Goal: Task Accomplishment & Management: Manage account settings

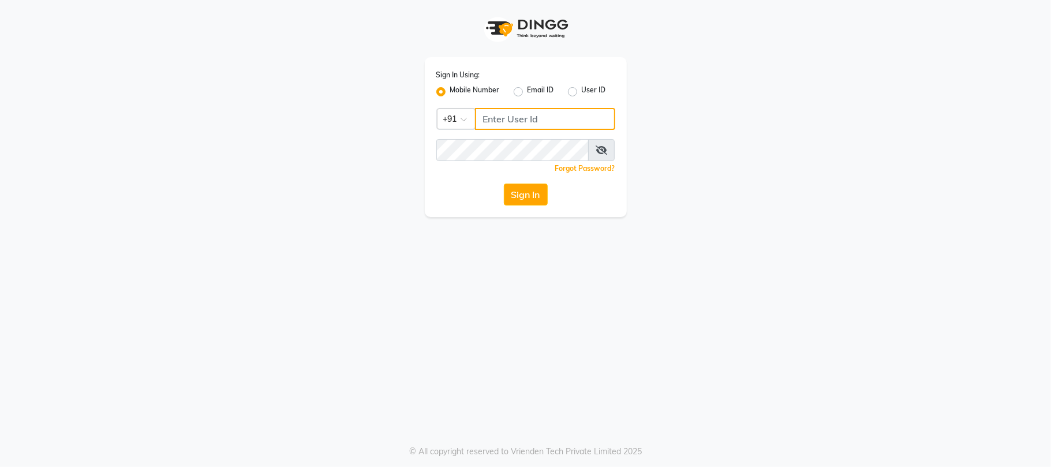
type input "7219821253"
drag, startPoint x: 551, startPoint y: 215, endPoint x: 532, endPoint y: 199, distance: 24.2
click at [550, 213] on div "Sign In Using: Mobile Number Email ID User ID Country Code × [PHONE_NUMBER] Rem…" at bounding box center [526, 137] width 202 height 160
click at [532, 199] on button "Sign In" at bounding box center [526, 195] width 44 height 22
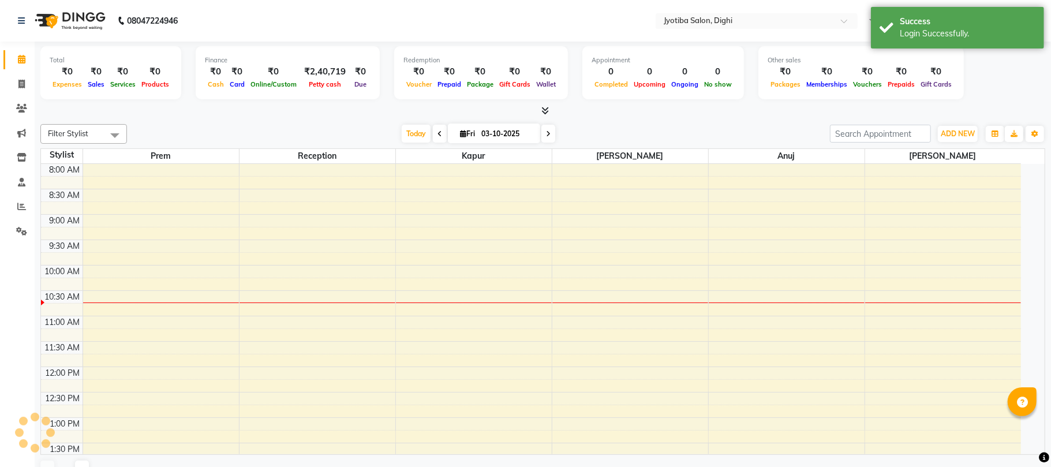
select select "en"
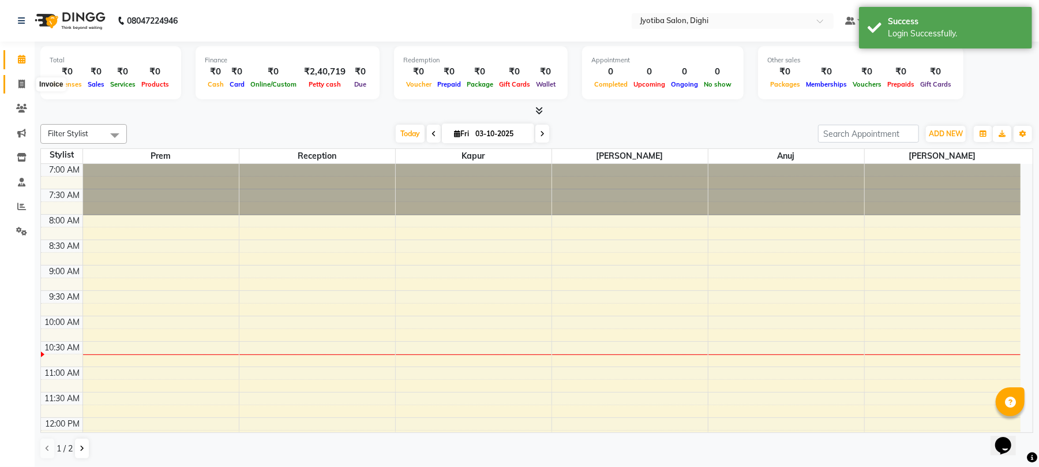
click at [20, 85] on icon at bounding box center [21, 84] width 6 height 9
select select "643"
select select "service"
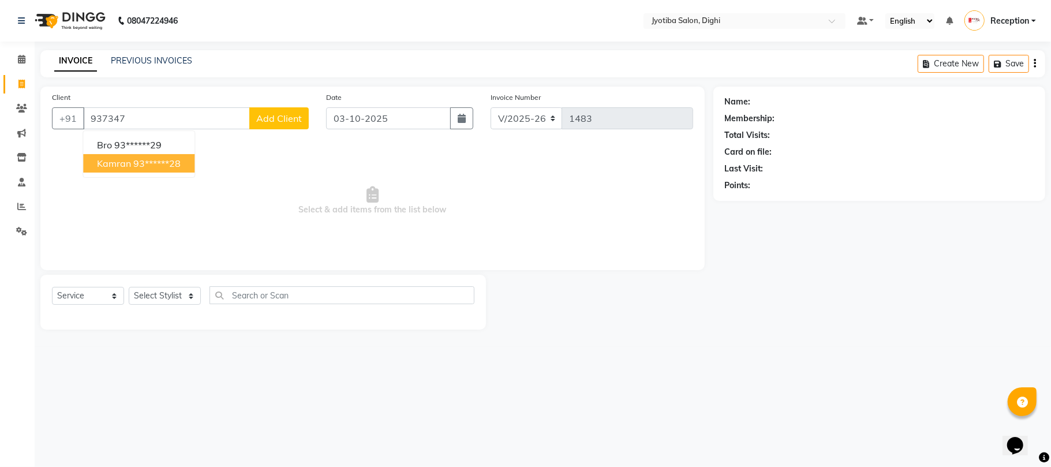
click at [130, 167] on span "kamran" at bounding box center [114, 164] width 34 height 12
type input "93******28"
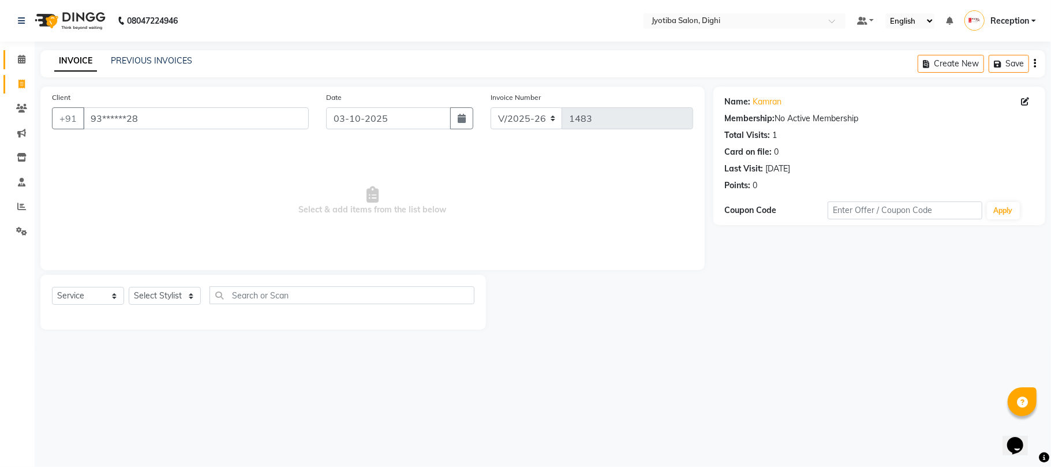
click at [24, 67] on link "Calendar" at bounding box center [17, 59] width 28 height 19
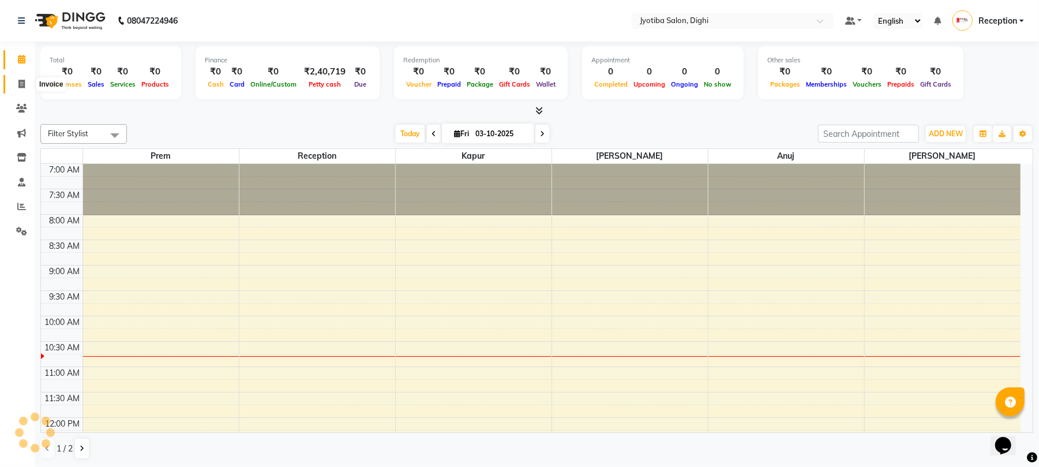
click at [14, 83] on span at bounding box center [22, 84] width 20 height 13
select select "service"
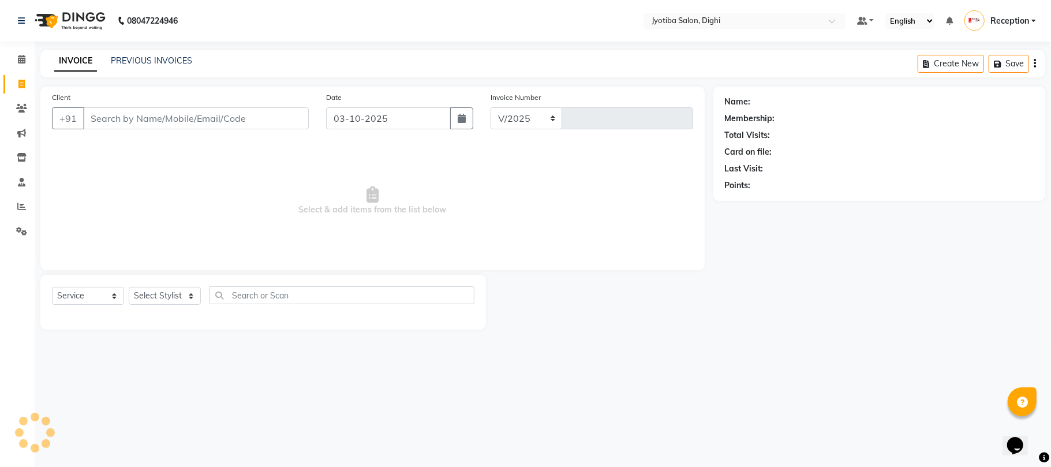
select select "643"
type input "1483"
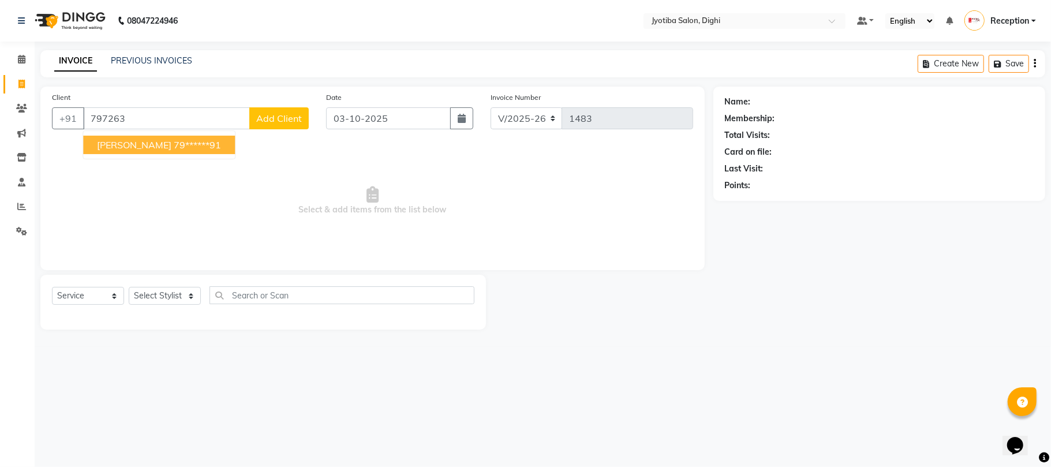
click at [125, 145] on span "[PERSON_NAME]" at bounding box center [134, 145] width 74 height 12
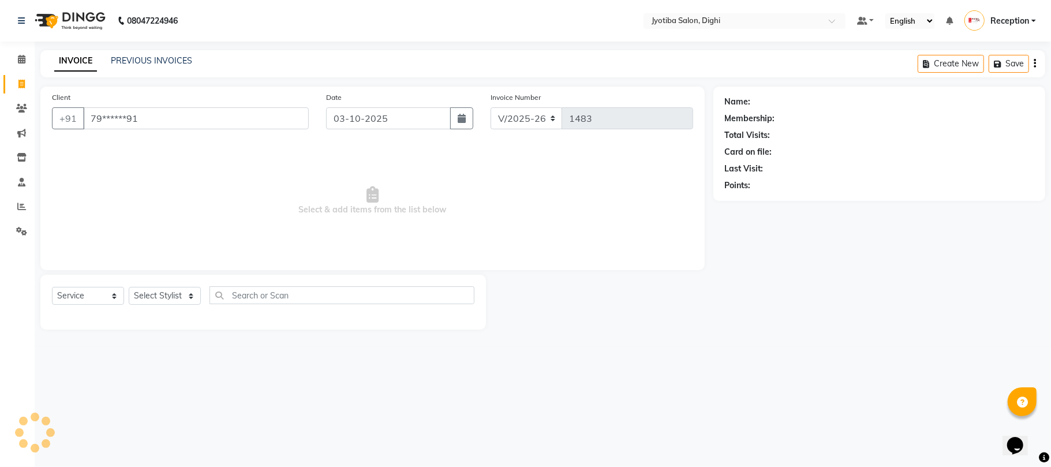
type input "79******91"
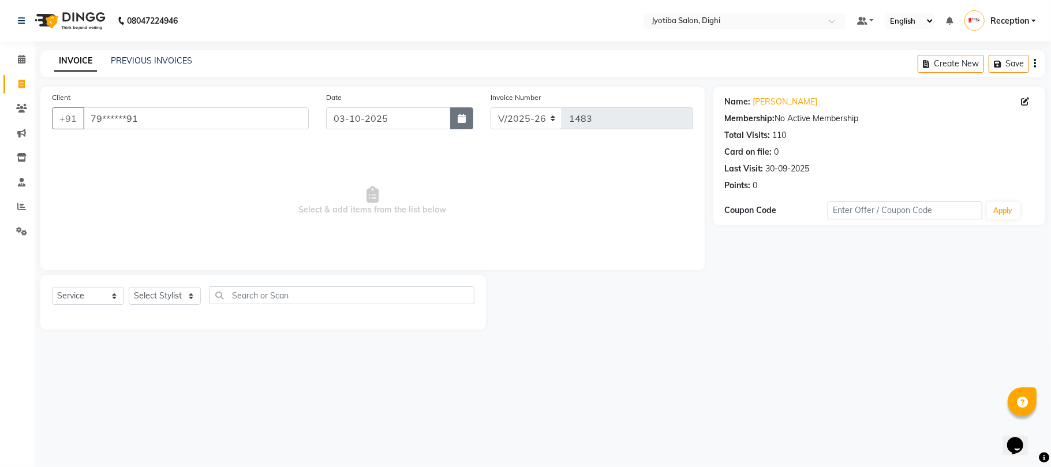
click at [462, 118] on icon "button" at bounding box center [462, 118] width 8 height 9
select select "10"
select select "2025"
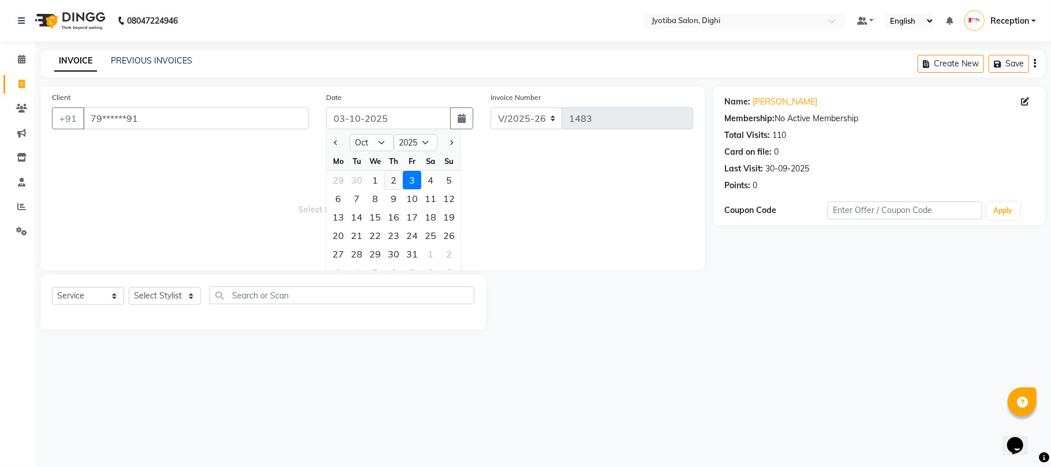
click at [396, 181] on div "2" at bounding box center [393, 180] width 18 height 18
type input "02-10-2025"
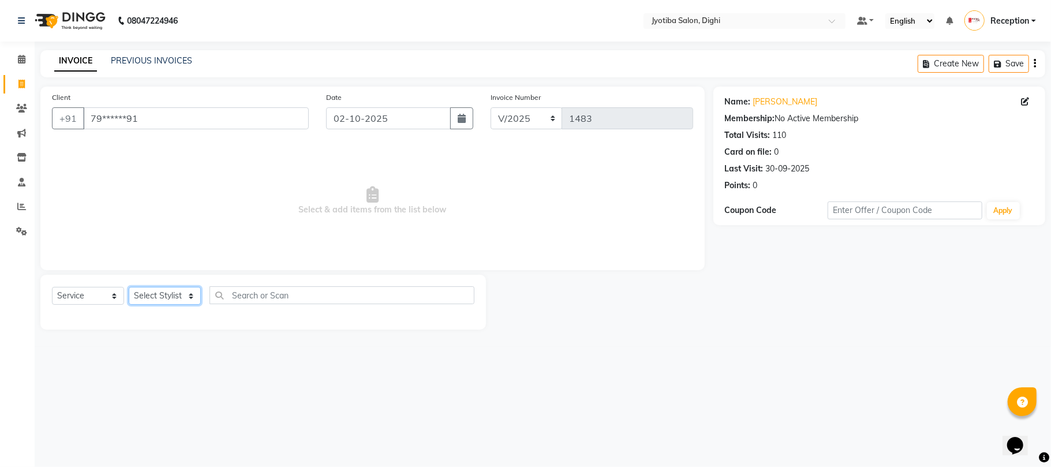
click at [175, 293] on select "Select Stylist anuj [PERSON_NAME] Prem Reception [PERSON_NAME]" at bounding box center [165, 296] width 72 height 18
select select "59472"
click at [129, 287] on select "Select Stylist anuj [PERSON_NAME] Prem Reception [PERSON_NAME]" at bounding box center [165, 296] width 72 height 18
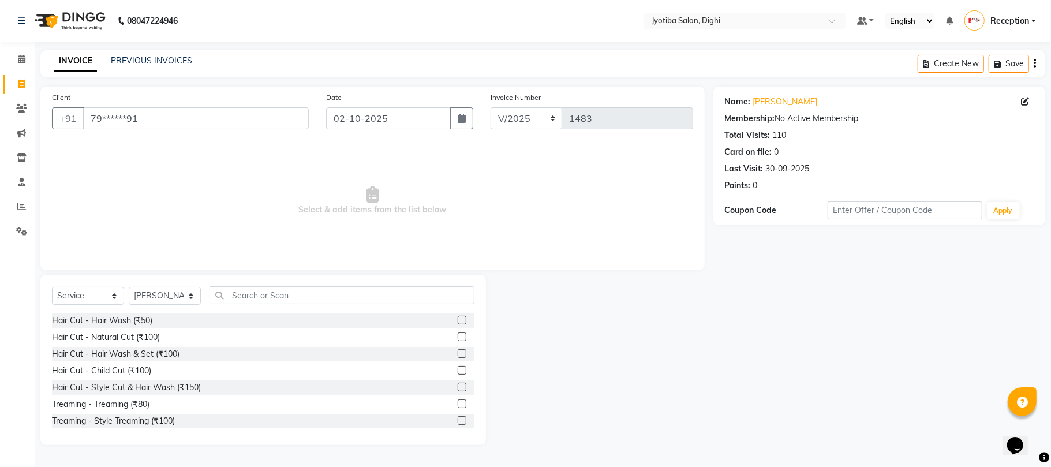
click at [458, 386] on label at bounding box center [462, 387] width 9 height 9
click at [458, 386] on input "checkbox" at bounding box center [462, 388] width 8 height 8
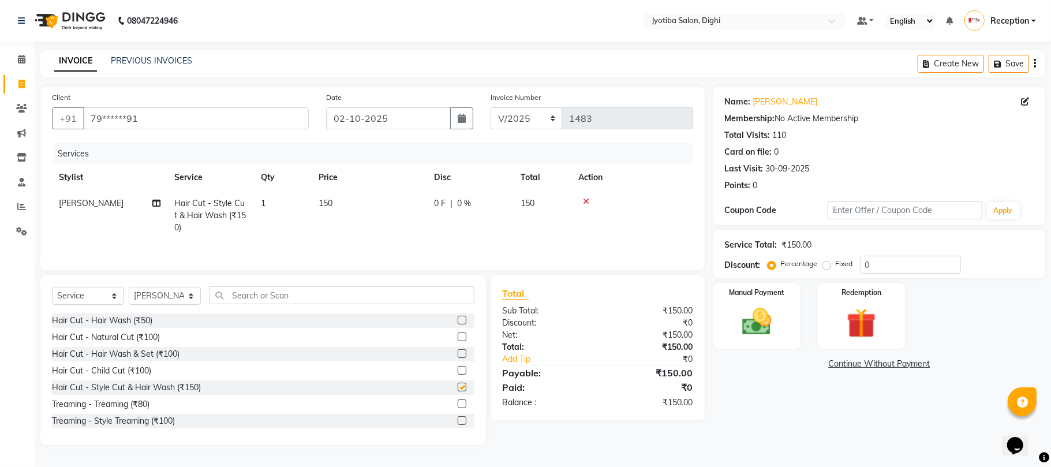
checkbox input "false"
click at [458, 419] on label at bounding box center [462, 420] width 9 height 9
click at [458, 419] on input "checkbox" at bounding box center [462, 421] width 8 height 8
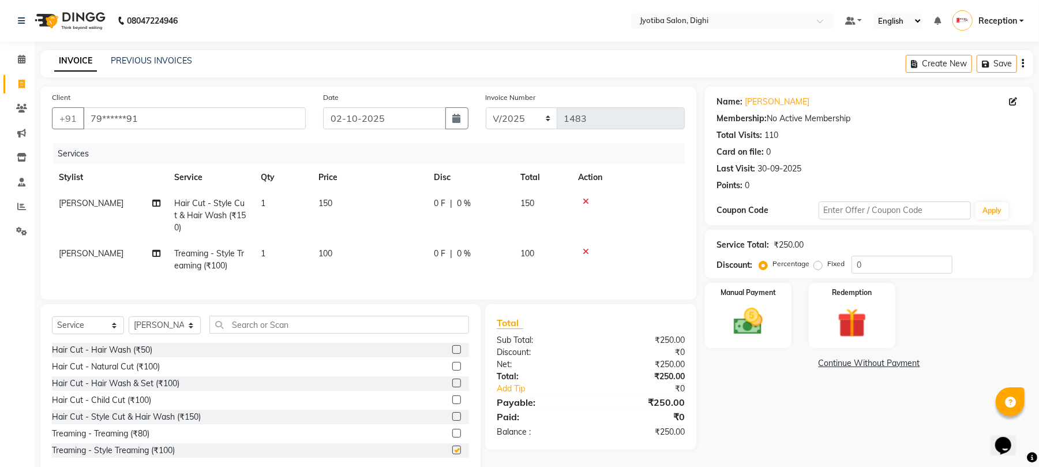
checkbox input "false"
click at [452, 421] on label at bounding box center [456, 416] width 9 height 9
click at [452, 421] on input "checkbox" at bounding box center [456, 417] width 8 height 8
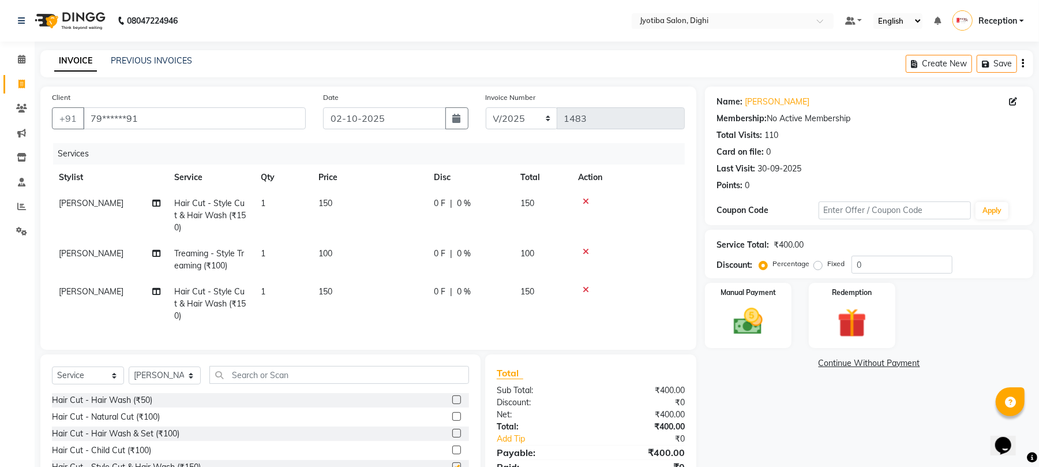
checkbox input "false"
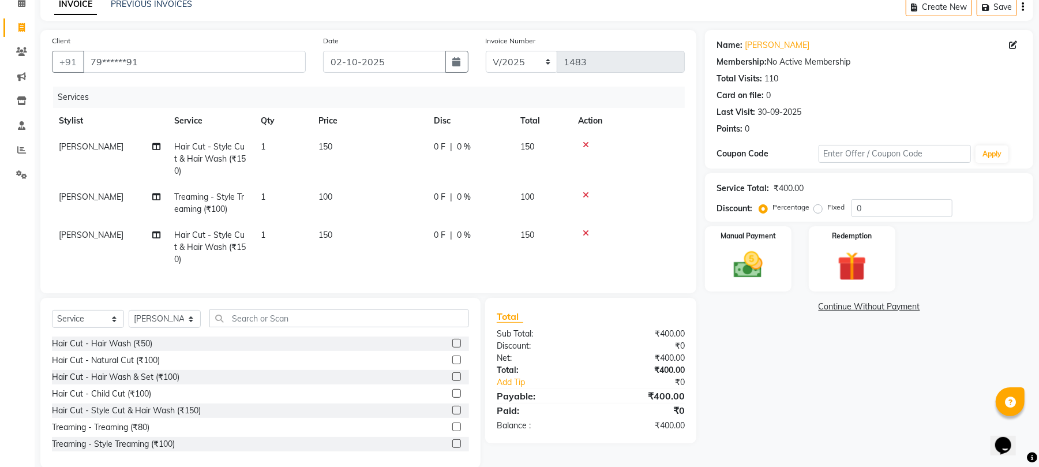
scroll to position [86, 0]
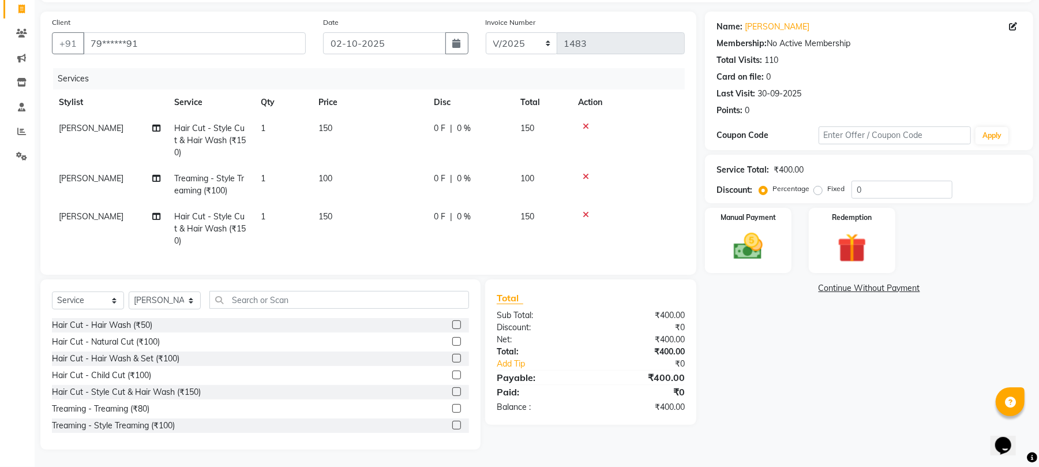
click at [452, 426] on label at bounding box center [456, 425] width 9 height 9
click at [452, 426] on input "checkbox" at bounding box center [456, 426] width 8 height 8
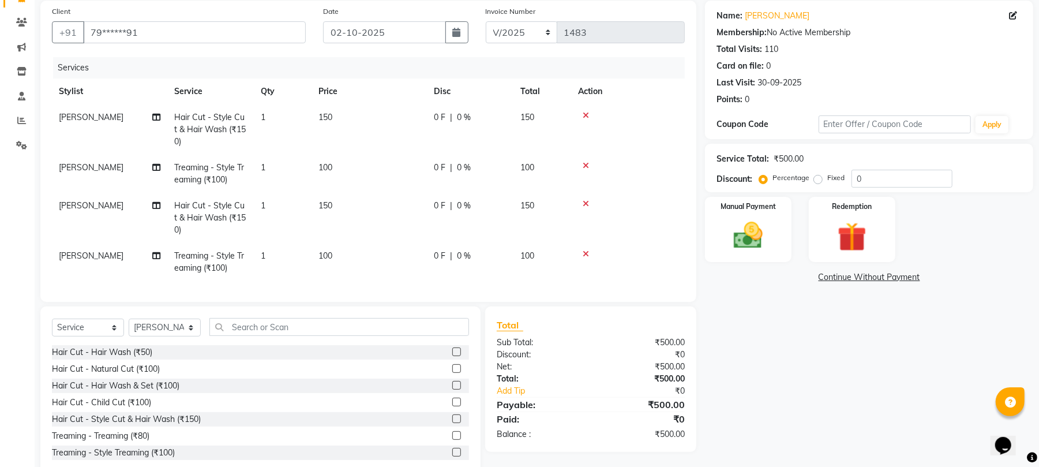
click at [452, 456] on label at bounding box center [456, 452] width 9 height 9
click at [452, 456] on input "checkbox" at bounding box center [456, 453] width 8 height 8
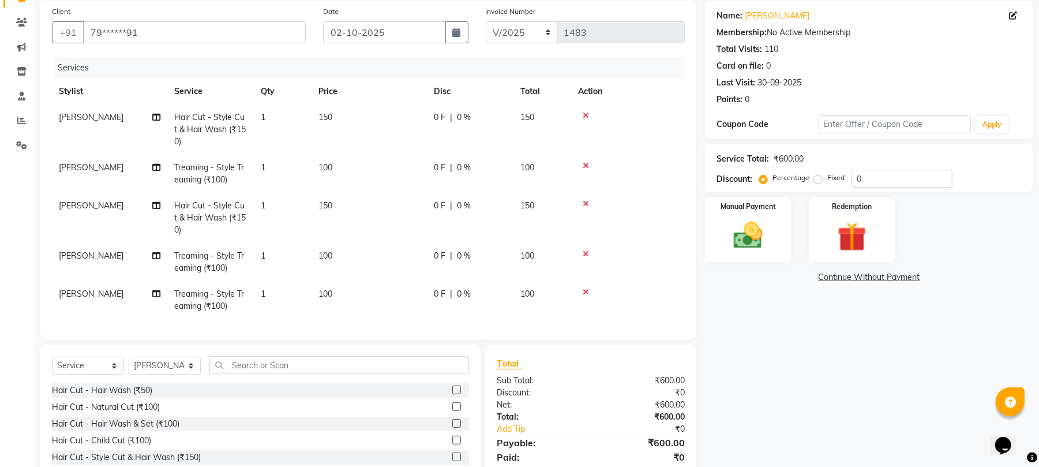
checkbox input "false"
click at [170, 372] on select "Select Stylist anuj [PERSON_NAME] Prem Reception [PERSON_NAME]" at bounding box center [165, 366] width 72 height 18
select select "59471"
click at [129, 368] on select "Select Stylist anuj [PERSON_NAME] Prem Reception [PERSON_NAME]" at bounding box center [165, 366] width 72 height 18
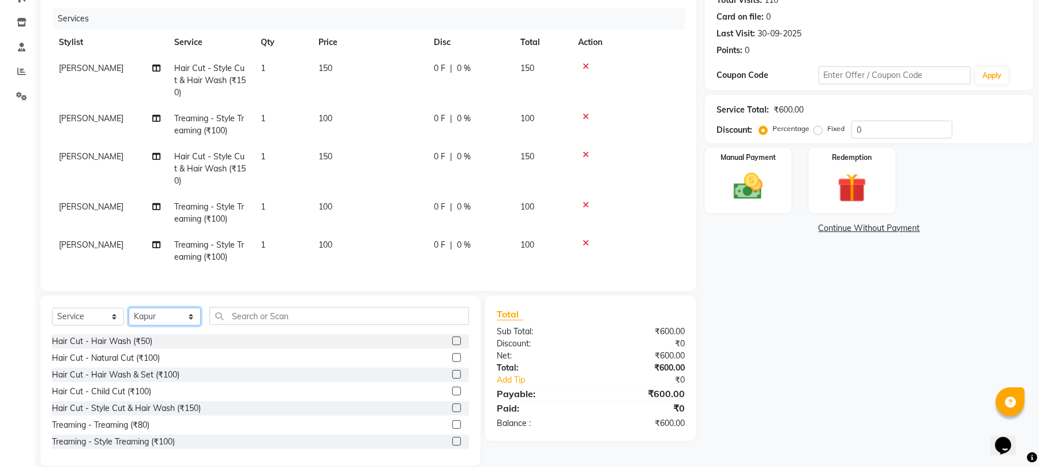
scroll to position [162, 0]
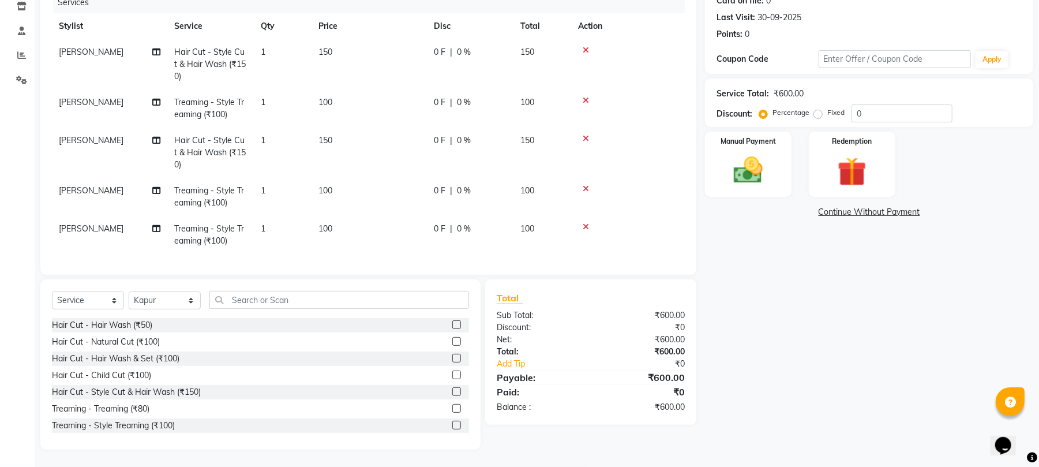
click at [452, 423] on label at bounding box center [456, 425] width 9 height 9
click at [452, 423] on input "checkbox" at bounding box center [456, 426] width 8 height 8
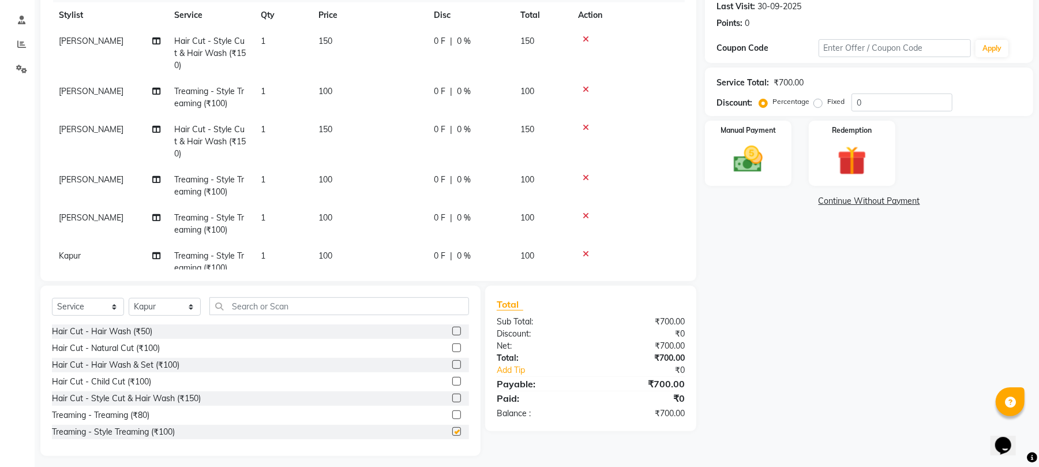
checkbox input "false"
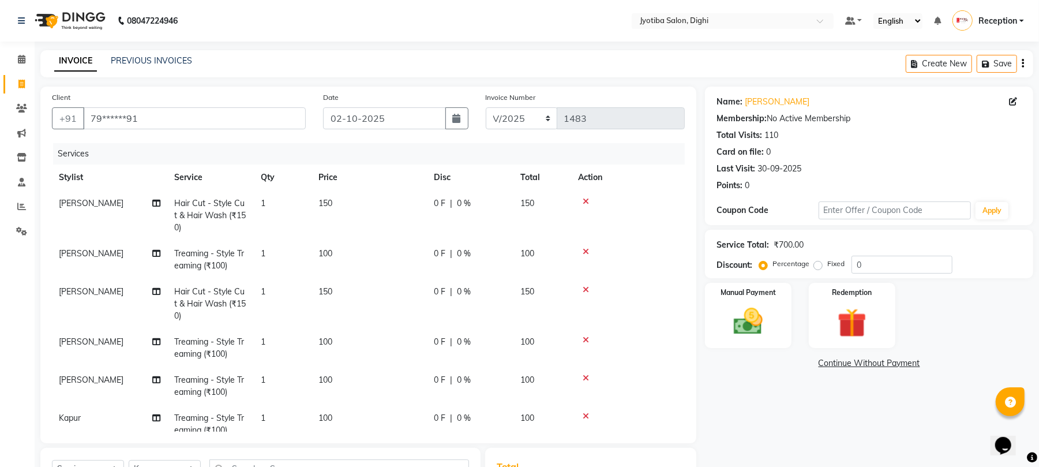
click at [854, 363] on link "Continue Without Payment" at bounding box center [869, 363] width 324 height 12
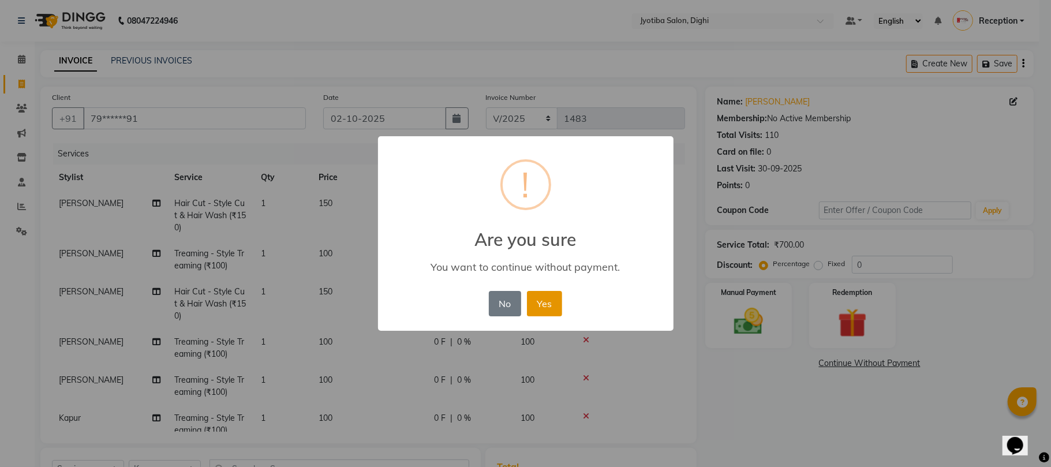
click at [545, 301] on button "Yes" at bounding box center [544, 303] width 35 height 25
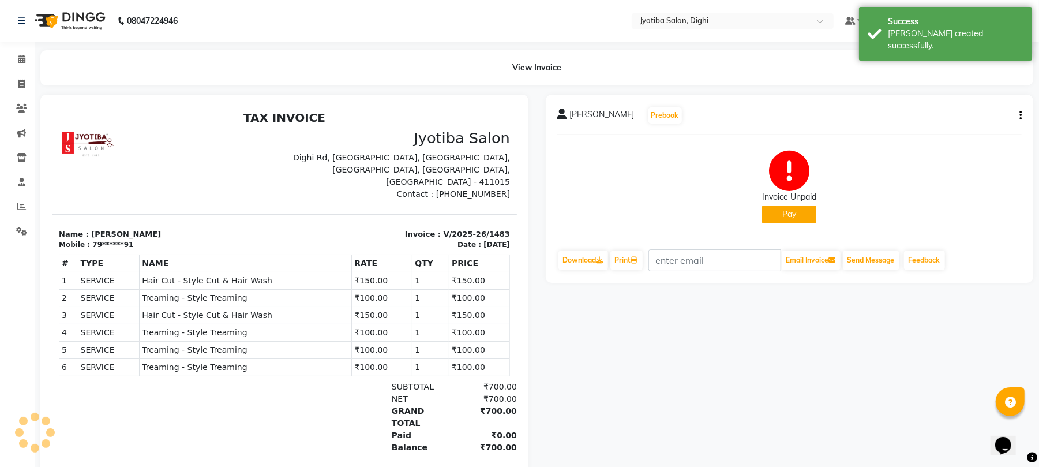
click at [780, 219] on button "Pay" at bounding box center [789, 214] width 54 height 18
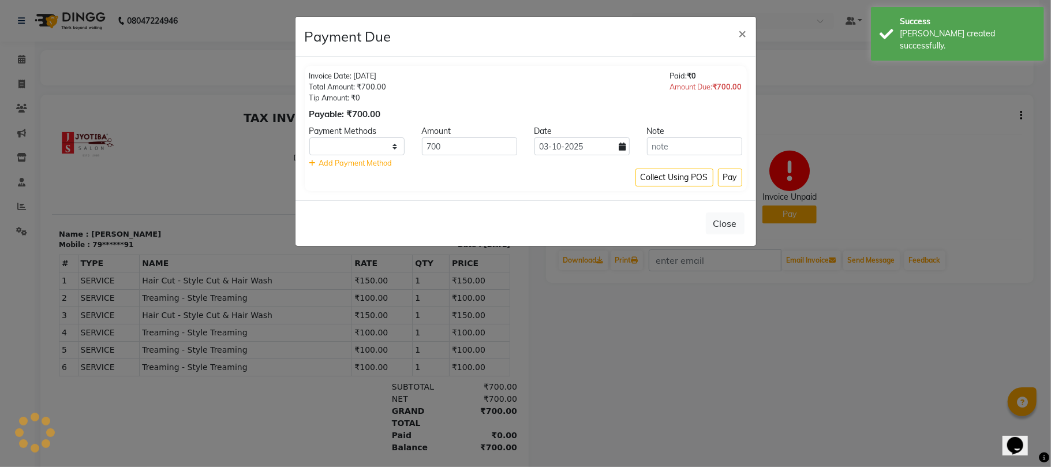
select select "1"
click at [605, 149] on input "03-10-2025" at bounding box center [581, 146] width 95 height 18
select select "10"
select select "2025"
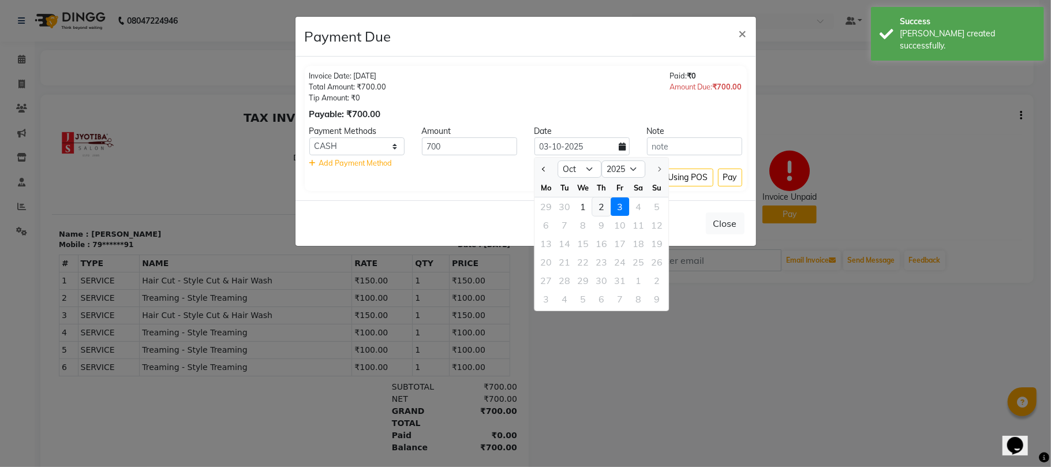
click at [606, 205] on div "2" at bounding box center [601, 206] width 18 height 18
type input "02-10-2025"
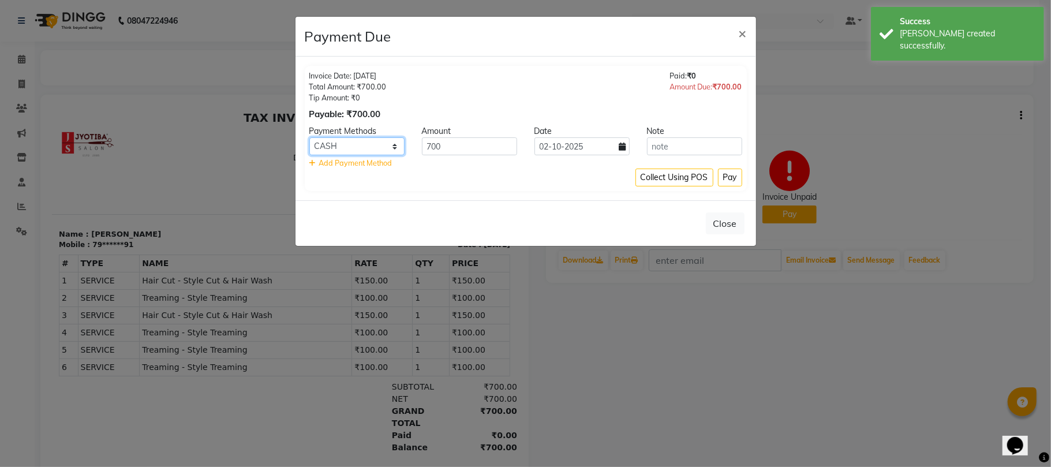
click at [384, 146] on select "CASH ONLINE CARD" at bounding box center [356, 146] width 95 height 18
select select "3"
click at [309, 138] on select "CASH ONLINE CARD" at bounding box center [356, 146] width 95 height 18
click at [727, 179] on button "Pay" at bounding box center [730, 178] width 24 height 18
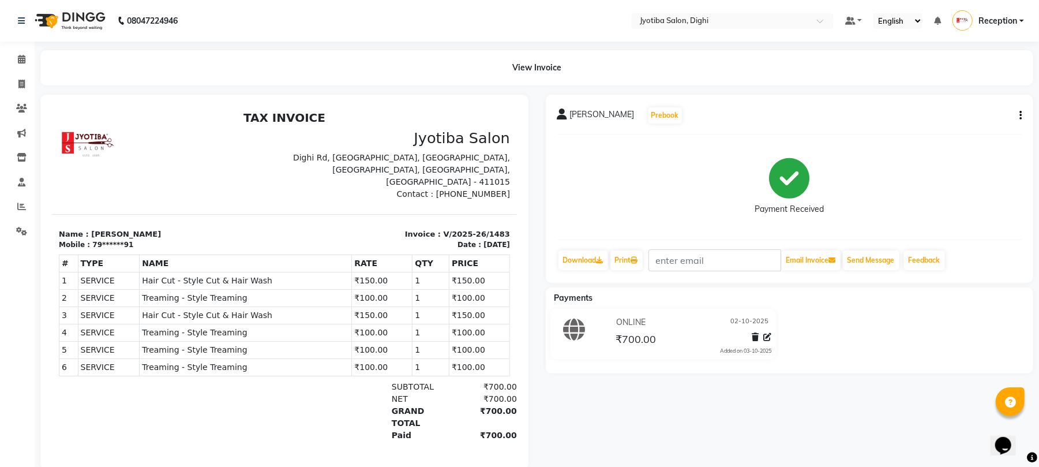
click at [1020, 116] on icon "button" at bounding box center [1021, 115] width 2 height 1
click at [981, 105] on div "Split Service Amount" at bounding box center [962, 107] width 79 height 14
select select "59472"
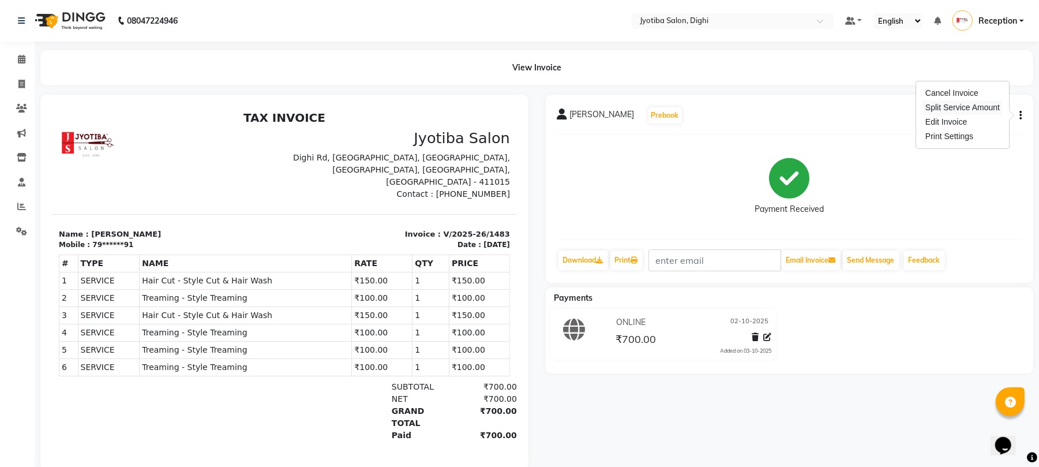
select select "59472"
select select "59471"
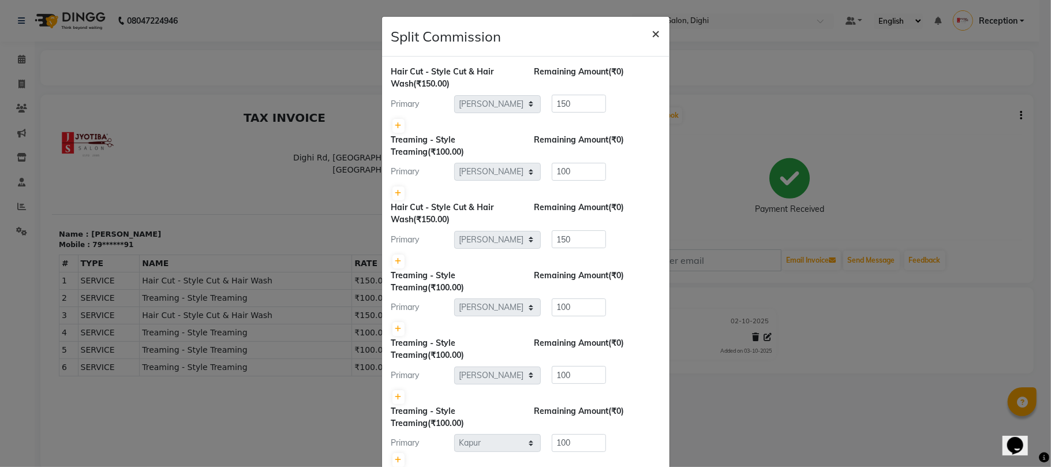
click at [652, 33] on span "×" at bounding box center [656, 32] width 8 height 17
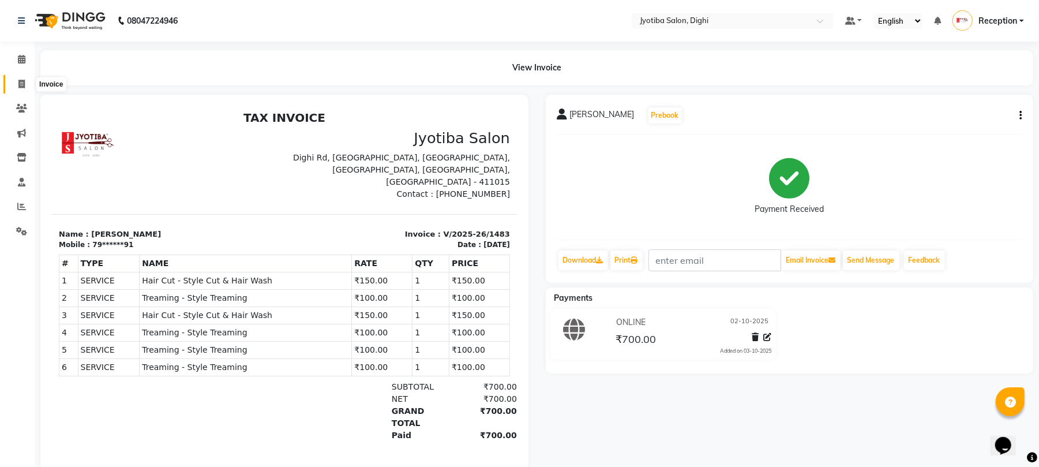
click at [18, 81] on icon at bounding box center [21, 84] width 6 height 9
select select "service"
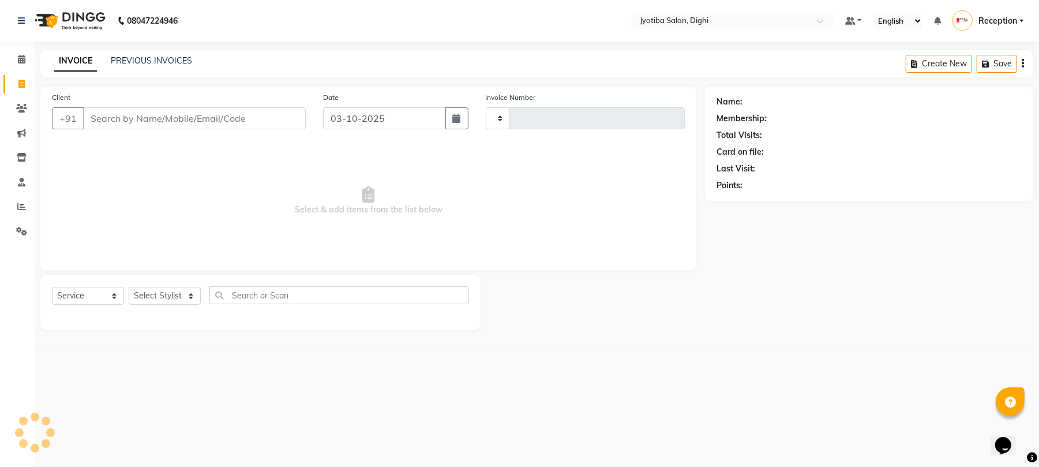
type input "1484"
select select "643"
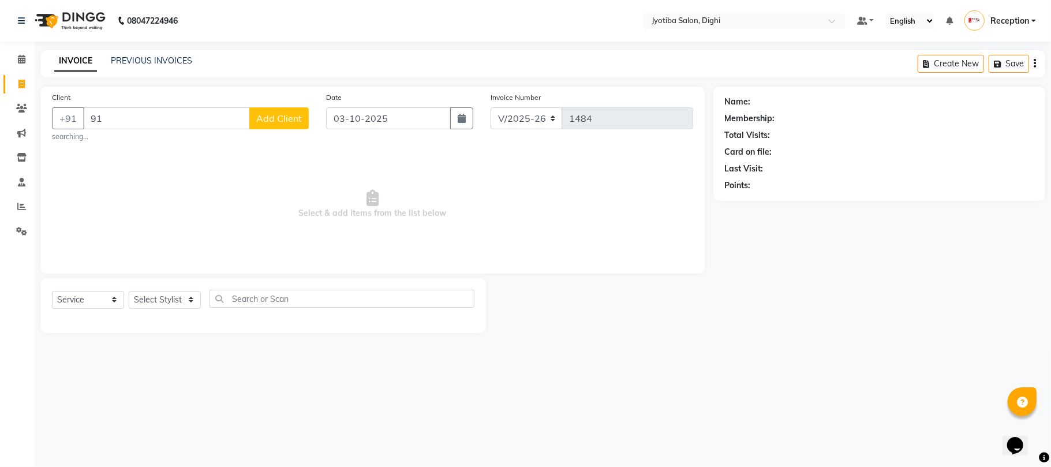
type input "9"
click at [176, 144] on ngb-highlight "79******91" at bounding box center [197, 145] width 47 height 12
type input "79******91"
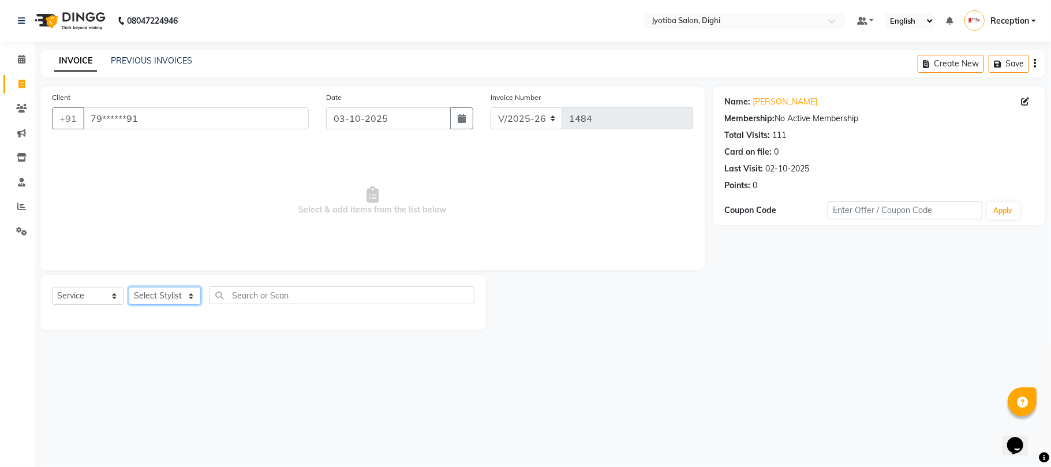
click at [176, 301] on select "Select Stylist anuj [PERSON_NAME] Prem Reception [PERSON_NAME]" at bounding box center [165, 296] width 72 height 18
select select "9312"
click at [129, 287] on select "Select Stylist anuj [PERSON_NAME] Prem Reception [PERSON_NAME]" at bounding box center [165, 296] width 72 height 18
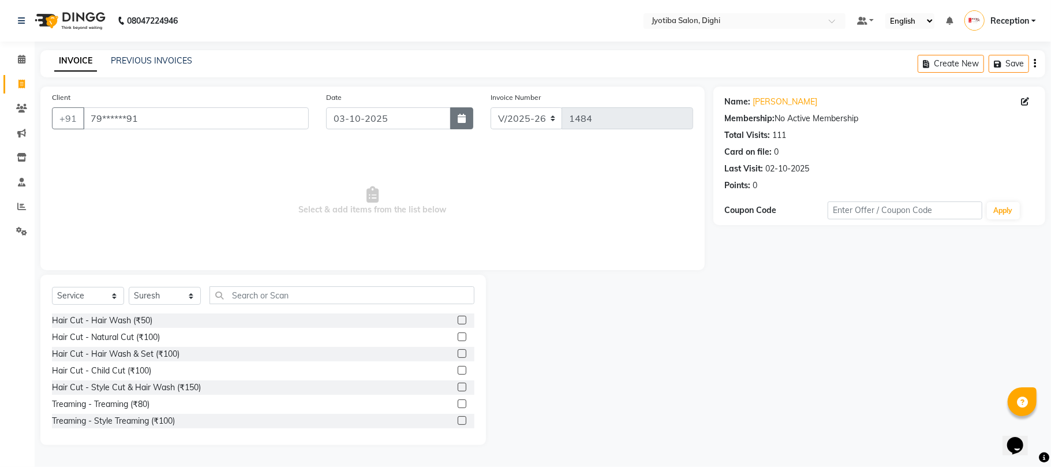
click at [458, 114] on icon "button" at bounding box center [462, 118] width 8 height 9
select select "10"
select select "2025"
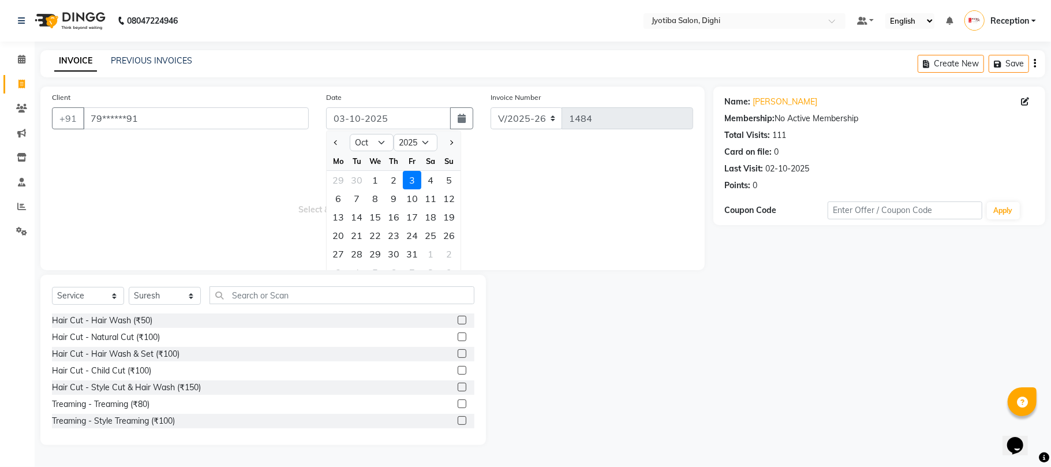
click at [395, 181] on div "2" at bounding box center [393, 180] width 18 height 18
type input "02-10-2025"
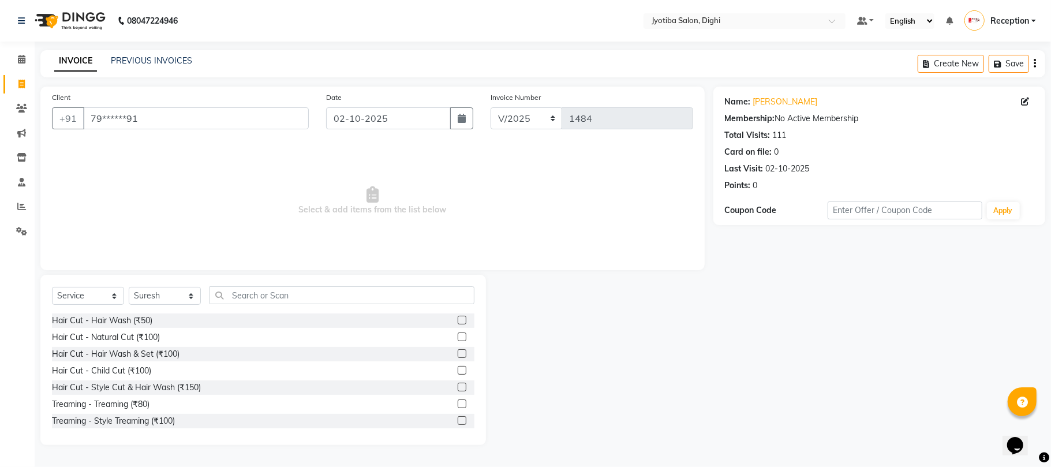
click at [458, 386] on label at bounding box center [462, 387] width 9 height 9
click at [458, 386] on input "checkbox" at bounding box center [462, 388] width 8 height 8
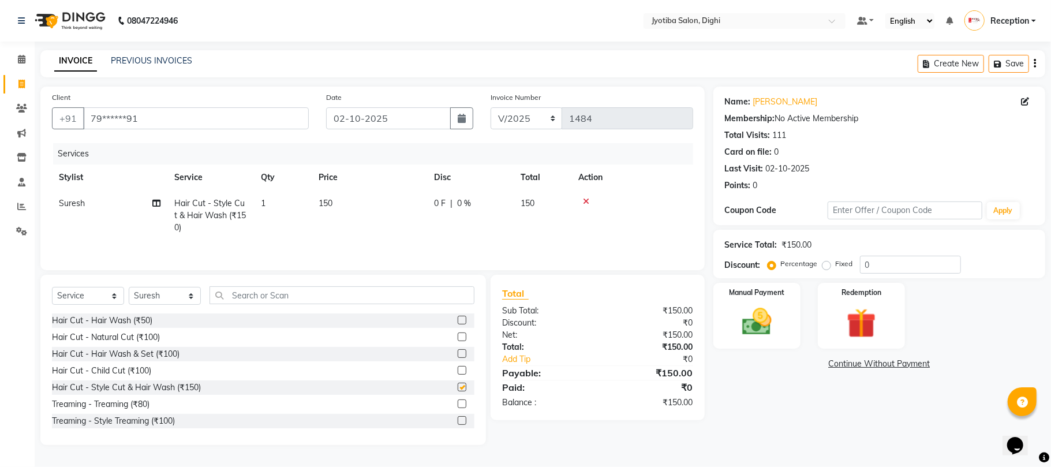
checkbox input "false"
click at [458, 421] on label at bounding box center [462, 420] width 9 height 9
click at [458, 421] on input "checkbox" at bounding box center [462, 421] width 8 height 8
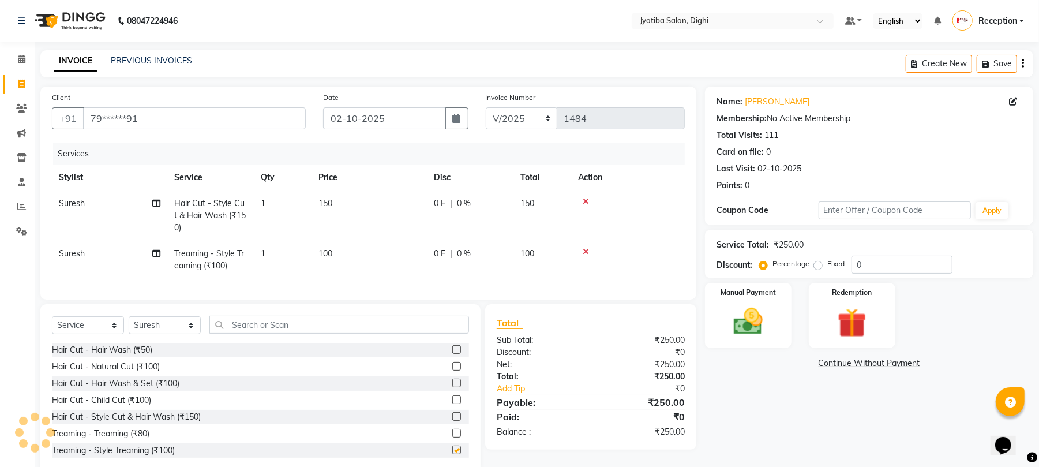
checkbox input "false"
click at [381, 334] on input "text" at bounding box center [339, 325] width 260 height 18
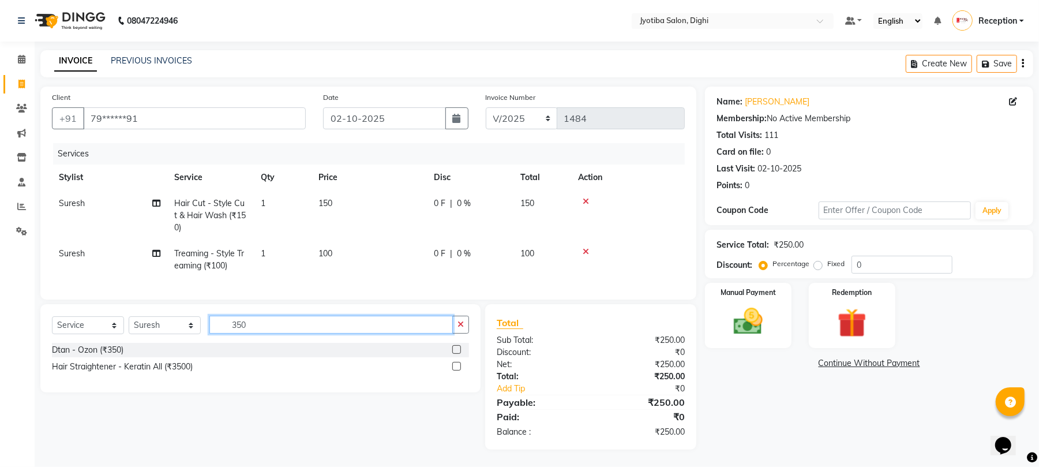
type input "350"
click at [455, 354] on label at bounding box center [456, 349] width 9 height 9
click at [455, 354] on input "checkbox" at bounding box center [456, 350] width 8 height 8
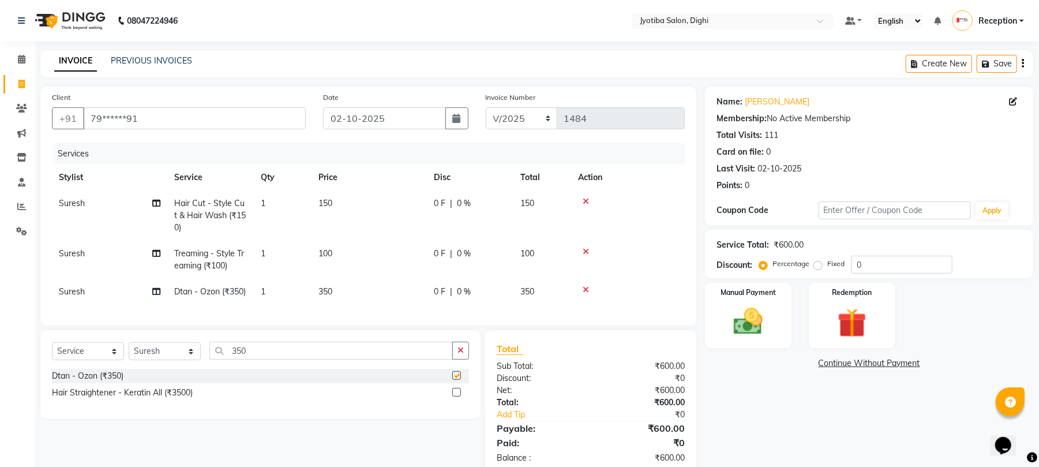
checkbox input "false"
click at [459, 354] on icon "button" at bounding box center [461, 350] width 6 height 8
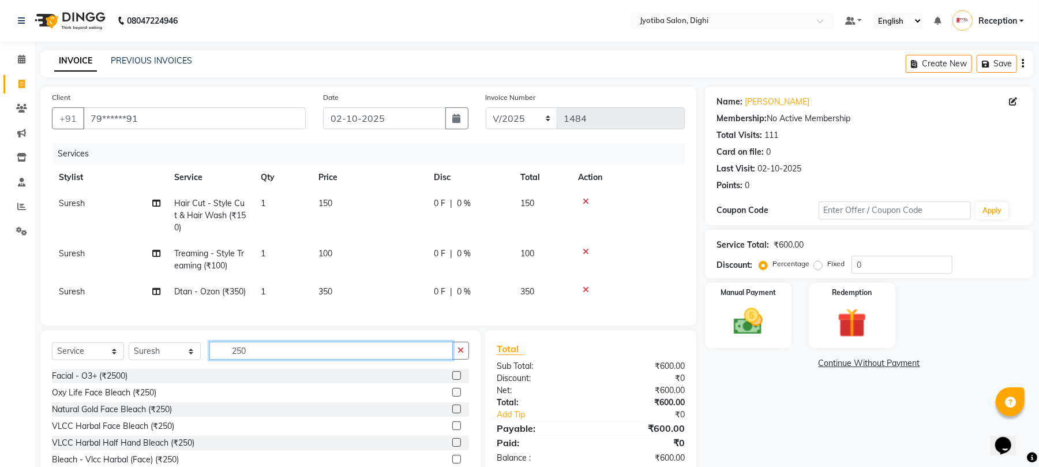
scroll to position [62, 0]
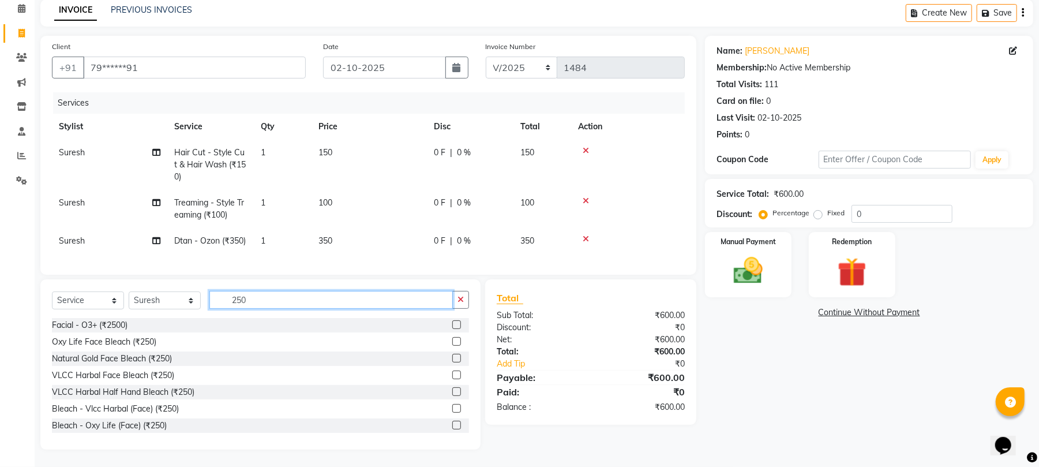
type input "250"
click at [452, 359] on label at bounding box center [456, 358] width 9 height 9
click at [452, 359] on input "checkbox" at bounding box center [456, 359] width 8 height 8
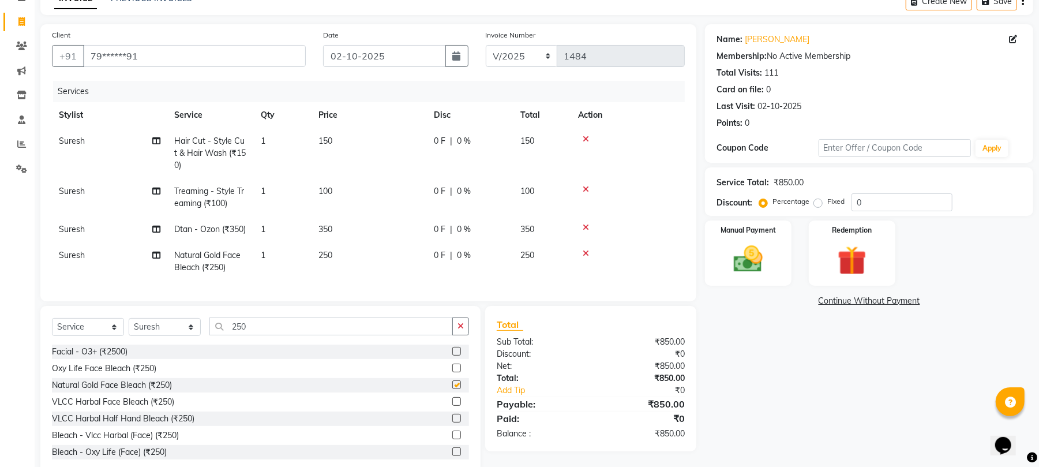
checkbox input "false"
click at [829, 305] on link "Continue Without Payment" at bounding box center [869, 301] width 324 height 12
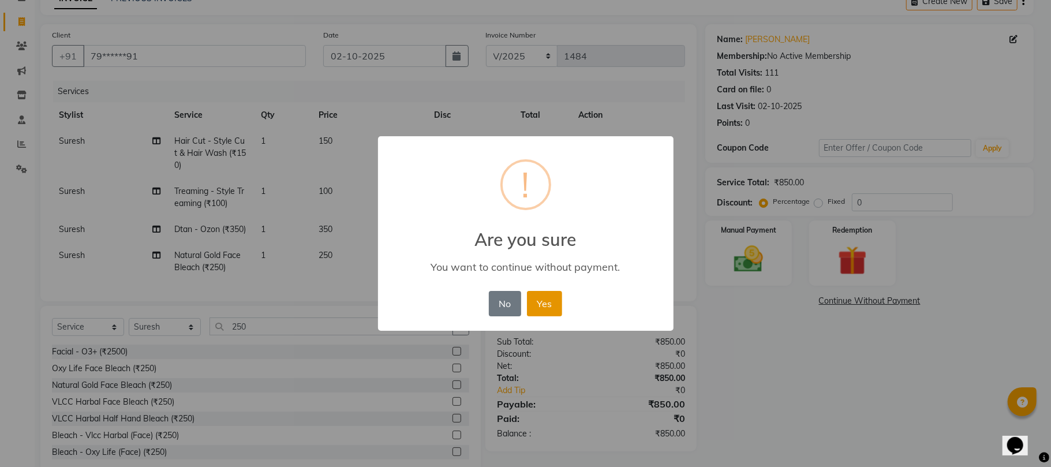
click at [544, 301] on button "Yes" at bounding box center [544, 303] width 35 height 25
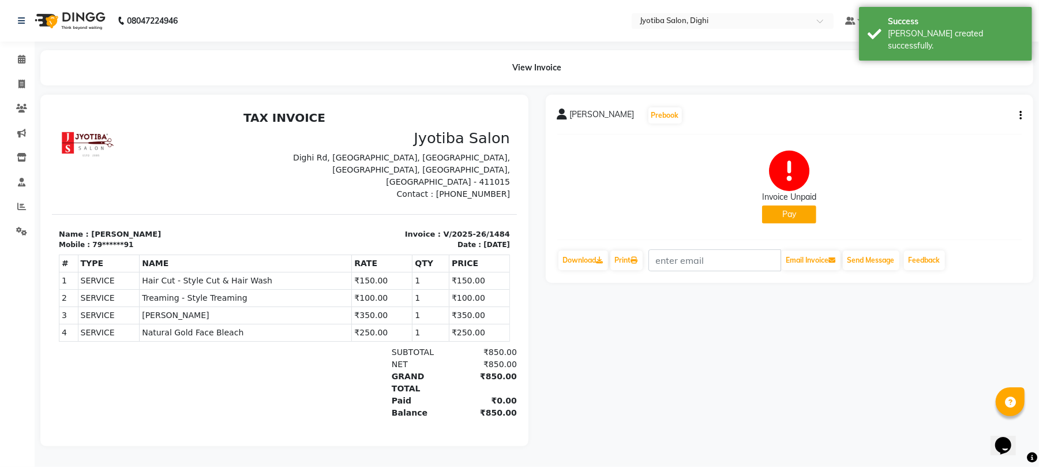
click at [778, 212] on button "Pay" at bounding box center [789, 214] width 54 height 18
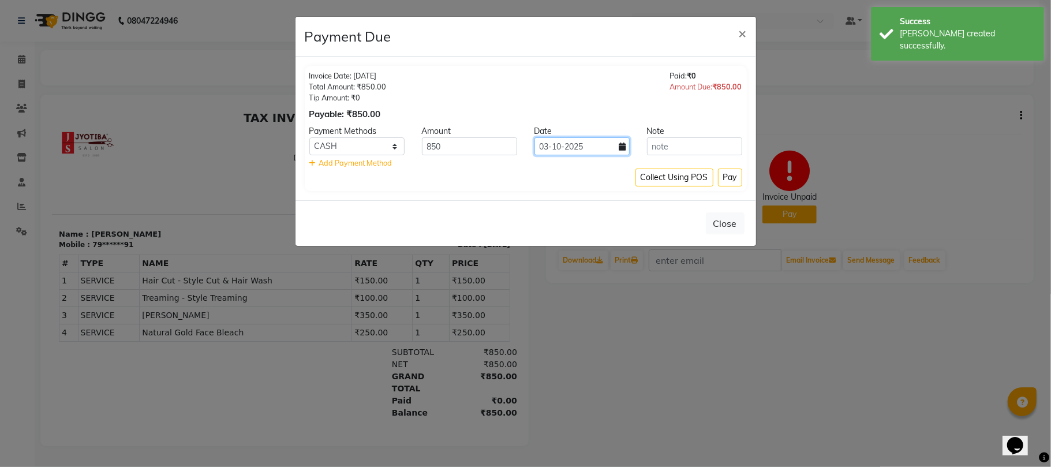
click at [575, 151] on input "03-10-2025" at bounding box center [581, 146] width 95 height 18
select select "10"
select select "2025"
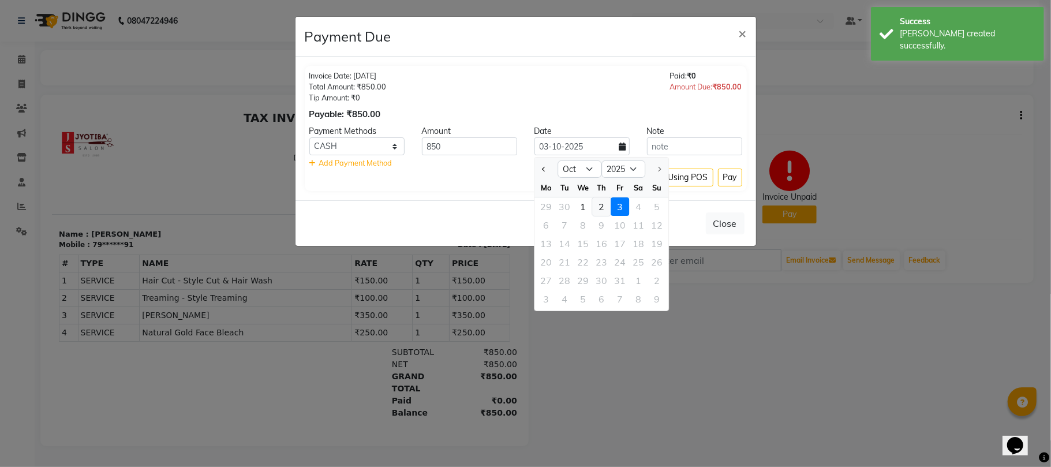
click at [597, 205] on div "2" at bounding box center [601, 206] width 18 height 18
type input "02-10-2025"
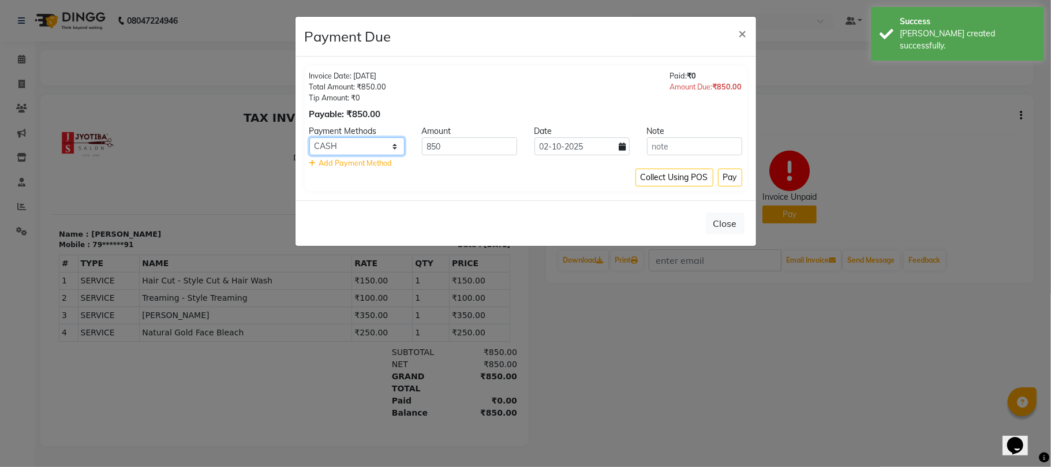
click at [364, 149] on select "CASH ONLINE CARD" at bounding box center [356, 146] width 95 height 18
select select "3"
click at [309, 138] on select "CASH ONLINE CARD" at bounding box center [356, 146] width 95 height 18
click at [731, 174] on button "Pay" at bounding box center [730, 178] width 24 height 18
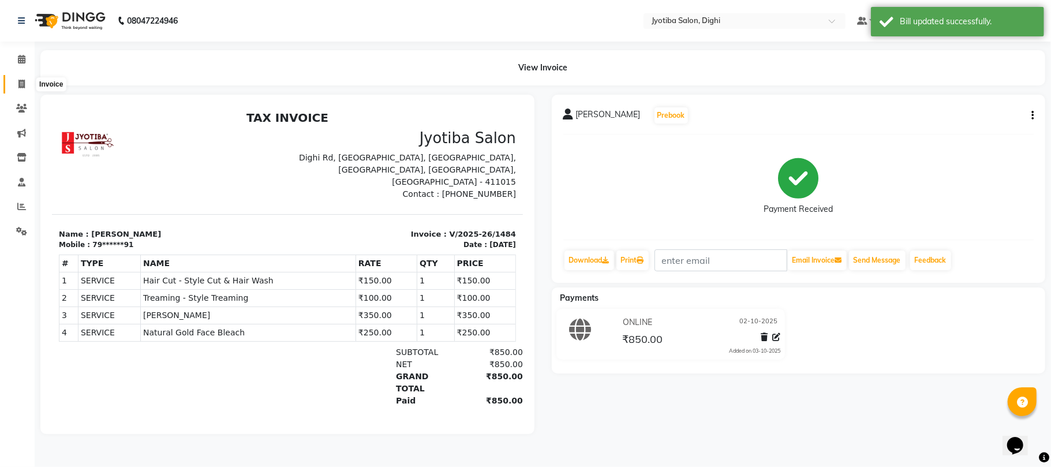
click at [15, 84] on span at bounding box center [22, 84] width 20 height 13
select select "643"
select select "service"
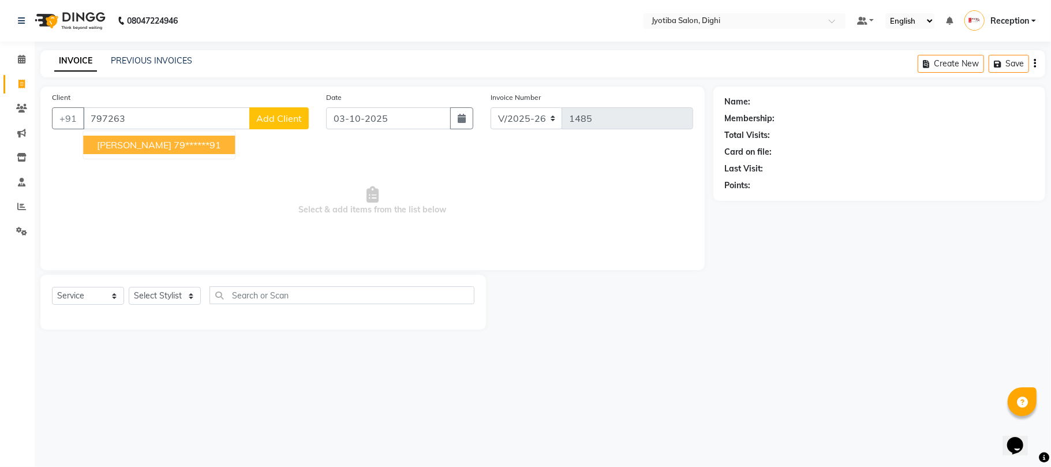
click at [192, 141] on ngb-highlight "79******91" at bounding box center [197, 145] width 47 height 12
type input "79******91"
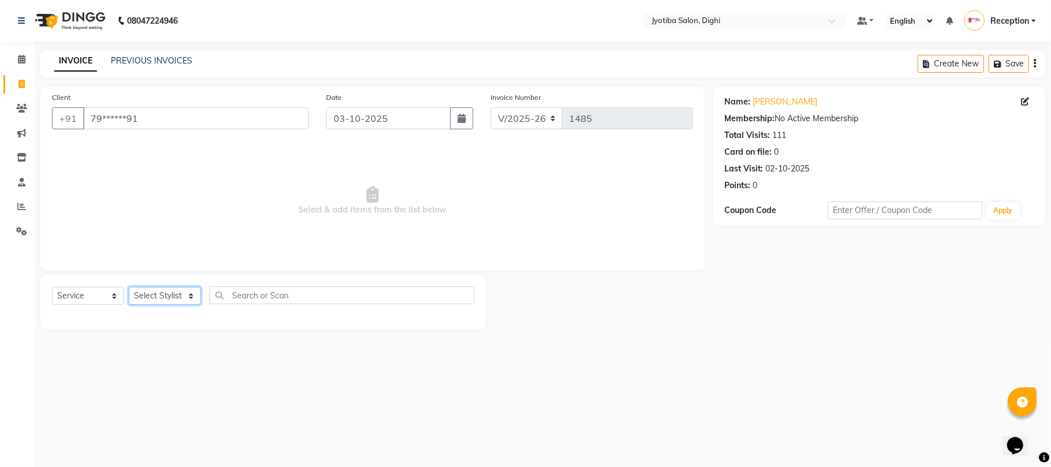
click at [162, 291] on select "Select Stylist anuj [PERSON_NAME] Prem Reception [PERSON_NAME]" at bounding box center [165, 296] width 72 height 18
select select "59471"
click at [129, 287] on select "Select Stylist anuj [PERSON_NAME] Prem Reception [PERSON_NAME]" at bounding box center [165, 296] width 72 height 18
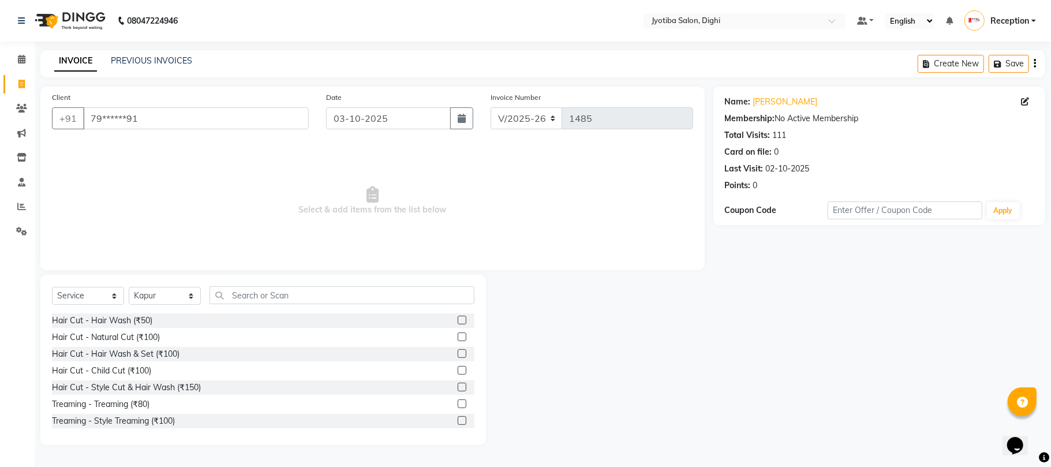
click at [458, 384] on label at bounding box center [462, 387] width 9 height 9
click at [458, 384] on input "checkbox" at bounding box center [462, 388] width 8 height 8
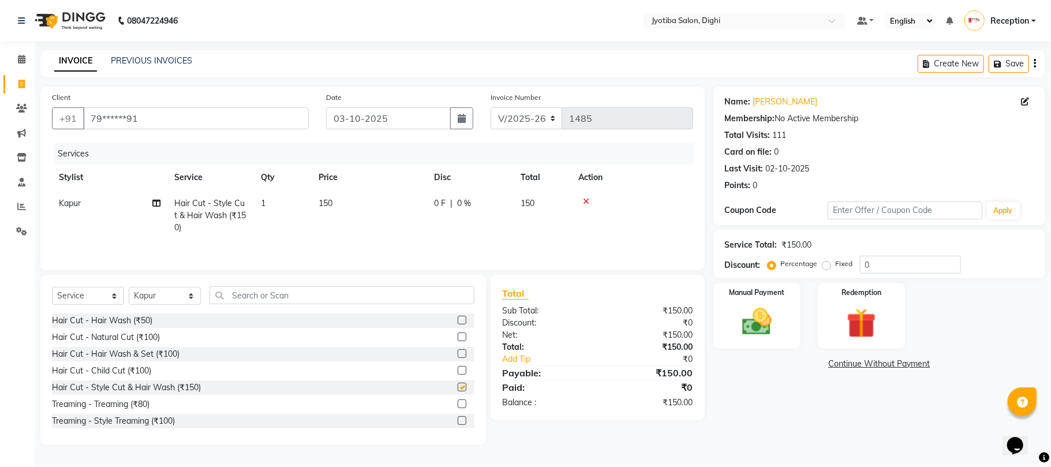
checkbox input "false"
click at [334, 204] on td "150" at bounding box center [369, 215] width 115 height 50
select select "59471"
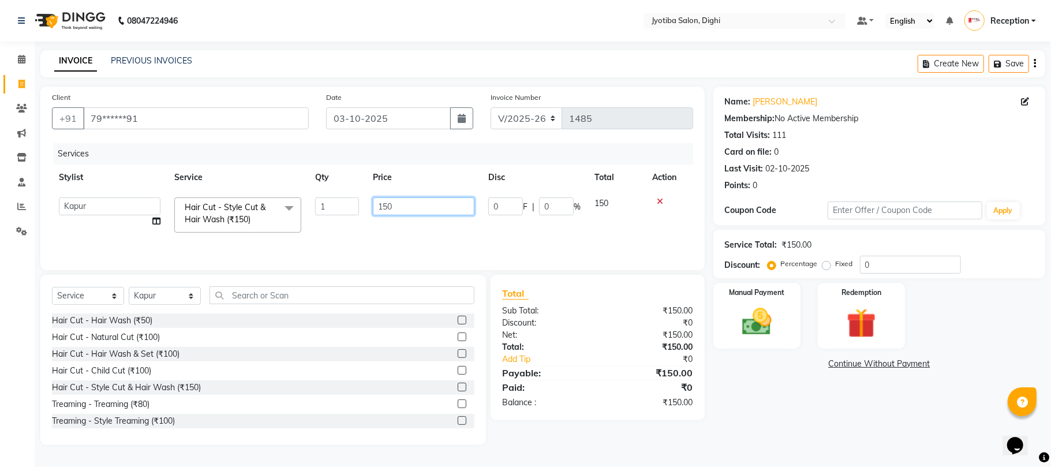
click at [402, 212] on input "150" at bounding box center [424, 206] width 102 height 18
type input "100"
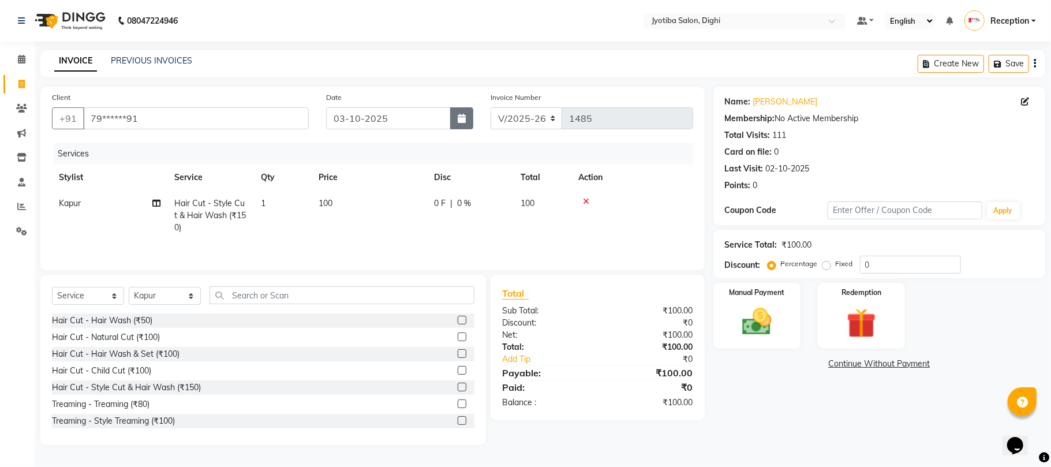
click at [466, 118] on button "button" at bounding box center [461, 118] width 23 height 22
select select "10"
select select "2025"
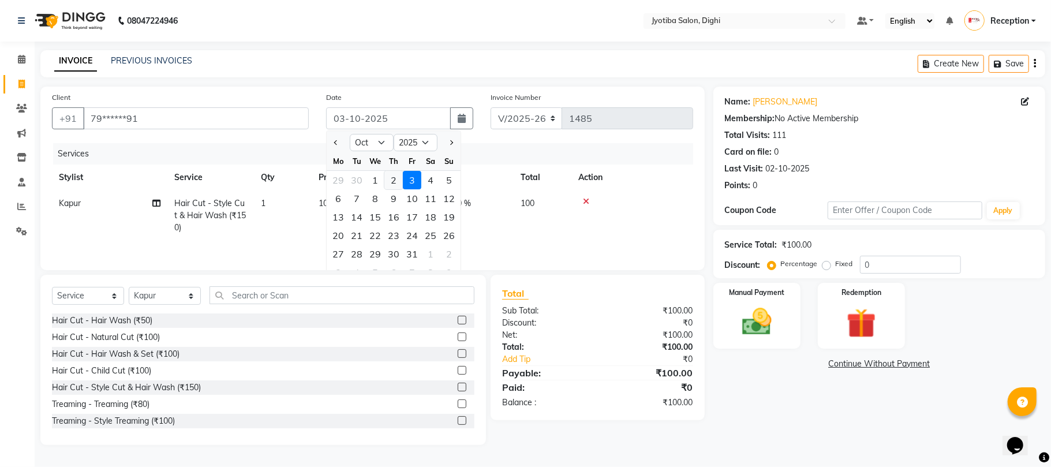
click at [390, 183] on div "2" at bounding box center [393, 180] width 18 height 18
click at [390, 183] on th "Price" at bounding box center [369, 177] width 115 height 26
type input "02-10-2025"
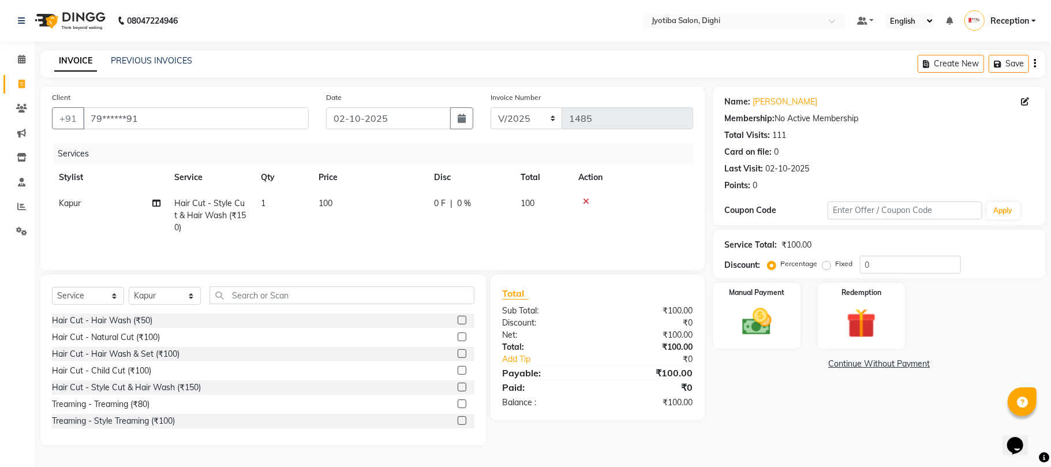
click at [850, 362] on link "Continue Without Payment" at bounding box center [879, 364] width 327 height 12
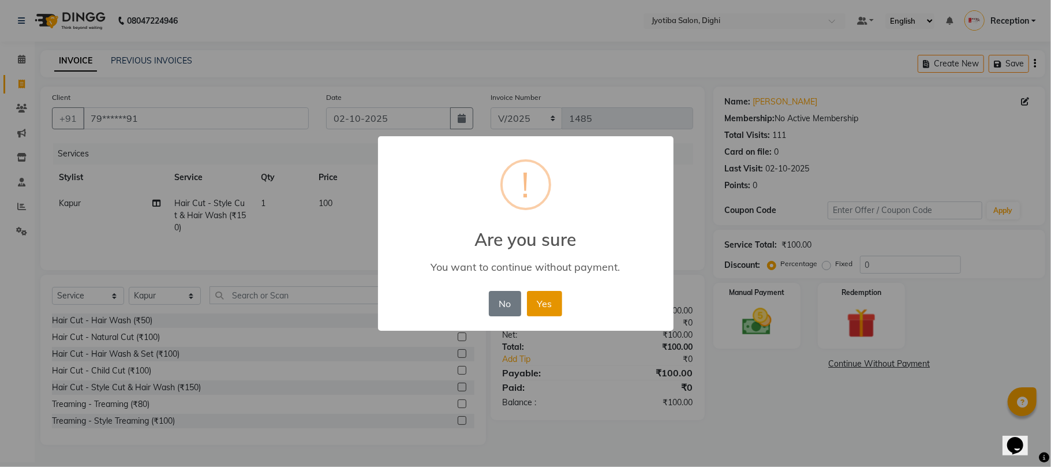
click at [541, 299] on button "Yes" at bounding box center [544, 303] width 35 height 25
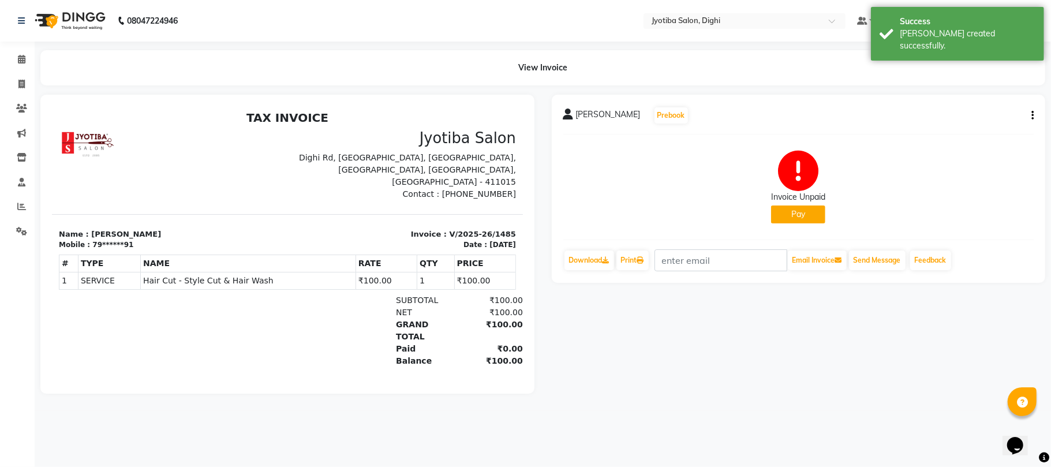
click at [794, 220] on button "Pay" at bounding box center [798, 214] width 54 height 18
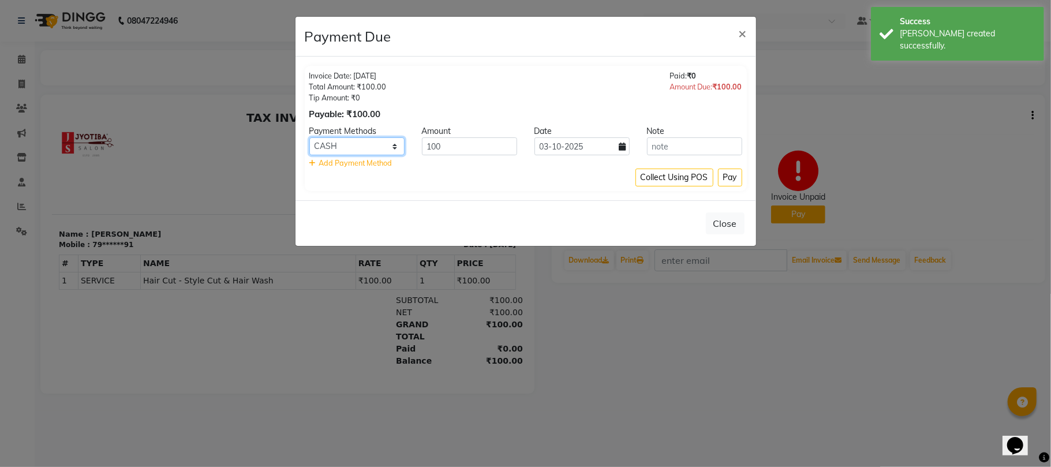
click at [333, 151] on select "CASH ONLINE CARD" at bounding box center [356, 146] width 95 height 18
click at [309, 138] on select "CASH ONLINE CARD" at bounding box center [356, 146] width 95 height 18
click at [620, 148] on icon at bounding box center [622, 147] width 7 height 8
select select "10"
select select "2025"
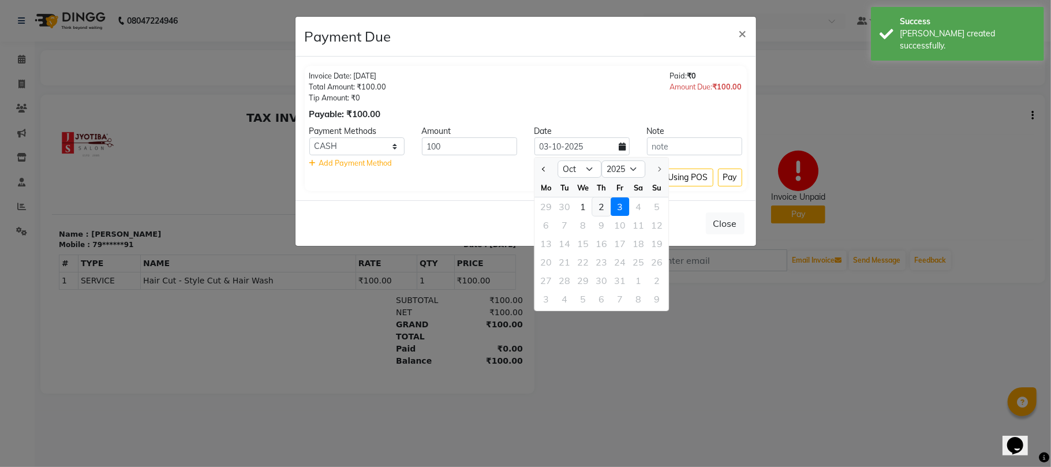
click at [601, 204] on div "2" at bounding box center [601, 206] width 18 height 18
type input "02-10-2025"
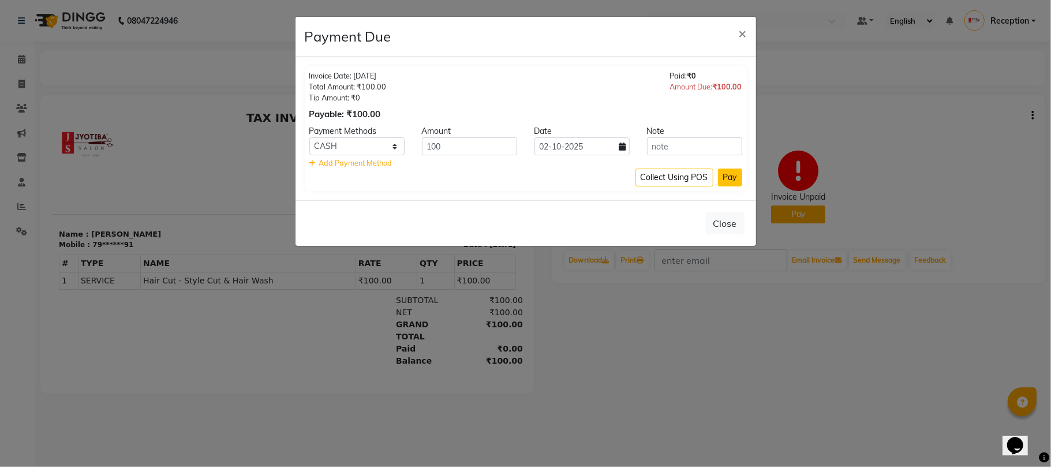
click at [732, 178] on button "Pay" at bounding box center [730, 178] width 24 height 18
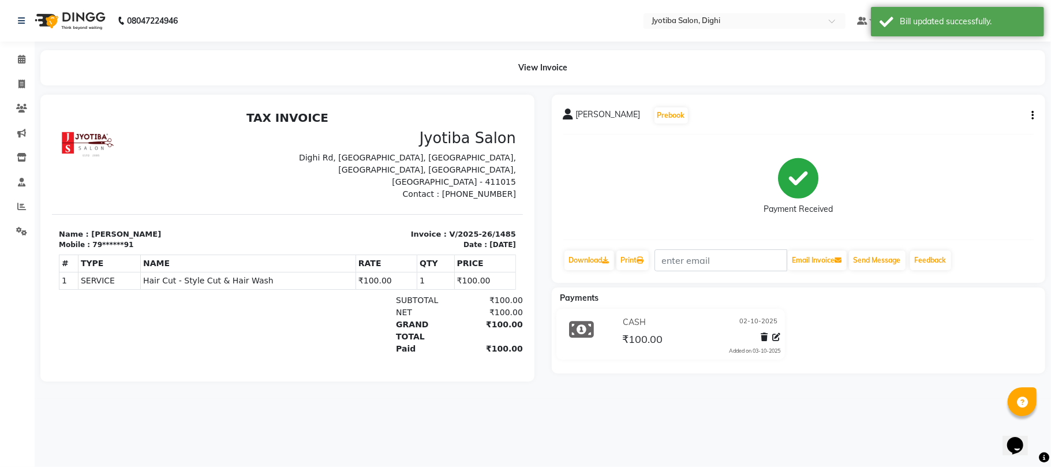
click at [1031, 120] on button "button" at bounding box center [1030, 116] width 7 height 12
click at [996, 102] on div "Split Service Amount" at bounding box center [974, 107] width 79 height 14
select select "59471"
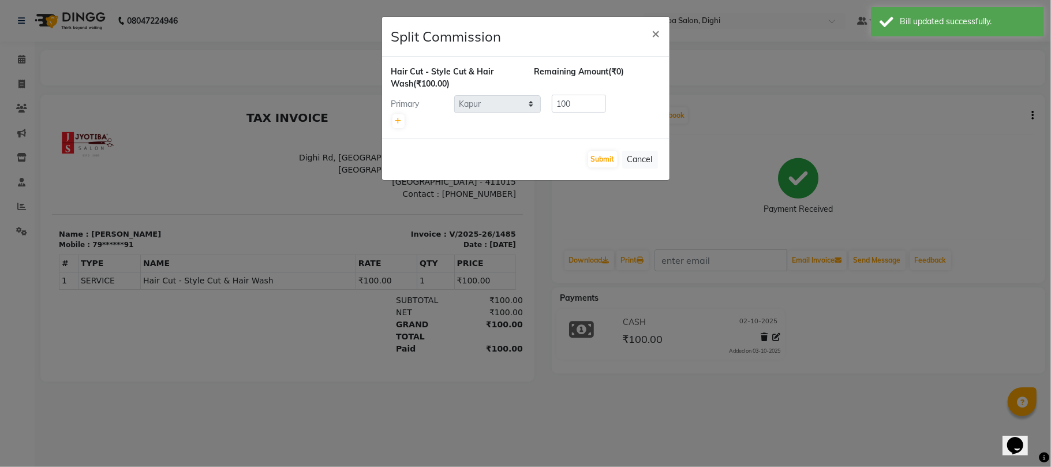
drag, startPoint x: 651, startPoint y: 30, endPoint x: 763, endPoint y: 40, distance: 112.4
click at [658, 32] on span "×" at bounding box center [656, 32] width 8 height 17
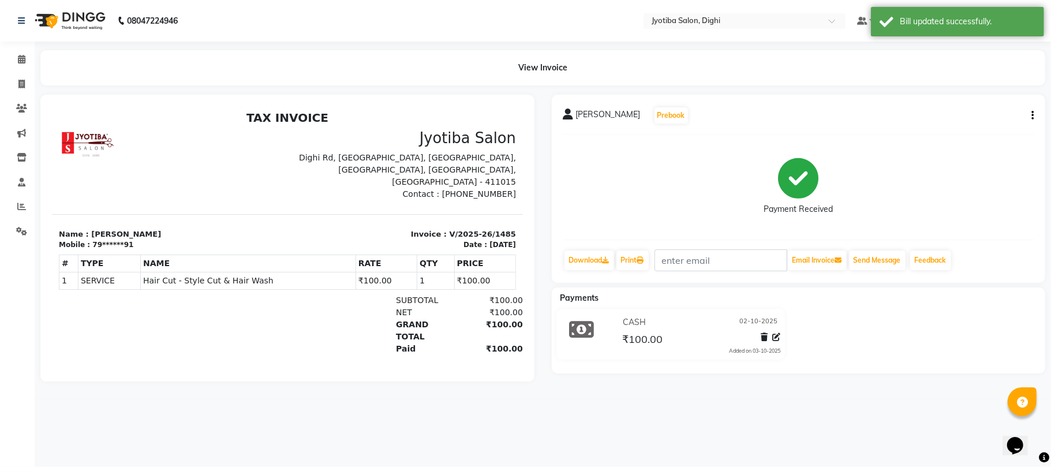
click at [1028, 116] on button "button" at bounding box center [1030, 116] width 7 height 12
click at [1031, 112] on button "button" at bounding box center [1030, 116] width 7 height 12
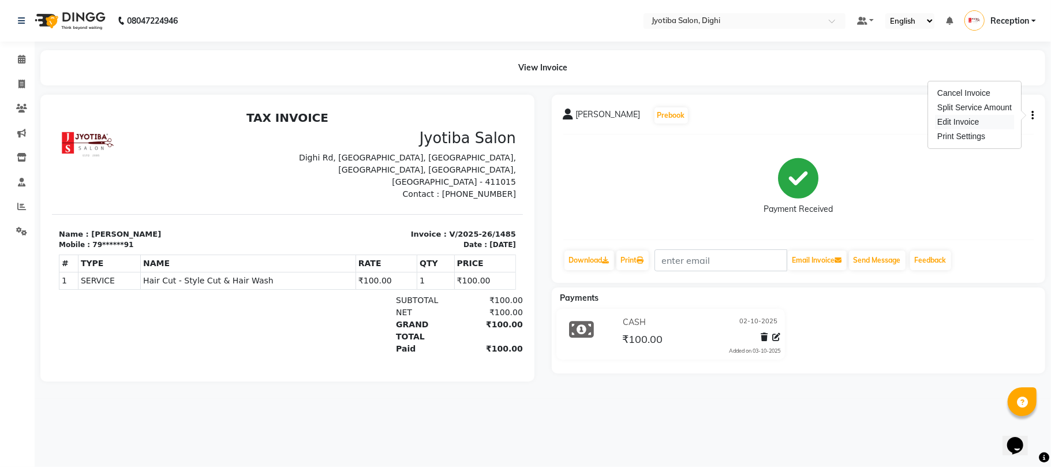
click at [995, 122] on div "Edit Invoice" at bounding box center [974, 122] width 79 height 14
select select "service"
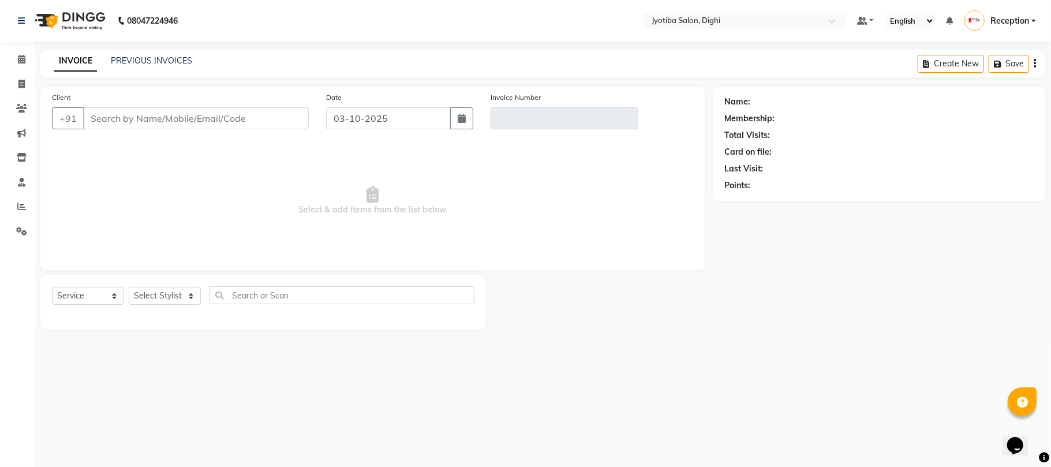
type input "79******91"
type input "V/2025-26/1485"
type input "02-10-2025"
select select "select"
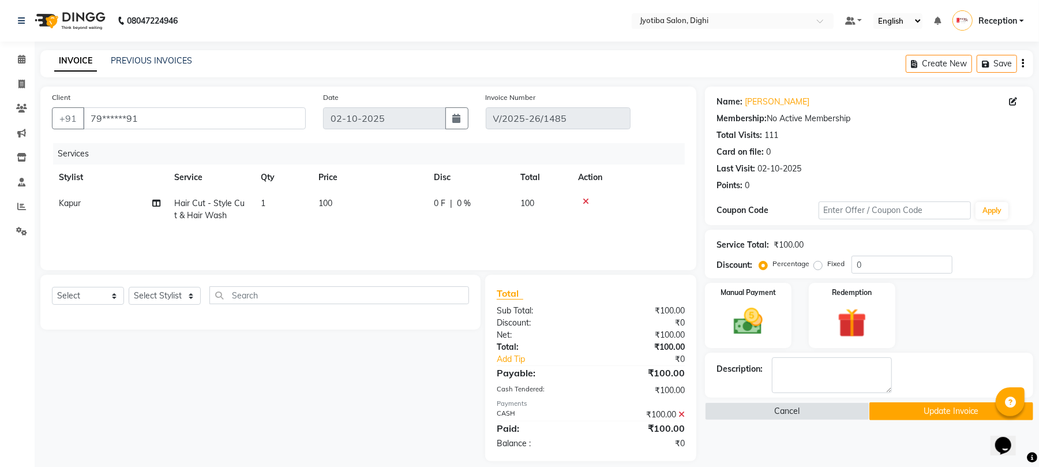
click at [343, 204] on td "100" at bounding box center [369, 209] width 115 height 38
select select "59471"
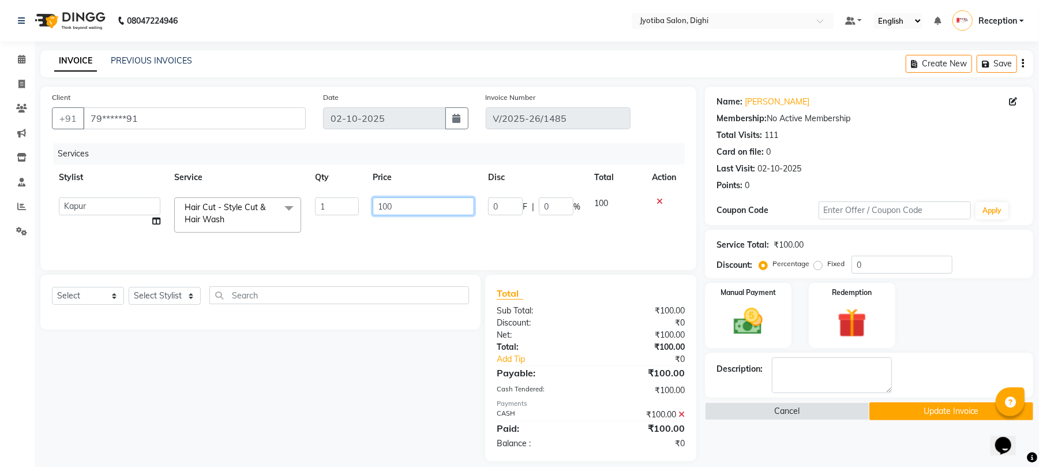
click at [428, 204] on input "100" at bounding box center [424, 206] width 102 height 18
type input "150"
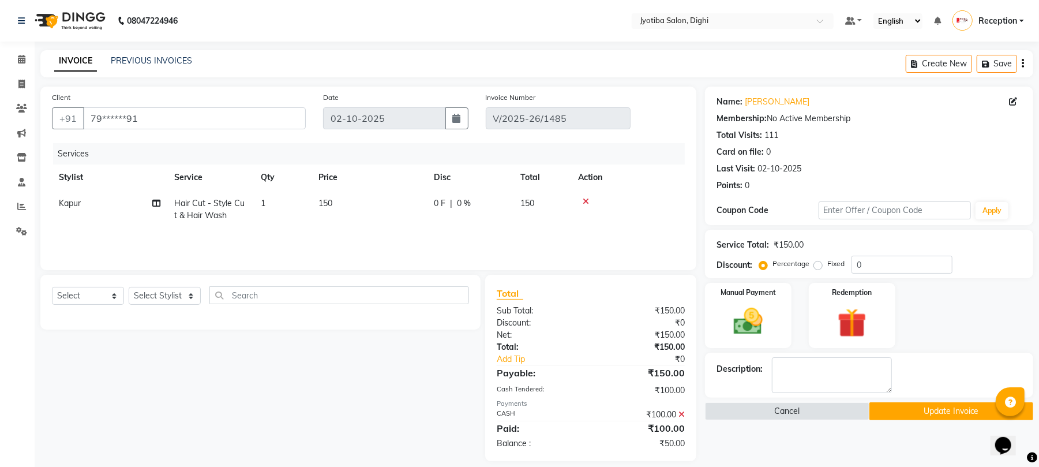
click at [674, 179] on th "Action" at bounding box center [628, 177] width 114 height 26
click at [908, 406] on button "Update Invoice" at bounding box center [952, 411] width 164 height 18
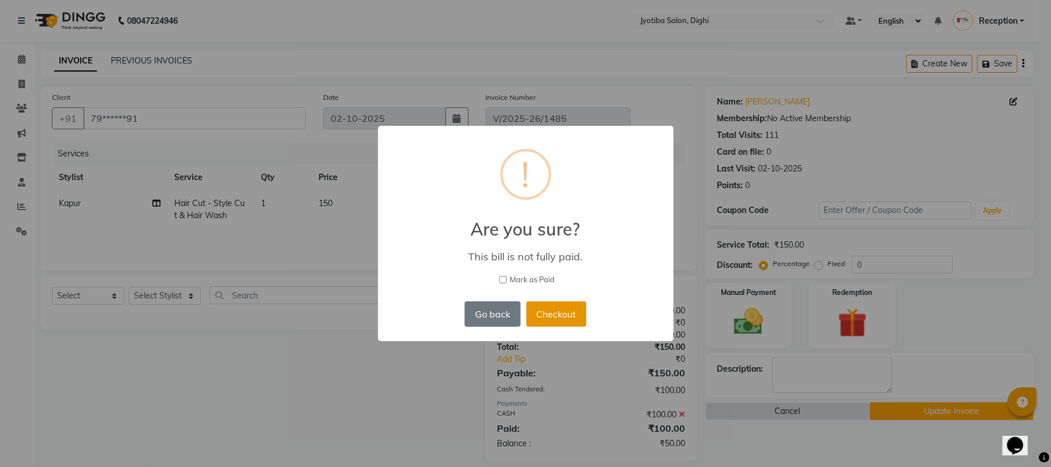
click at [571, 317] on button "Checkout" at bounding box center [556, 313] width 60 height 25
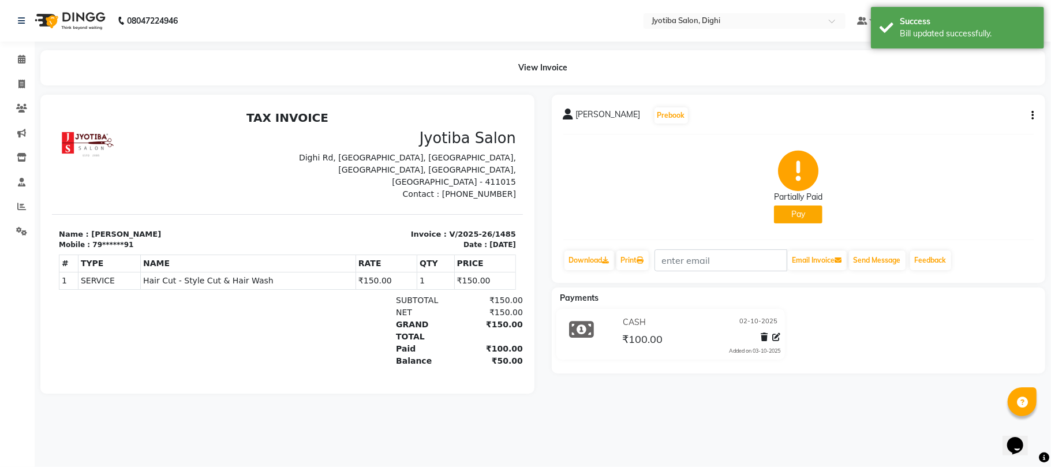
click at [804, 219] on button "Pay" at bounding box center [798, 214] width 48 height 18
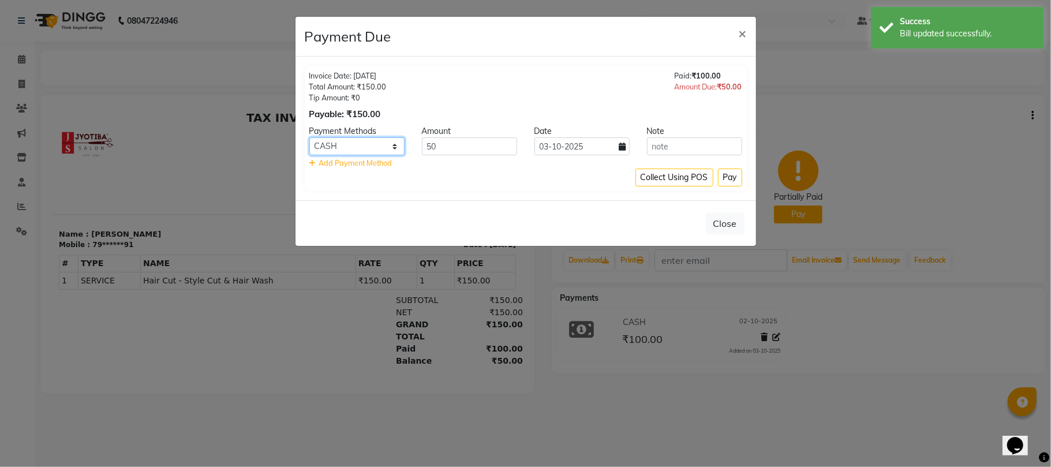
click at [388, 146] on select "CASH ONLINE CARD" at bounding box center [356, 146] width 95 height 18
select select "3"
click at [309, 138] on select "CASH ONLINE CARD" at bounding box center [356, 146] width 95 height 18
click at [725, 173] on button "Pay" at bounding box center [730, 178] width 24 height 18
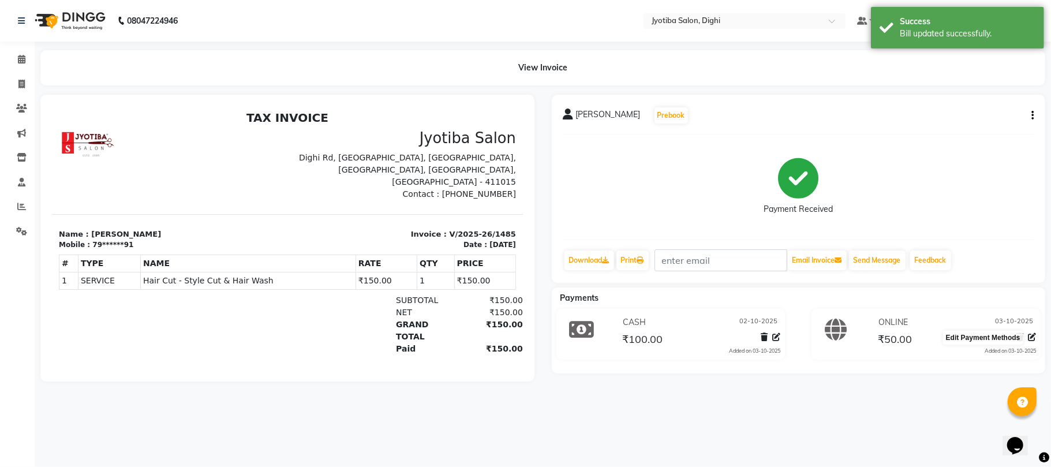
click at [1032, 333] on icon at bounding box center [1032, 337] width 8 height 8
select select "3"
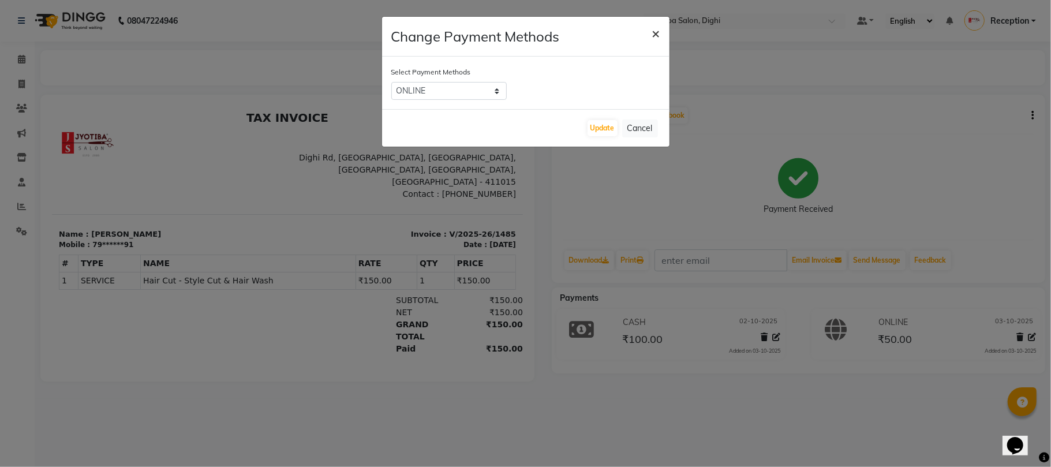
click at [652, 31] on span "×" at bounding box center [656, 32] width 8 height 17
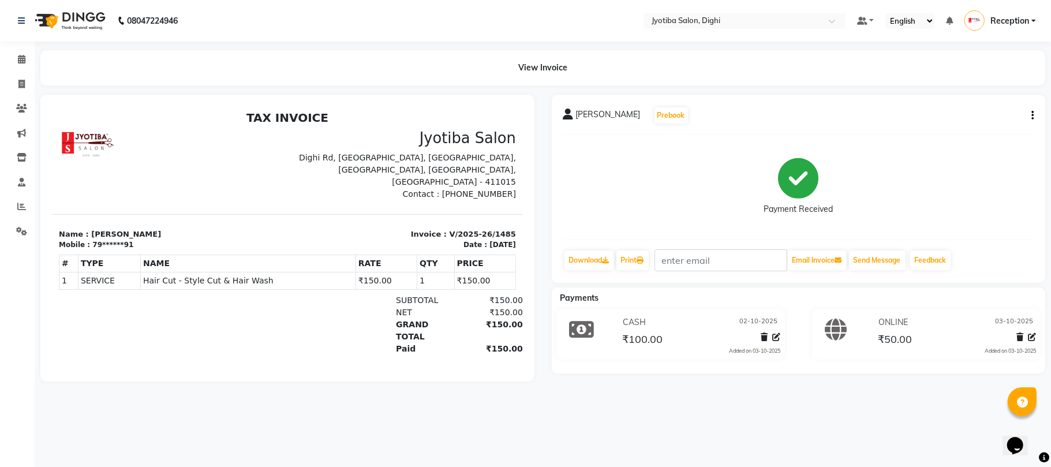
click at [1017, 334] on icon at bounding box center [1019, 337] width 7 height 8
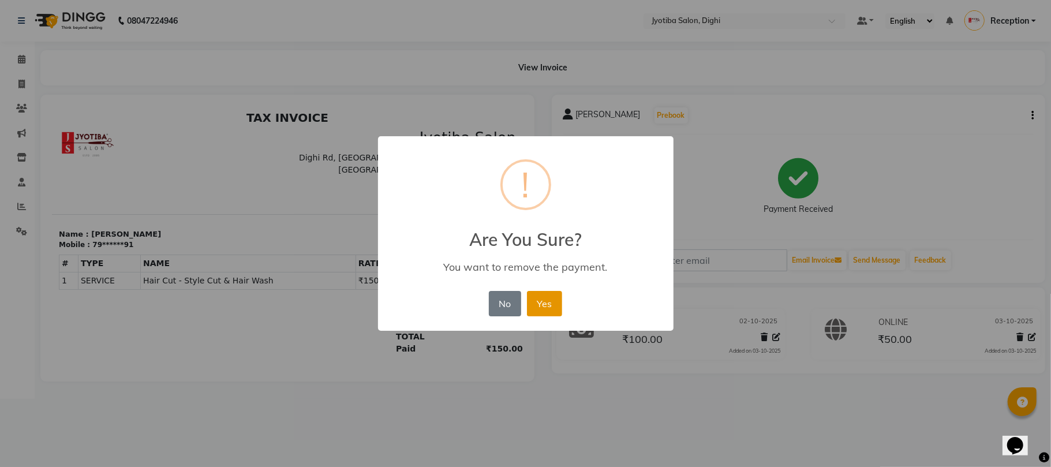
click at [552, 296] on button "Yes" at bounding box center [544, 303] width 35 height 25
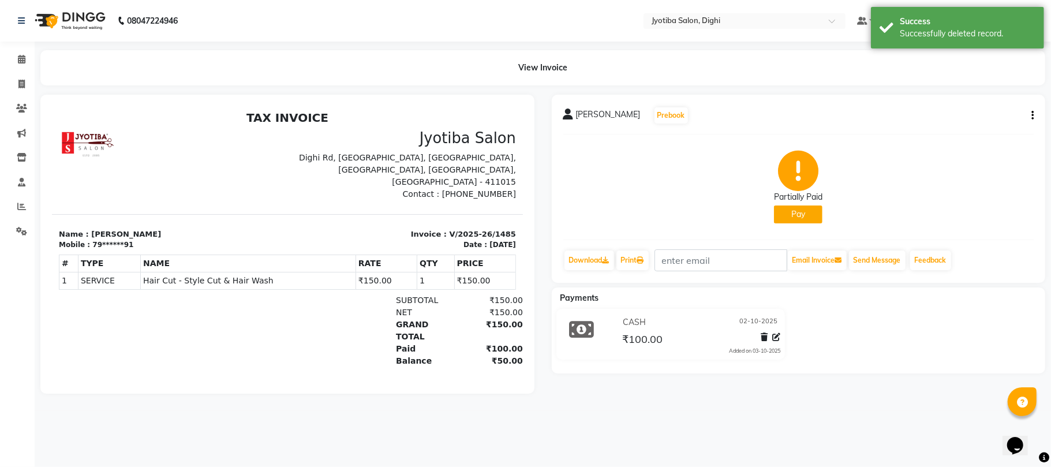
click at [797, 215] on button "Pay" at bounding box center [798, 214] width 48 height 18
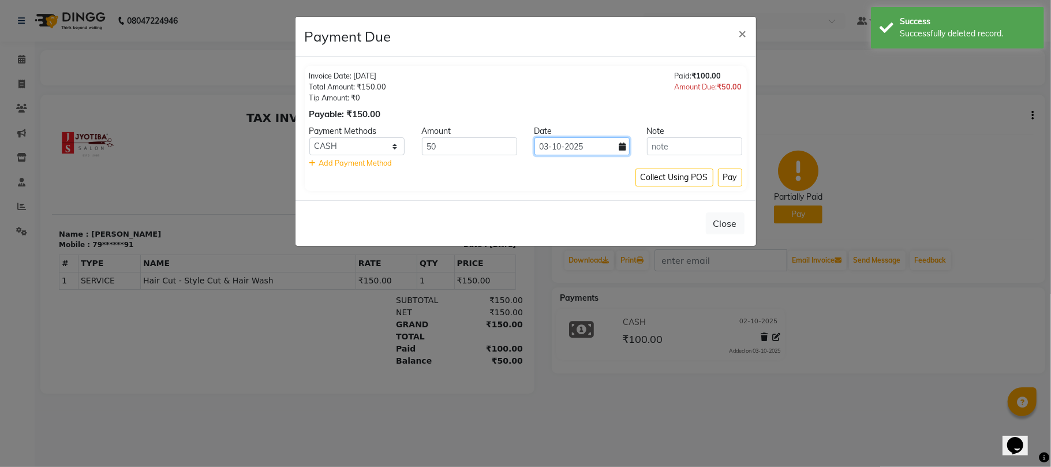
click at [569, 145] on input "03-10-2025" at bounding box center [581, 146] width 95 height 18
select select "10"
select select "2025"
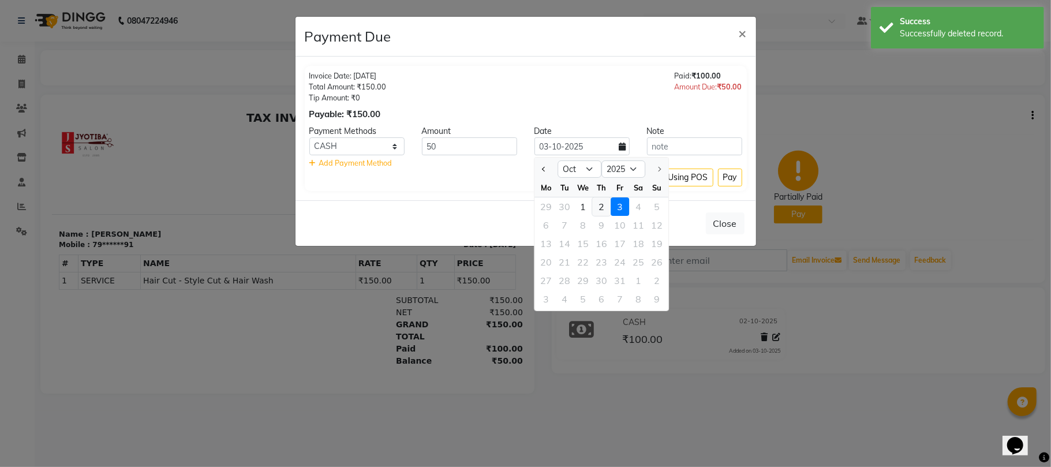
click at [599, 205] on div "2" at bounding box center [601, 206] width 18 height 18
type input "02-10-2025"
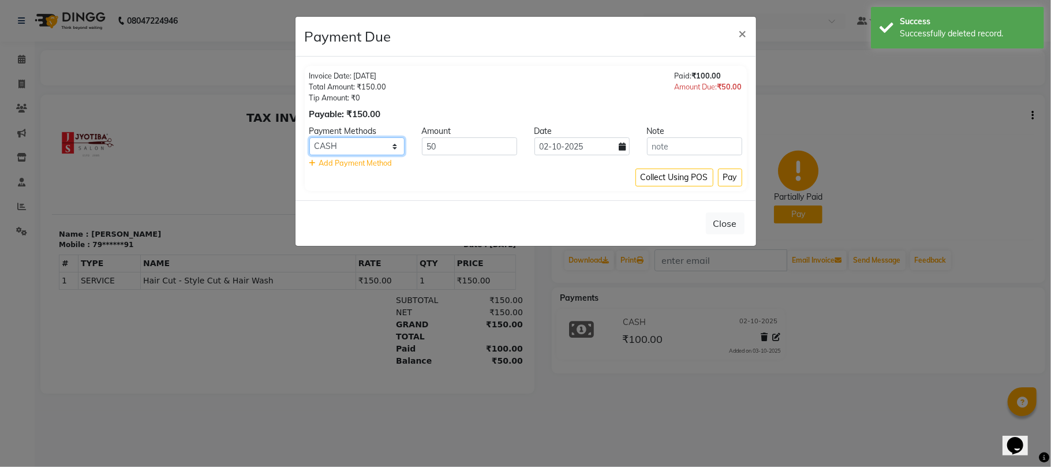
click at [382, 149] on select "CASH ONLINE CARD" at bounding box center [356, 146] width 95 height 18
select select "3"
click at [309, 138] on select "CASH ONLINE CARD" at bounding box center [356, 146] width 95 height 18
click at [722, 178] on button "Pay" at bounding box center [730, 178] width 24 height 18
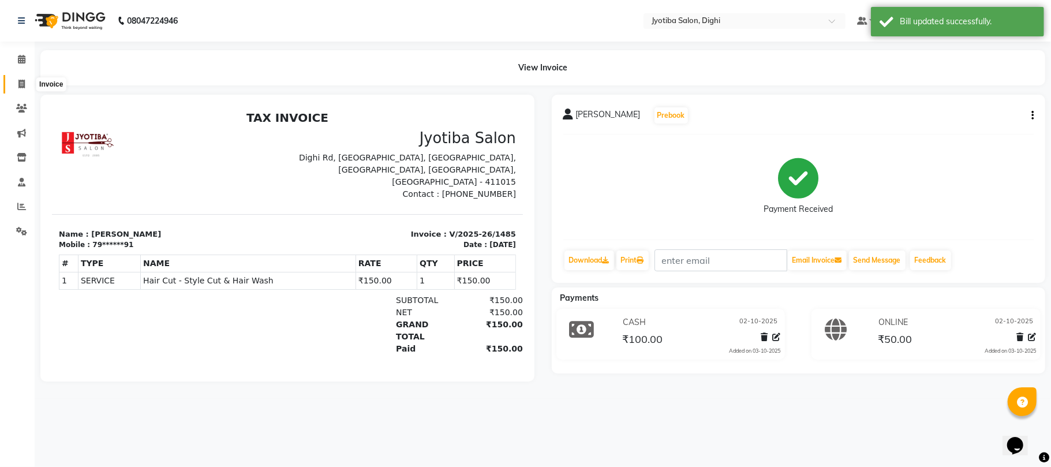
click at [23, 78] on span at bounding box center [22, 84] width 20 height 13
select select "service"
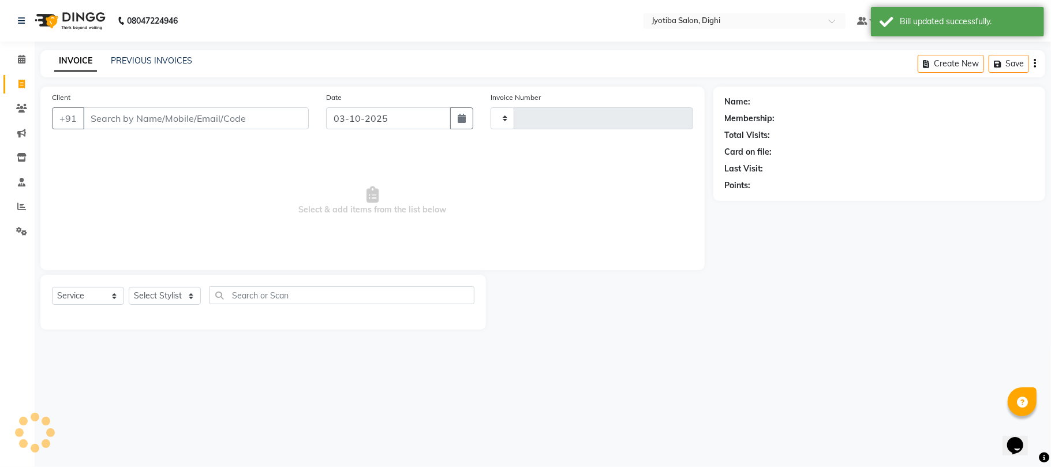
type input "1486"
select select "643"
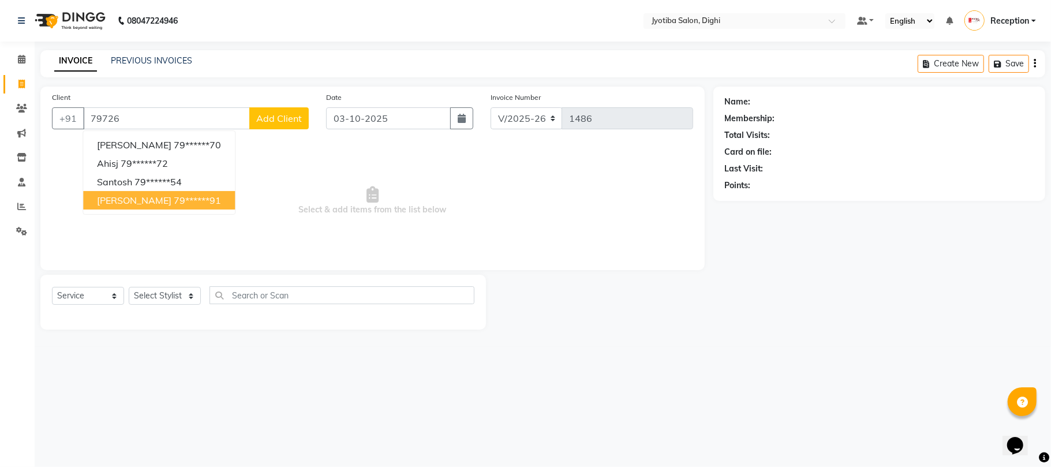
click at [144, 197] on span "[PERSON_NAME]" at bounding box center [134, 200] width 74 height 12
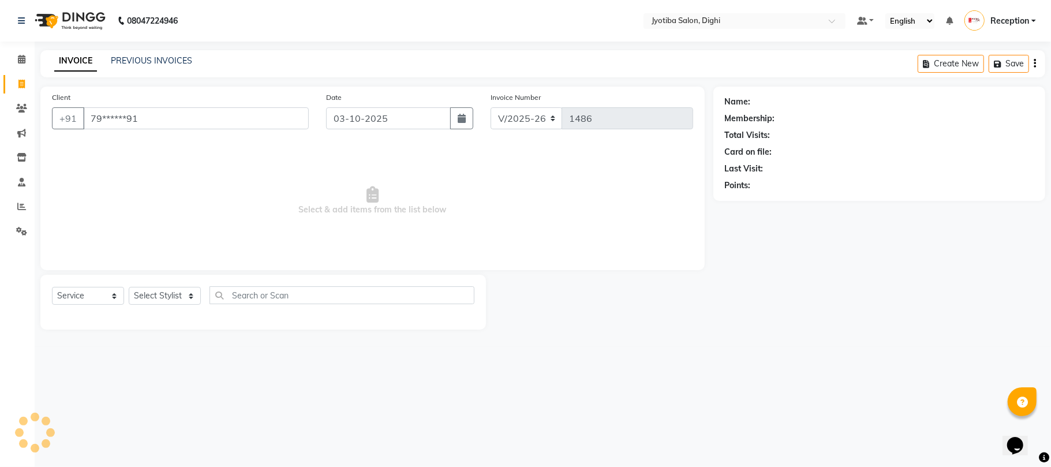
type input "79******91"
click at [171, 294] on select "Select Stylist anuj [PERSON_NAME] Prem Reception [PERSON_NAME]" at bounding box center [165, 296] width 72 height 18
select select "9312"
click at [129, 287] on select "Select Stylist anuj [PERSON_NAME] Prem Reception [PERSON_NAME]" at bounding box center [165, 296] width 72 height 18
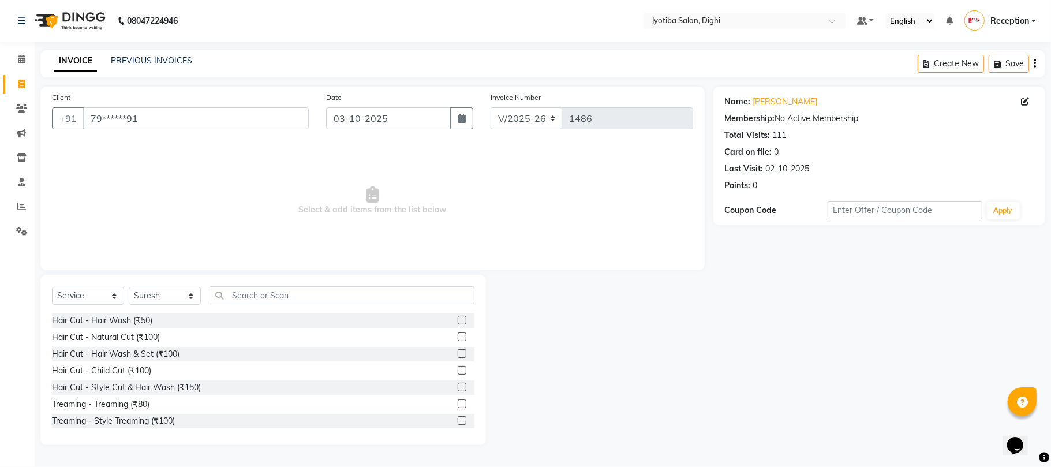
click at [458, 386] on label at bounding box center [462, 387] width 9 height 9
click at [458, 386] on input "checkbox" at bounding box center [462, 388] width 8 height 8
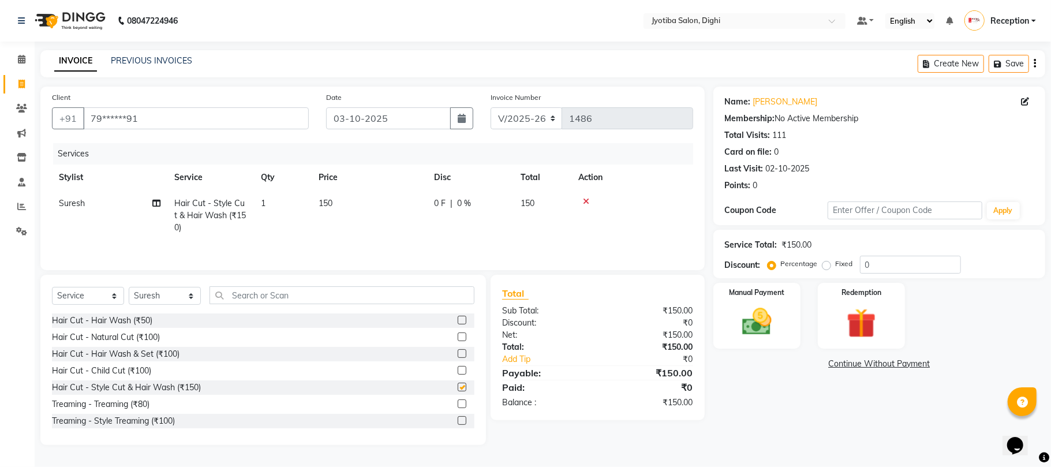
checkbox input "false"
click at [346, 197] on td "150" at bounding box center [369, 215] width 115 height 50
select select "9312"
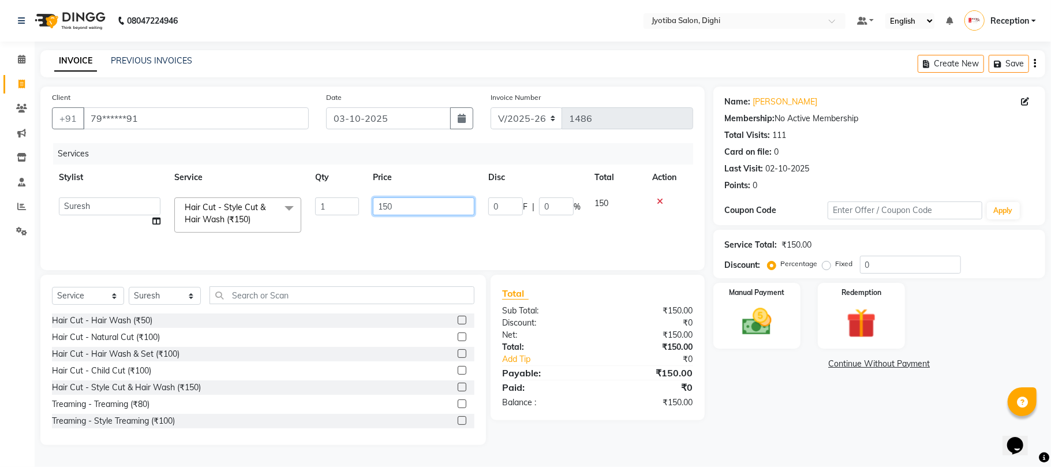
click at [403, 211] on input "150" at bounding box center [424, 206] width 102 height 18
type input "100"
click at [460, 119] on icon "button" at bounding box center [462, 118] width 8 height 9
select select "10"
select select "2025"
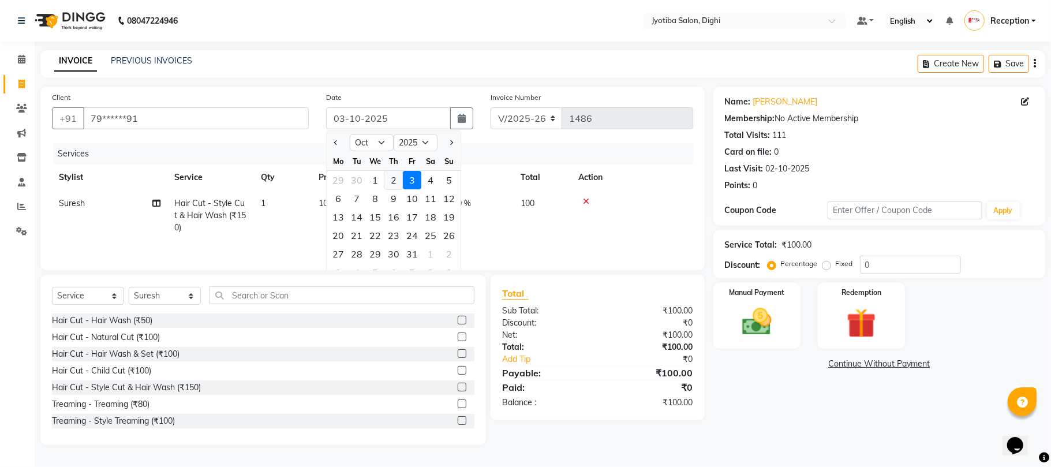
click at [400, 178] on div "2" at bounding box center [393, 180] width 18 height 18
type input "02-10-2025"
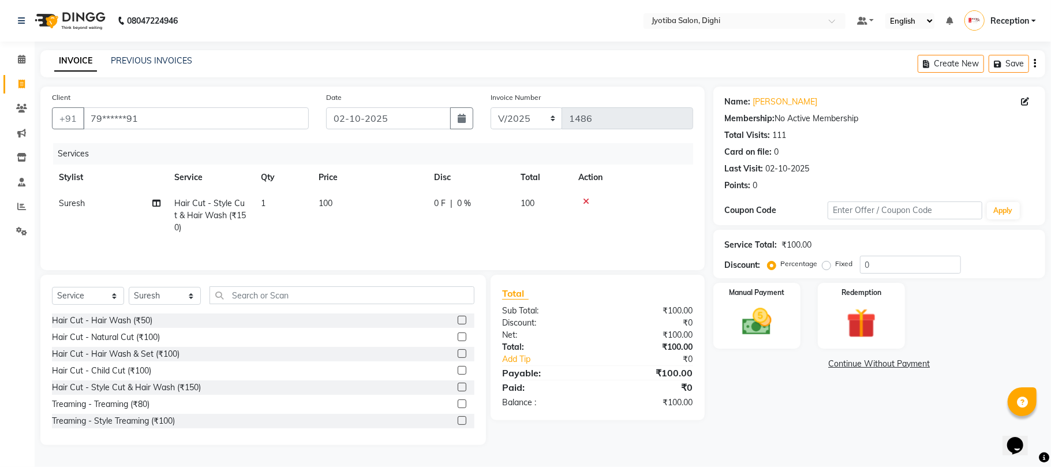
click at [855, 364] on link "Continue Without Payment" at bounding box center [879, 364] width 327 height 12
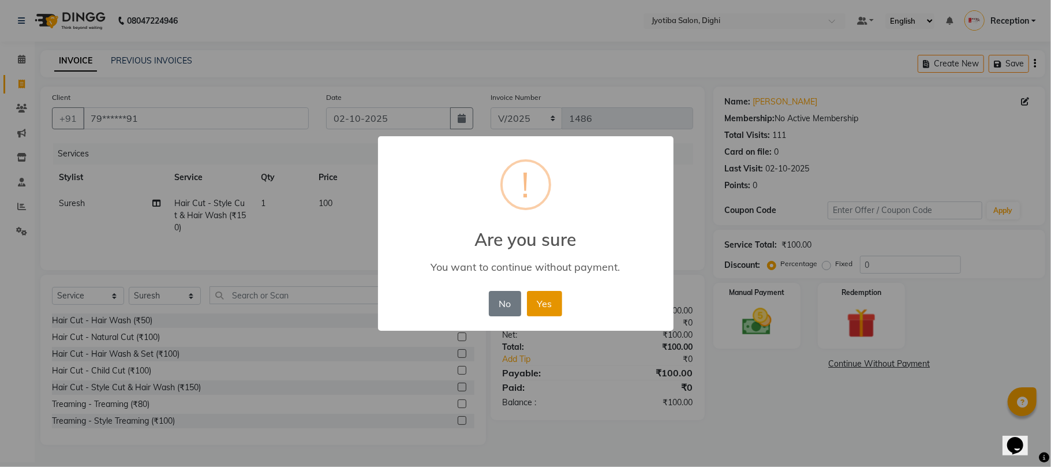
click at [555, 294] on button "Yes" at bounding box center [544, 303] width 35 height 25
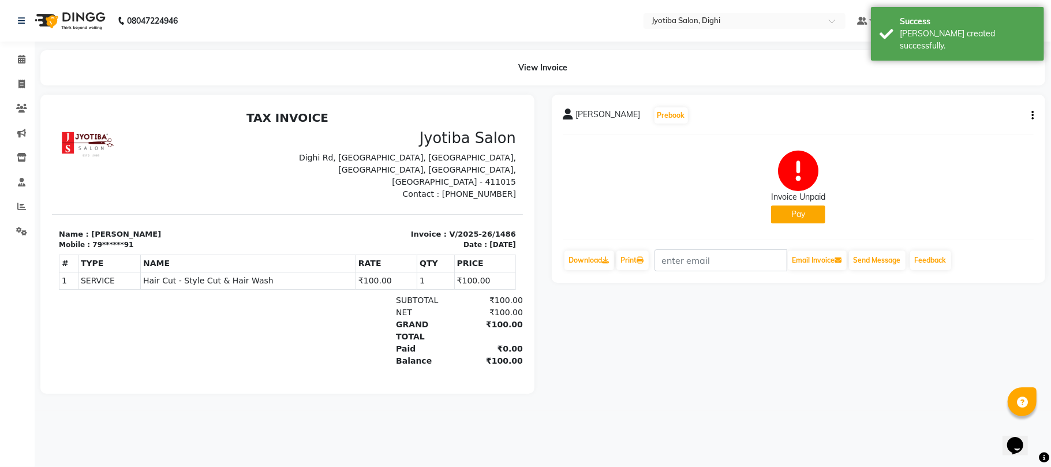
click at [798, 219] on button "Pay" at bounding box center [798, 214] width 54 height 18
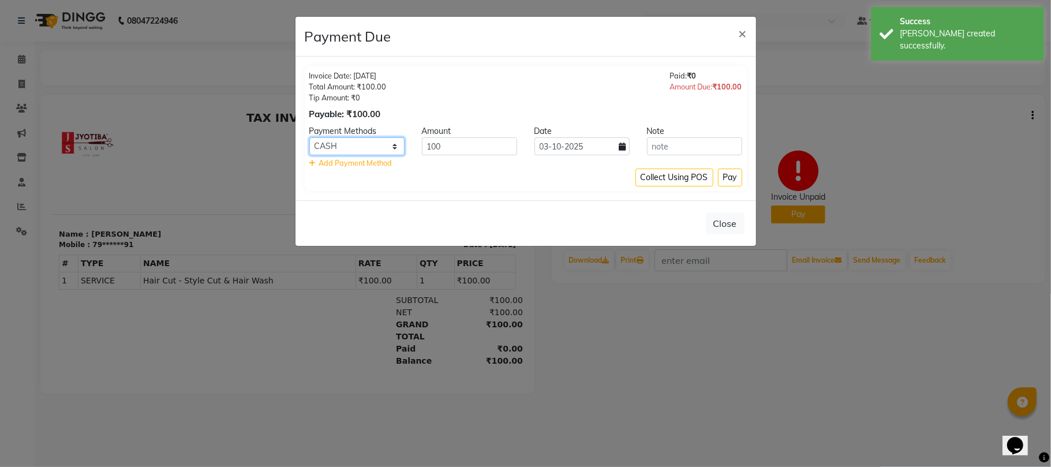
click at [380, 148] on select "CASH ONLINE CARD" at bounding box center [356, 146] width 95 height 18
click at [370, 153] on select "CASH ONLINE CARD" at bounding box center [356, 146] width 95 height 18
click at [612, 155] on input "03-10-2025" at bounding box center [581, 146] width 95 height 18
select select "10"
select select "2025"
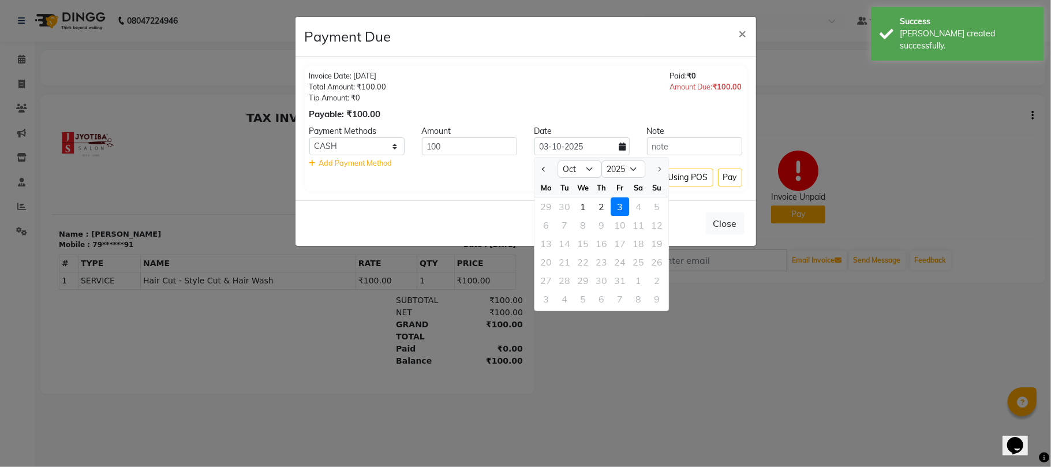
click at [603, 206] on div "2" at bounding box center [601, 206] width 18 height 18
type input "02-10-2025"
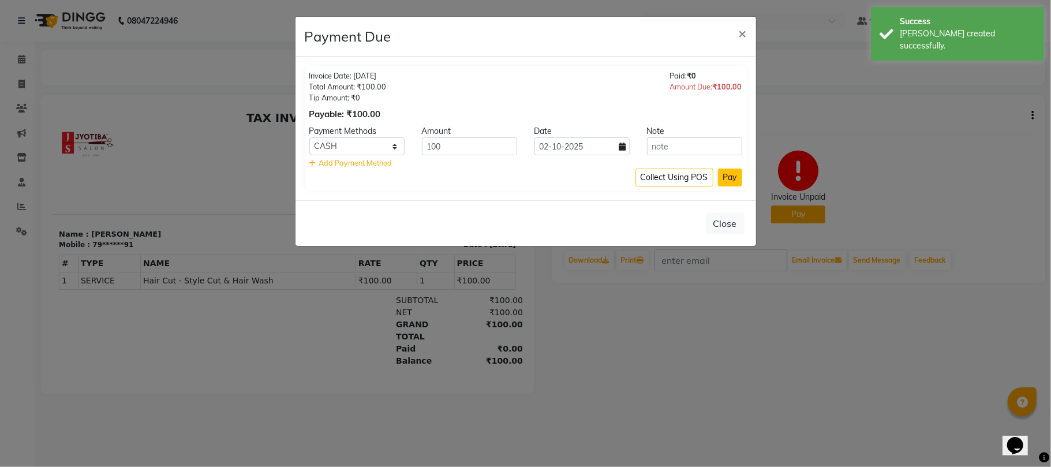
click at [733, 177] on button "Pay" at bounding box center [730, 178] width 24 height 18
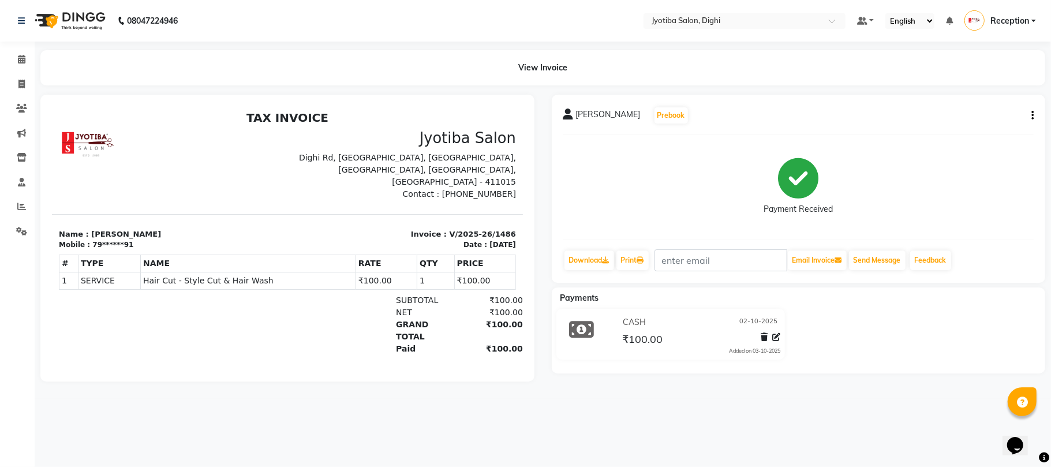
click at [1031, 115] on icon "button" at bounding box center [1032, 115] width 2 height 1
click at [1002, 109] on div "Split Service Amount" at bounding box center [974, 107] width 79 height 14
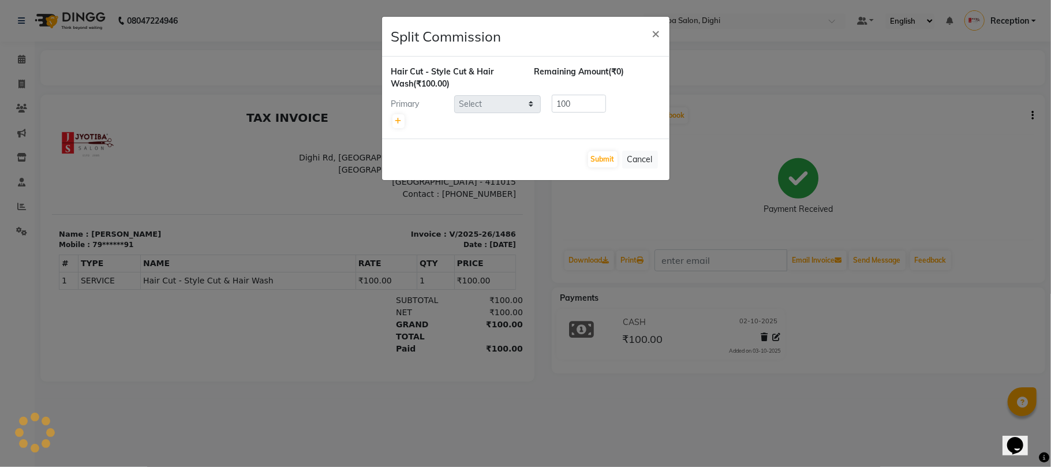
select select "9312"
drag, startPoint x: 656, startPoint y: 32, endPoint x: 667, endPoint y: 35, distance: 11.3
click at [654, 32] on span "×" at bounding box center [656, 32] width 8 height 17
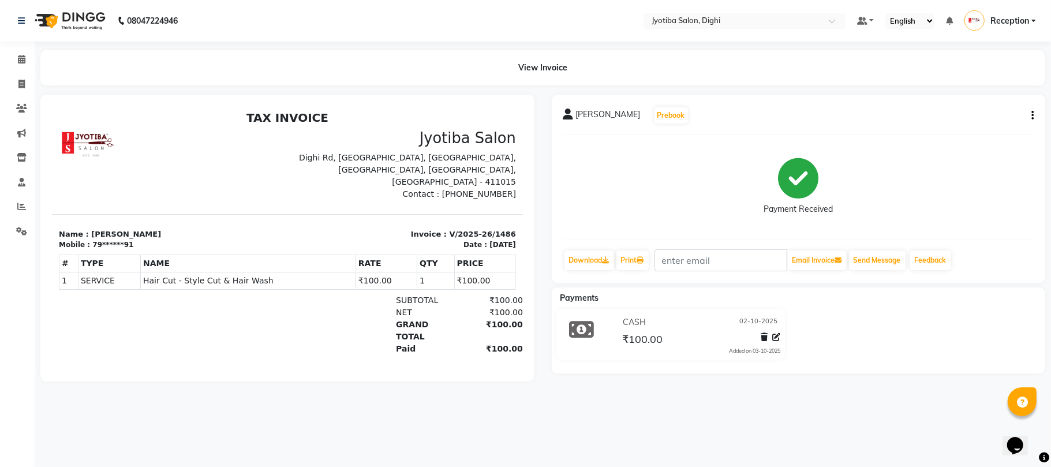
click at [1029, 114] on button "button" at bounding box center [1030, 116] width 7 height 12
click at [977, 126] on div "Edit Invoice" at bounding box center [974, 122] width 79 height 14
select select "service"
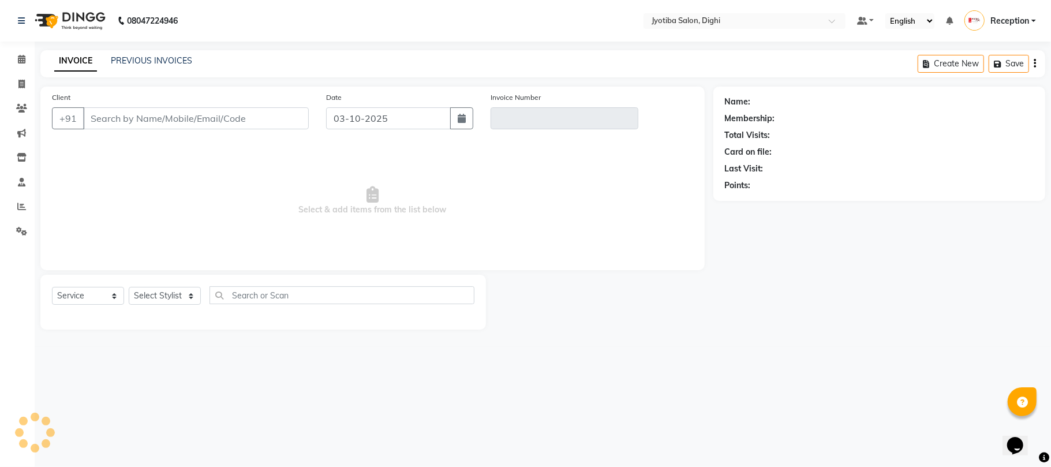
type input "79******91"
type input "V/2025-26/1486"
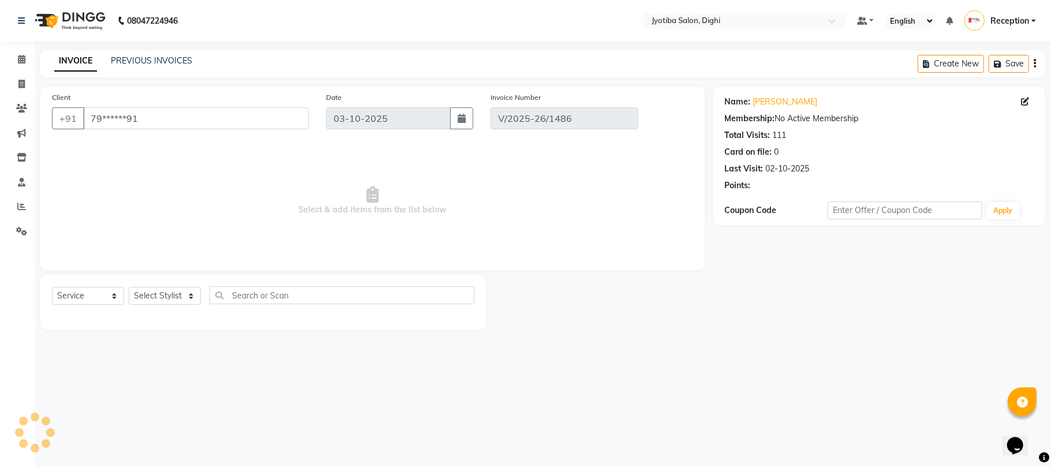
type input "02-10-2025"
select select "select"
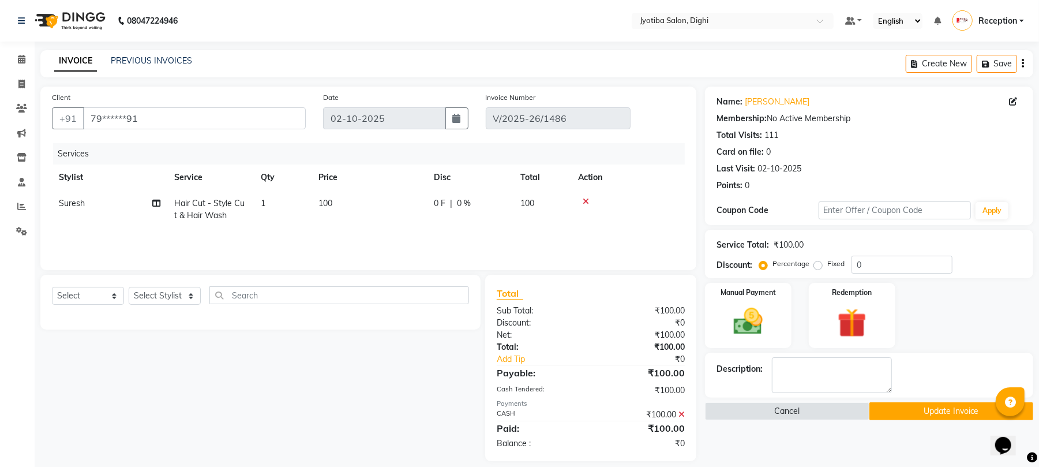
click at [340, 204] on td "100" at bounding box center [369, 209] width 115 height 38
select select "9312"
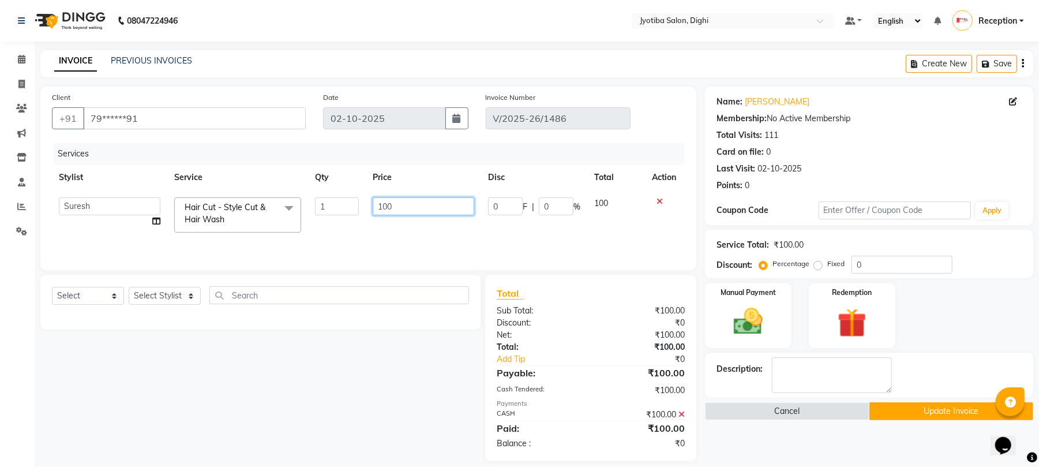
click at [426, 207] on input "100" at bounding box center [424, 206] width 102 height 18
type input "150"
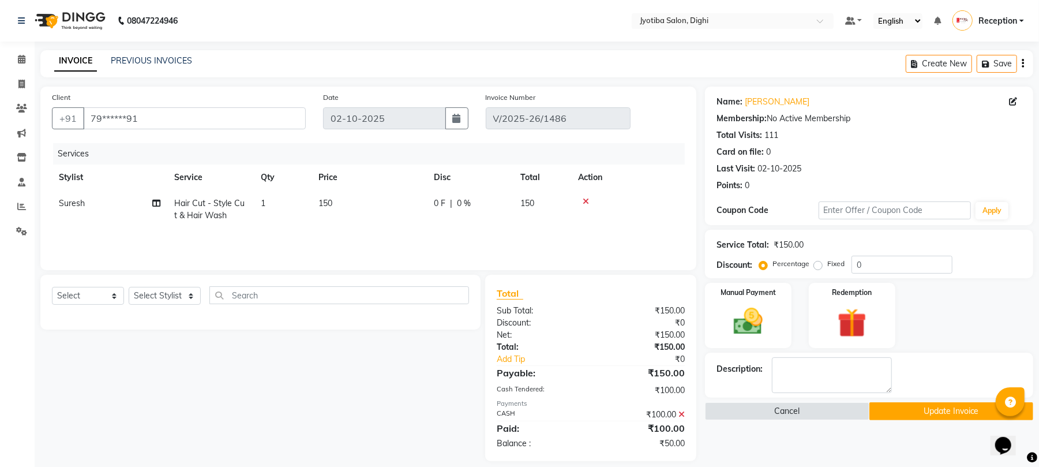
click at [649, 169] on th "Action" at bounding box center [628, 177] width 114 height 26
click at [931, 418] on button "Update Invoice" at bounding box center [952, 411] width 164 height 18
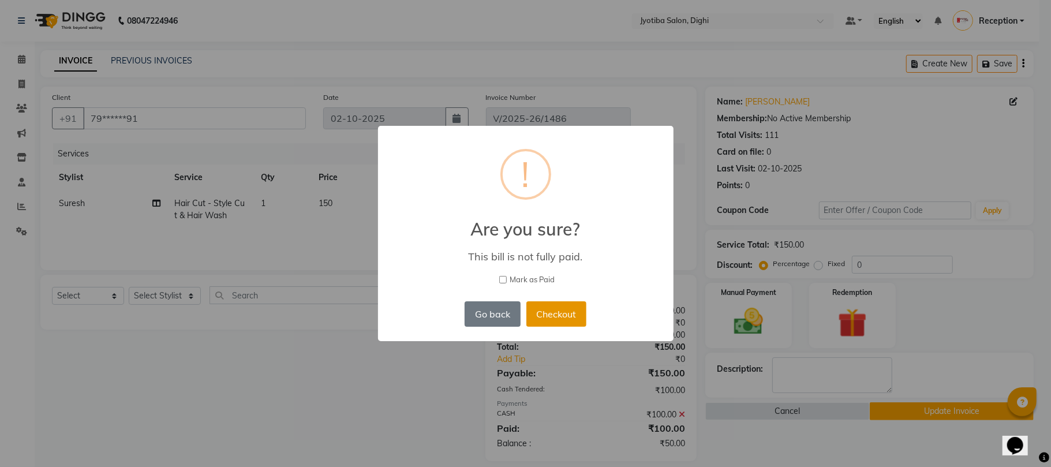
click at [555, 316] on button "Checkout" at bounding box center [556, 313] width 60 height 25
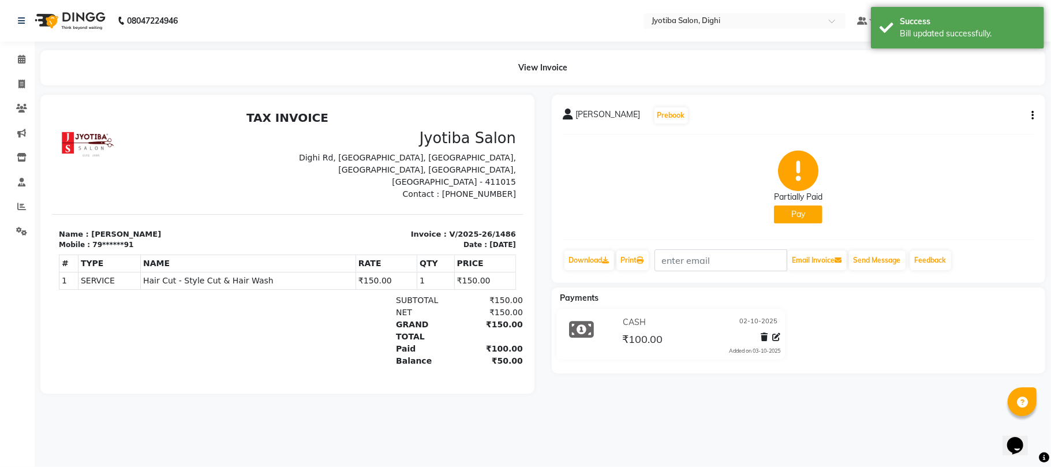
click at [794, 215] on button "Pay" at bounding box center [798, 214] width 48 height 18
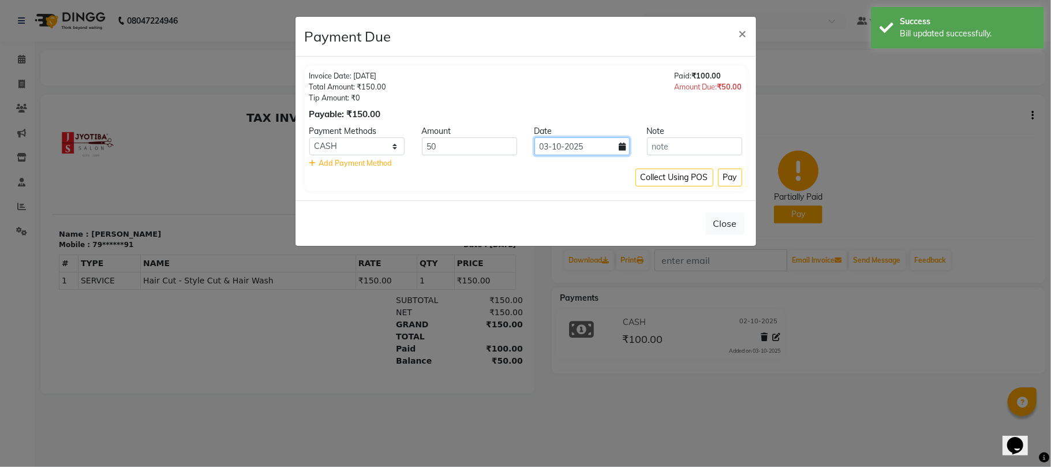
click at [598, 144] on input "03-10-2025" at bounding box center [581, 146] width 95 height 18
select select "10"
select select "2025"
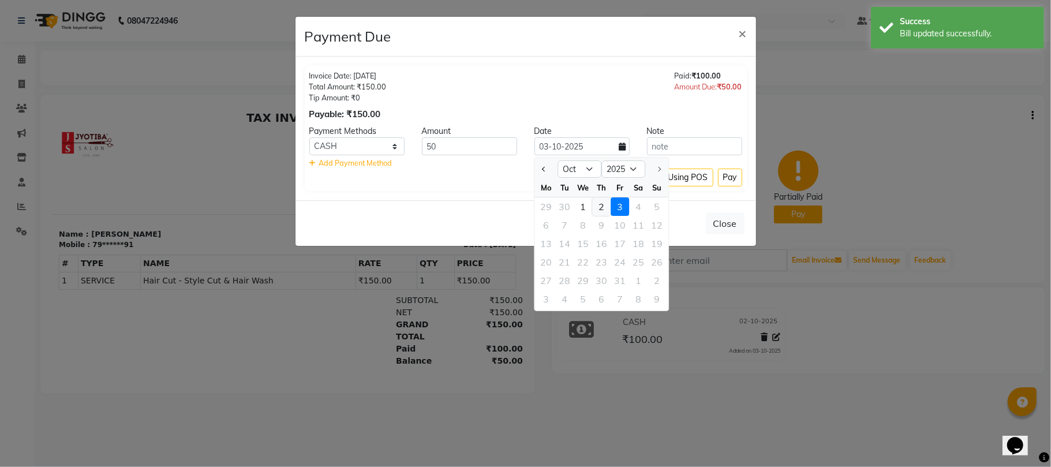
click at [600, 202] on div "2" at bounding box center [601, 206] width 18 height 18
type input "02-10-2025"
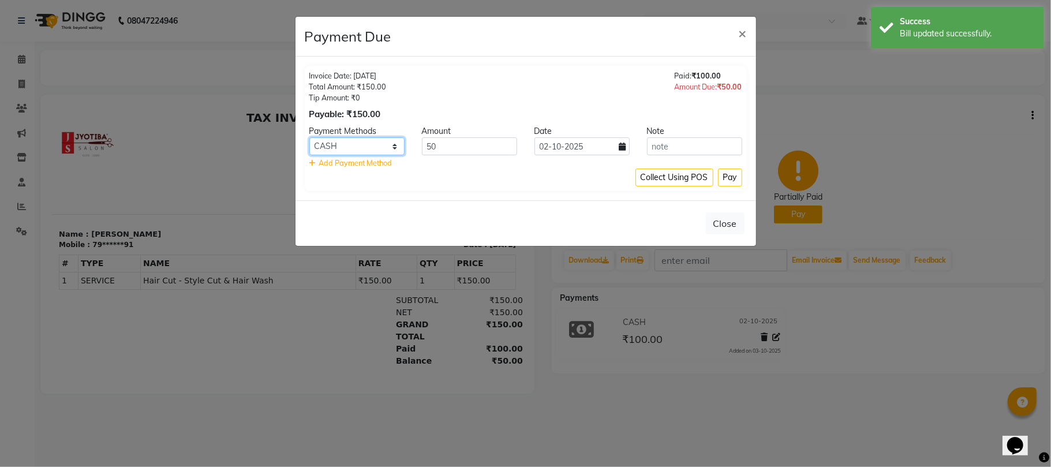
click at [370, 147] on select "CASH ONLINE CARD" at bounding box center [356, 146] width 95 height 18
select select "3"
click at [309, 138] on select "CASH ONLINE CARD" at bounding box center [356, 146] width 95 height 18
click at [735, 178] on button "Pay" at bounding box center [730, 178] width 24 height 18
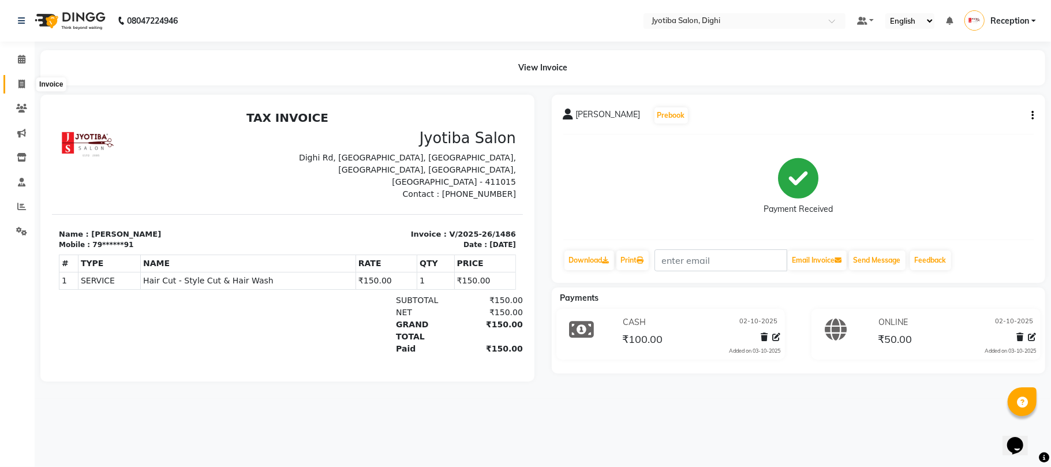
click at [24, 83] on icon at bounding box center [21, 84] width 6 height 9
select select "service"
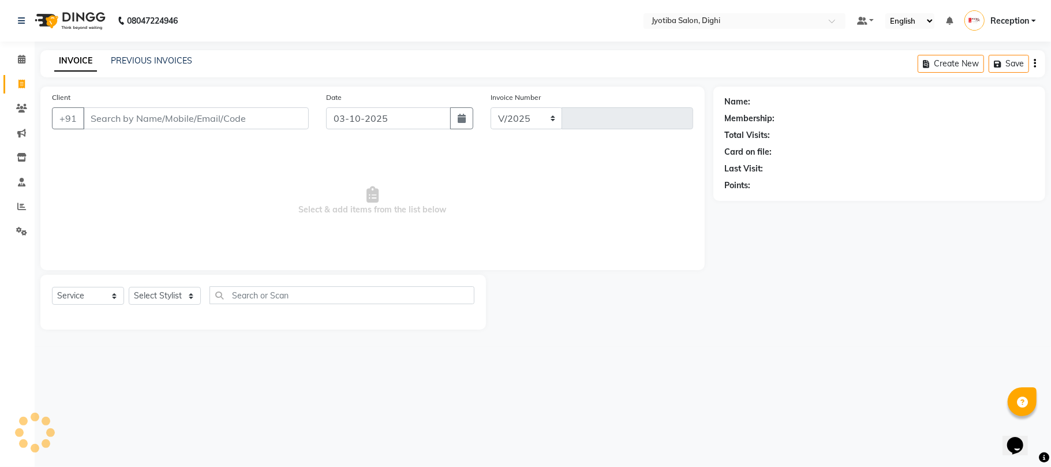
select select "643"
type input "1487"
type input "9"
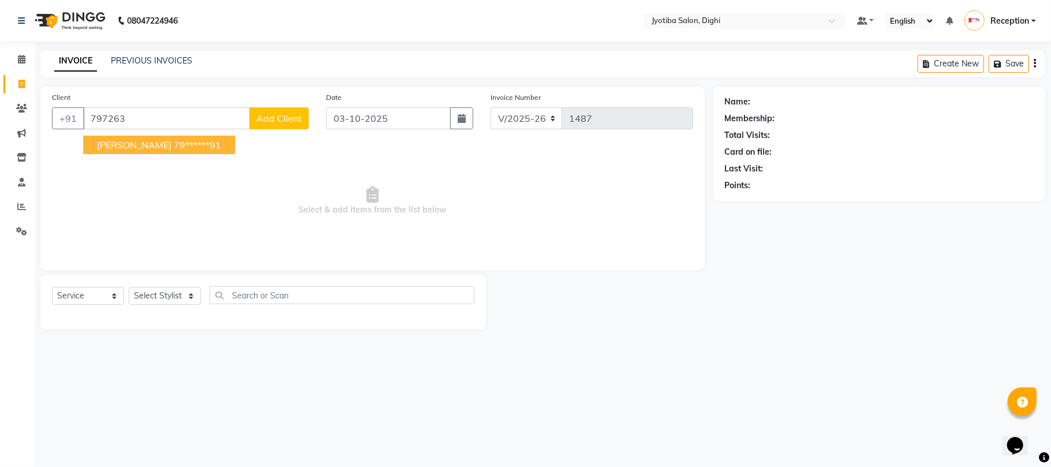
click at [174, 148] on ngb-highlight "79******91" at bounding box center [197, 145] width 47 height 12
type input "79******91"
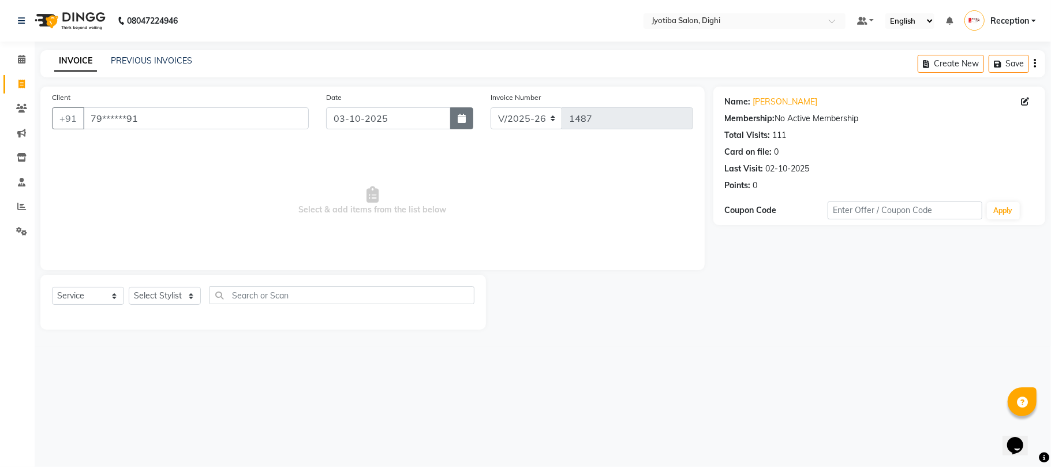
click at [458, 118] on icon "button" at bounding box center [462, 118] width 8 height 9
select select "10"
select select "2025"
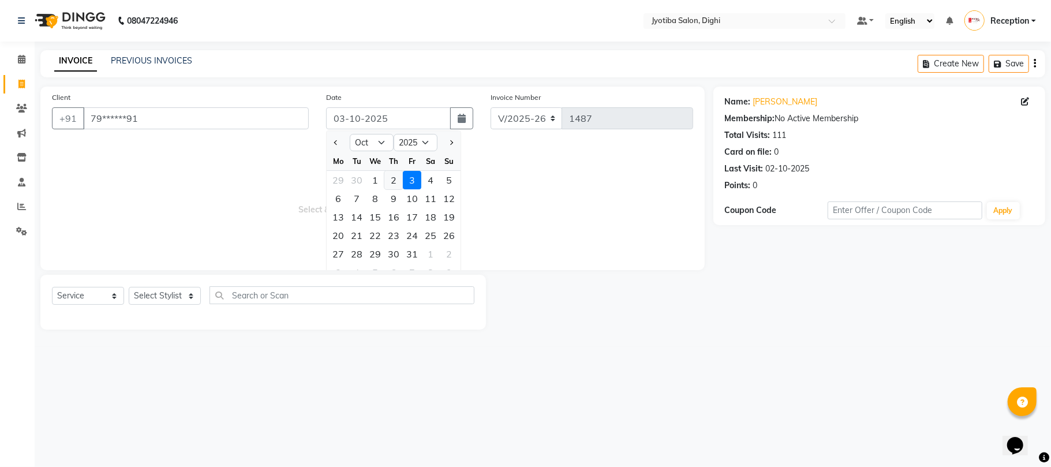
click at [394, 178] on div "2" at bounding box center [393, 180] width 18 height 18
type input "02-10-2025"
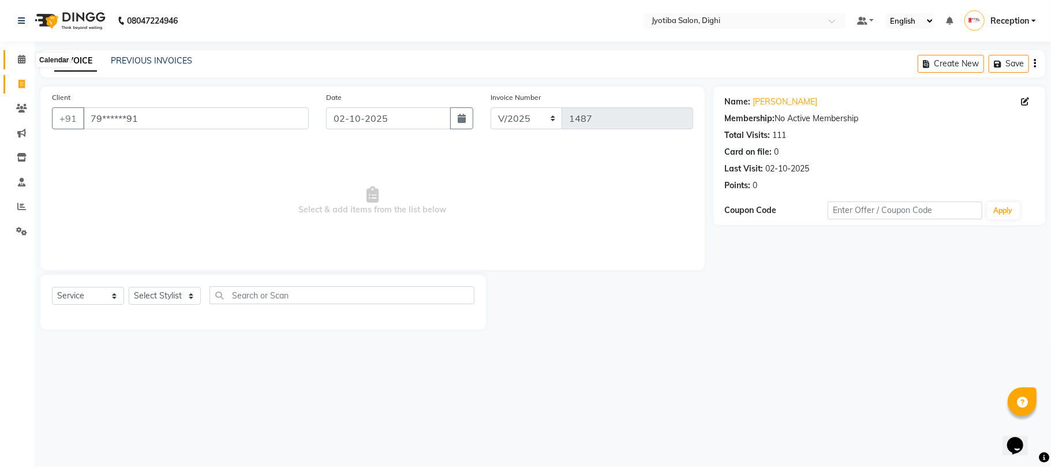
click at [14, 61] on span at bounding box center [22, 59] width 20 height 13
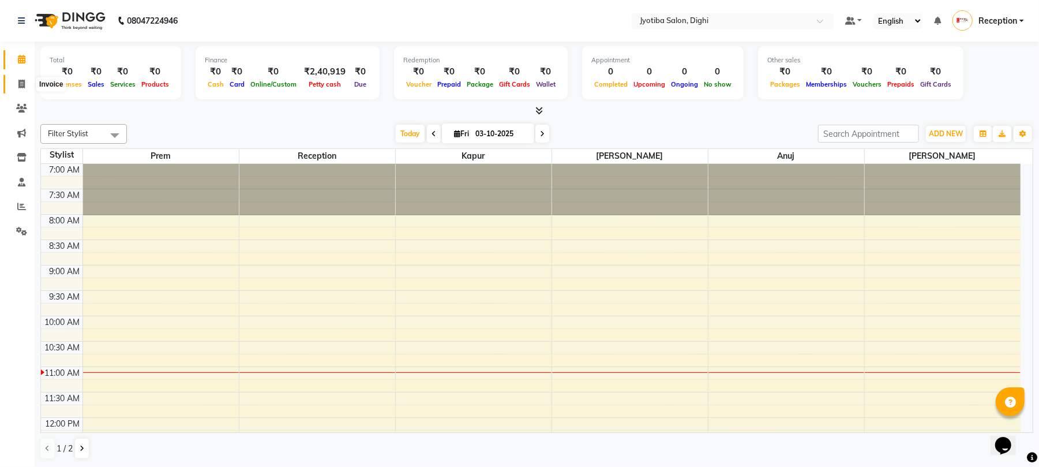
click at [19, 83] on icon at bounding box center [21, 84] width 6 height 9
select select "643"
select select "service"
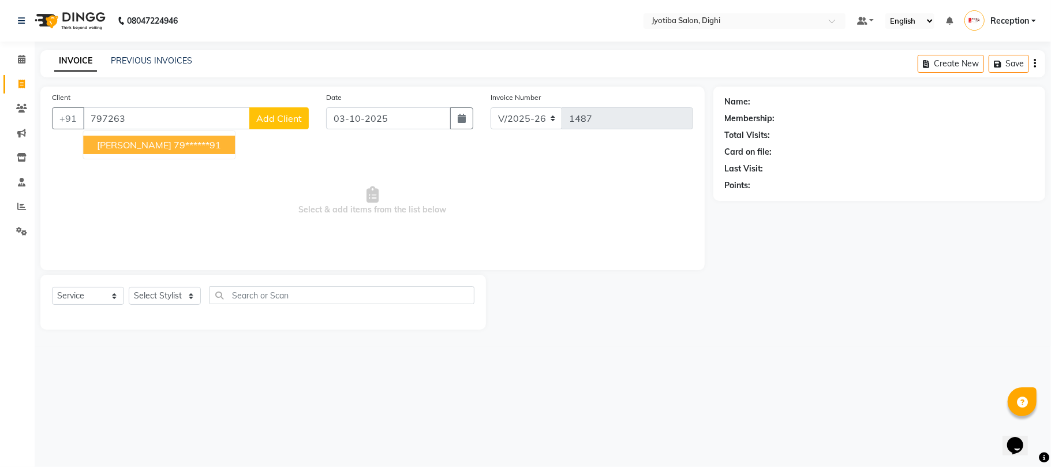
click at [174, 149] on ngb-highlight "79******91" at bounding box center [197, 145] width 47 height 12
type input "79******91"
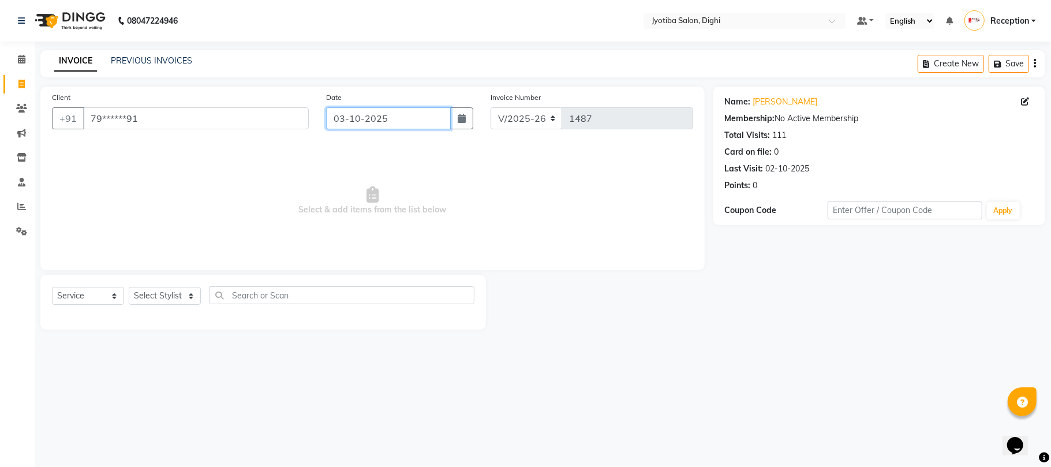
click at [372, 117] on input "03-10-2025" at bounding box center [388, 118] width 125 height 22
select select "10"
select select "2025"
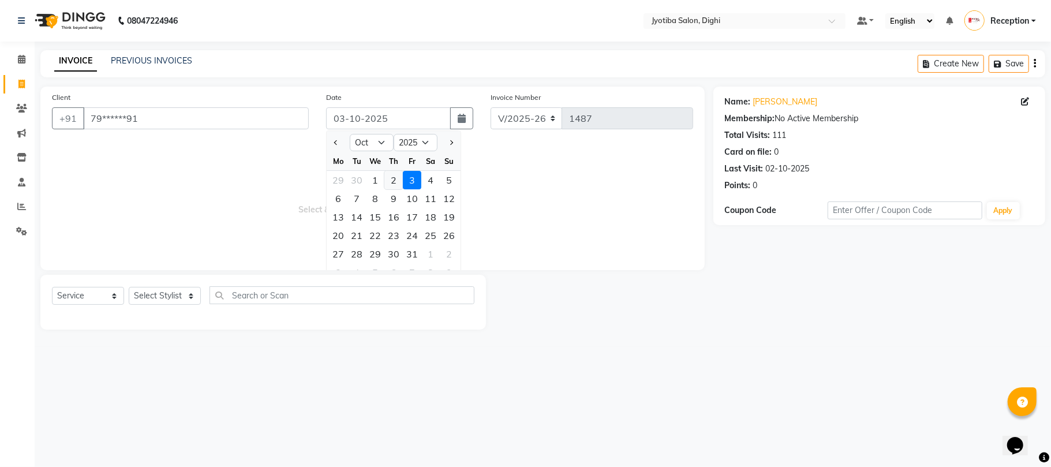
click at [398, 174] on div "2" at bounding box center [393, 180] width 18 height 18
type input "02-10-2025"
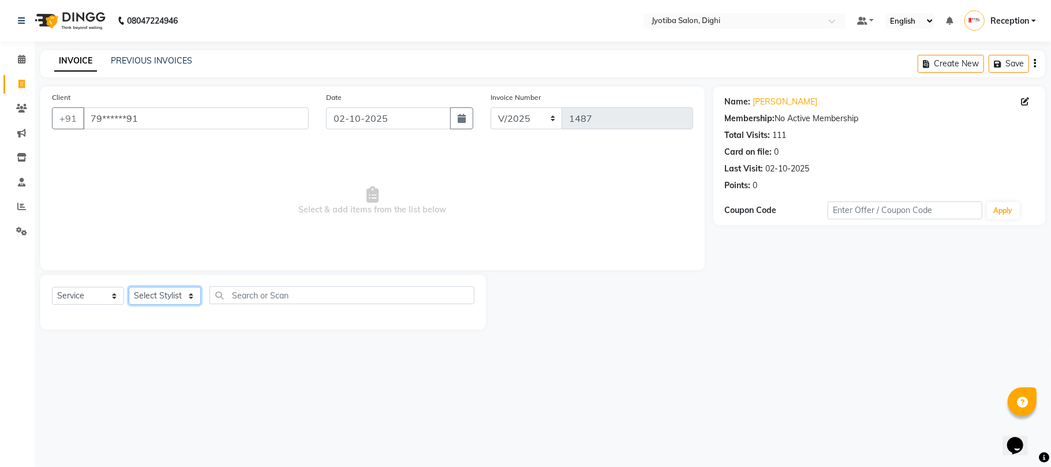
click at [175, 299] on select "Select Stylist anuj [PERSON_NAME] Prem Reception [PERSON_NAME]" at bounding box center [165, 296] width 72 height 18
select select "59472"
click at [129, 287] on select "Select Stylist anuj [PERSON_NAME] Prem Reception [PERSON_NAME]" at bounding box center [165, 296] width 72 height 18
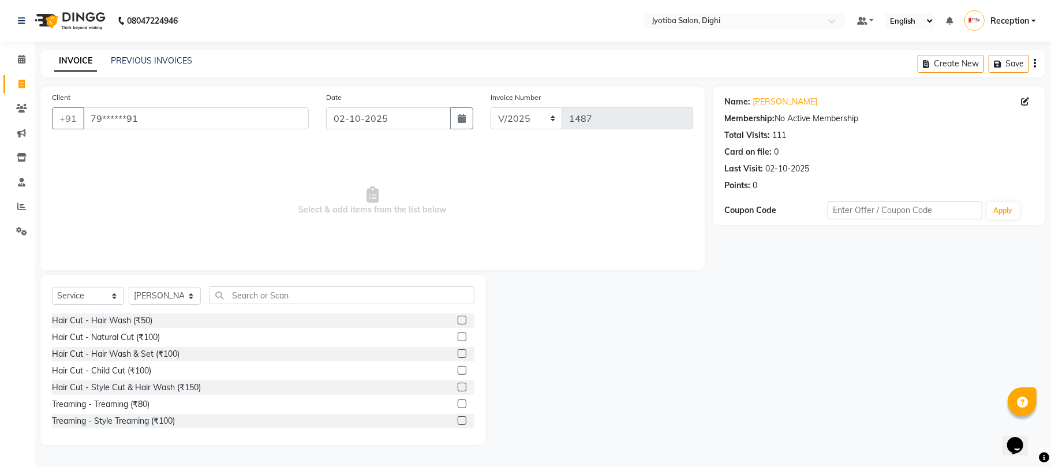
click at [458, 421] on label at bounding box center [462, 420] width 9 height 9
click at [458, 421] on input "checkbox" at bounding box center [462, 421] width 8 height 8
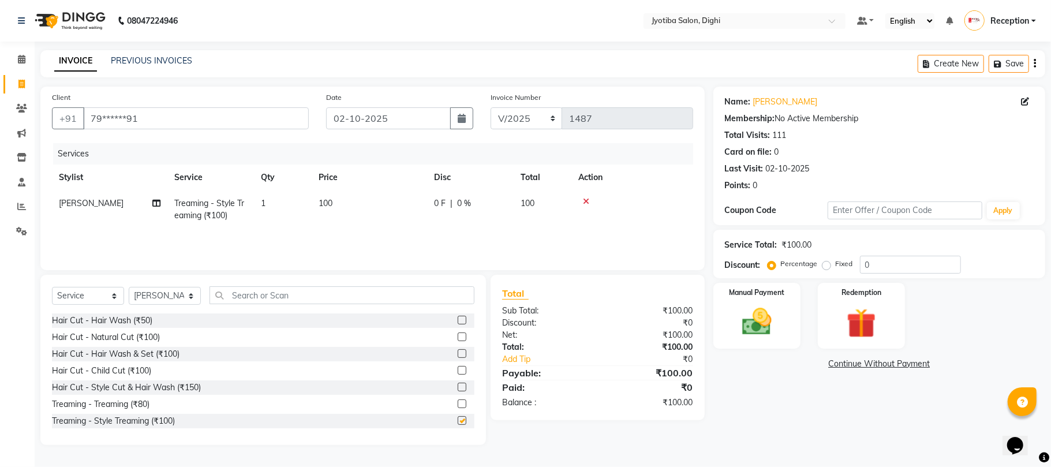
checkbox input "false"
click at [458, 387] on label at bounding box center [462, 387] width 9 height 9
click at [458, 387] on input "checkbox" at bounding box center [462, 388] width 8 height 8
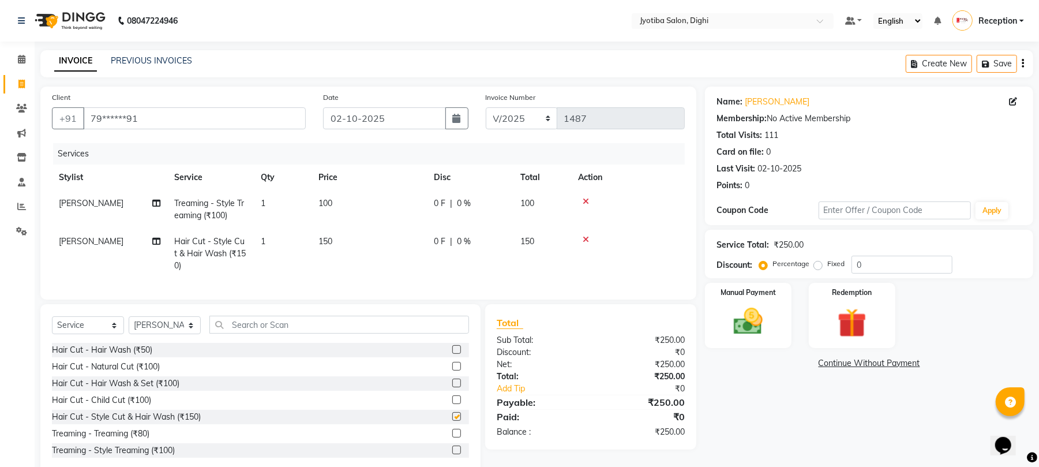
checkbox input "false"
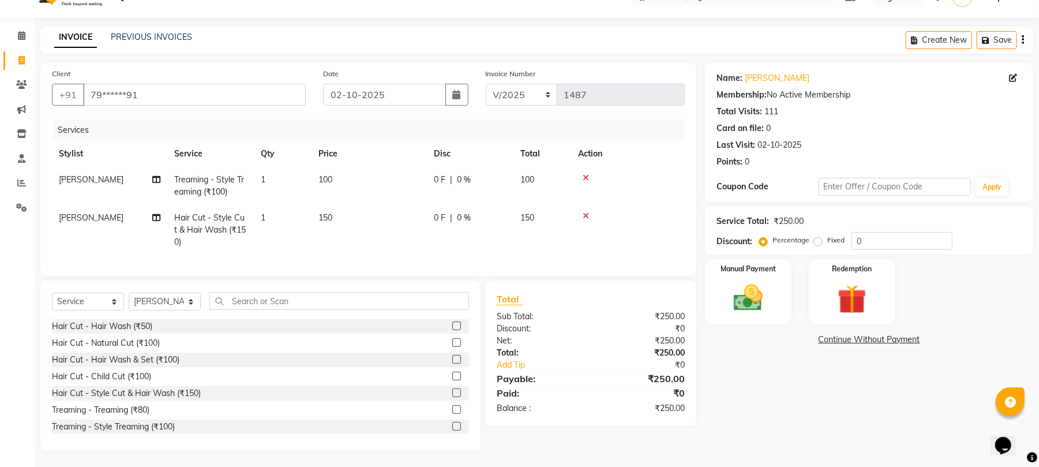
scroll to position [36, 0]
click at [452, 424] on label at bounding box center [456, 425] width 9 height 9
click at [452, 424] on input "checkbox" at bounding box center [456, 426] width 8 height 8
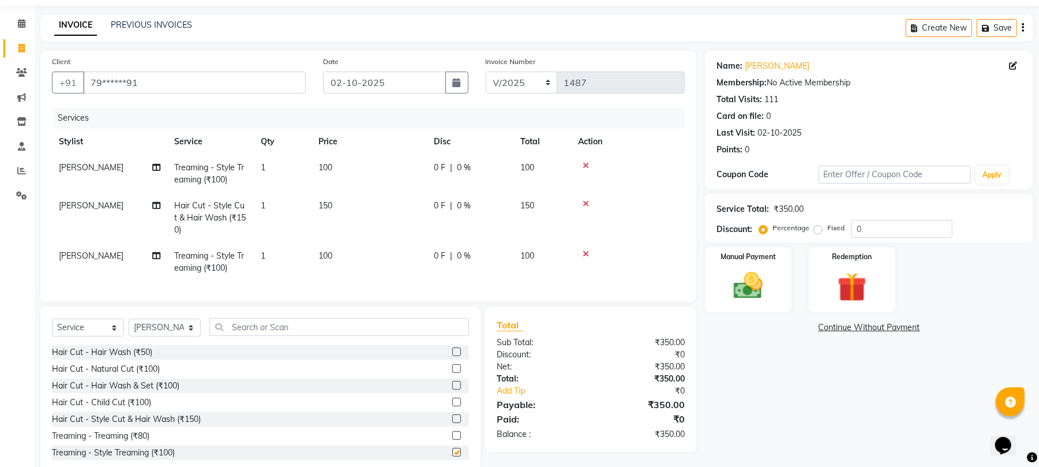
checkbox input "false"
click at [368, 336] on input "text" at bounding box center [339, 327] width 260 height 18
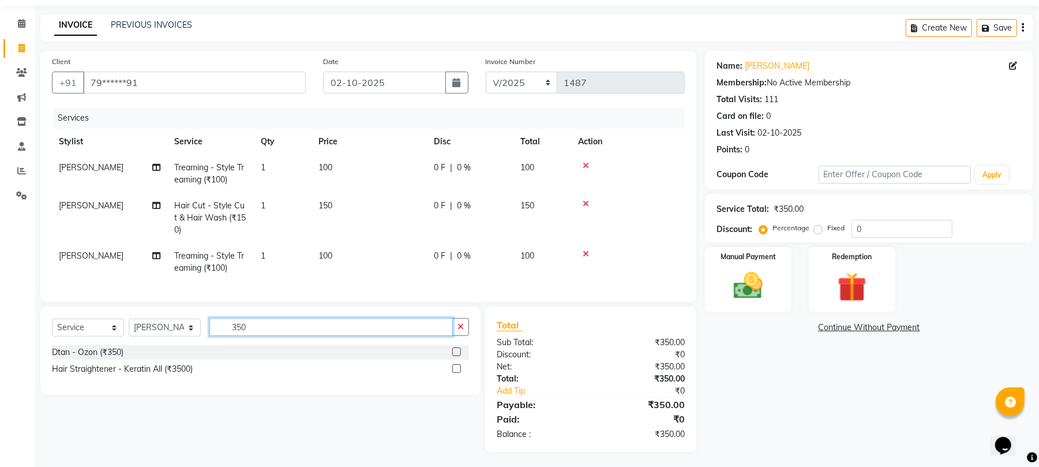
type input "350"
click at [458, 356] on label at bounding box center [456, 351] width 9 height 9
click at [458, 356] on input "checkbox" at bounding box center [456, 353] width 8 height 8
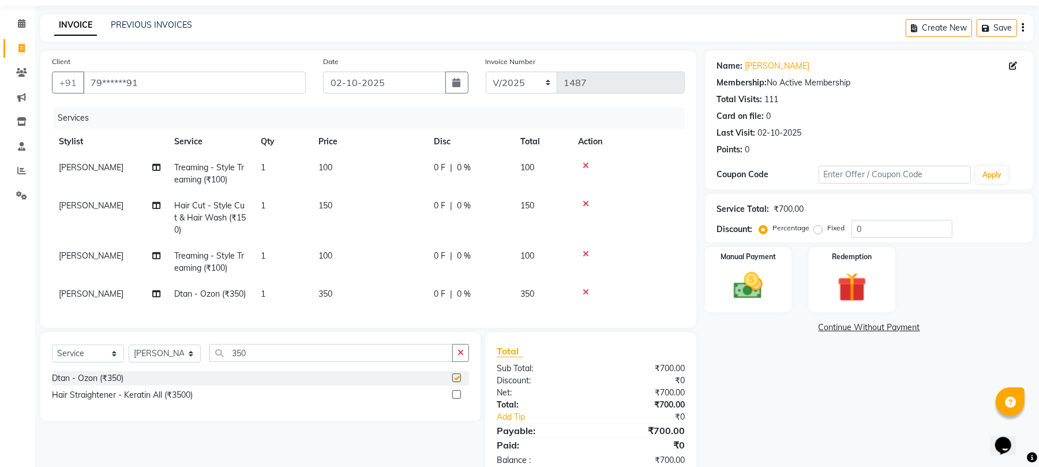
checkbox input "false"
click at [462, 356] on button "button" at bounding box center [460, 353] width 17 height 18
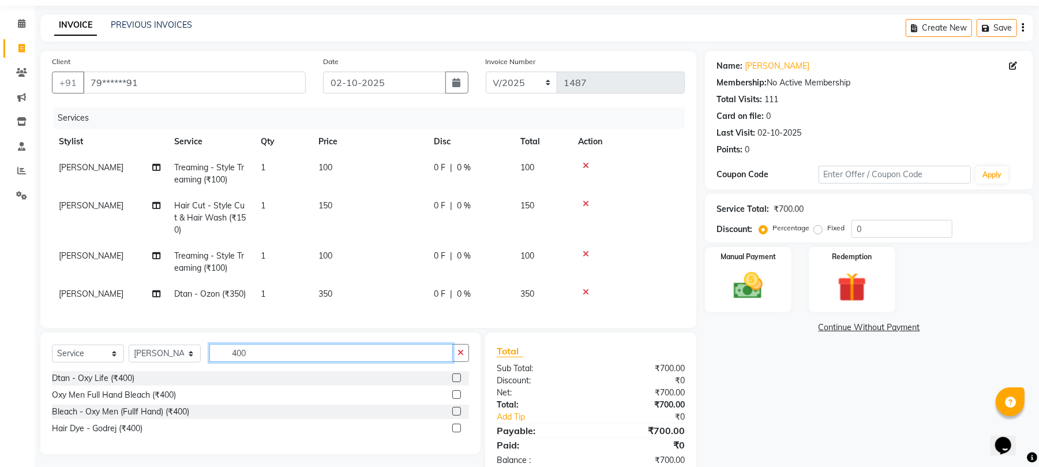
type input "400"
click at [457, 432] on label at bounding box center [456, 428] width 9 height 9
click at [457, 432] on input "checkbox" at bounding box center [456, 429] width 8 height 8
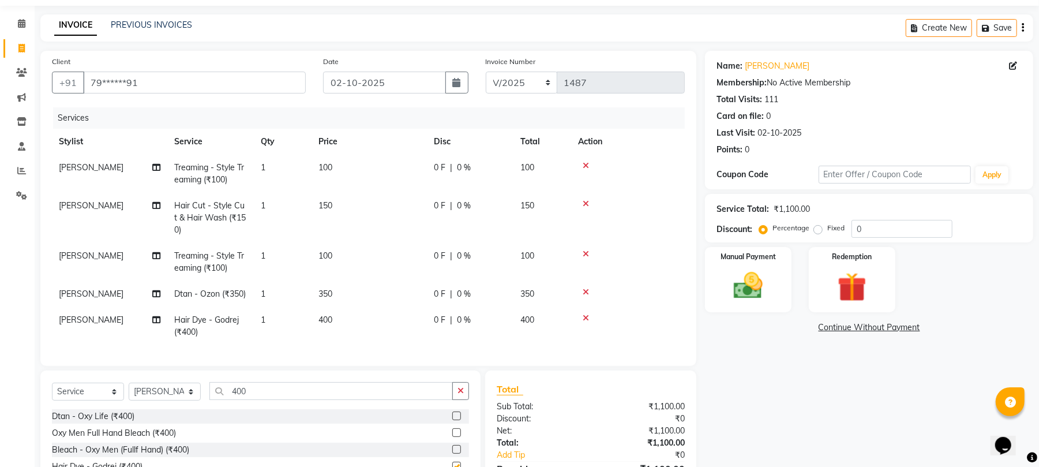
checkbox input "false"
click at [458, 395] on icon "button" at bounding box center [461, 391] width 6 height 8
click at [167, 400] on select "Select Stylist anuj [PERSON_NAME] Prem Reception [PERSON_NAME]" at bounding box center [165, 392] width 72 height 18
select select "9312"
click at [129, 394] on select "Select Stylist anuj [PERSON_NAME] Prem Reception [PERSON_NAME]" at bounding box center [165, 392] width 72 height 18
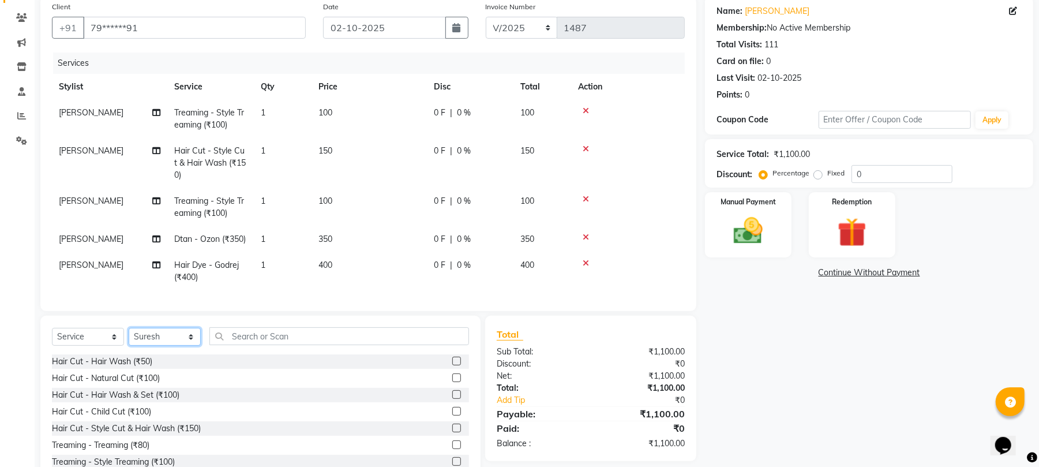
scroll to position [138, 0]
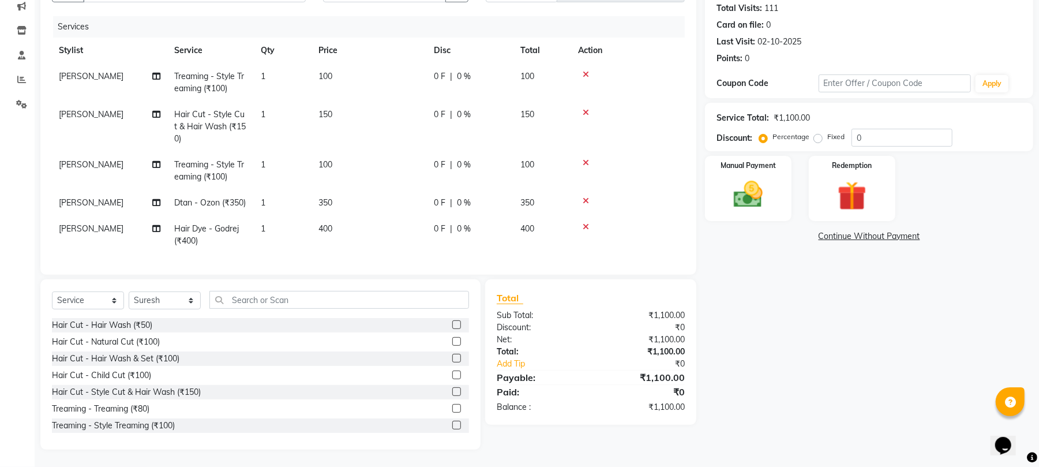
click at [452, 426] on label at bounding box center [456, 425] width 9 height 9
click at [452, 426] on input "checkbox" at bounding box center [456, 426] width 8 height 8
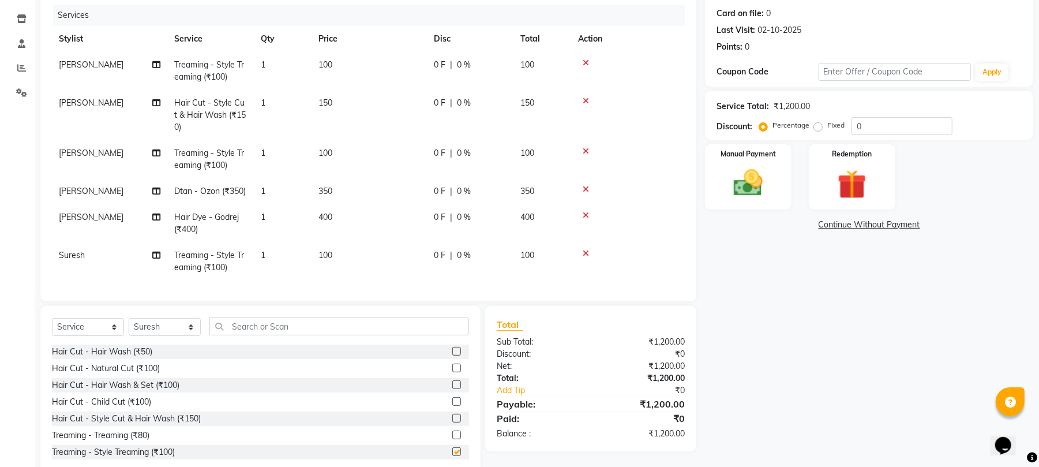
checkbox input "false"
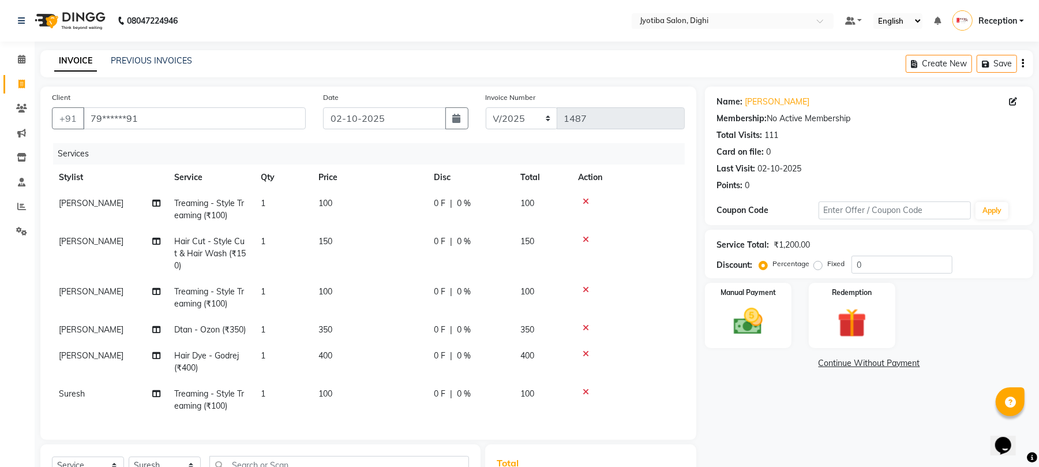
scroll to position [0, 0]
click at [889, 362] on link "Continue Without Payment" at bounding box center [869, 363] width 324 height 12
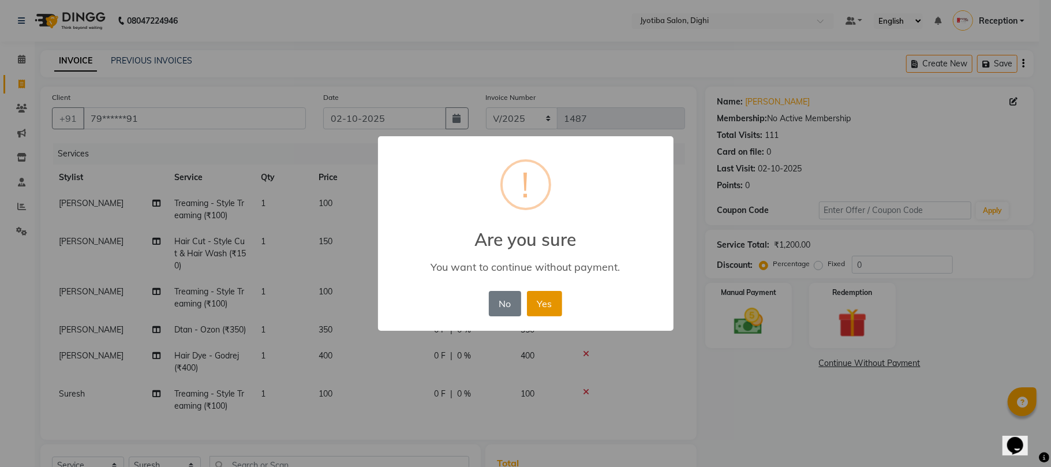
click at [553, 308] on button "Yes" at bounding box center [544, 303] width 35 height 25
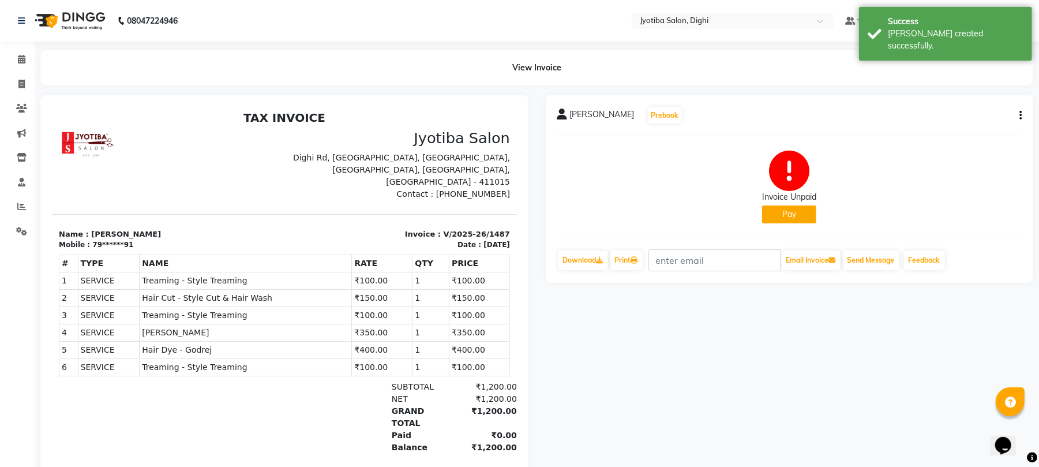
click at [796, 209] on button "Pay" at bounding box center [789, 214] width 54 height 18
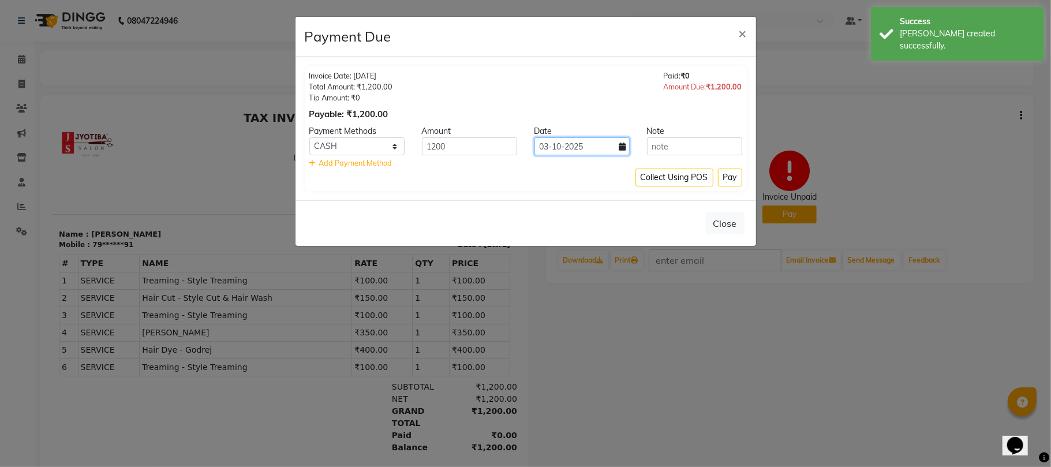
click at [561, 153] on input "03-10-2025" at bounding box center [581, 146] width 95 height 18
select select "10"
select select "2025"
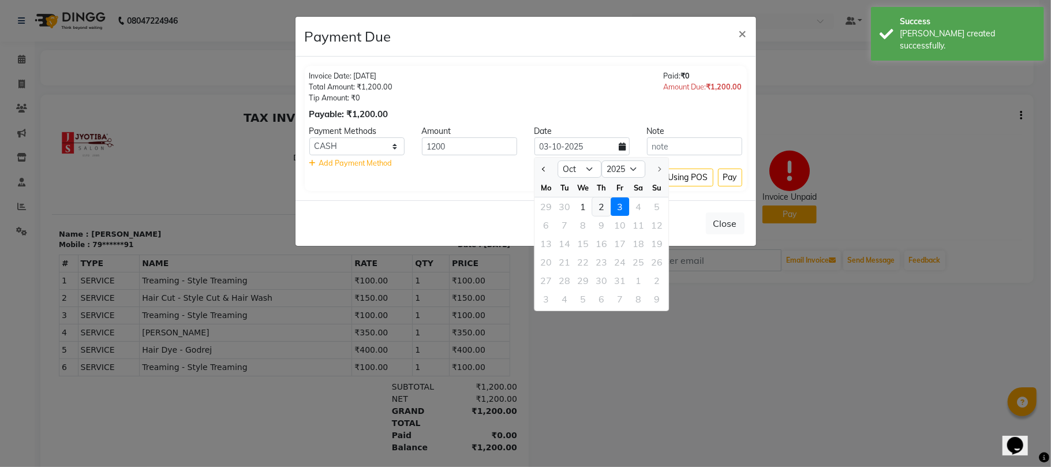
click at [596, 206] on div "2" at bounding box center [601, 206] width 18 height 18
type input "02-10-2025"
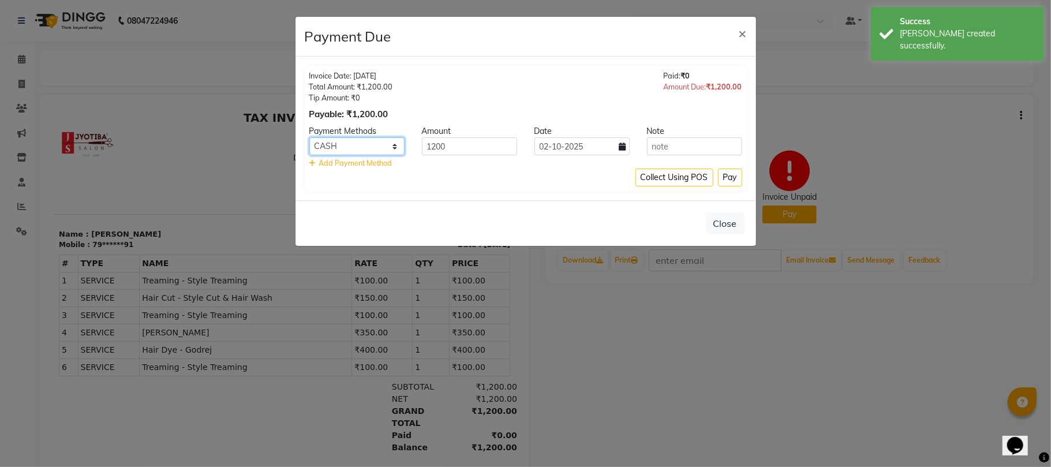
click at [362, 142] on select "CASH ONLINE CARD" at bounding box center [356, 146] width 95 height 18
select select "3"
click at [309, 138] on select "CASH ONLINE CARD" at bounding box center [356, 146] width 95 height 18
click at [735, 181] on button "Pay" at bounding box center [730, 178] width 24 height 18
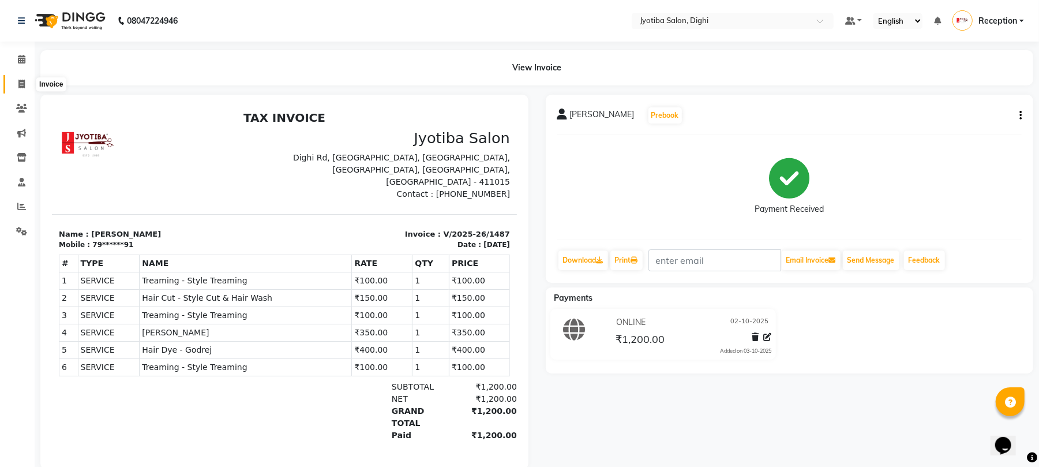
click at [14, 82] on span at bounding box center [22, 84] width 20 height 13
select select "643"
select select "service"
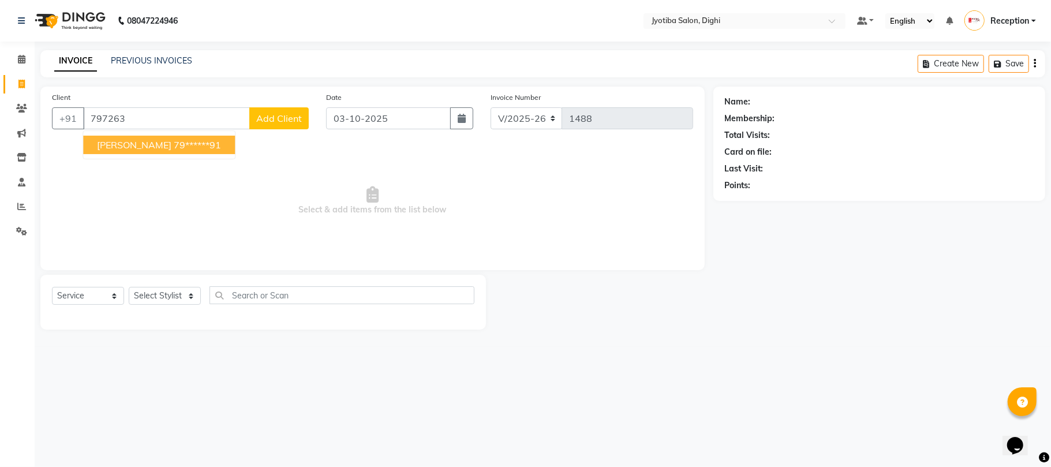
click at [141, 142] on span "[PERSON_NAME]" at bounding box center [134, 145] width 74 height 12
type input "79******91"
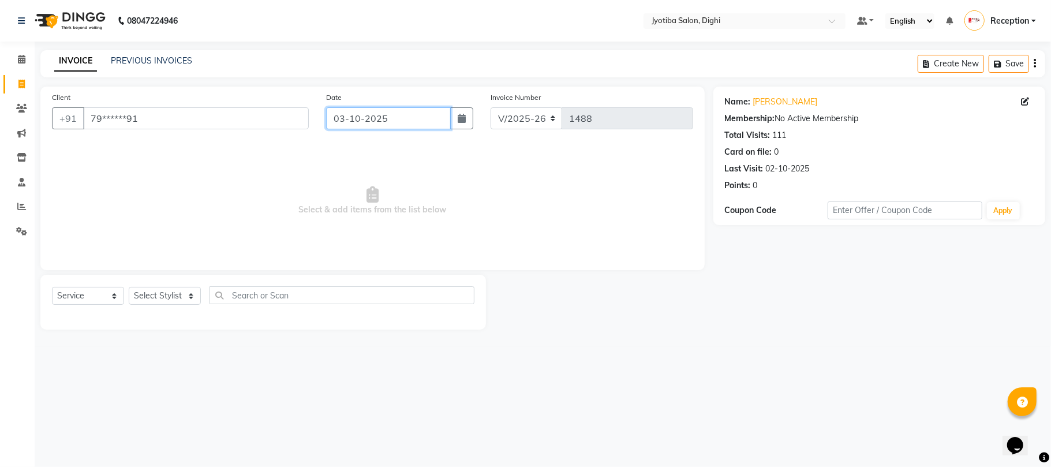
click at [353, 114] on input "03-10-2025" at bounding box center [388, 118] width 125 height 22
select select "10"
select select "2025"
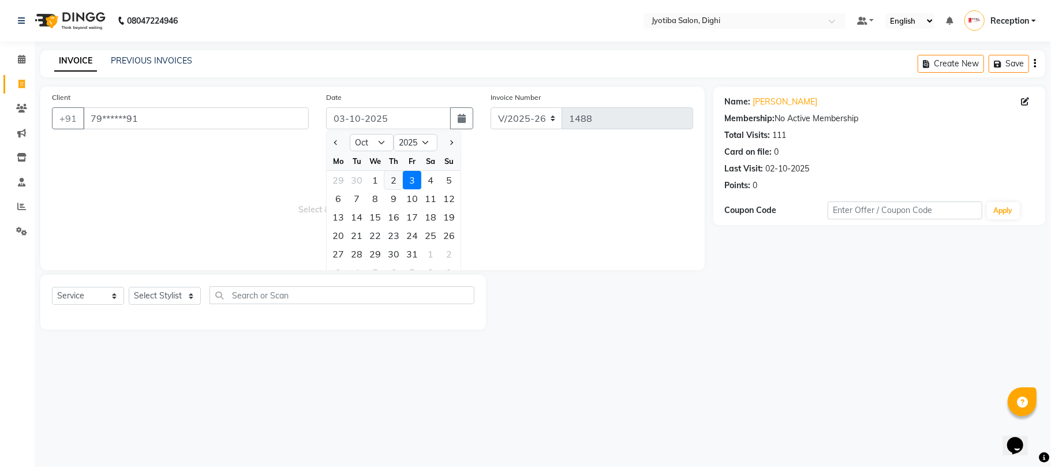
click at [391, 185] on div "2" at bounding box center [393, 180] width 18 height 18
type input "02-10-2025"
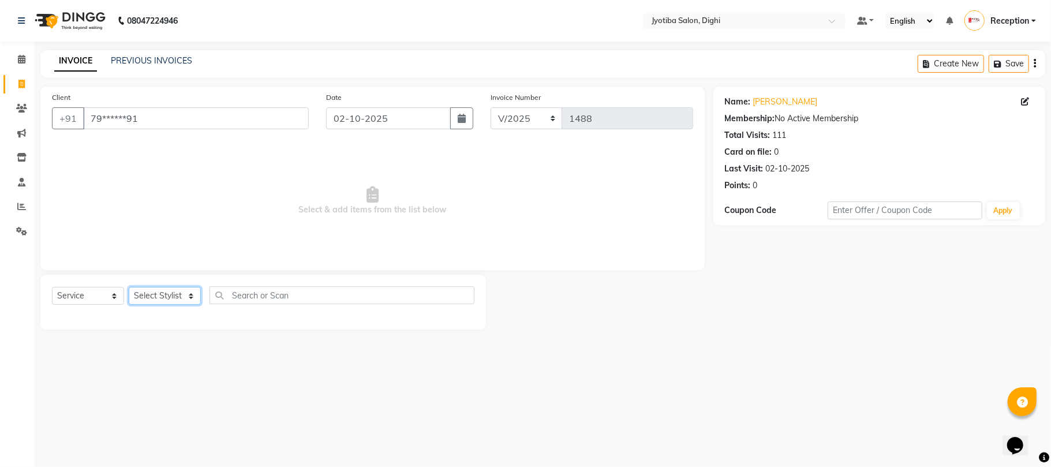
drag, startPoint x: 164, startPoint y: 287, endPoint x: 169, endPoint y: 292, distance: 6.9
click at [164, 287] on select "Select Stylist anuj [PERSON_NAME] Prem Reception [PERSON_NAME]" at bounding box center [165, 296] width 72 height 18
select select "9312"
click at [129, 287] on select "Select Stylist anuj [PERSON_NAME] Prem Reception [PERSON_NAME]" at bounding box center [165, 296] width 72 height 18
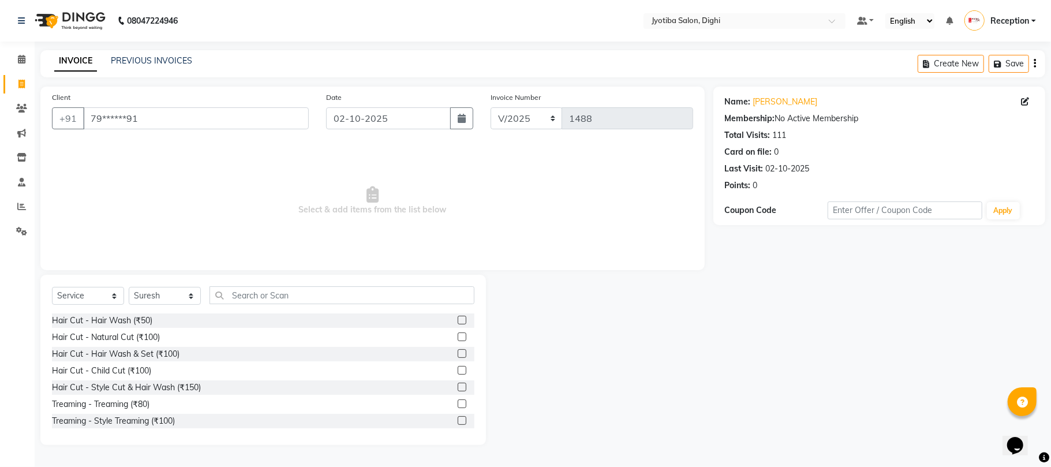
click at [458, 384] on label at bounding box center [462, 387] width 9 height 9
click at [458, 384] on input "checkbox" at bounding box center [462, 388] width 8 height 8
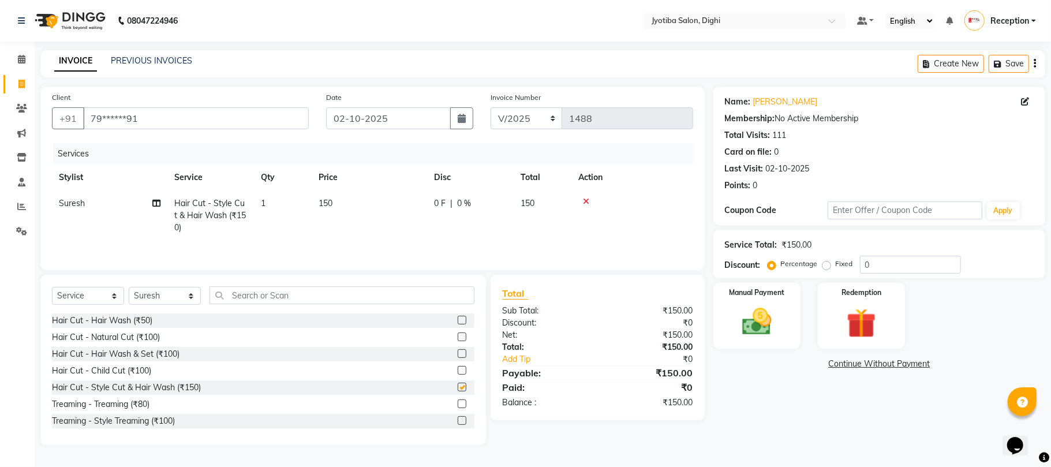
checkbox input "false"
click at [906, 358] on link "Continue Without Payment" at bounding box center [879, 364] width 327 height 12
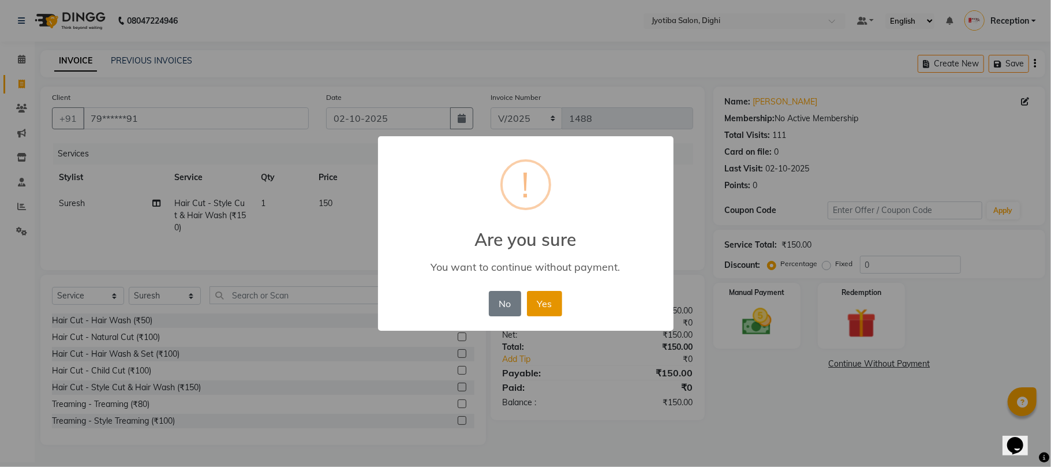
click at [550, 297] on button "Yes" at bounding box center [544, 303] width 35 height 25
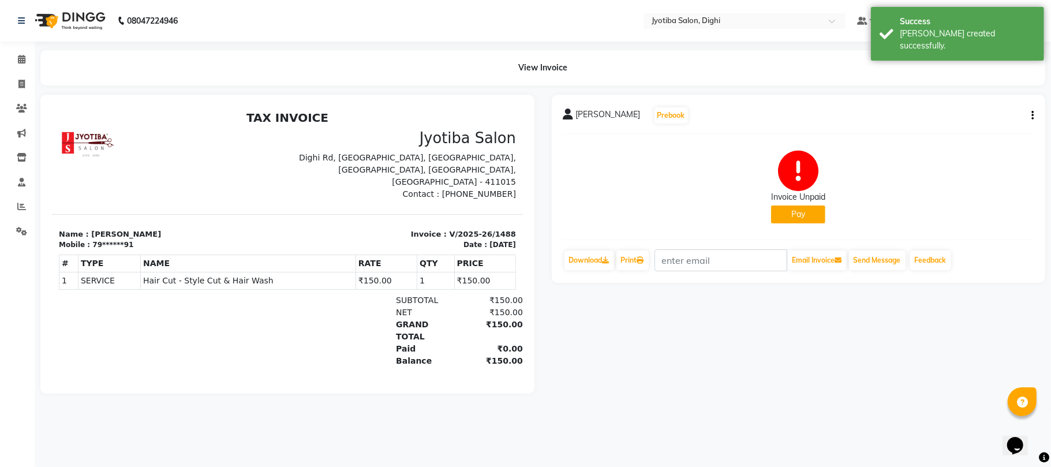
click at [796, 218] on button "Pay" at bounding box center [798, 214] width 54 height 18
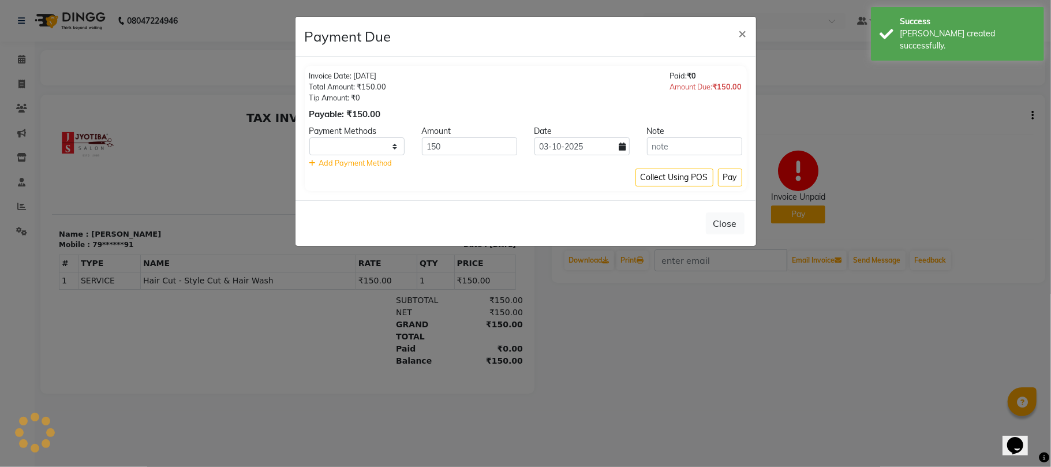
select select "1"
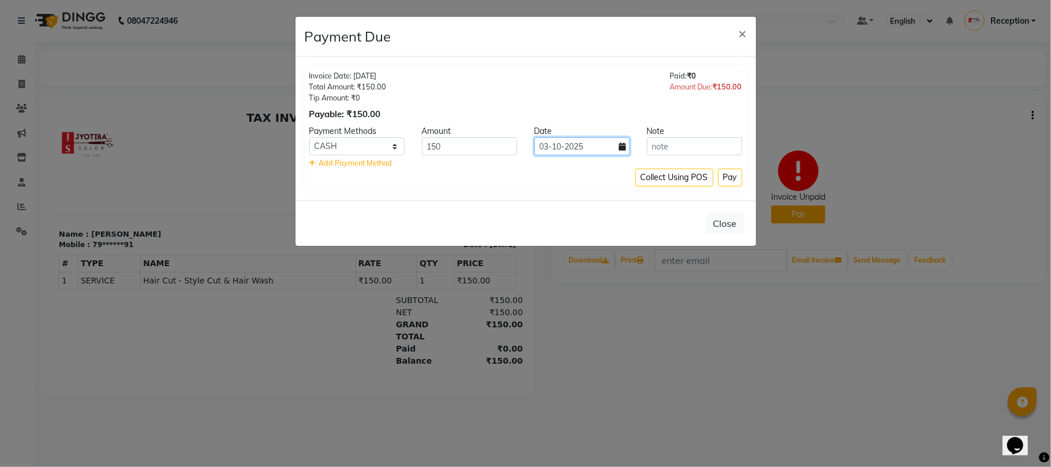
click at [612, 151] on input "03-10-2025" at bounding box center [581, 146] width 95 height 18
select select "10"
select select "2025"
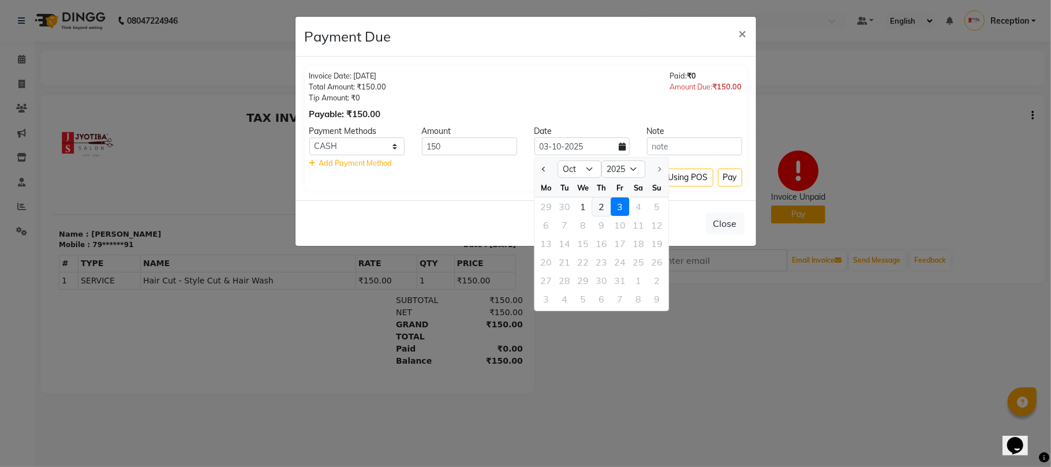
click at [601, 211] on div "2" at bounding box center [601, 206] width 18 height 18
type input "02-10-2025"
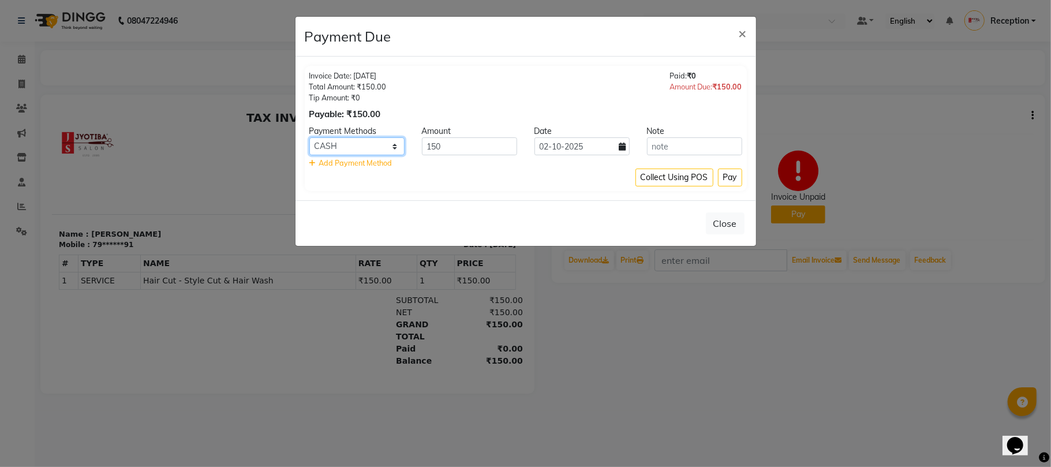
click at [385, 148] on select "CASH ONLINE CARD" at bounding box center [356, 146] width 95 height 18
click at [726, 173] on button "Pay" at bounding box center [730, 178] width 24 height 18
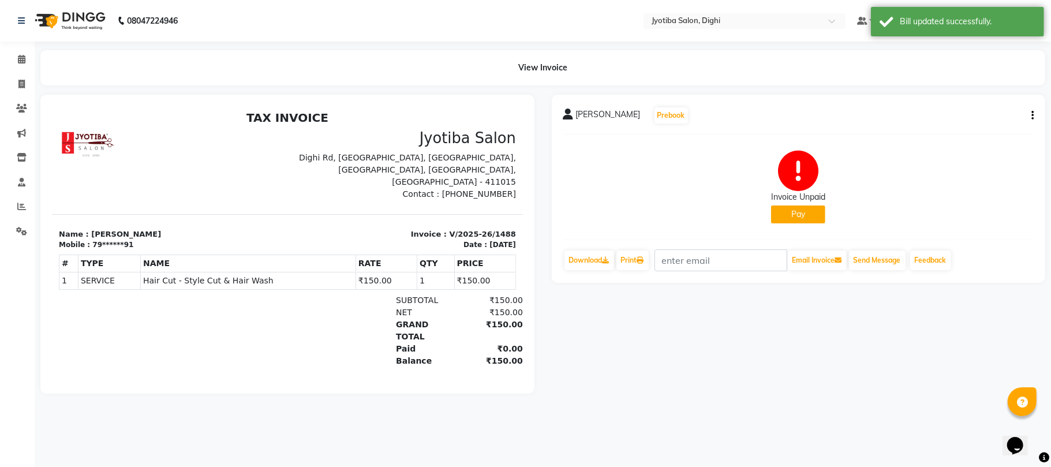
click at [728, 174] on app-client-payment-due "Payment Due × Invoice Date: [DATE] Total Amount: ₹150.00 Tip Amount: ₹0 Payable…" at bounding box center [525, 102] width 461 height 229
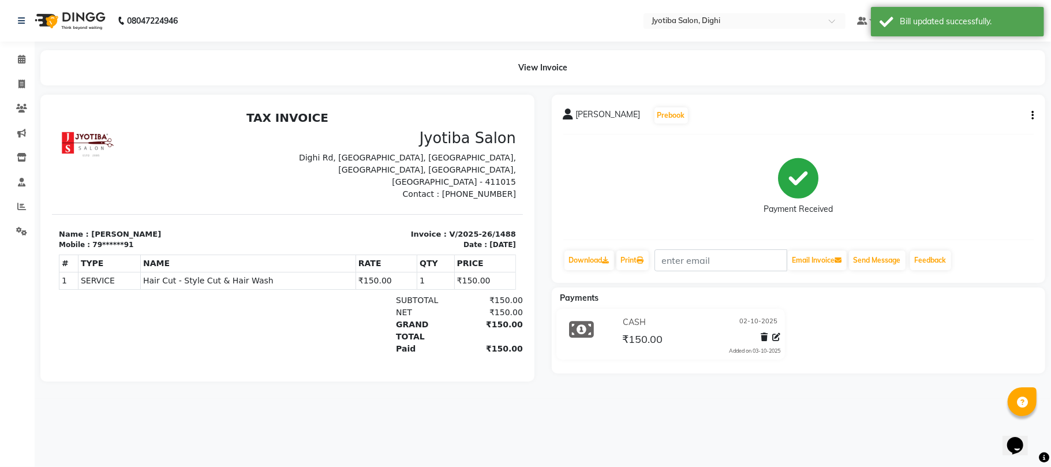
click at [1031, 115] on icon "button" at bounding box center [1032, 115] width 2 height 1
click at [1003, 111] on div "Split Service Amount" at bounding box center [974, 107] width 79 height 14
select select "9312"
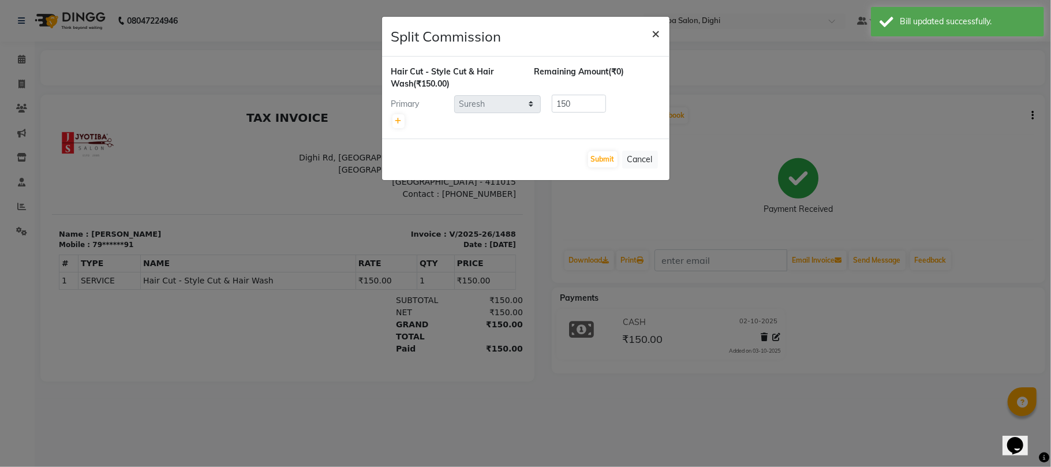
click at [662, 32] on button "×" at bounding box center [656, 33] width 27 height 32
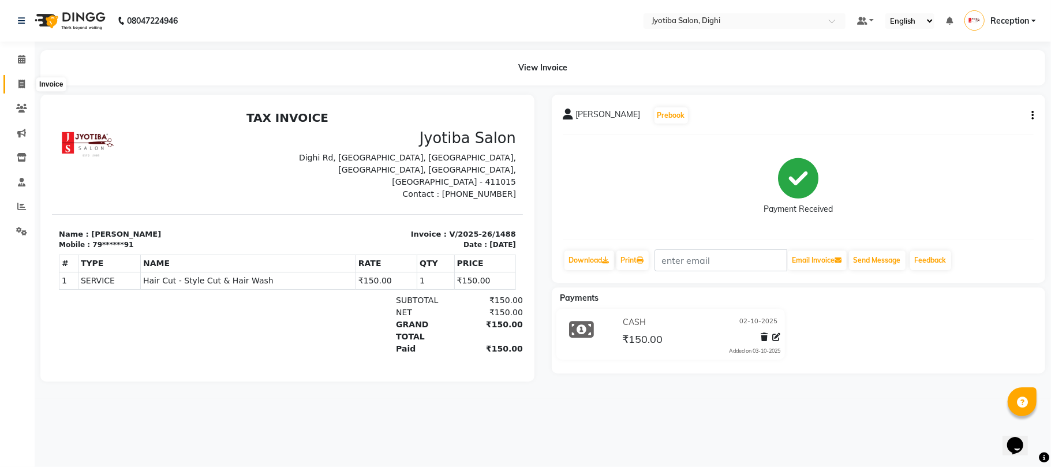
click at [16, 86] on span at bounding box center [22, 84] width 20 height 13
select select "service"
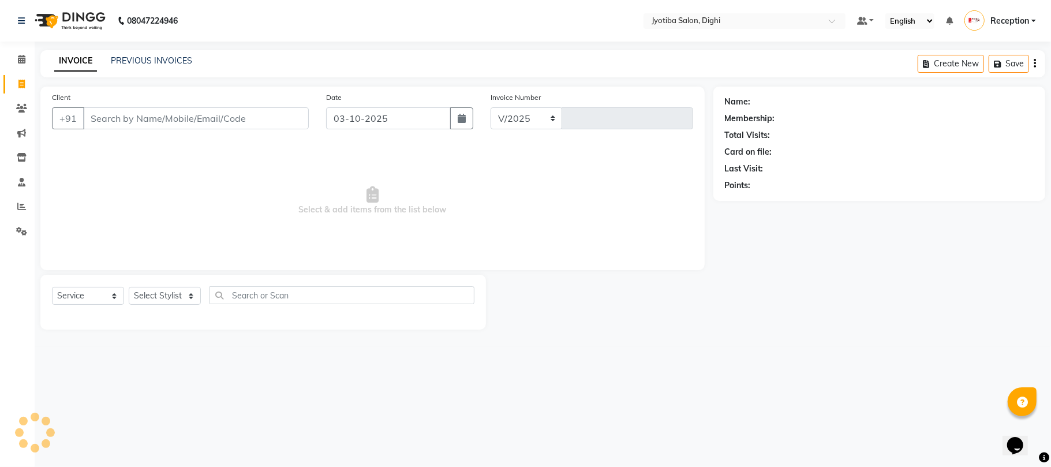
select select "643"
type input "1489"
click at [23, 53] on span at bounding box center [22, 59] width 20 height 13
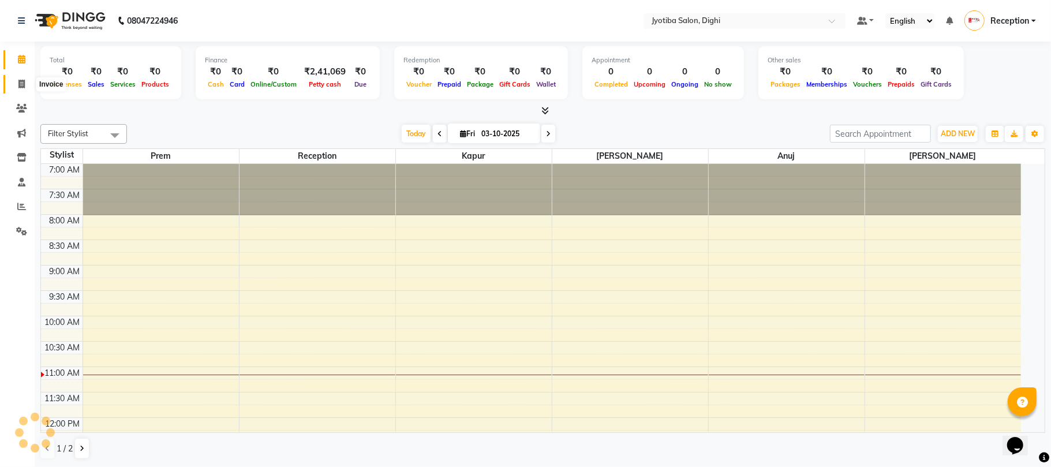
click at [12, 87] on span at bounding box center [22, 84] width 20 height 13
select select "643"
select select "service"
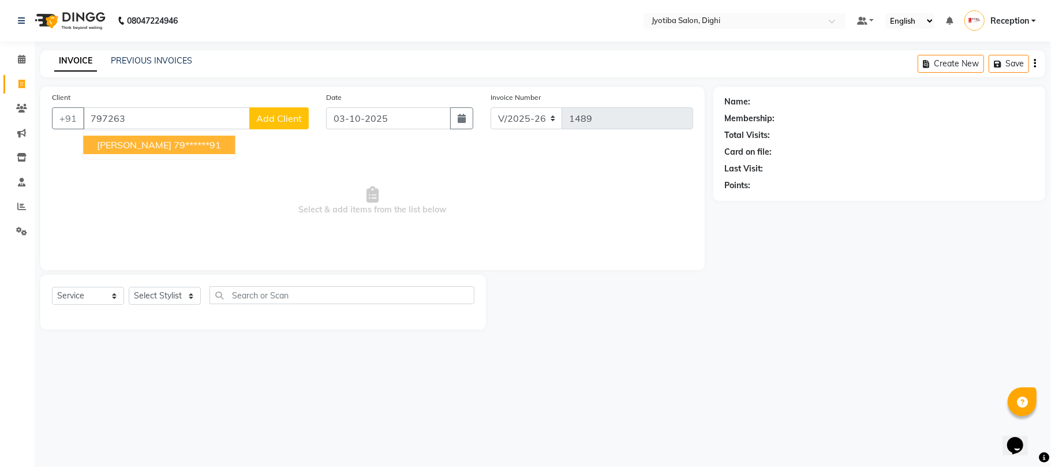
click at [174, 147] on ngb-highlight "79******91" at bounding box center [197, 145] width 47 height 12
type input "79******91"
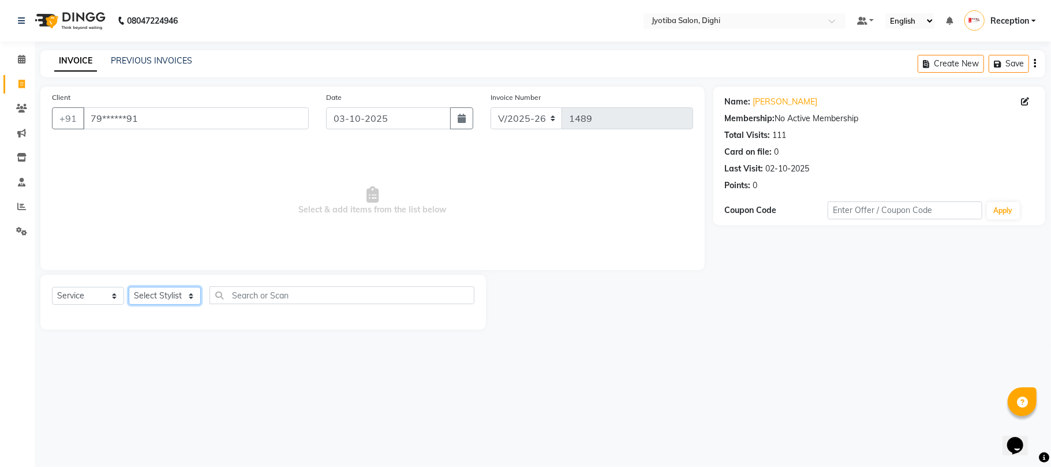
click at [180, 294] on select "Select Stylist anuj [PERSON_NAME] Prem Reception [PERSON_NAME]" at bounding box center [165, 296] width 72 height 18
select select "59471"
click at [129, 287] on select "Select Stylist anuj [PERSON_NAME] Prem Reception [PERSON_NAME]" at bounding box center [165, 296] width 72 height 18
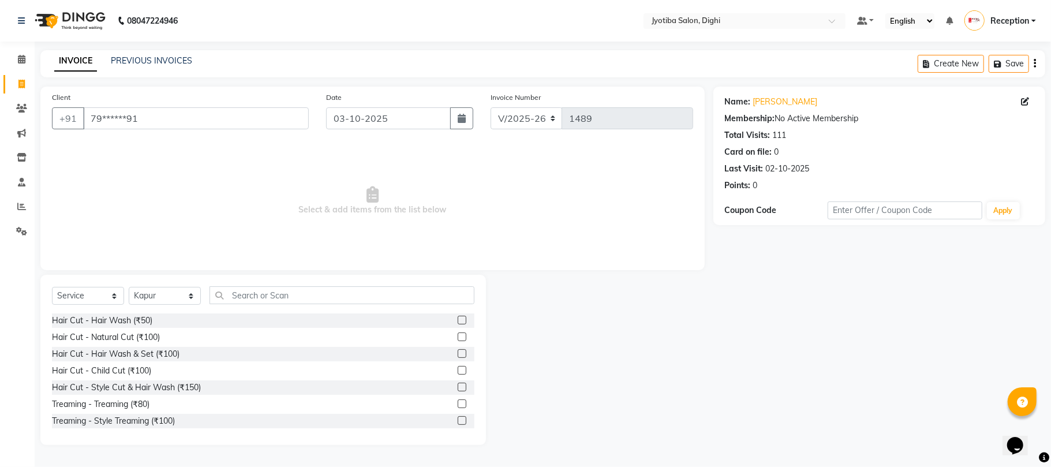
click at [458, 385] on label at bounding box center [462, 387] width 9 height 9
click at [458, 385] on input "checkbox" at bounding box center [462, 388] width 8 height 8
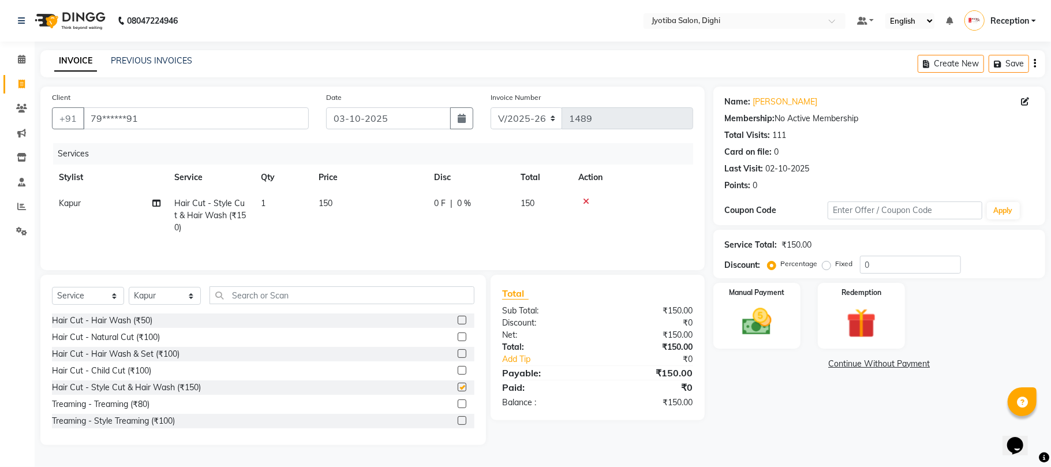
checkbox input "false"
click at [458, 424] on label at bounding box center [462, 420] width 9 height 9
click at [458, 424] on input "checkbox" at bounding box center [462, 421] width 8 height 8
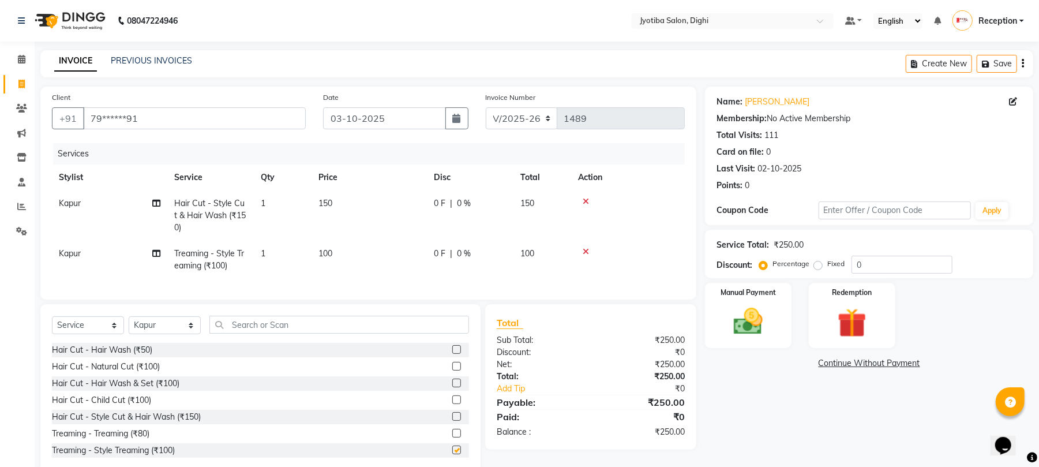
checkbox input "false"
click at [441, 116] on input "03-10-2025" at bounding box center [384, 118] width 123 height 22
select select "10"
select select "2025"
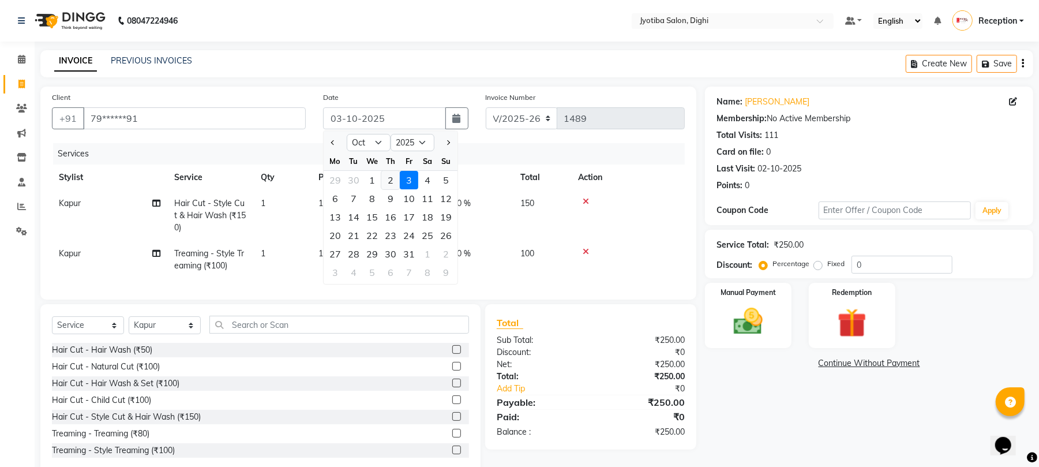
click at [391, 182] on div "2" at bounding box center [390, 180] width 18 height 18
type input "02-10-2025"
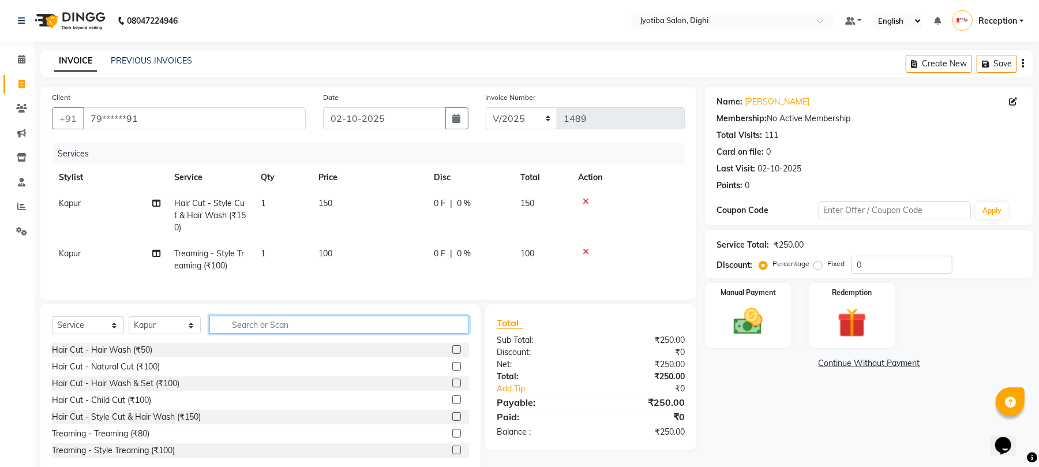
click at [271, 333] on input "text" at bounding box center [339, 325] width 260 height 18
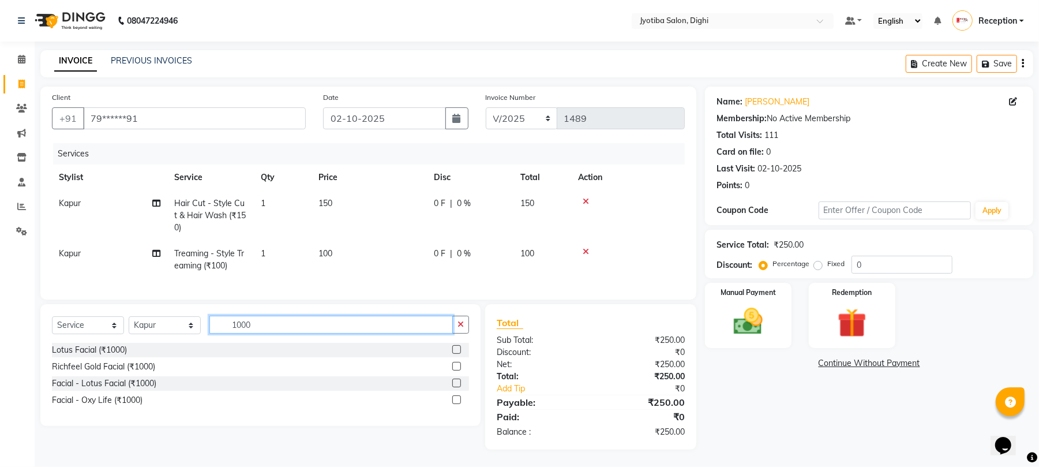
type input "1000"
click at [456, 354] on label at bounding box center [456, 349] width 9 height 9
click at [456, 354] on input "checkbox" at bounding box center [456, 350] width 8 height 8
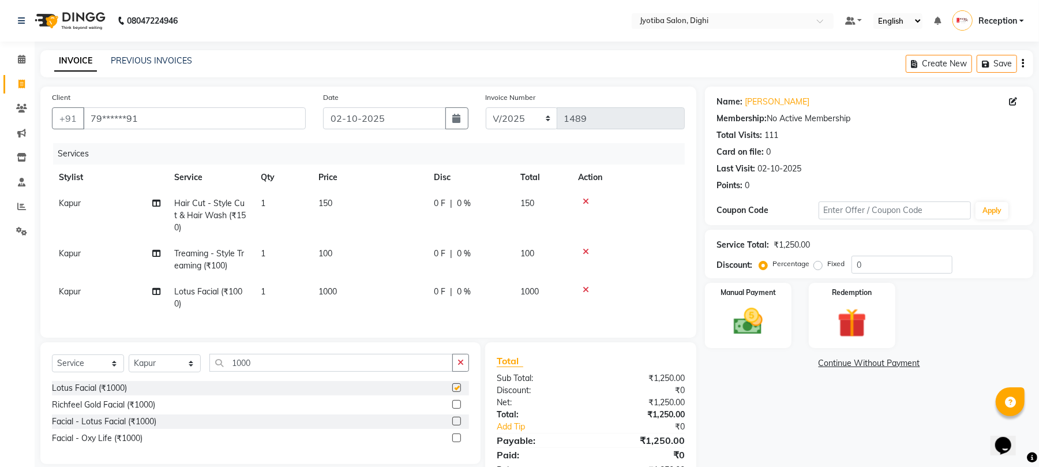
checkbox input "false"
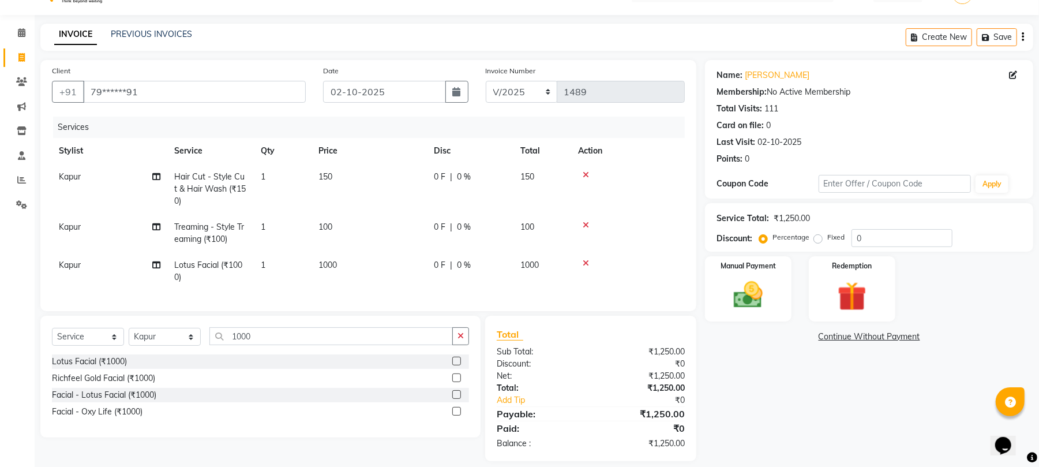
scroll to position [50, 0]
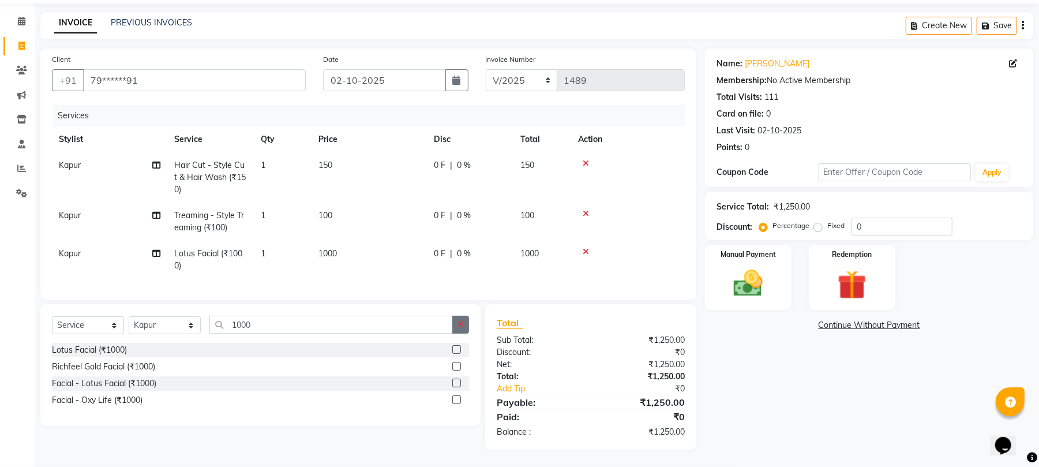
click at [458, 328] on icon "button" at bounding box center [461, 324] width 6 height 8
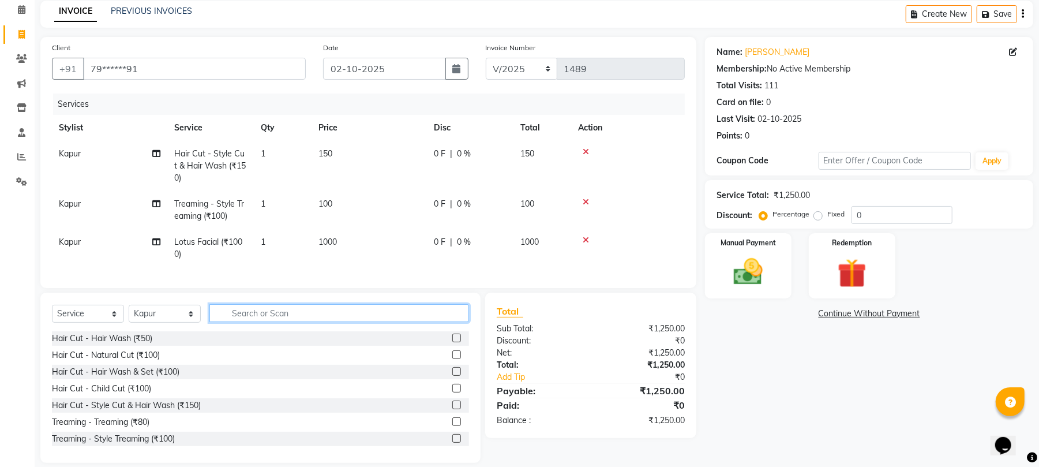
type input "2"
type input "500"
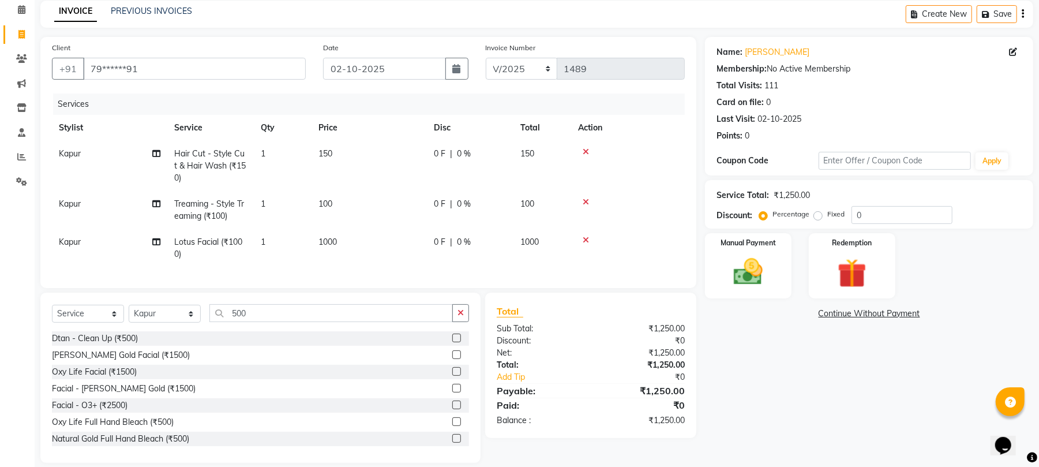
click at [452, 359] on label at bounding box center [456, 354] width 9 height 9
click at [452, 359] on input "checkbox" at bounding box center [456, 355] width 8 height 8
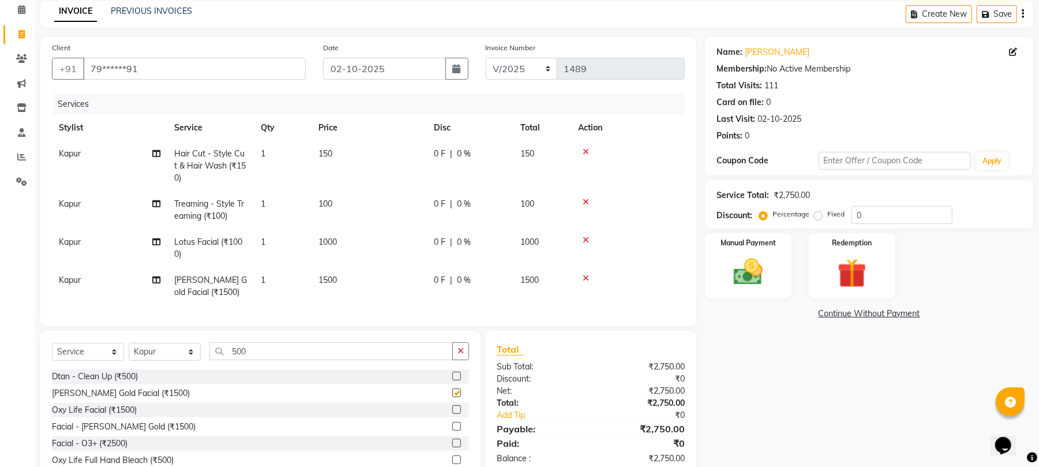
checkbox input "false"
click at [581, 271] on td at bounding box center [628, 286] width 114 height 38
click at [589, 277] on icon at bounding box center [586, 278] width 6 height 8
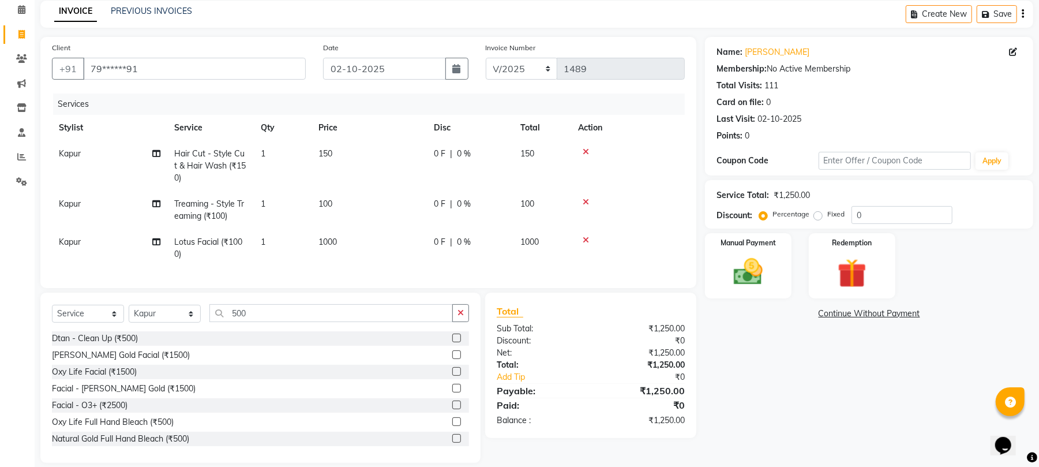
click at [452, 342] on label at bounding box center [456, 338] width 9 height 9
click at [452, 342] on input "checkbox" at bounding box center [456, 339] width 8 height 8
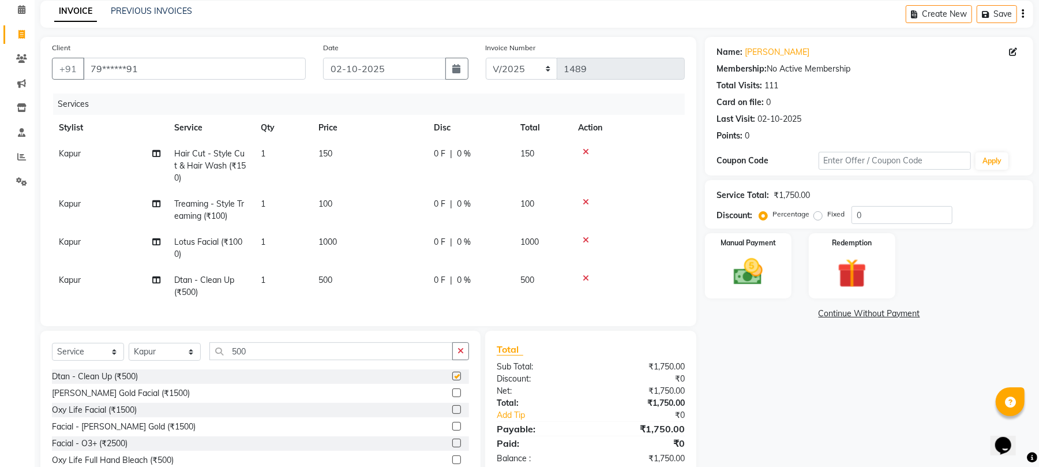
checkbox input "false"
click at [347, 201] on td "100" at bounding box center [369, 210] width 115 height 38
select select "59471"
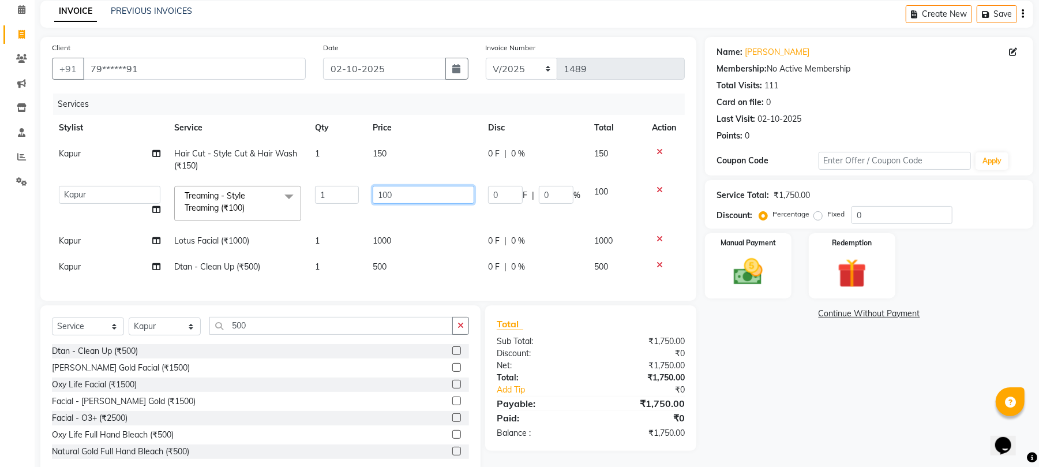
click at [425, 193] on input "100" at bounding box center [424, 195] width 102 height 18
type input "150"
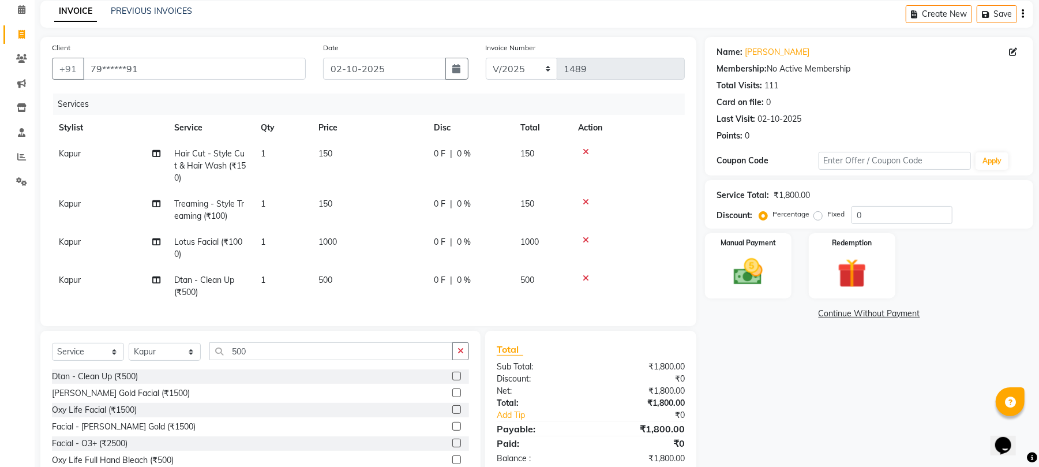
click at [671, 128] on th "Action" at bounding box center [628, 128] width 114 height 26
click at [875, 315] on link "Continue Without Payment" at bounding box center [869, 314] width 324 height 12
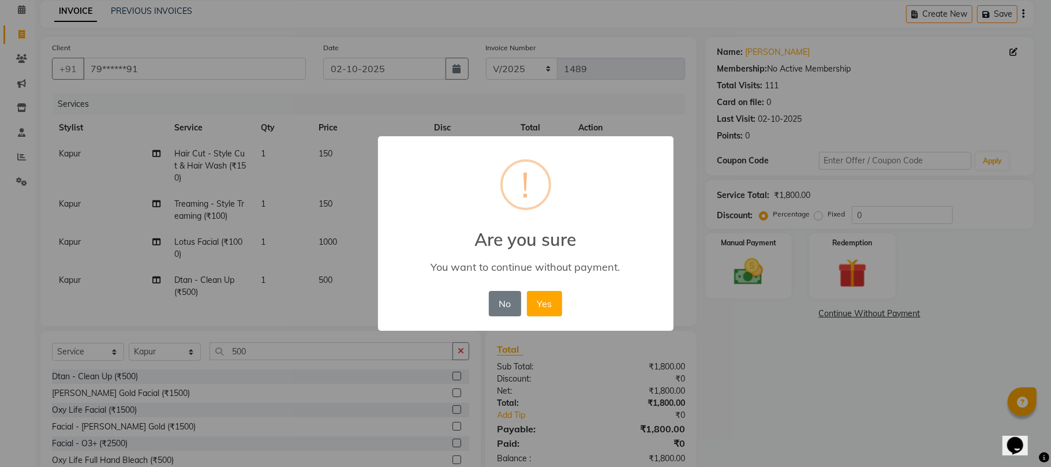
drag, startPoint x: 550, startPoint y: 315, endPoint x: 638, endPoint y: 323, distance: 88.7
click at [638, 323] on div "× ! Are you sure You want to continue without payment. No No Yes" at bounding box center [525, 233] width 295 height 195
click at [546, 308] on button "Yes" at bounding box center [544, 303] width 35 height 25
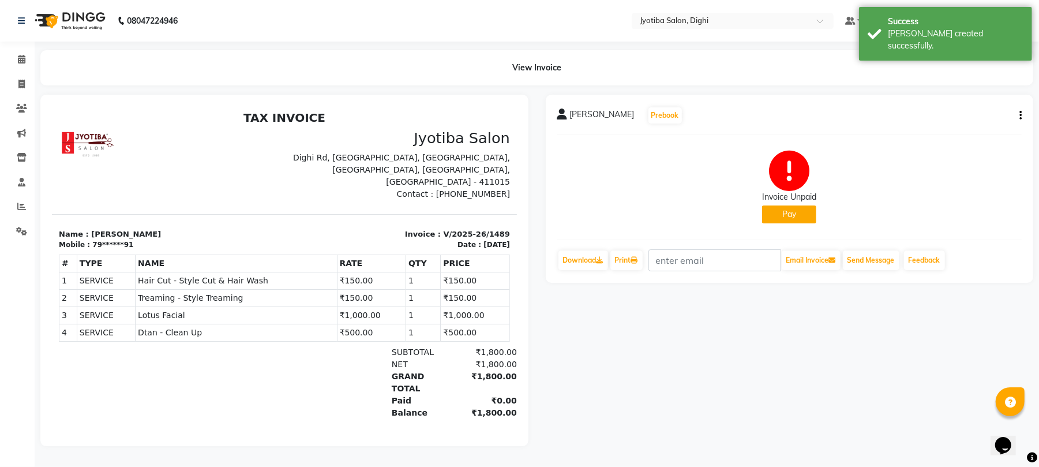
click at [809, 208] on button "Pay" at bounding box center [789, 214] width 54 height 18
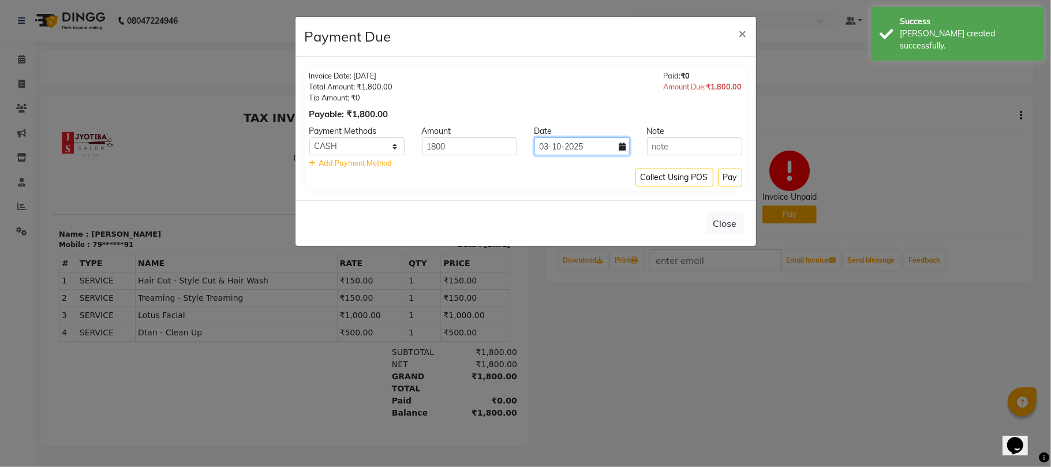
click at [607, 146] on input "03-10-2025" at bounding box center [581, 146] width 95 height 18
select select "10"
select select "2025"
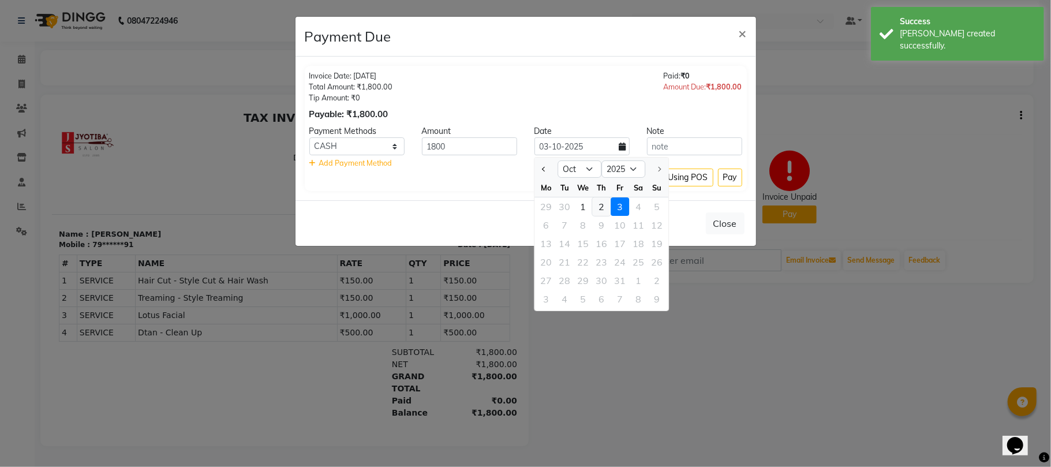
click at [601, 207] on div "2" at bounding box center [601, 206] width 18 height 18
type input "02-10-2025"
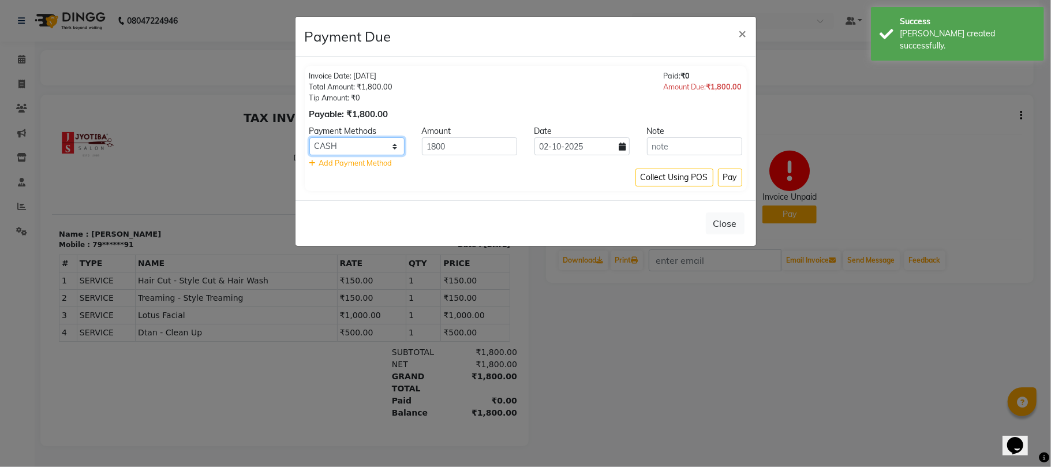
click at [370, 137] on select "CASH ONLINE CARD" at bounding box center [356, 146] width 95 height 18
select select "3"
click at [309, 138] on select "CASH ONLINE CARD" at bounding box center [356, 146] width 95 height 18
click at [728, 172] on button "Pay" at bounding box center [730, 178] width 24 height 18
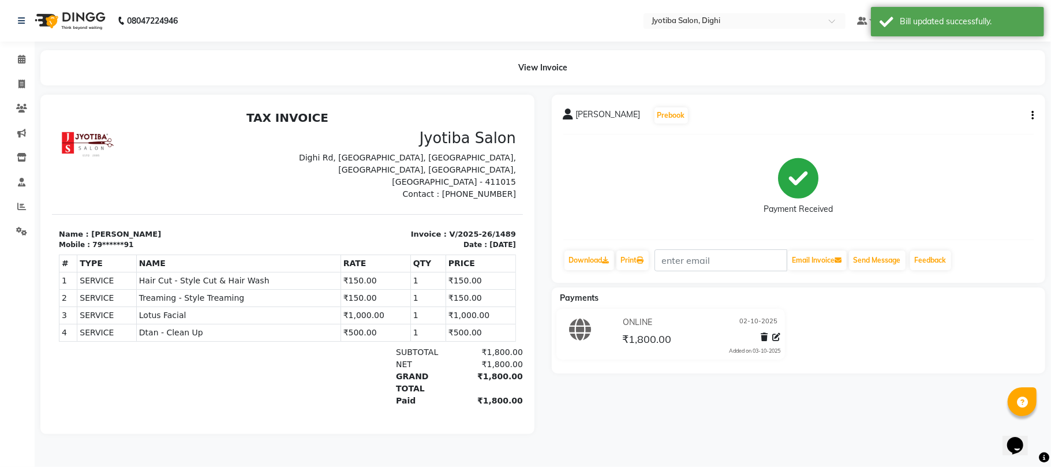
click at [1029, 117] on button "button" at bounding box center [1030, 116] width 7 height 12
click at [993, 108] on div "Split Service Amount" at bounding box center [974, 107] width 79 height 14
select select "59471"
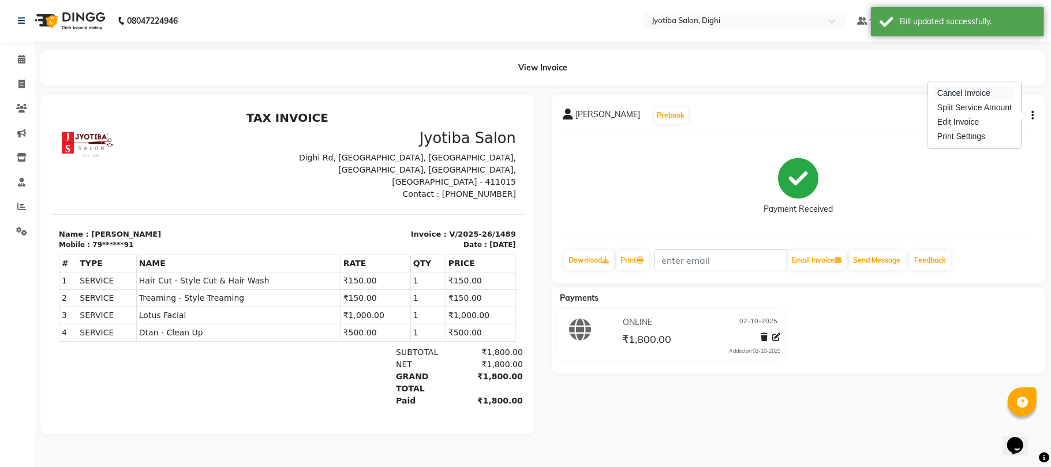
select select "59471"
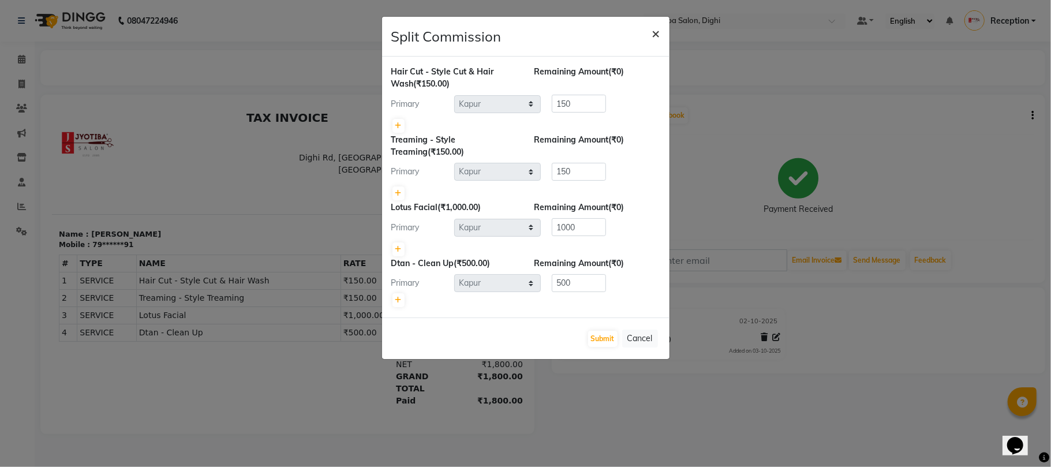
click at [652, 31] on span "×" at bounding box center [656, 32] width 8 height 17
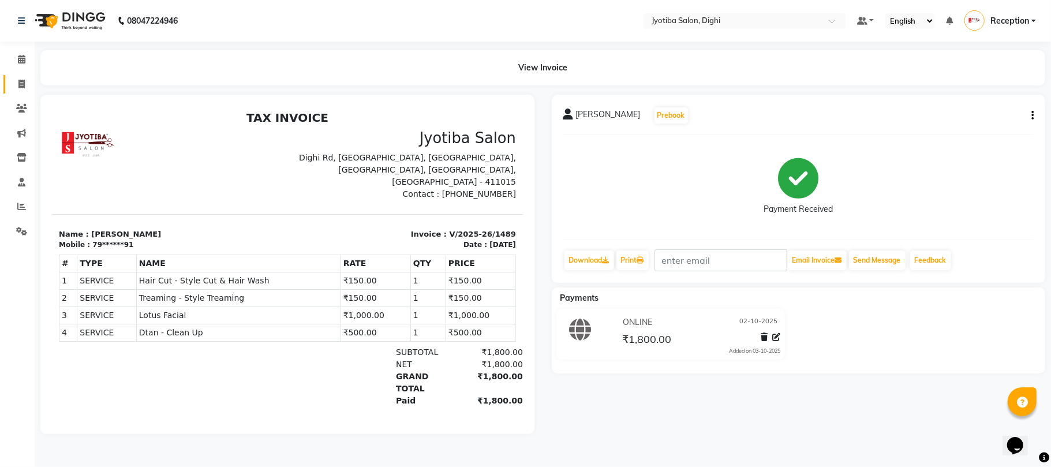
click at [8, 77] on link "Invoice" at bounding box center [17, 84] width 28 height 19
select select "service"
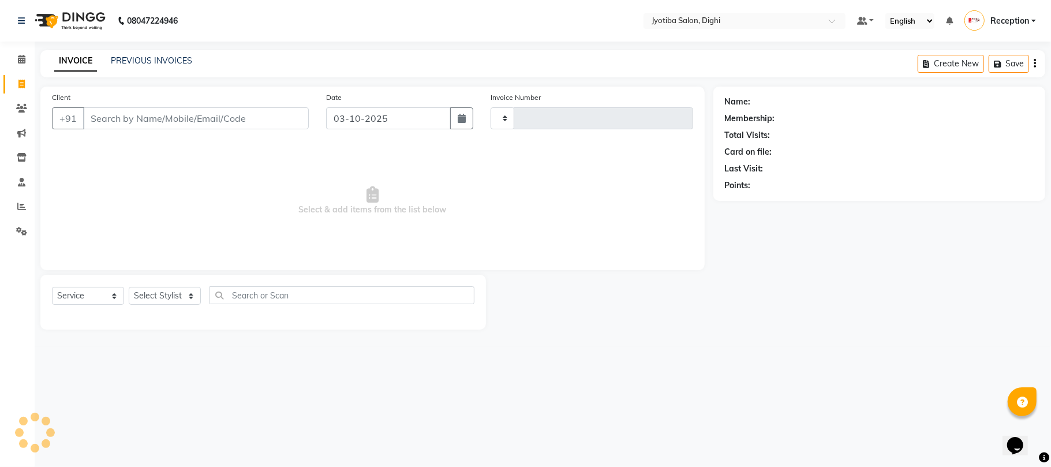
type input "1490"
select select "643"
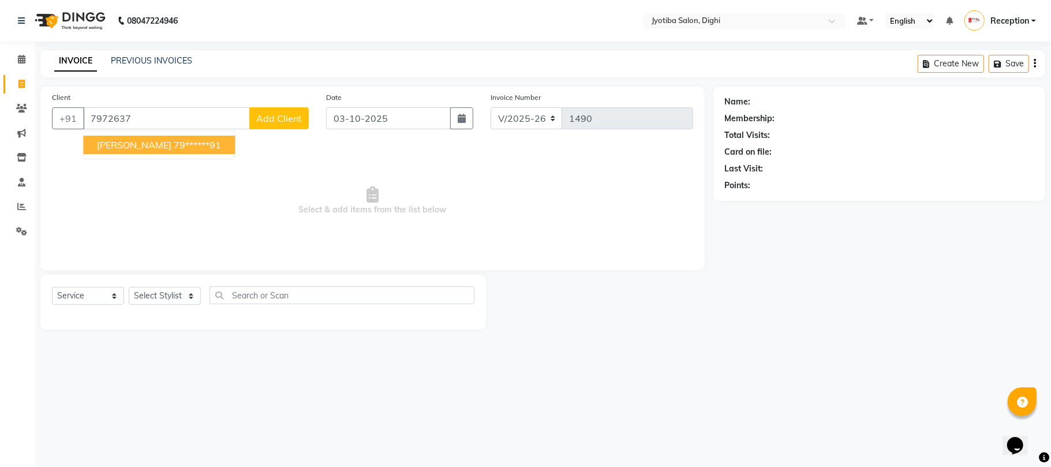
click at [174, 144] on ngb-highlight "79******91" at bounding box center [197, 145] width 47 height 12
type input "79******91"
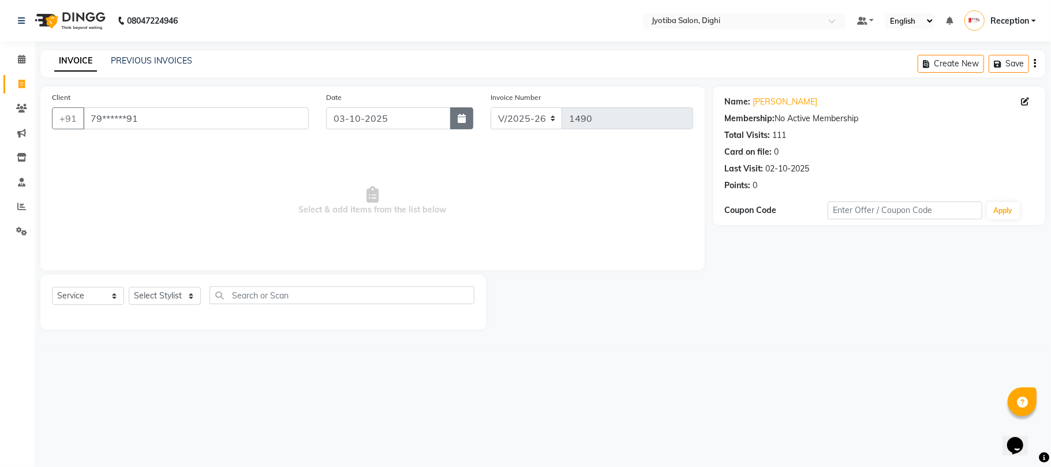
click at [458, 126] on button "button" at bounding box center [461, 118] width 23 height 22
select select "10"
select select "2025"
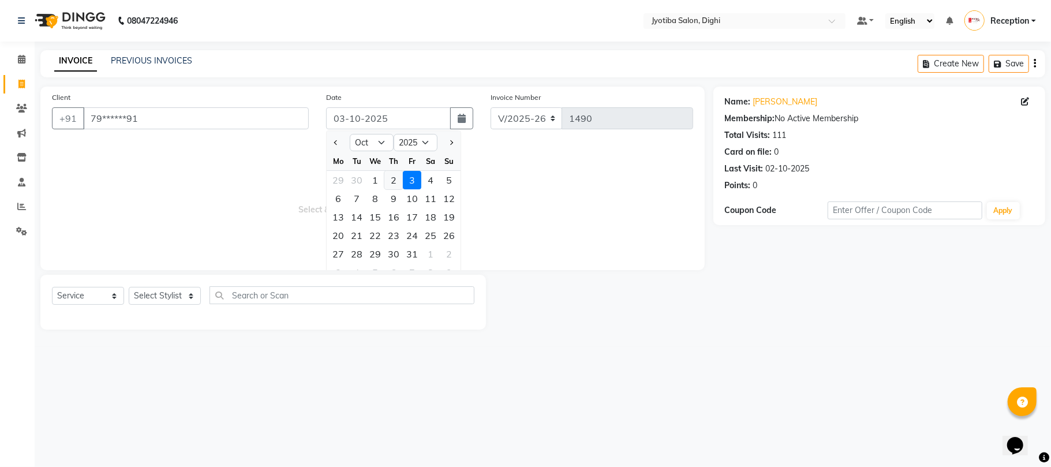
click at [388, 177] on div "2" at bounding box center [393, 180] width 18 height 18
type input "02-10-2025"
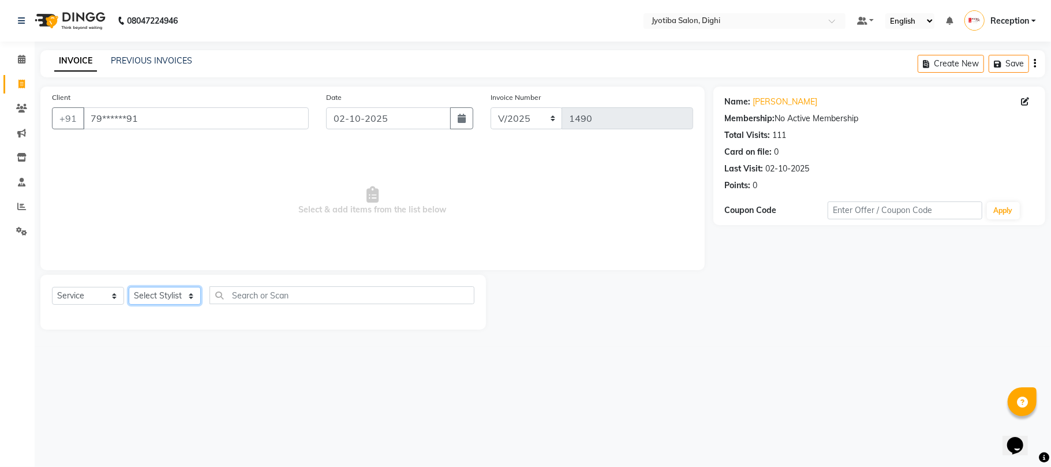
click at [179, 300] on select "Select Stylist anuj [PERSON_NAME] Prem Reception [PERSON_NAME]" at bounding box center [165, 296] width 72 height 18
click at [129, 287] on select "Select Stylist anuj [PERSON_NAME] Prem Reception [PERSON_NAME]" at bounding box center [165, 296] width 72 height 18
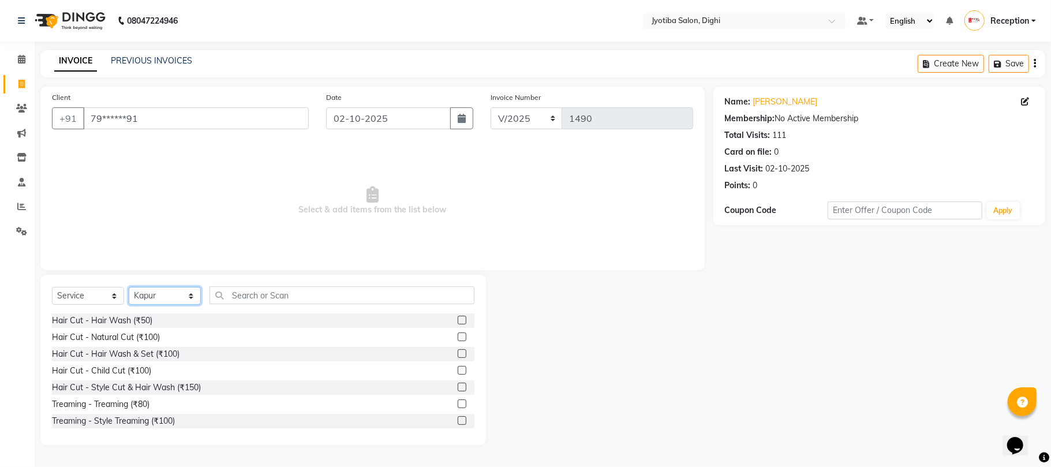
click at [190, 298] on select "Select Stylist anuj [PERSON_NAME] Prem Reception [PERSON_NAME]" at bounding box center [165, 296] width 72 height 18
select select "59472"
click at [129, 287] on select "Select Stylist anuj [PERSON_NAME] Prem Reception [PERSON_NAME]" at bounding box center [165, 296] width 72 height 18
click at [458, 384] on label at bounding box center [462, 387] width 9 height 9
click at [458, 384] on input "checkbox" at bounding box center [462, 388] width 8 height 8
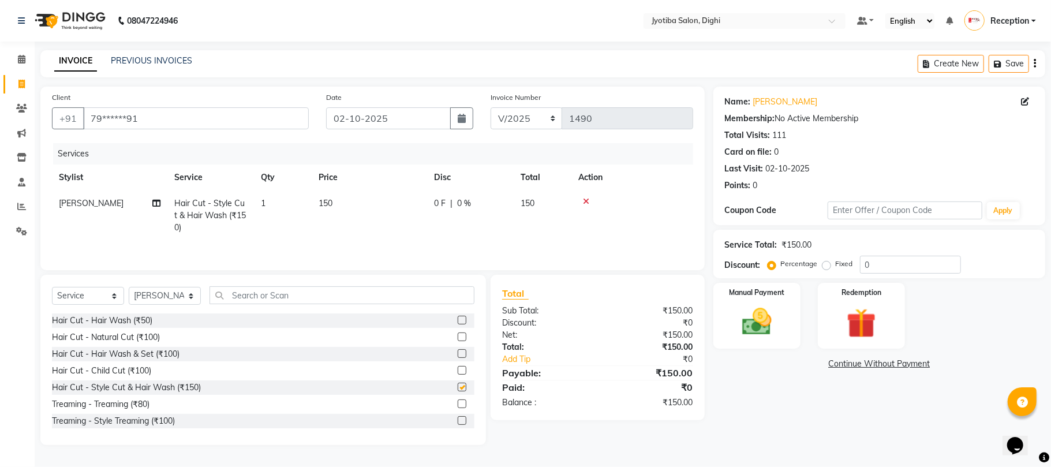
checkbox input "false"
click at [458, 424] on div at bounding box center [466, 421] width 17 height 14
click at [458, 423] on label at bounding box center [462, 420] width 9 height 9
click at [458, 423] on input "checkbox" at bounding box center [462, 421] width 8 height 8
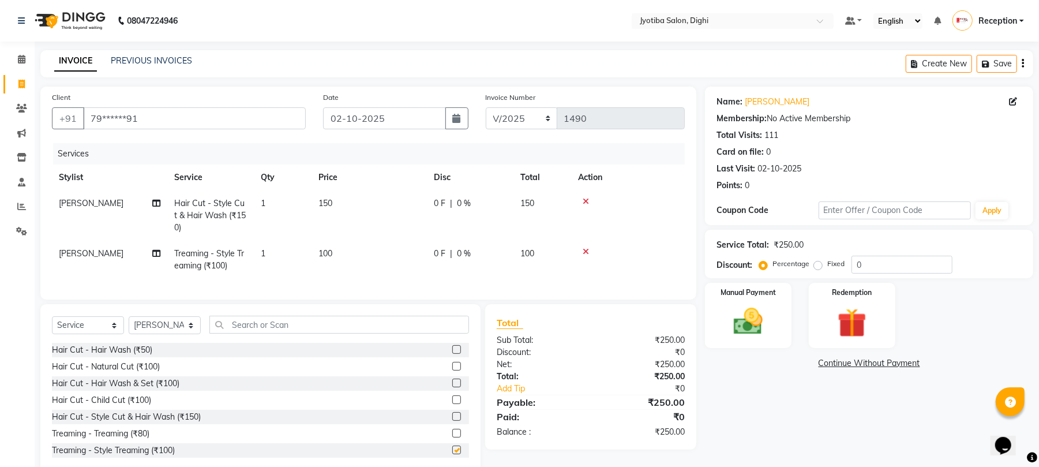
checkbox input "false"
click at [182, 334] on select "Select Stylist anuj [PERSON_NAME] Prem Reception [PERSON_NAME]" at bounding box center [165, 325] width 72 height 18
select select "9312"
click at [129, 328] on select "Select Stylist anuj [PERSON_NAME] Prem Reception [PERSON_NAME]" at bounding box center [165, 325] width 72 height 18
click at [452, 421] on label at bounding box center [456, 416] width 9 height 9
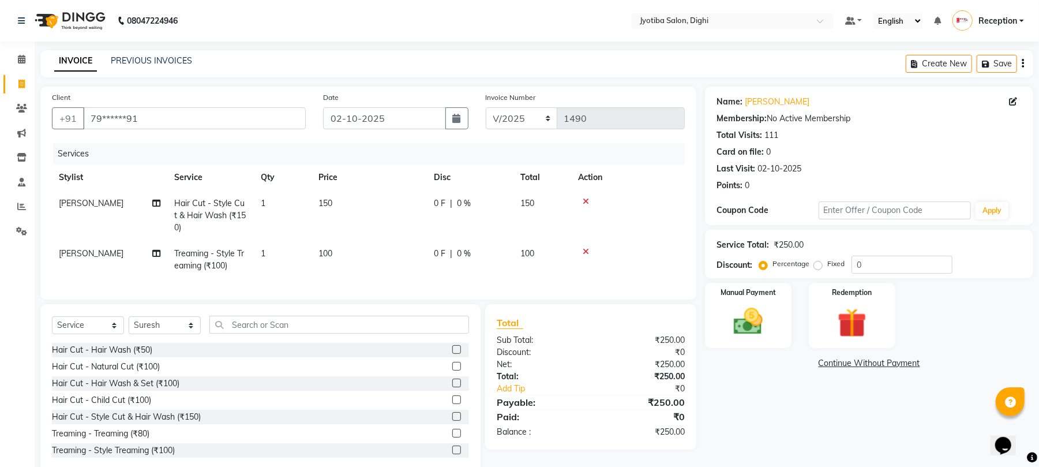
click at [452, 421] on input "checkbox" at bounding box center [456, 417] width 8 height 8
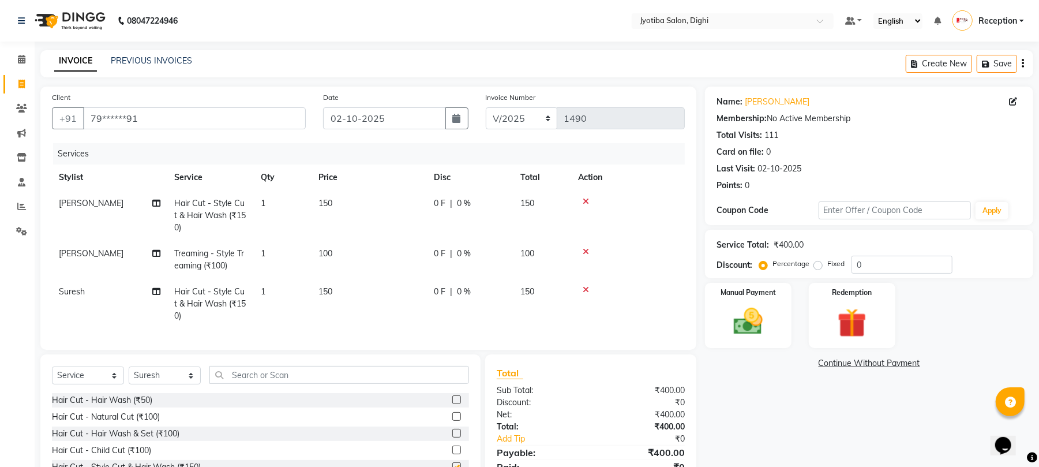
checkbox input "false"
click at [878, 361] on link "Continue Without Payment" at bounding box center [869, 363] width 324 height 12
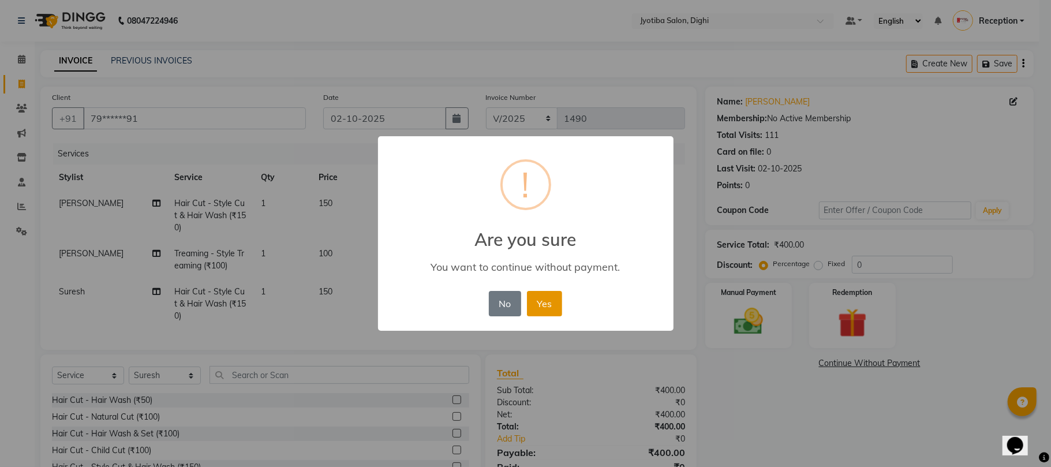
click at [552, 298] on button "Yes" at bounding box center [544, 303] width 35 height 25
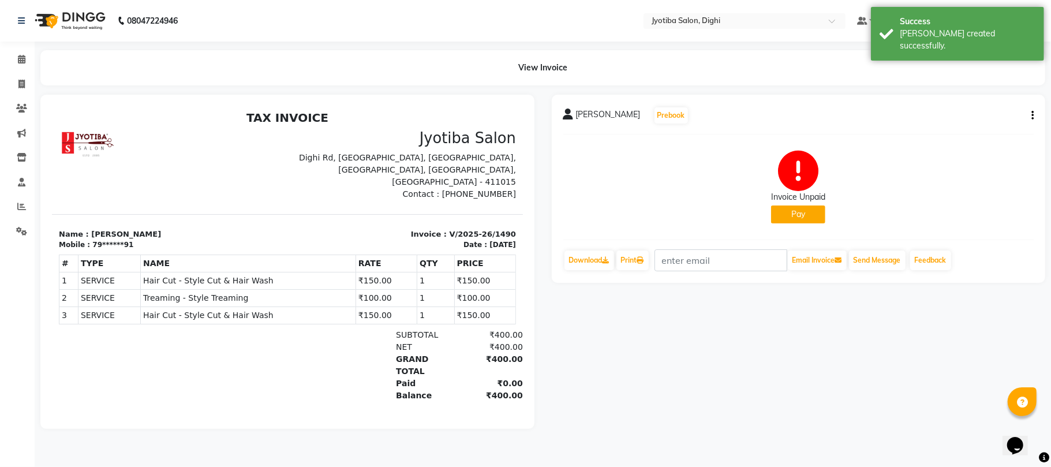
click at [789, 208] on button "Pay" at bounding box center [798, 214] width 54 height 18
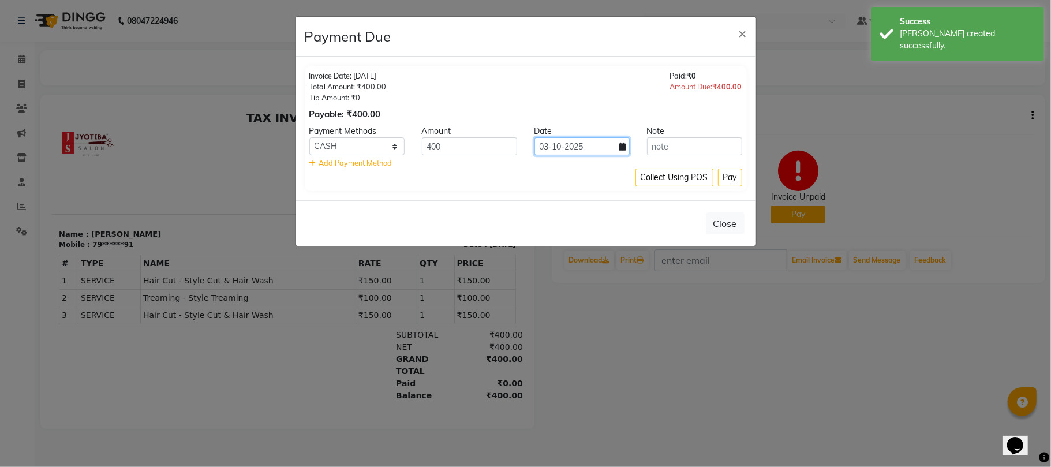
click at [561, 148] on input "03-10-2025" at bounding box center [581, 146] width 95 height 18
select select "10"
select select "2025"
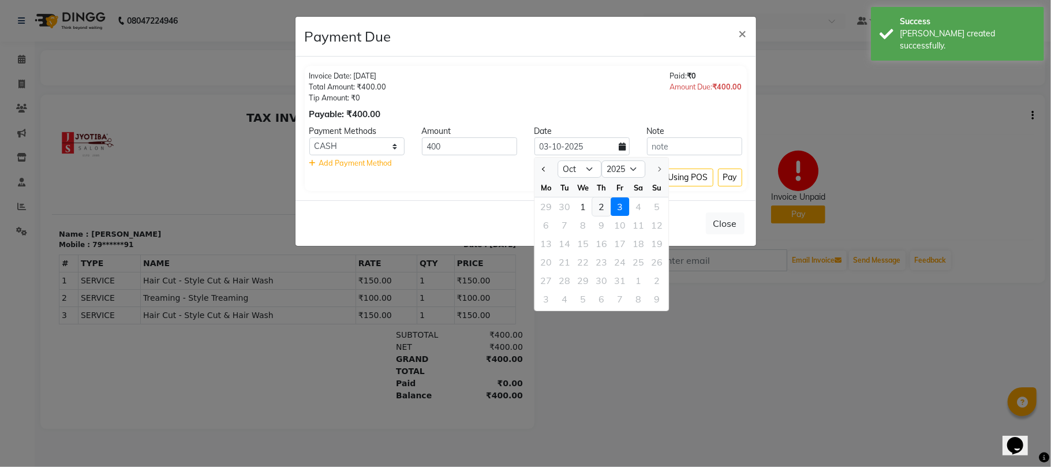
click at [606, 207] on div "2" at bounding box center [601, 206] width 18 height 18
type input "02-10-2025"
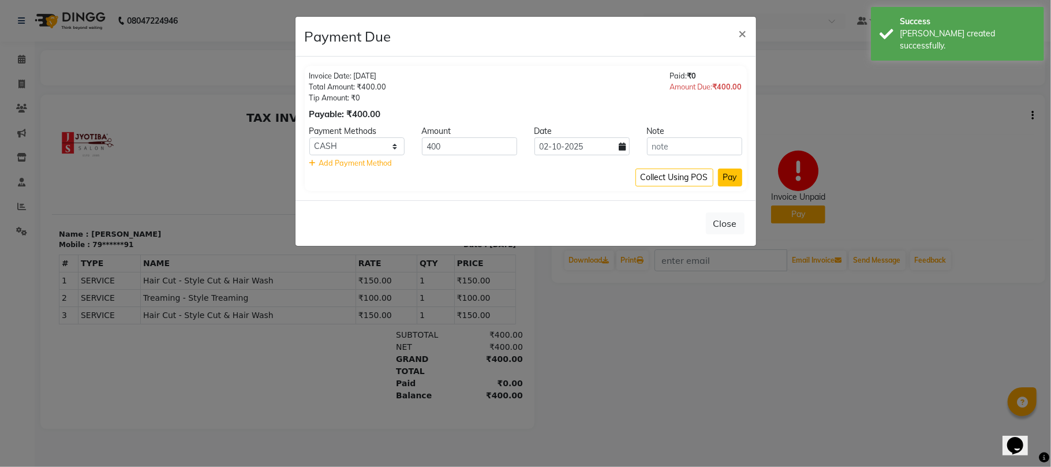
click at [731, 174] on button "Pay" at bounding box center [730, 178] width 24 height 18
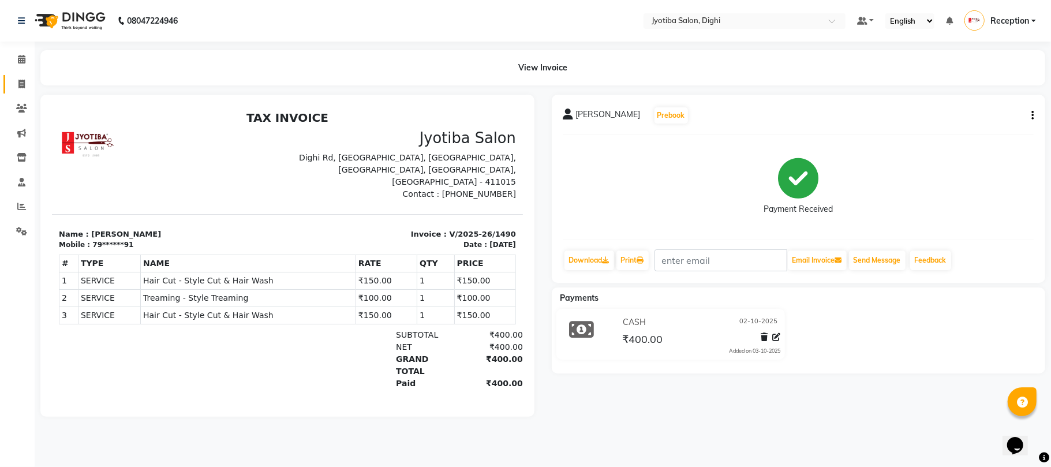
click at [31, 75] on link "Invoice" at bounding box center [17, 84] width 28 height 19
select select "643"
select select "service"
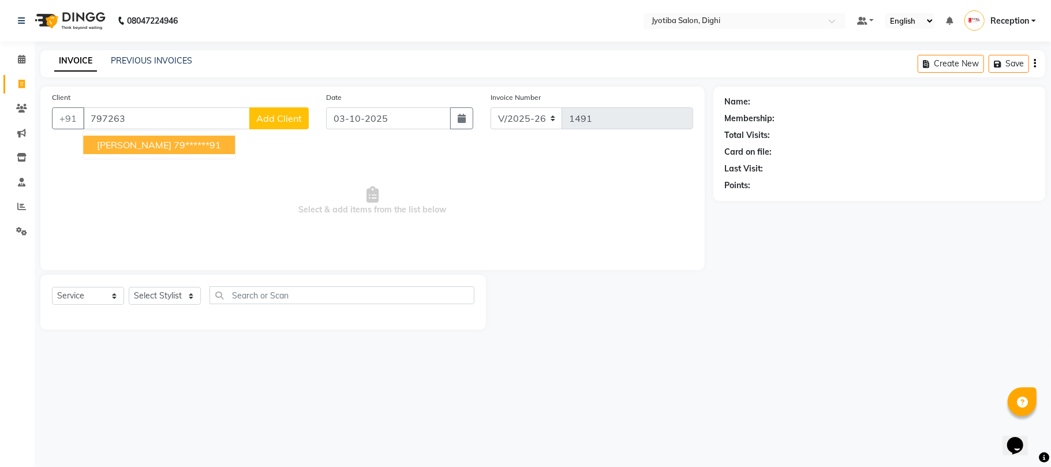
click at [118, 144] on span "[PERSON_NAME]" at bounding box center [134, 145] width 74 height 12
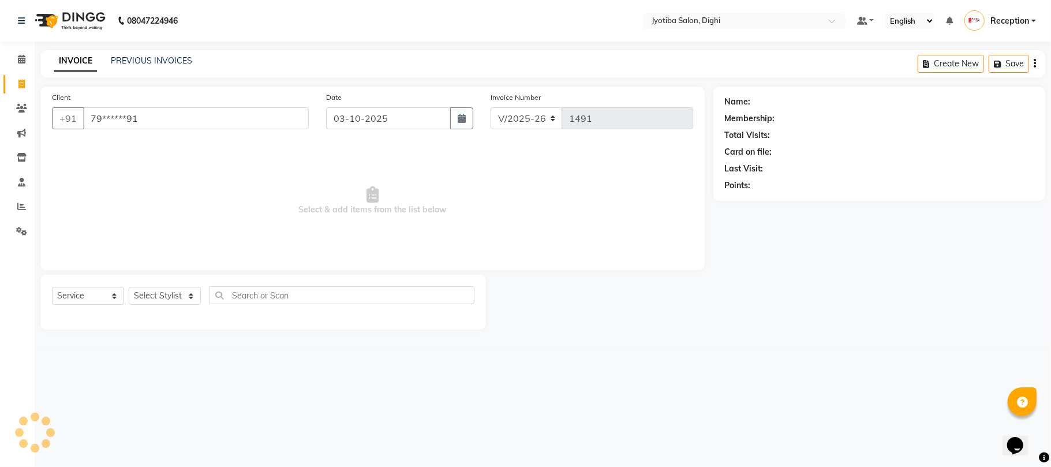
type input "79******91"
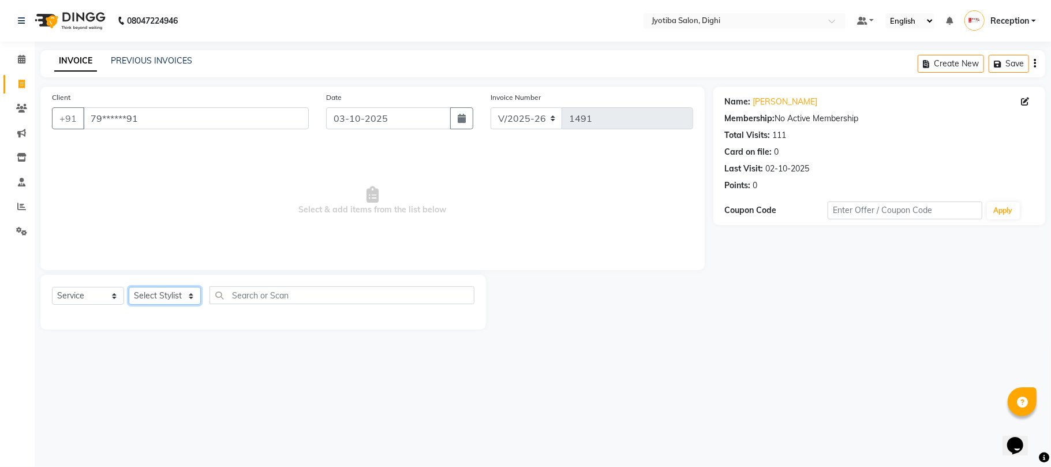
click at [158, 301] on select "Select Stylist anuj [PERSON_NAME] Prem Reception [PERSON_NAME]" at bounding box center [165, 296] width 72 height 18
select select "9312"
click at [129, 287] on select "Select Stylist anuj [PERSON_NAME] Prem Reception [PERSON_NAME]" at bounding box center [165, 296] width 72 height 18
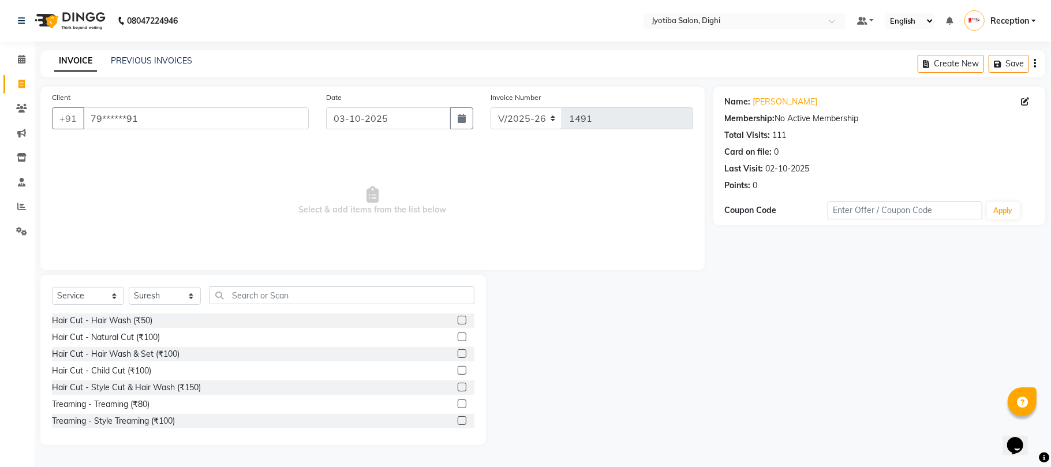
click at [458, 383] on label at bounding box center [462, 387] width 9 height 9
click at [458, 384] on input "checkbox" at bounding box center [462, 388] width 8 height 8
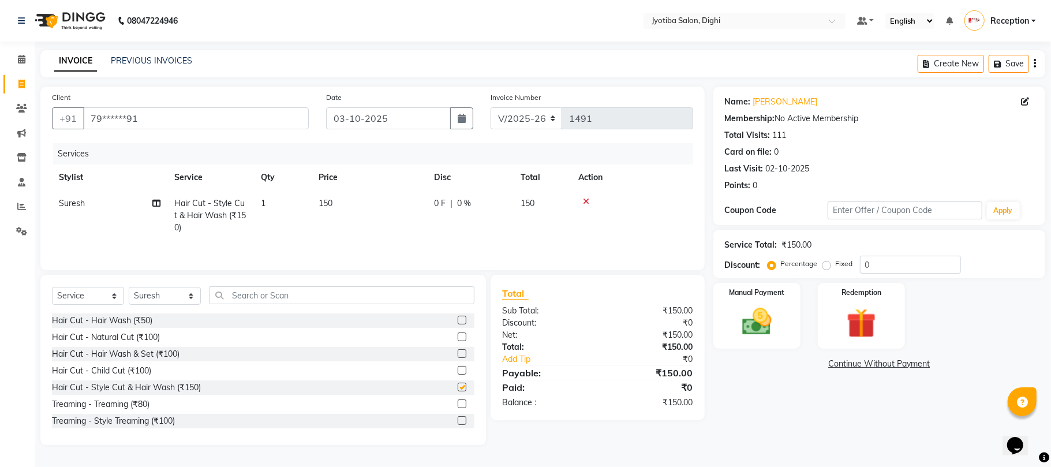
checkbox input "false"
click at [164, 297] on select "Select Stylist anuj [PERSON_NAME] Prem Reception [PERSON_NAME]" at bounding box center [165, 296] width 72 height 18
select select "59472"
click at [129, 290] on select "Select Stylist anuj [PERSON_NAME] Prem Reception [PERSON_NAME]" at bounding box center [165, 296] width 72 height 18
click at [458, 389] on label at bounding box center [462, 387] width 9 height 9
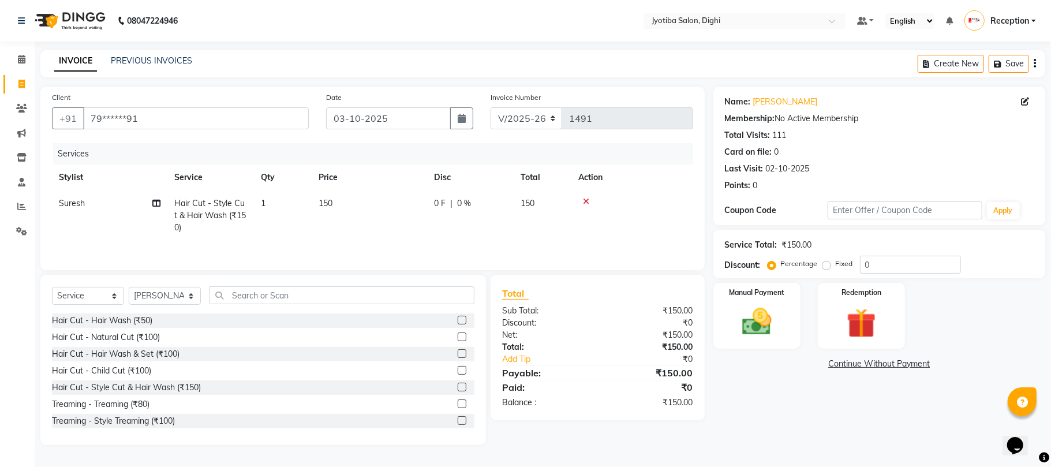
click at [458, 389] on input "checkbox" at bounding box center [462, 388] width 8 height 8
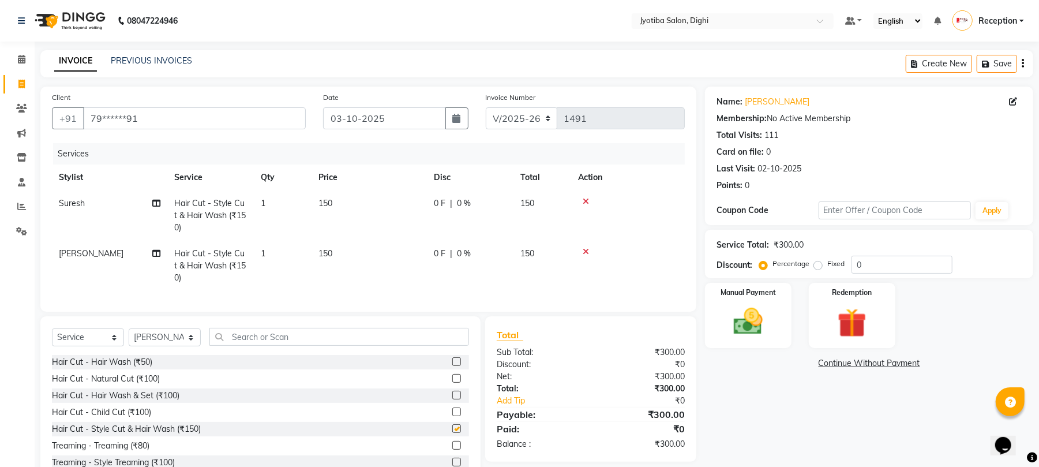
checkbox input "false"
click at [188, 346] on select "Select Stylist anuj [PERSON_NAME] Prem Reception [PERSON_NAME]" at bounding box center [165, 337] width 72 height 18
select select "9312"
click at [129, 340] on select "Select Stylist anuj [PERSON_NAME] Prem Reception [PERSON_NAME]" at bounding box center [165, 337] width 72 height 18
click at [452, 433] on label at bounding box center [456, 428] width 9 height 9
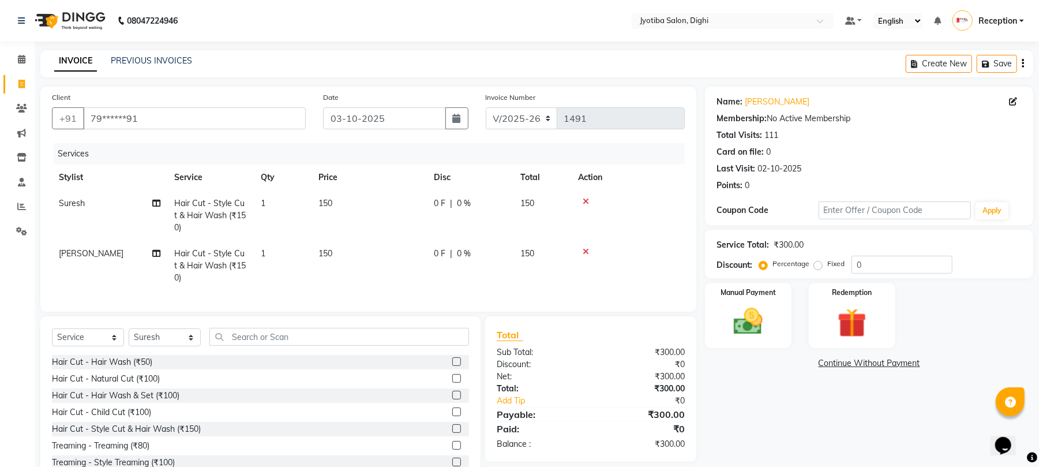
click at [452, 433] on input "checkbox" at bounding box center [456, 429] width 8 height 8
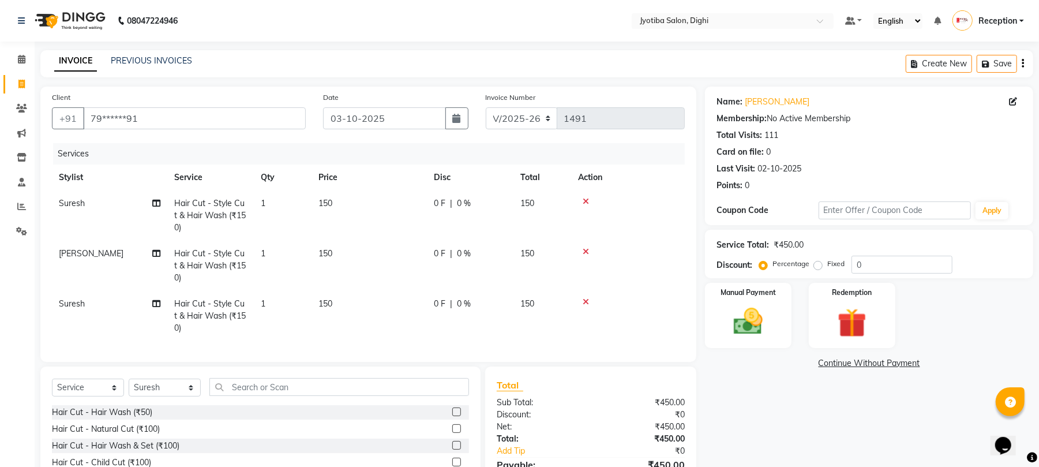
checkbox input "false"
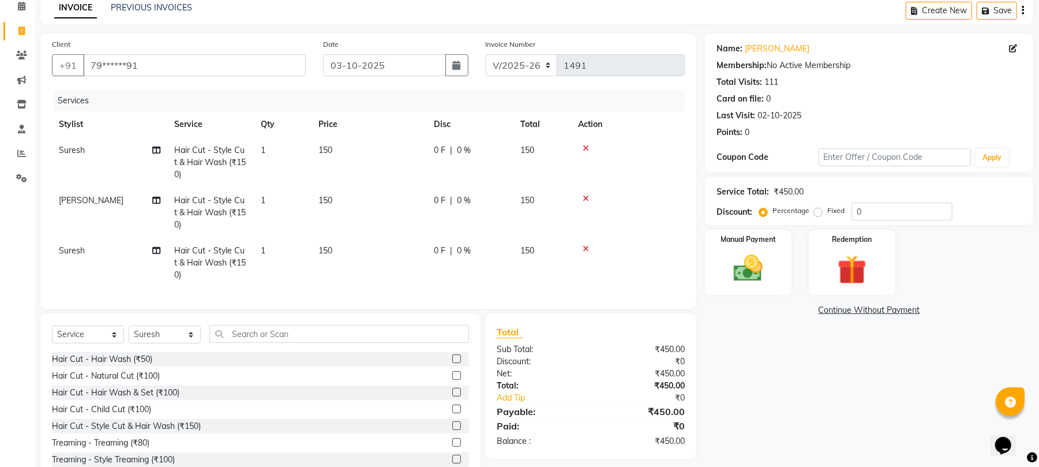
scroll to position [98, 0]
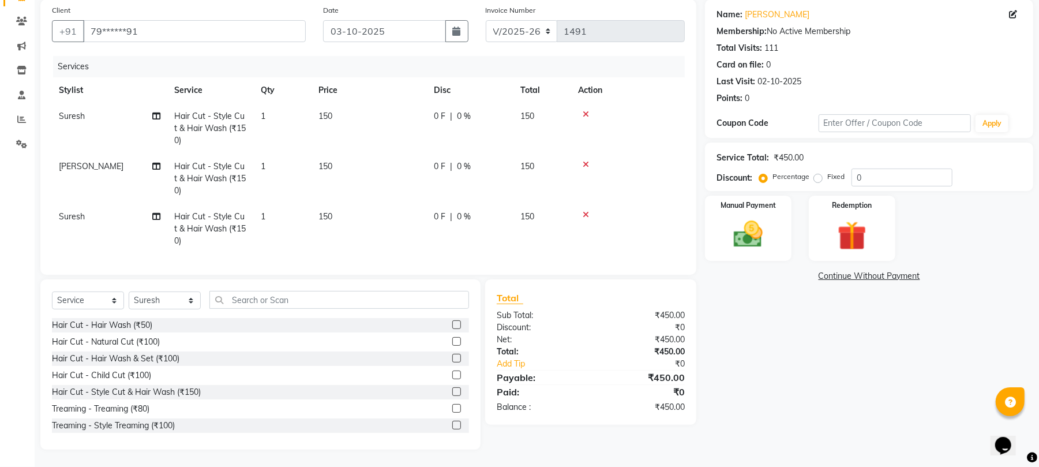
click at [452, 423] on label at bounding box center [456, 425] width 9 height 9
click at [452, 423] on input "checkbox" at bounding box center [456, 426] width 8 height 8
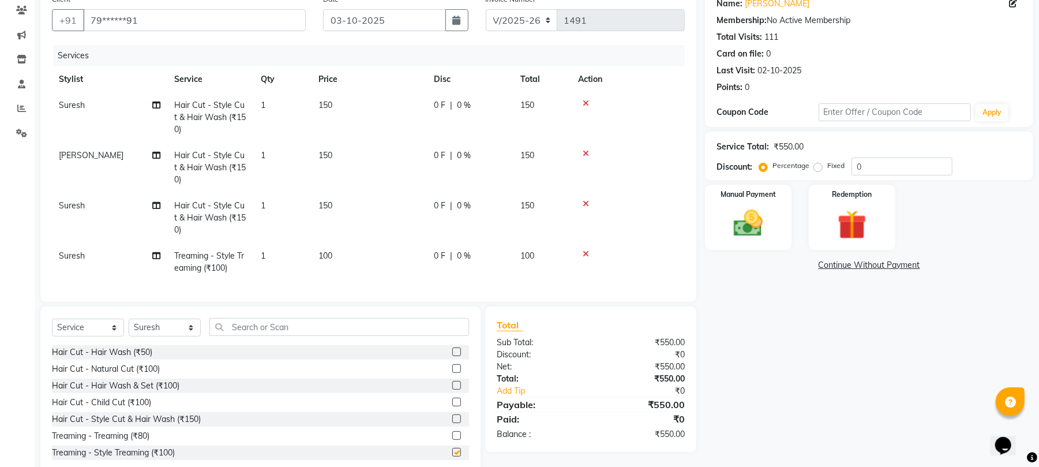
checkbox input "false"
click at [166, 336] on select "Select Stylist anuj [PERSON_NAME] Prem Reception [PERSON_NAME]" at bounding box center [165, 328] width 72 height 18
select select "59471"
click at [129, 330] on select "Select Stylist anuj [PERSON_NAME] Prem Reception [PERSON_NAME]" at bounding box center [165, 328] width 72 height 18
click at [452, 423] on label at bounding box center [456, 418] width 9 height 9
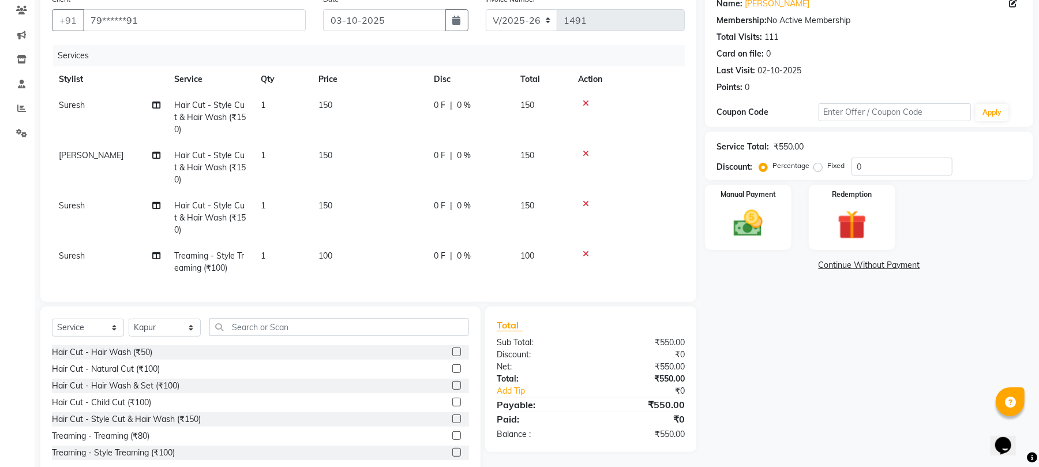
click at [452, 423] on input "checkbox" at bounding box center [456, 419] width 8 height 8
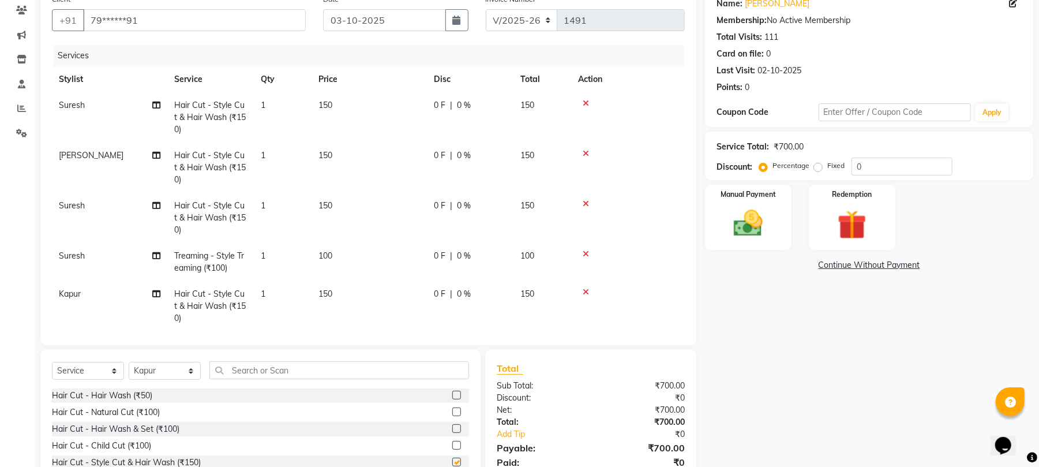
checkbox input "false"
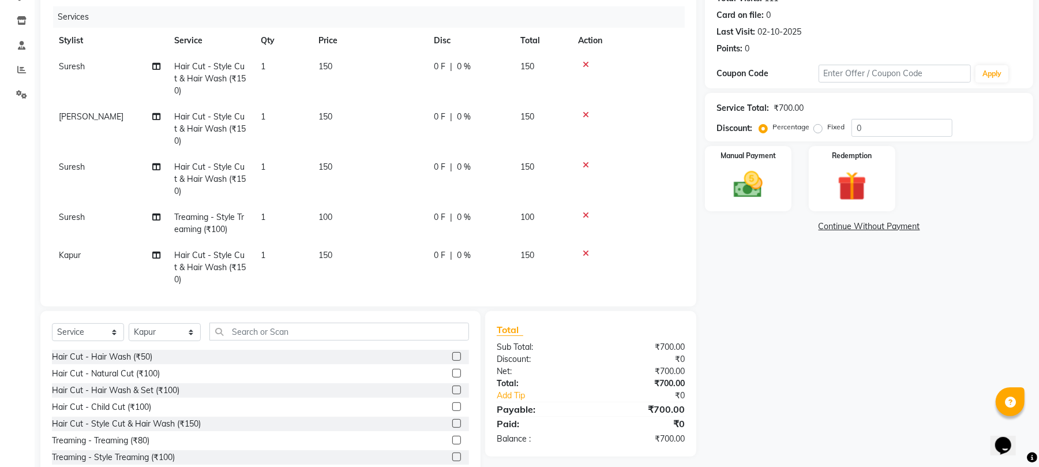
scroll to position [169, 0]
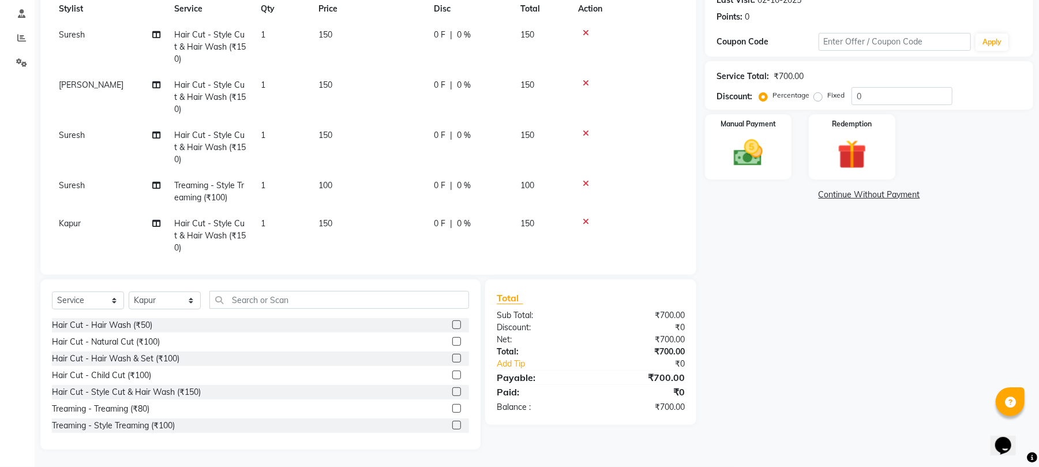
click at [452, 425] on label at bounding box center [456, 425] width 9 height 9
click at [452, 425] on input "checkbox" at bounding box center [456, 426] width 8 height 8
checkbox input "false"
click at [366, 297] on input "text" at bounding box center [339, 300] width 260 height 18
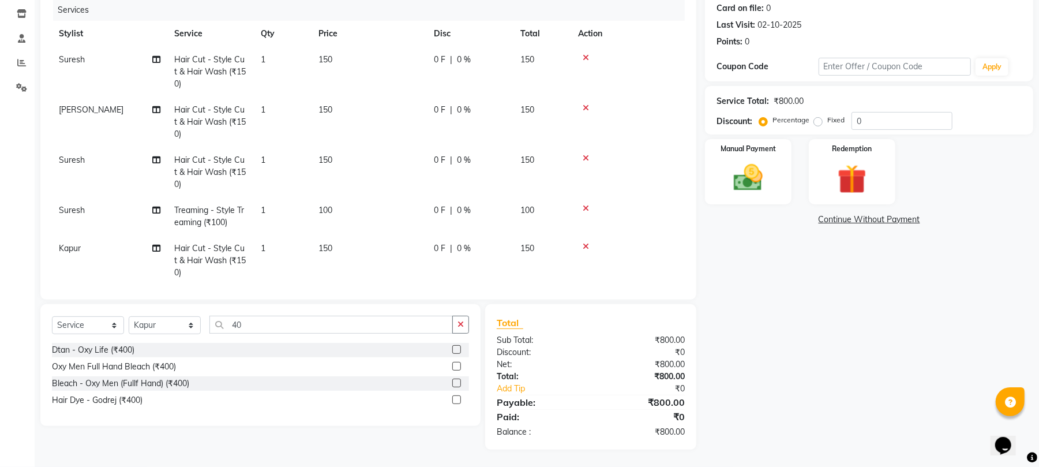
click at [455, 347] on label at bounding box center [456, 349] width 9 height 9
click at [455, 347] on input "checkbox" at bounding box center [456, 350] width 8 height 8
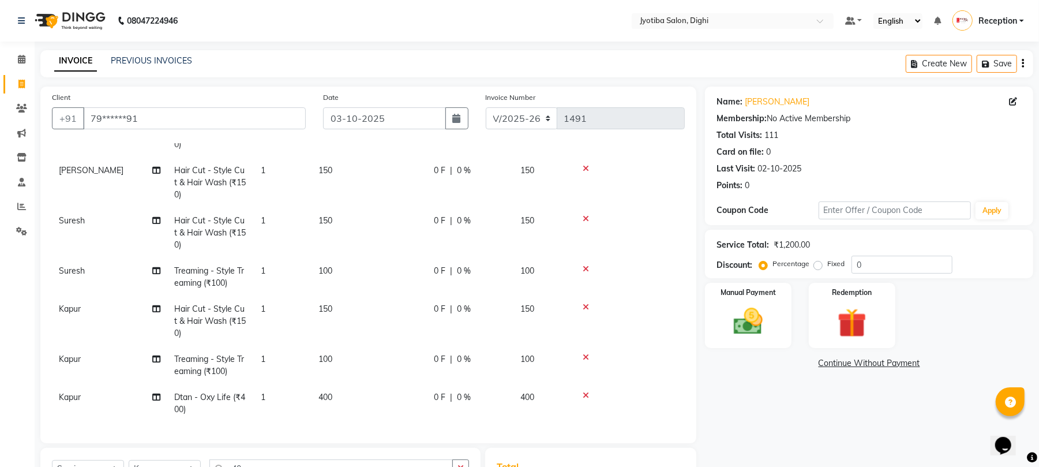
scroll to position [128, 0]
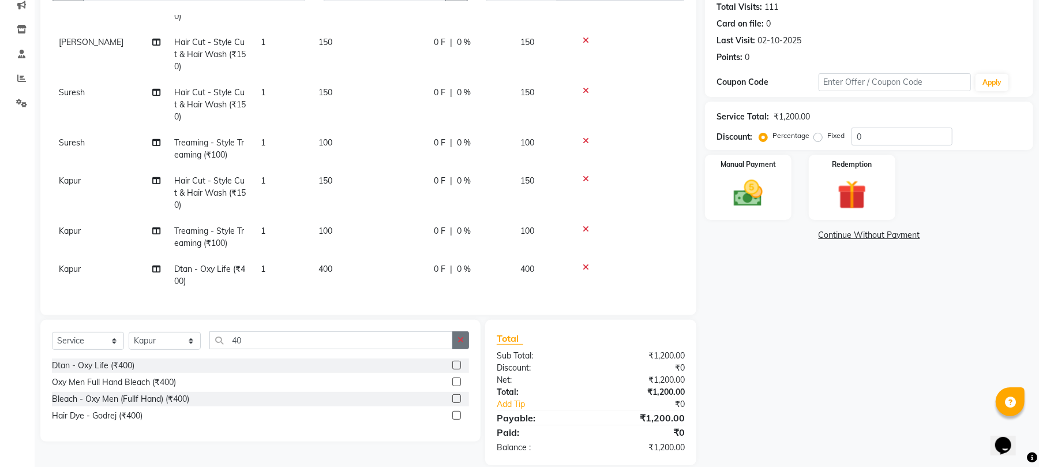
click at [462, 337] on icon "button" at bounding box center [461, 340] width 6 height 8
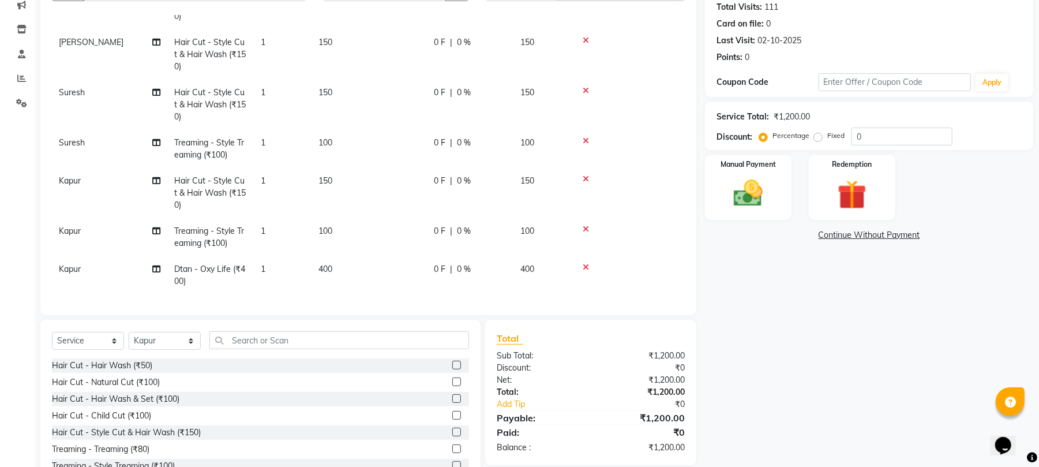
click at [452, 361] on label at bounding box center [456, 365] width 9 height 9
click at [452, 362] on input "checkbox" at bounding box center [456, 366] width 8 height 8
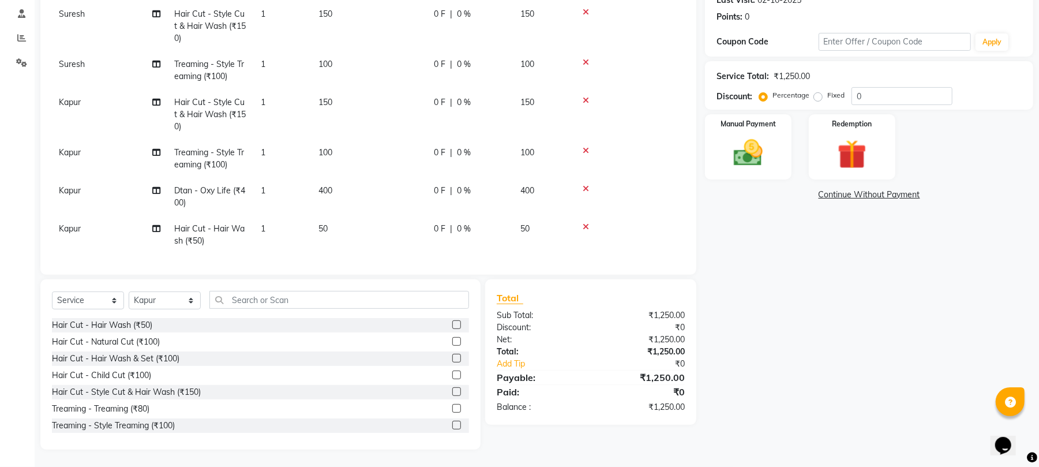
scroll to position [0, 0]
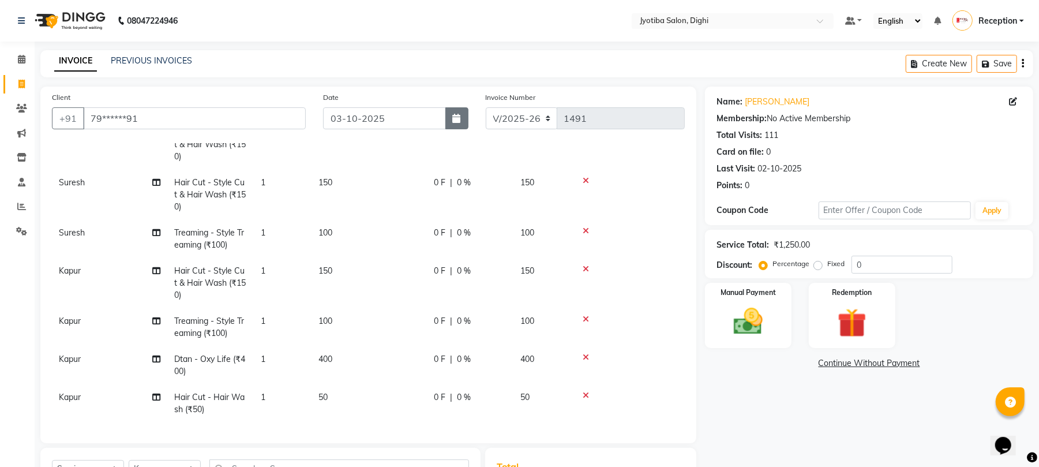
click at [459, 127] on button "button" at bounding box center [456, 118] width 23 height 22
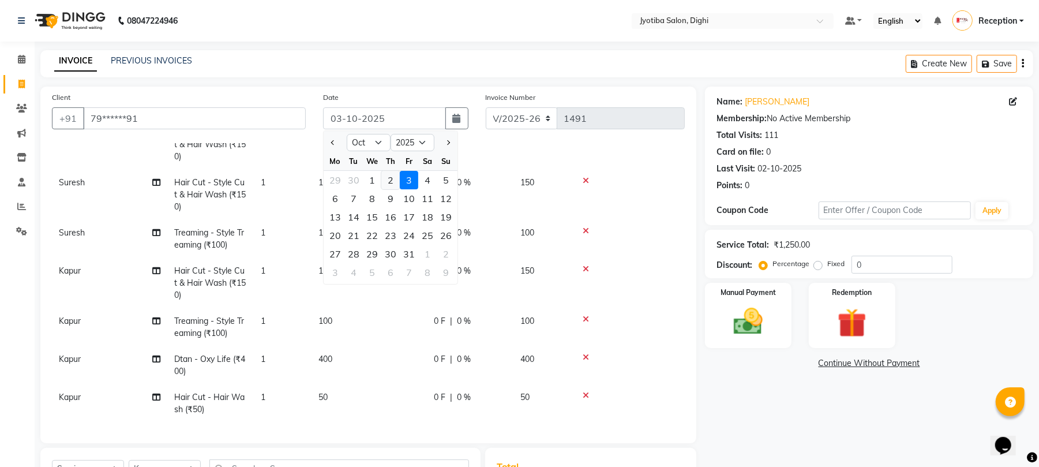
click at [394, 178] on div "2" at bounding box center [390, 180] width 18 height 18
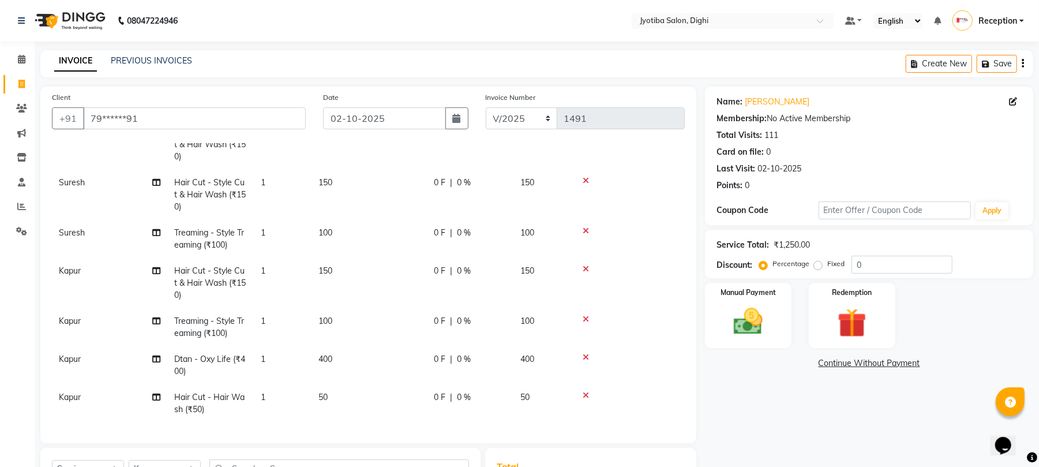
scroll to position [133, 0]
click at [833, 365] on link "Continue Without Payment" at bounding box center [869, 363] width 324 height 12
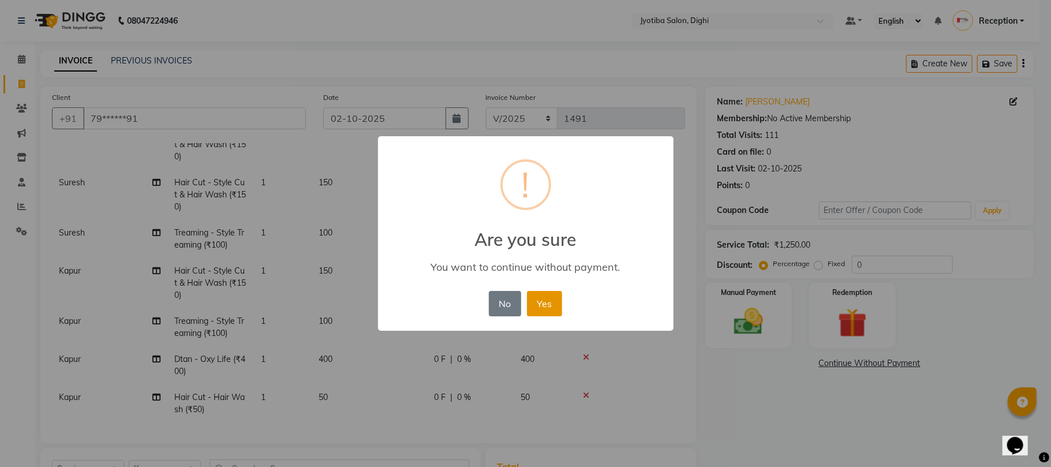
click at [542, 300] on button "Yes" at bounding box center [544, 303] width 35 height 25
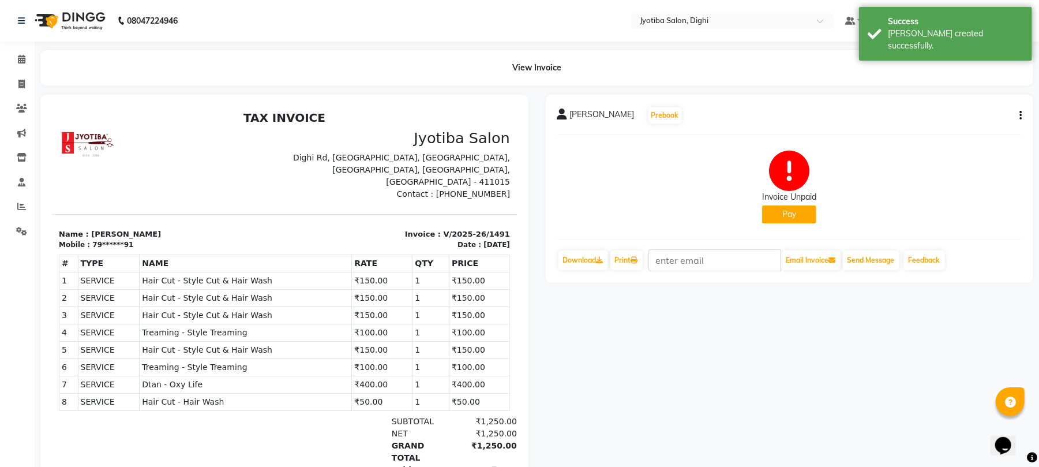
click at [800, 213] on button "Pay" at bounding box center [789, 214] width 54 height 18
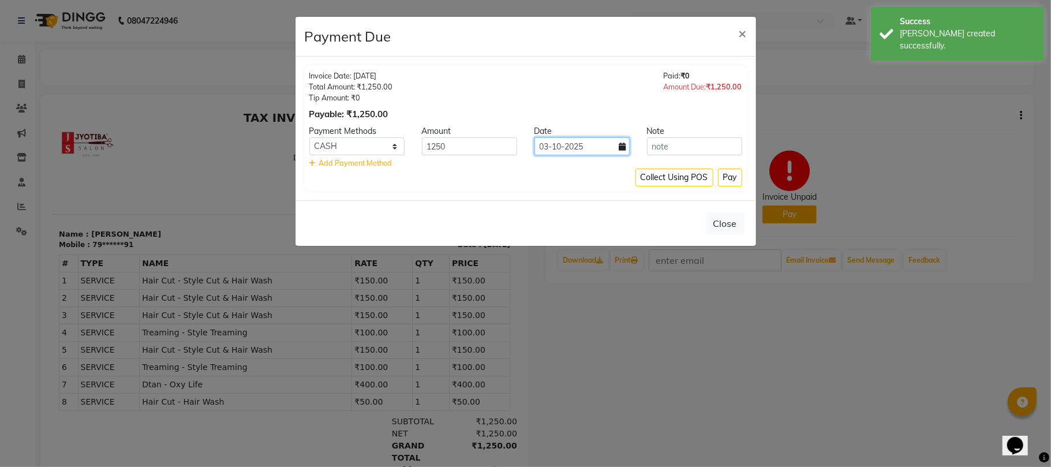
click at [568, 148] on input "03-10-2025" at bounding box center [581, 146] width 95 height 18
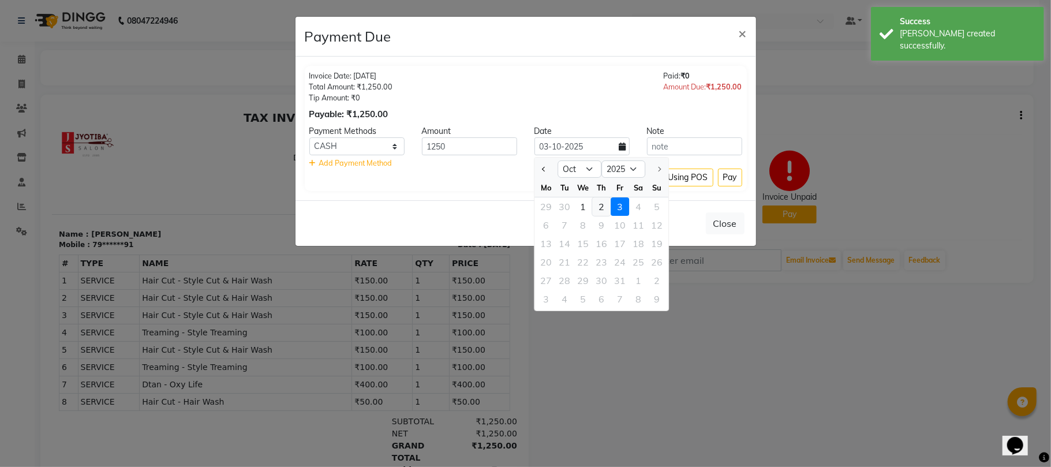
click at [598, 206] on div "2" at bounding box center [601, 206] width 18 height 18
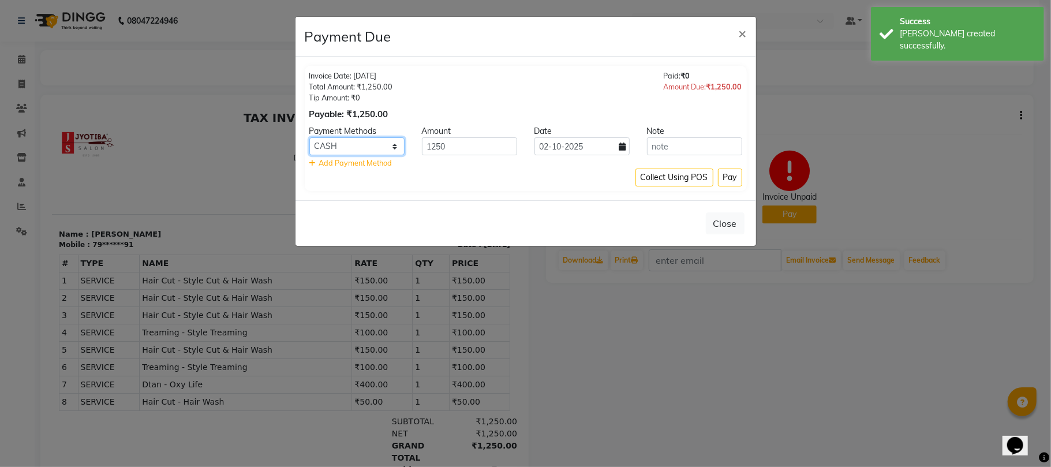
click at [352, 152] on select "CASH ONLINE CARD" at bounding box center [356, 146] width 95 height 18
click at [309, 138] on select "CASH ONLINE CARD" at bounding box center [356, 146] width 95 height 18
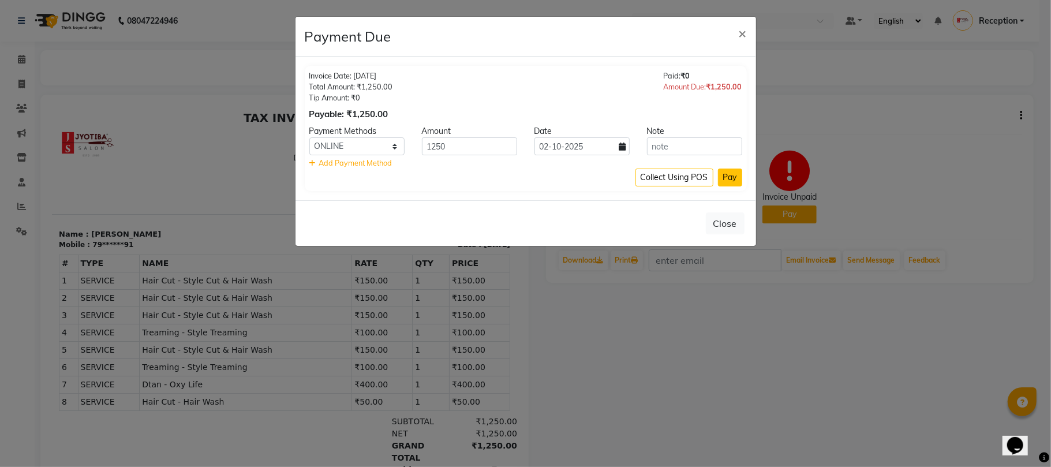
click at [733, 176] on button "Pay" at bounding box center [730, 178] width 24 height 18
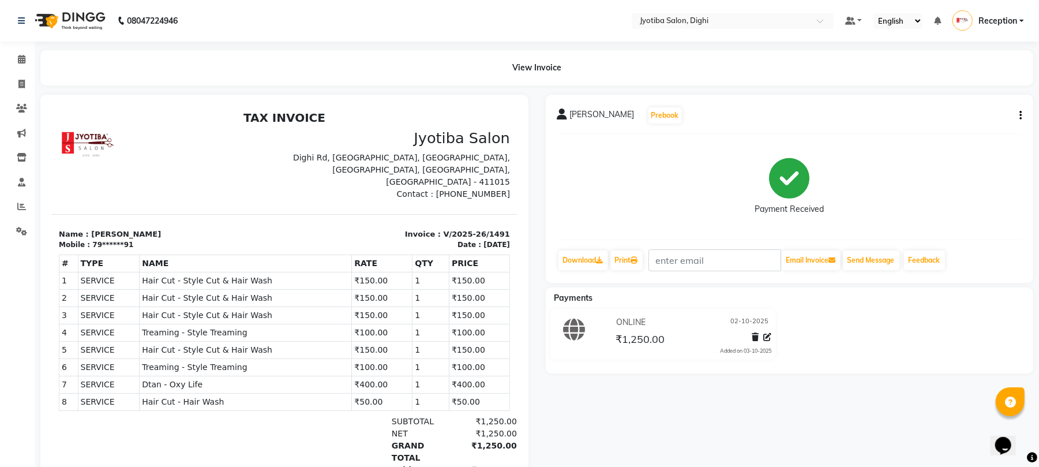
click at [1023, 114] on div "[PERSON_NAME] Prebook Payment Received Download Print Email Invoice Send Messag…" at bounding box center [790, 189] width 488 height 188
click at [1019, 114] on button "button" at bounding box center [1018, 116] width 7 height 12
click at [995, 108] on div "Split Service Amount" at bounding box center [962, 107] width 79 height 14
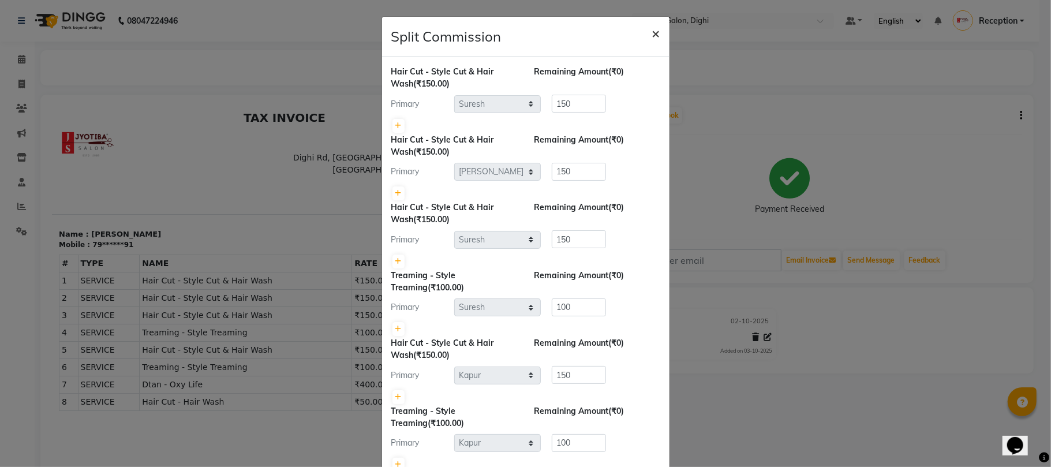
click at [652, 31] on span "×" at bounding box center [656, 32] width 8 height 17
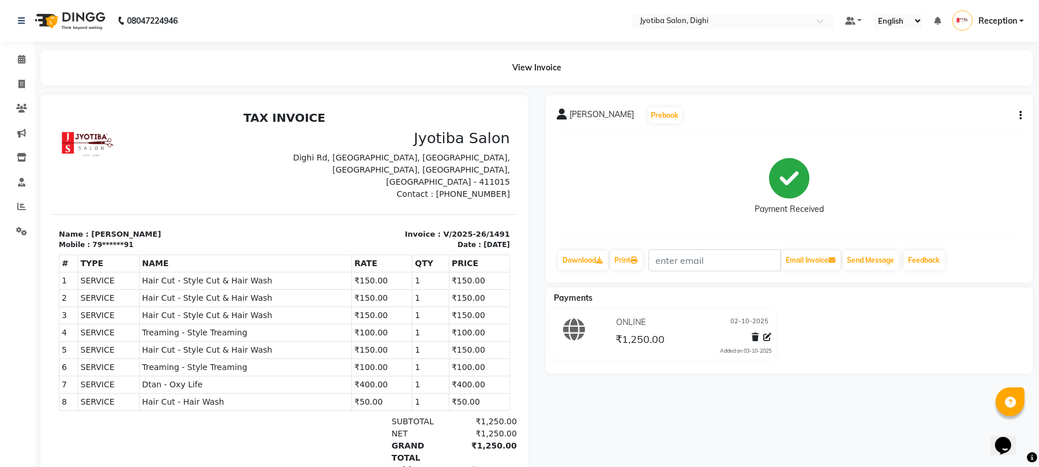
click at [1019, 111] on button "button" at bounding box center [1018, 116] width 7 height 12
click at [979, 121] on div "Edit Invoice" at bounding box center [962, 122] width 79 height 14
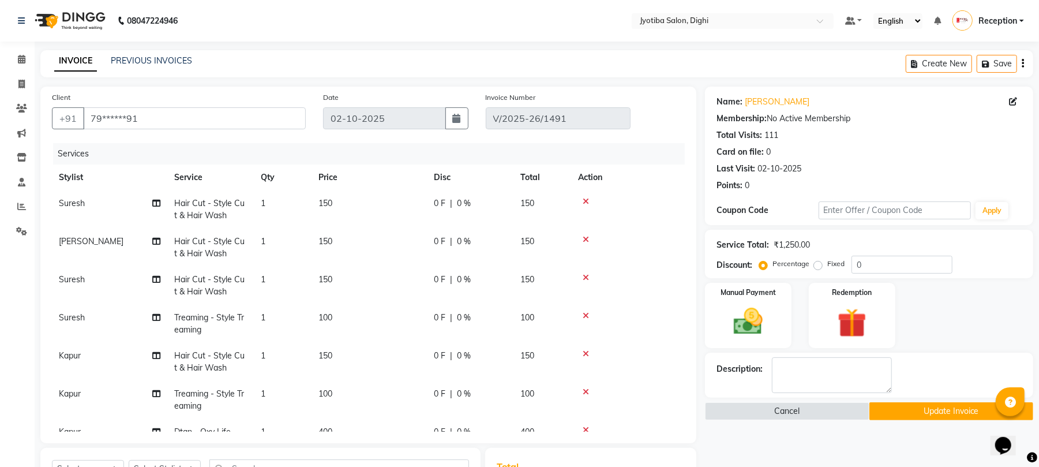
click at [952, 416] on button "Update Invoice" at bounding box center [952, 411] width 164 height 18
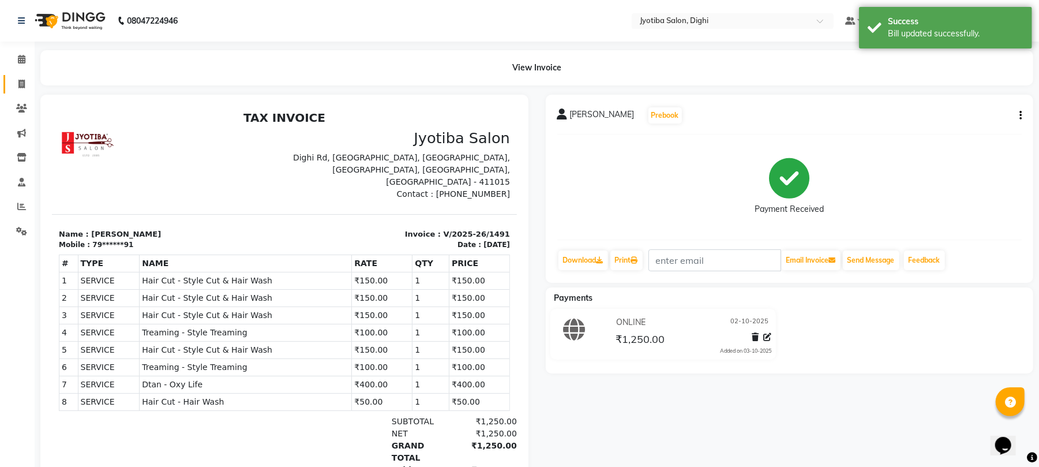
click at [14, 76] on link "Invoice" at bounding box center [17, 84] width 28 height 19
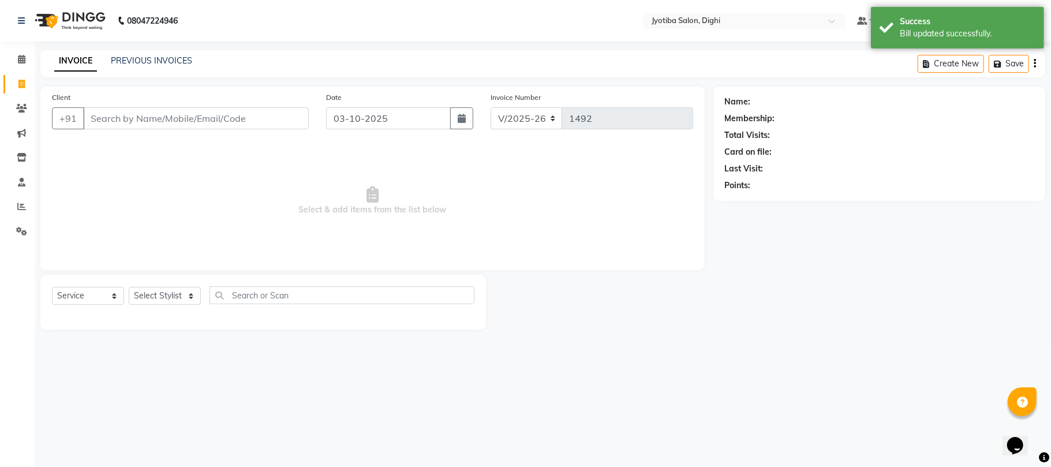
click at [144, 51] on div "INVOICE PREVIOUS INVOICES Create New Save" at bounding box center [542, 63] width 1005 height 27
click at [152, 61] on link "PREVIOUS INVOICES" at bounding box center [151, 60] width 81 height 10
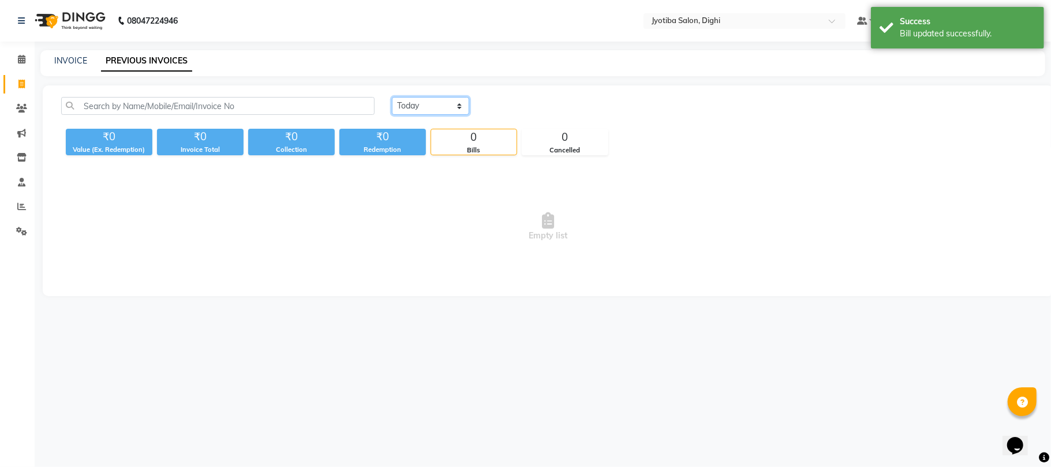
click at [413, 102] on select "[DATE] [DATE] Custom Range" at bounding box center [430, 106] width 77 height 18
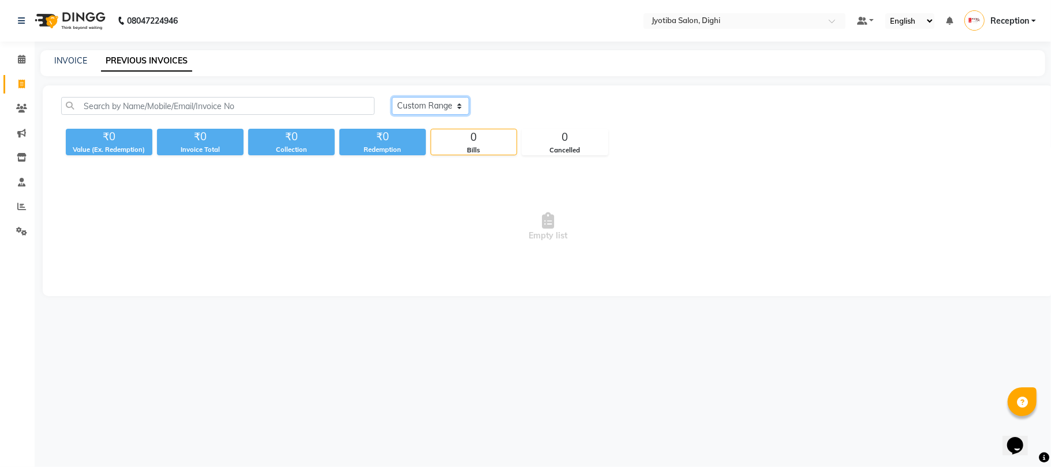
click at [392, 97] on select "[DATE] [DATE] Custom Range" at bounding box center [430, 106] width 77 height 18
click at [515, 105] on input "03-10-2025" at bounding box center [524, 106] width 81 height 16
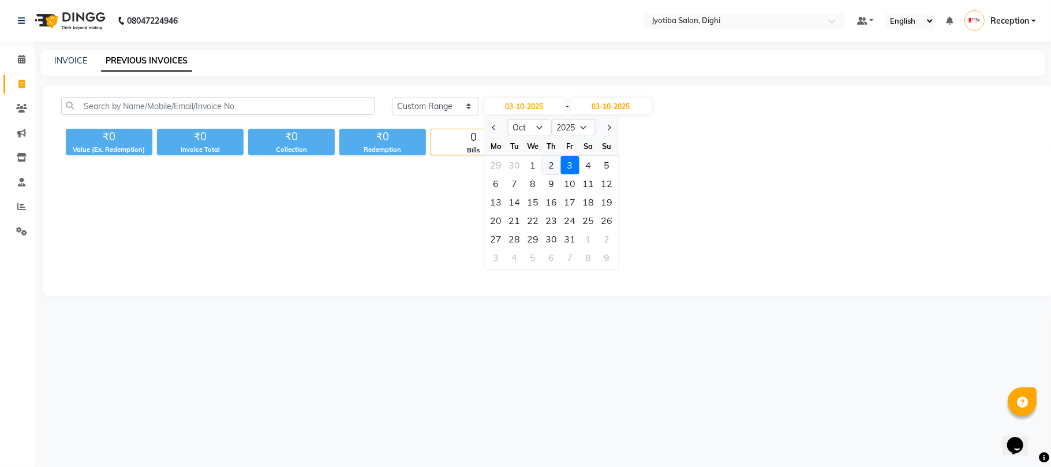
click at [548, 162] on div "2" at bounding box center [551, 165] width 18 height 18
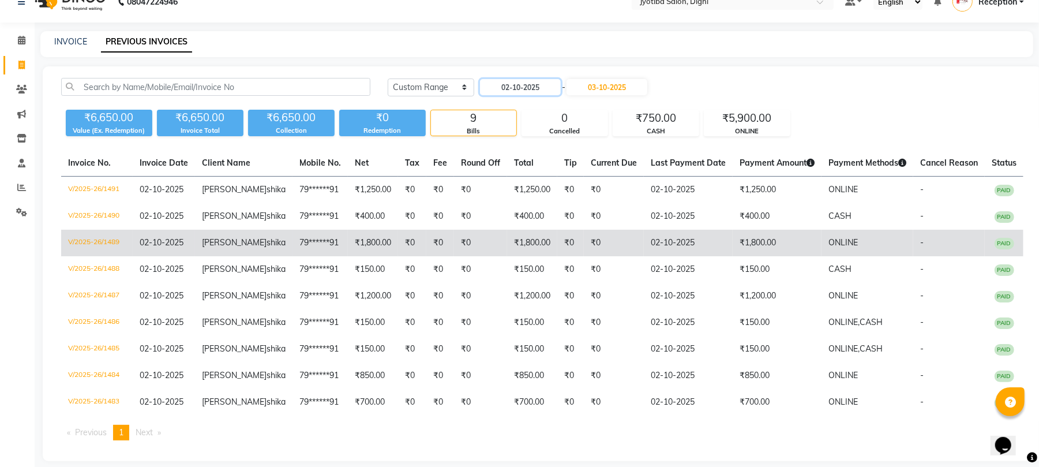
scroll to position [29, 0]
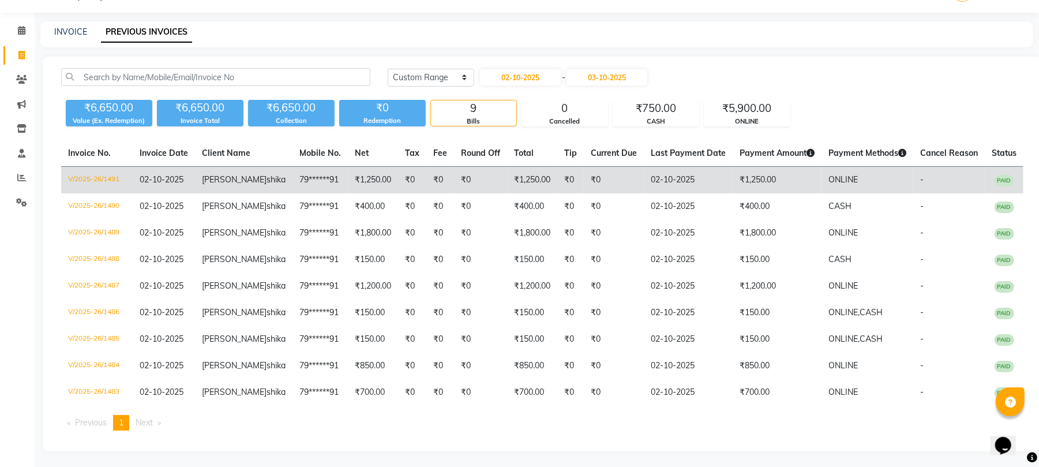
click at [699, 174] on td "02-10-2025" at bounding box center [688, 180] width 89 height 27
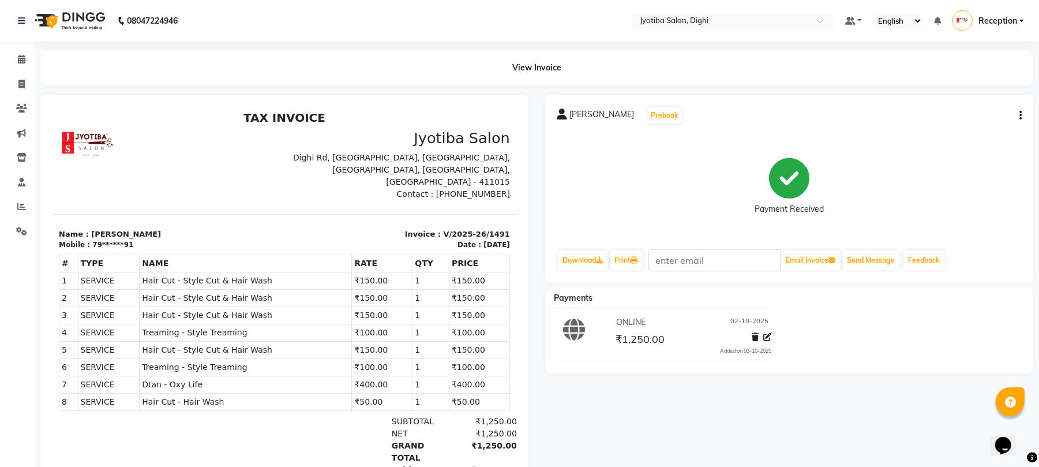
click at [1021, 115] on icon "button" at bounding box center [1021, 115] width 2 height 1
click at [991, 105] on div "Split Service Amount" at bounding box center [962, 107] width 79 height 14
select select "9312"
select select "59472"
select select "9312"
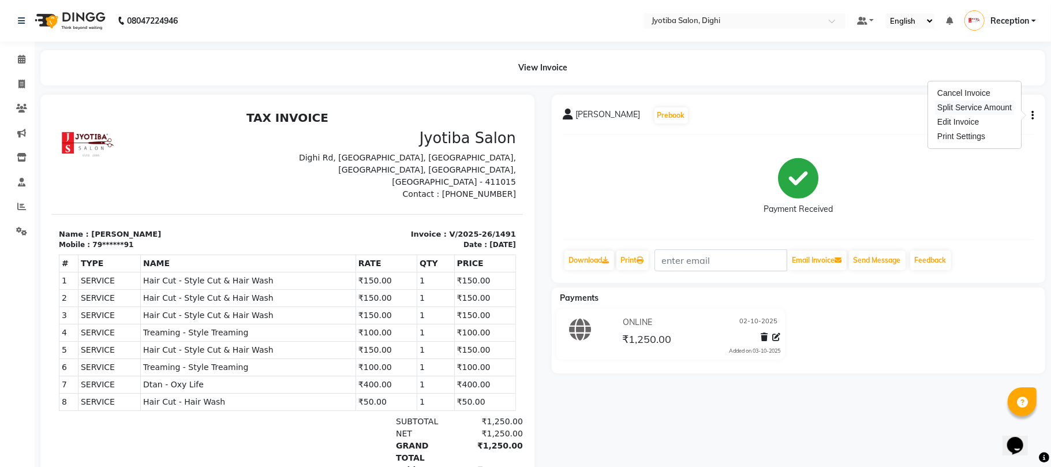
select select "9312"
select select "59471"
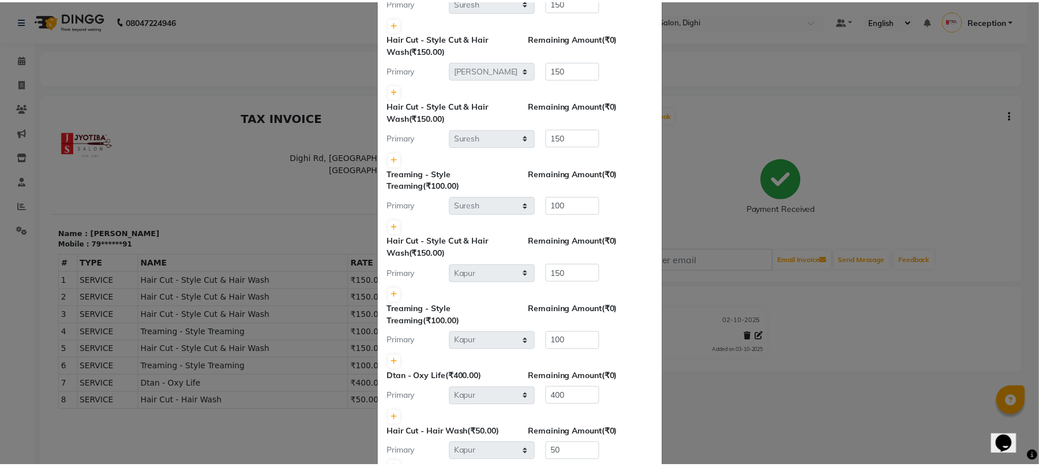
scroll to position [182, 0]
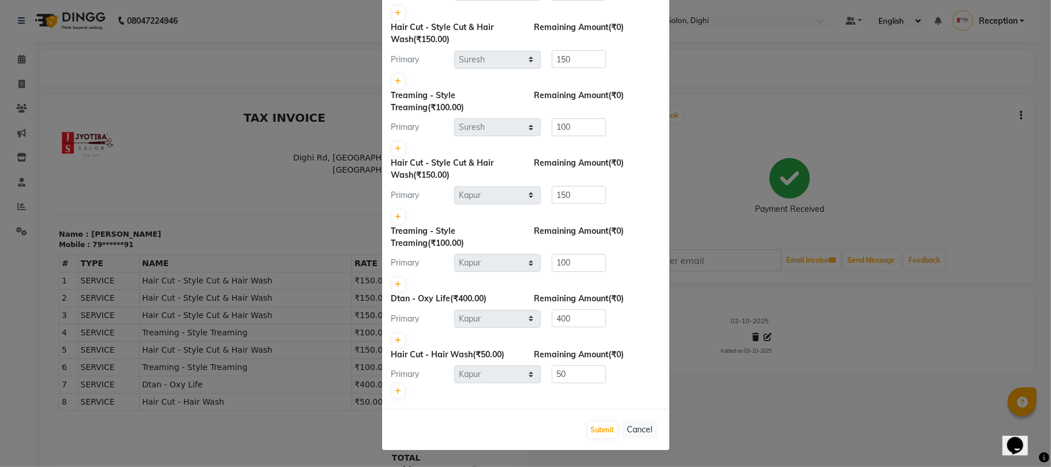
click at [910, 231] on ngb-modal-window "Split Commission × Hair Cut - Style Cut & Hair Wash (₹150.00) Remaining Amount …" at bounding box center [525, 233] width 1051 height 467
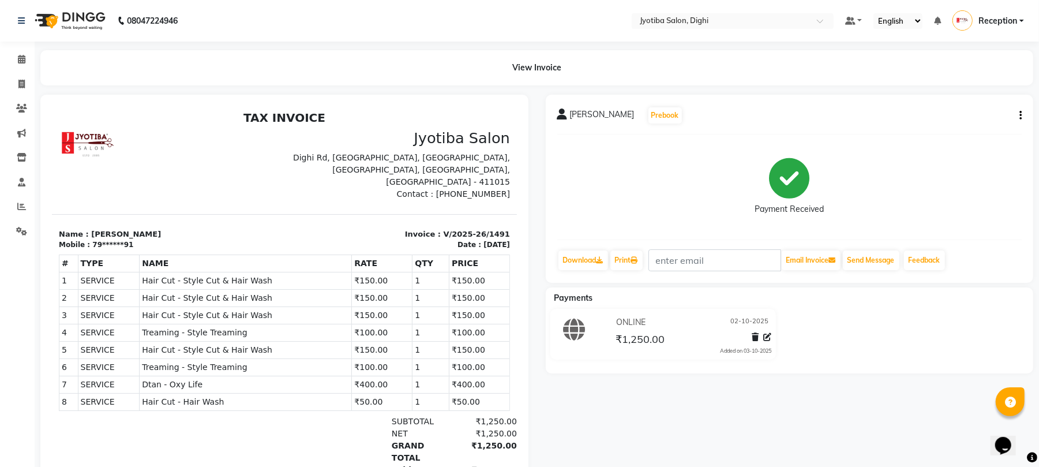
click at [1020, 120] on button "button" at bounding box center [1018, 116] width 7 height 12
click at [980, 119] on div "Edit Invoice" at bounding box center [962, 122] width 79 height 14
select select "service"
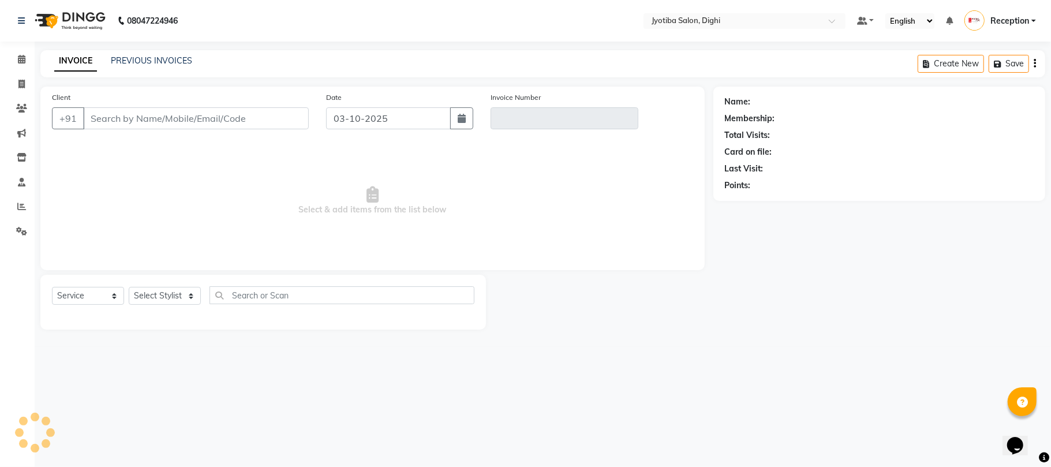
type input "79******91"
type input "V/2025-26/1491"
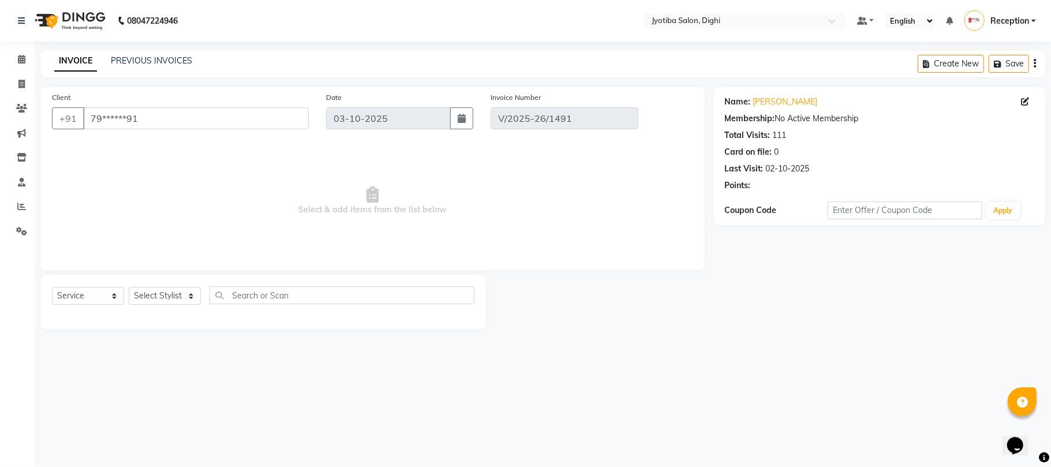
type input "02-10-2025"
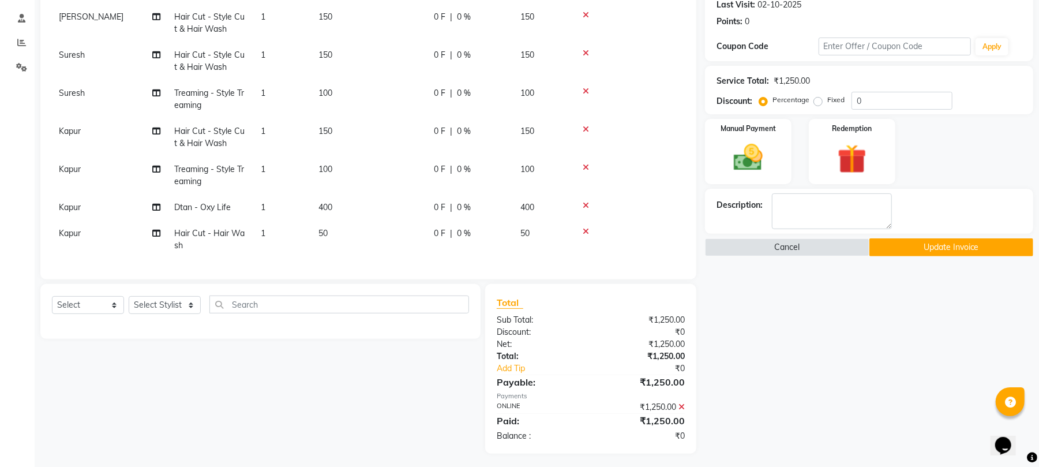
scroll to position [167, 0]
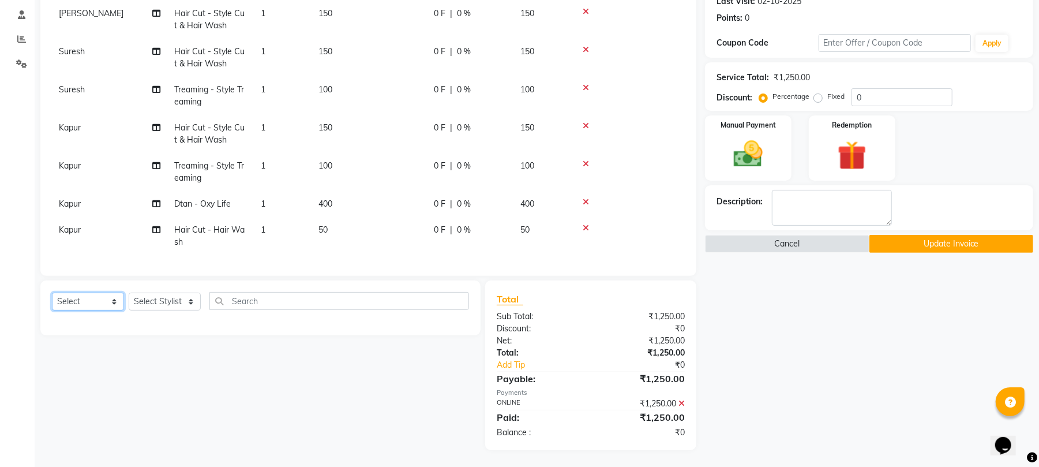
click at [63, 298] on select "Select Service Product Membership Package Voucher Prepaid Gift Card" at bounding box center [88, 302] width 72 height 18
select select "service"
click at [52, 293] on select "Select Service Product Membership Package Voucher Prepaid Gift Card" at bounding box center [88, 302] width 72 height 18
click at [174, 301] on select "Select Stylist anuj [PERSON_NAME] Prem Reception [PERSON_NAME]" at bounding box center [165, 302] width 72 height 18
select select "59472"
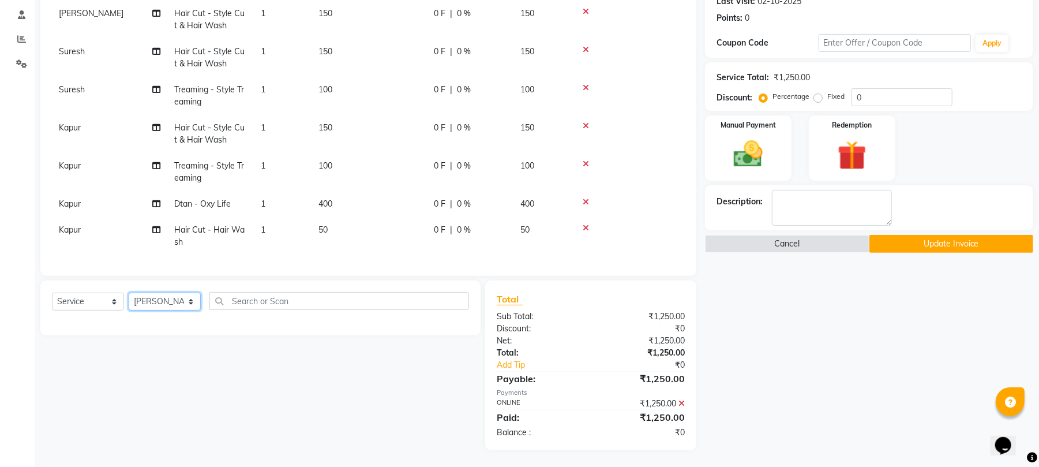
click at [129, 293] on select "Select Stylist anuj [PERSON_NAME] Prem Reception [PERSON_NAME]" at bounding box center [165, 302] width 72 height 18
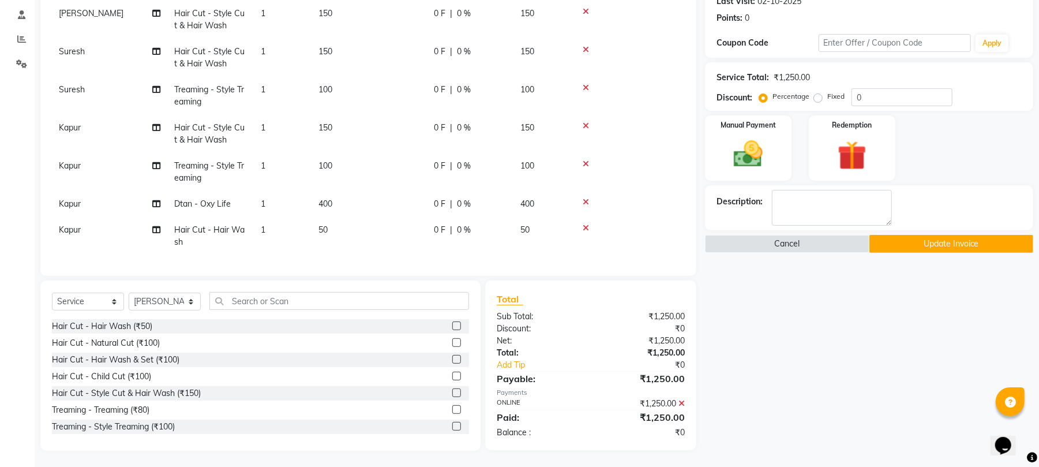
click at [452, 390] on label at bounding box center [456, 392] width 9 height 9
click at [452, 390] on input "checkbox" at bounding box center [456, 394] width 8 height 8
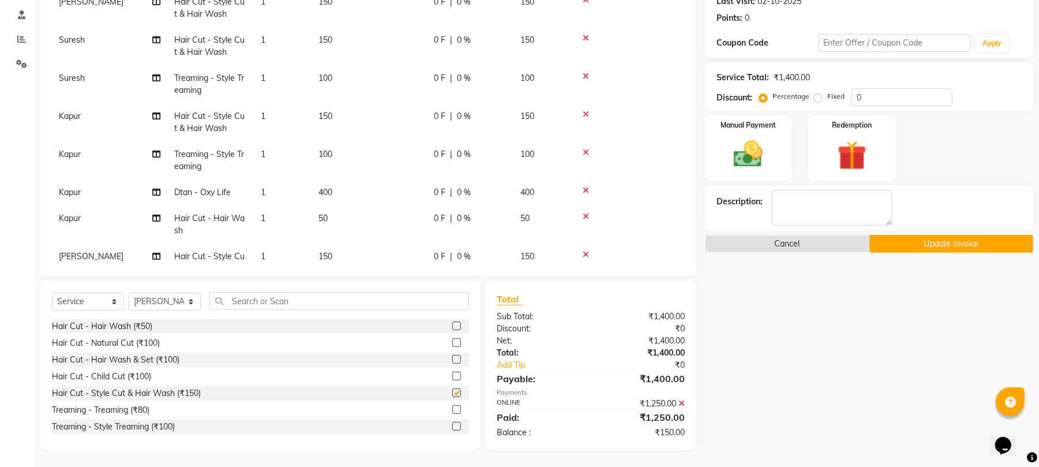
checkbox input "false"
click at [452, 422] on label at bounding box center [456, 426] width 9 height 9
click at [452, 423] on input "checkbox" at bounding box center [456, 427] width 8 height 8
checkbox input "false"
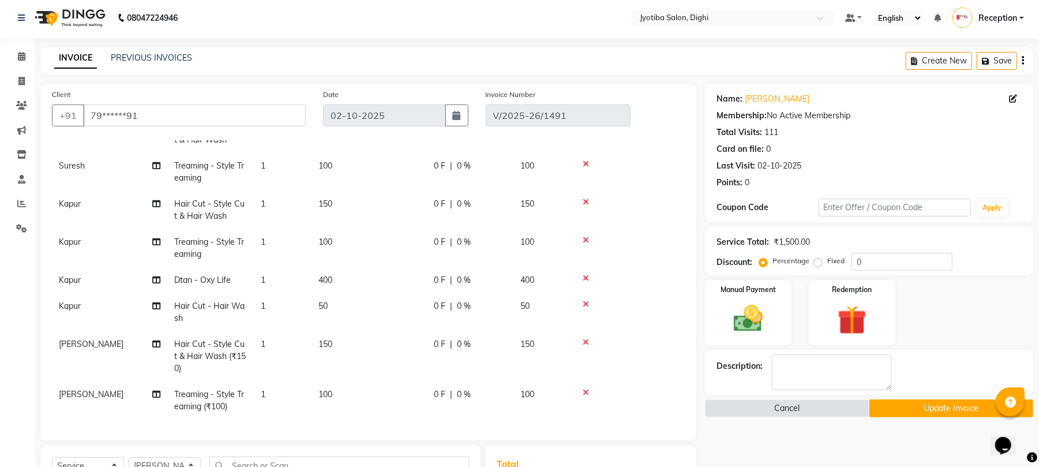
scroll to position [0, 0]
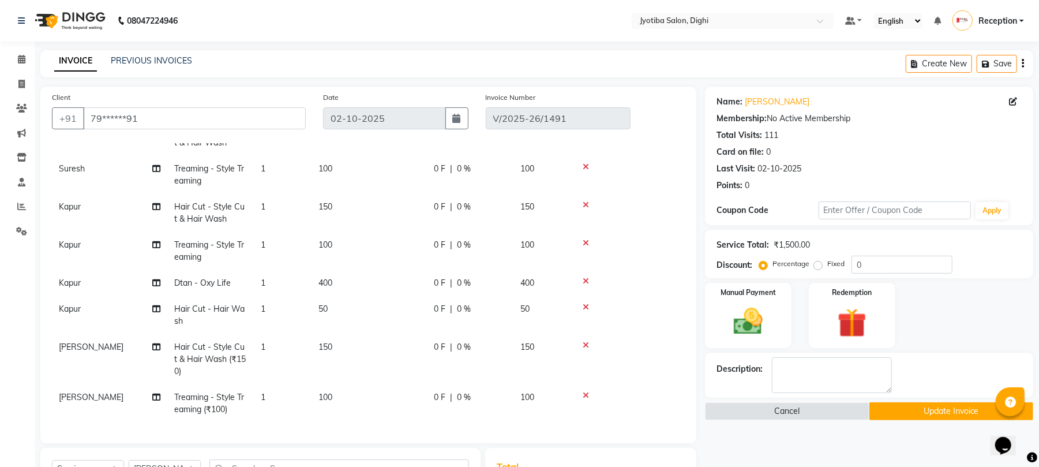
click at [900, 411] on button "Update Invoice" at bounding box center [952, 411] width 164 height 18
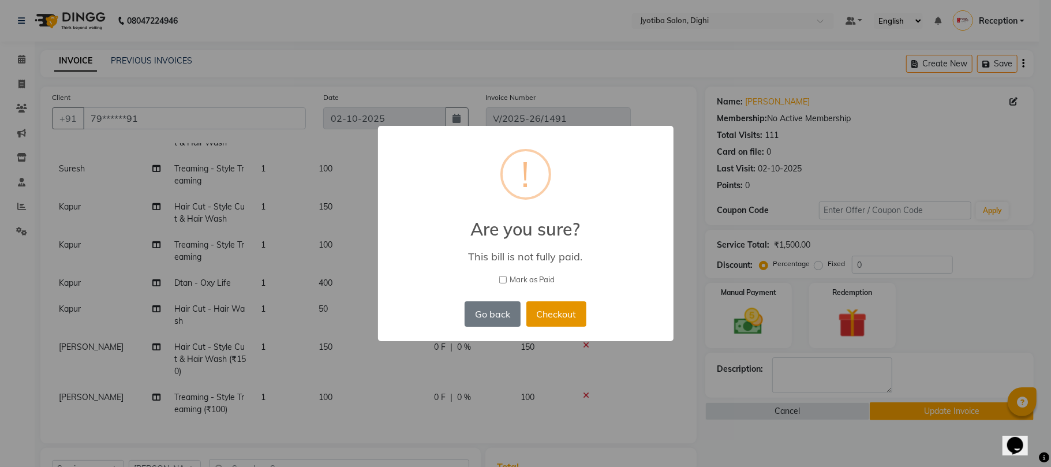
click at [562, 317] on button "Checkout" at bounding box center [556, 313] width 60 height 25
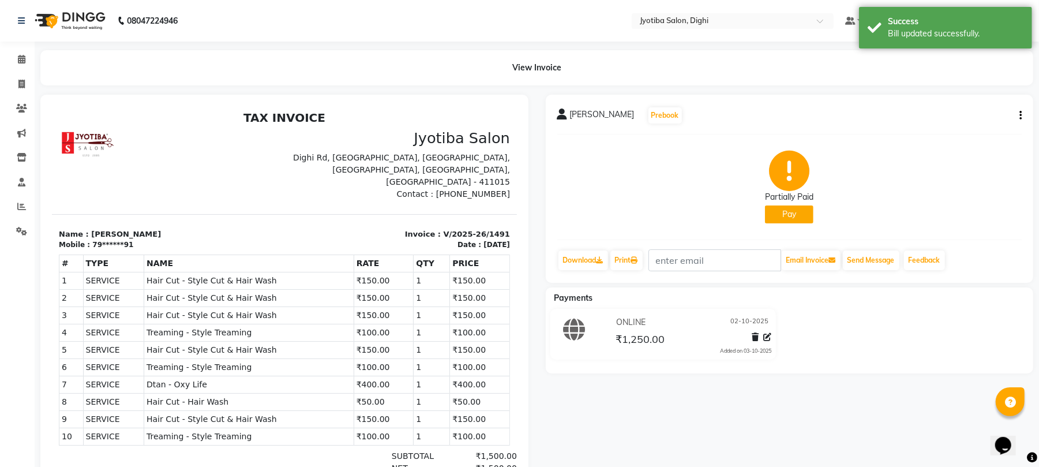
click at [785, 213] on button "Pay" at bounding box center [789, 214] width 48 height 18
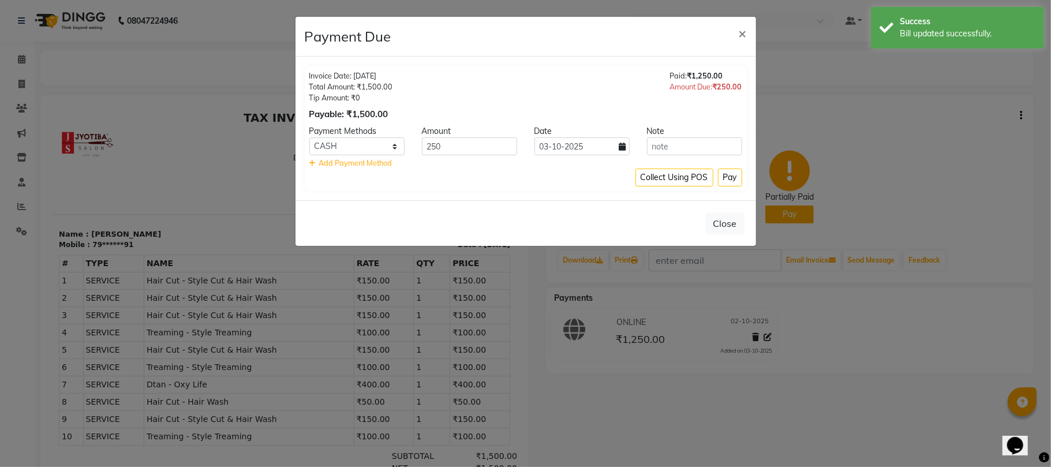
drag, startPoint x: 591, startPoint y: 123, endPoint x: 591, endPoint y: 130, distance: 7.5
click at [591, 128] on div "Invoice Date: 02-10-2025 Total Amount: ₹1,500.00 Tip Amount: ₹0 Payable: ₹1,500…" at bounding box center [526, 128] width 442 height 125
click at [587, 147] on input "03-10-2025" at bounding box center [581, 146] width 95 height 18
select select "10"
select select "2025"
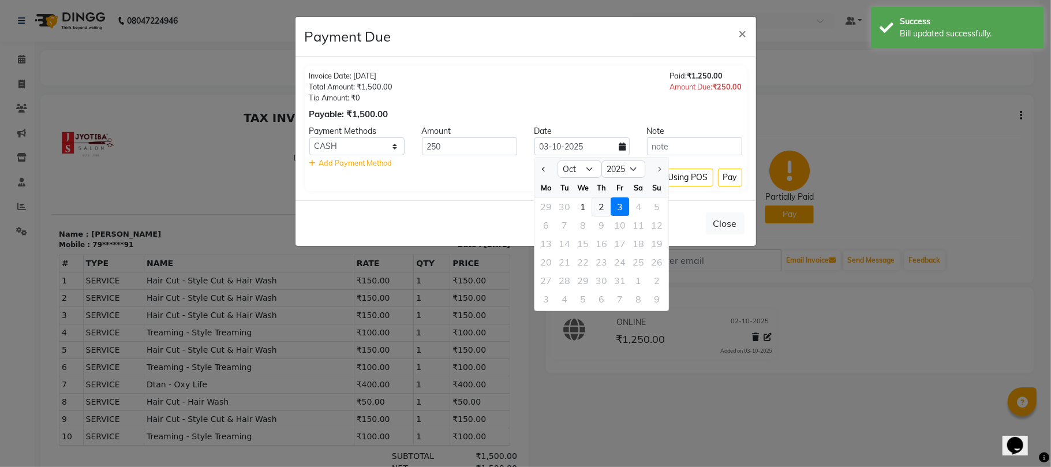
click at [596, 202] on div "2" at bounding box center [601, 206] width 18 height 18
type input "02-10-2025"
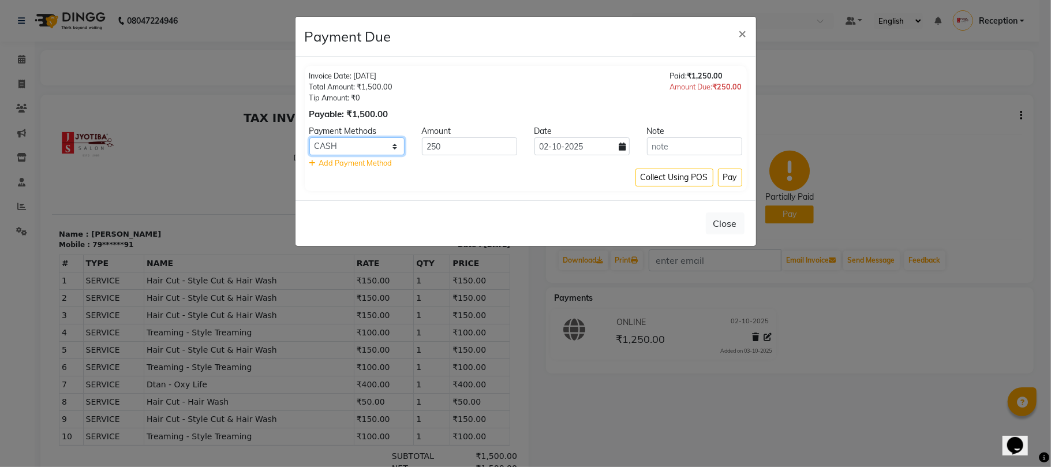
click at [351, 145] on select "CASH ONLINE CARD" at bounding box center [356, 146] width 95 height 18
select select "3"
click at [309, 138] on select "CASH ONLINE CARD" at bounding box center [356, 146] width 95 height 18
click at [726, 181] on button "Pay" at bounding box center [730, 178] width 24 height 18
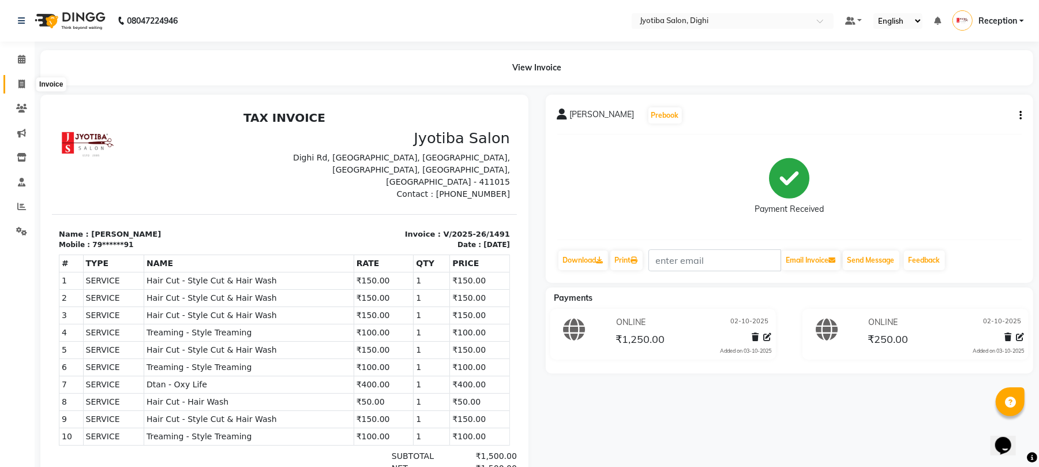
click at [22, 84] on icon at bounding box center [21, 84] width 6 height 9
select select "643"
select select "service"
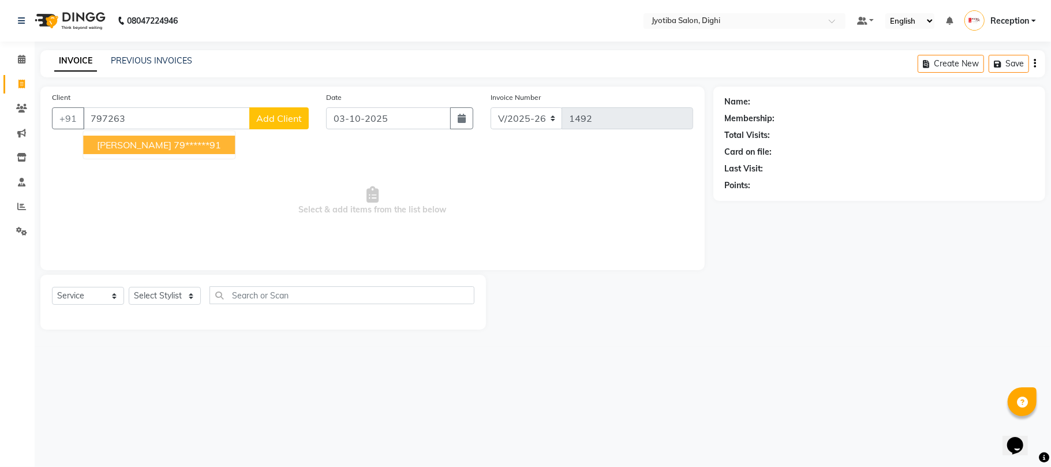
click at [178, 144] on ngb-highlight "79******91" at bounding box center [197, 145] width 47 height 12
type input "79******91"
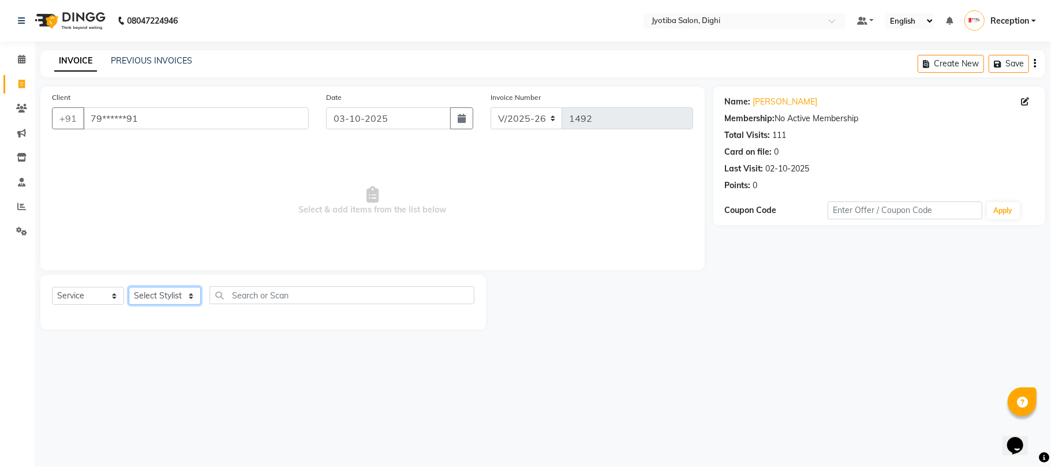
click at [178, 300] on select "Select Stylist anuj [PERSON_NAME] Prem Reception [PERSON_NAME]" at bounding box center [165, 296] width 72 height 18
click at [410, 119] on input "03-10-2025" at bounding box center [388, 118] width 125 height 22
select select "10"
select select "2025"
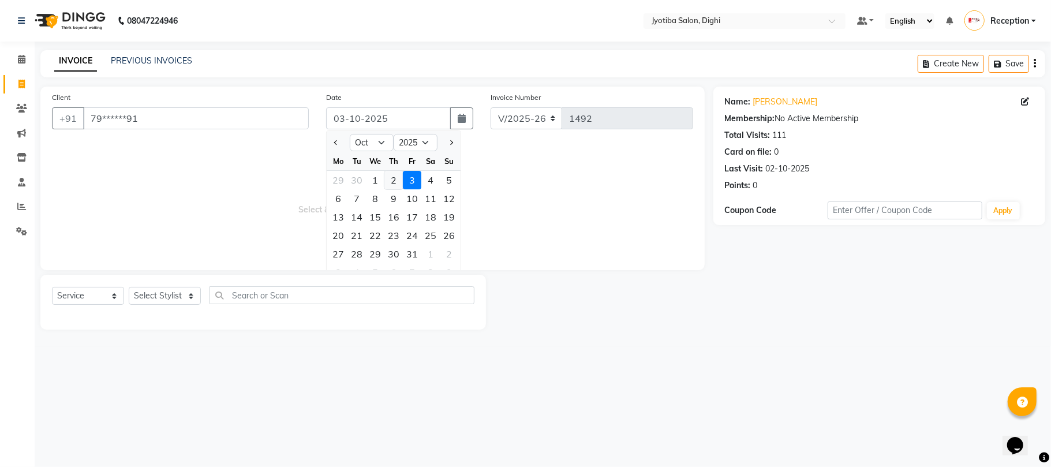
click at [398, 177] on div "2" at bounding box center [393, 180] width 18 height 18
type input "02-10-2025"
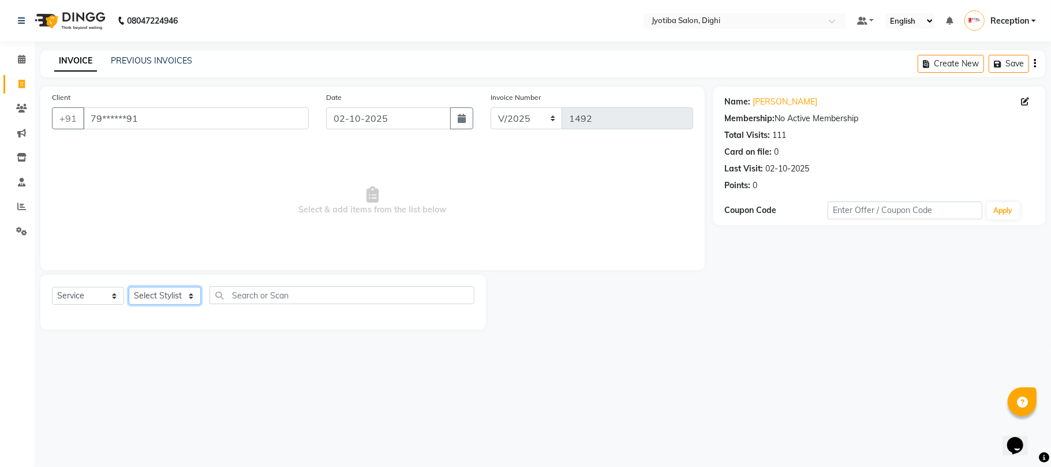
click at [156, 295] on select "Select Stylist anuj [PERSON_NAME] Prem Reception [PERSON_NAME]" at bounding box center [165, 296] width 72 height 18
select select "59472"
click at [129, 287] on select "Select Stylist anuj [PERSON_NAME] Prem Reception [PERSON_NAME]" at bounding box center [165, 296] width 72 height 18
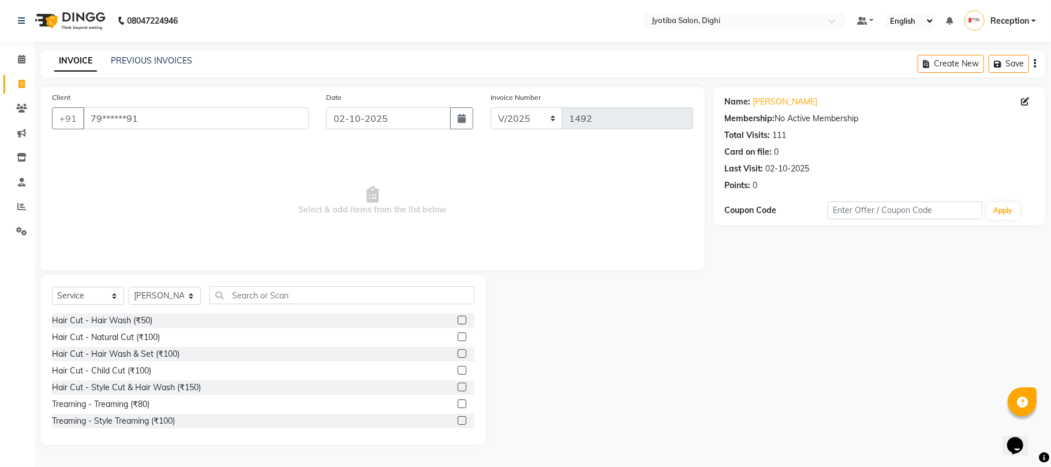
click at [458, 421] on label at bounding box center [462, 420] width 9 height 9
click at [458, 421] on input "checkbox" at bounding box center [462, 421] width 8 height 8
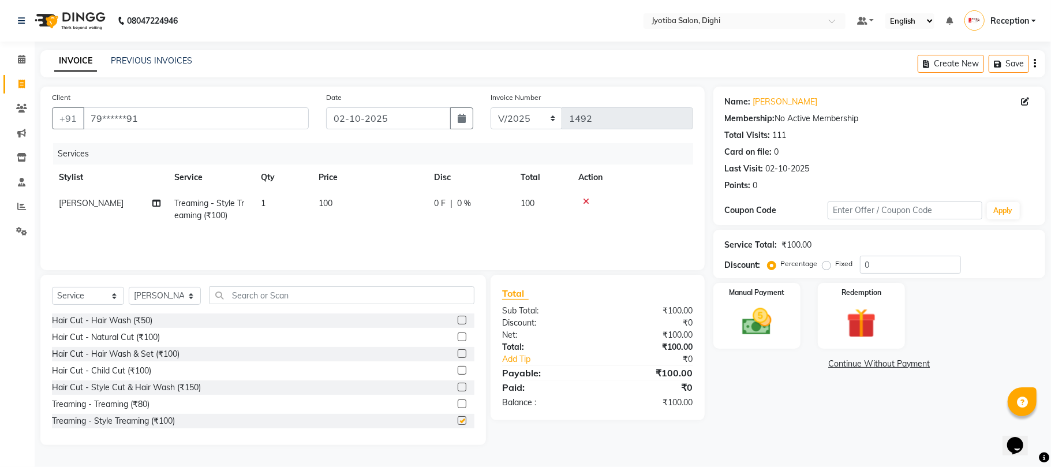
checkbox input "false"
click at [458, 384] on label at bounding box center [462, 387] width 9 height 9
click at [458, 384] on input "checkbox" at bounding box center [462, 388] width 8 height 8
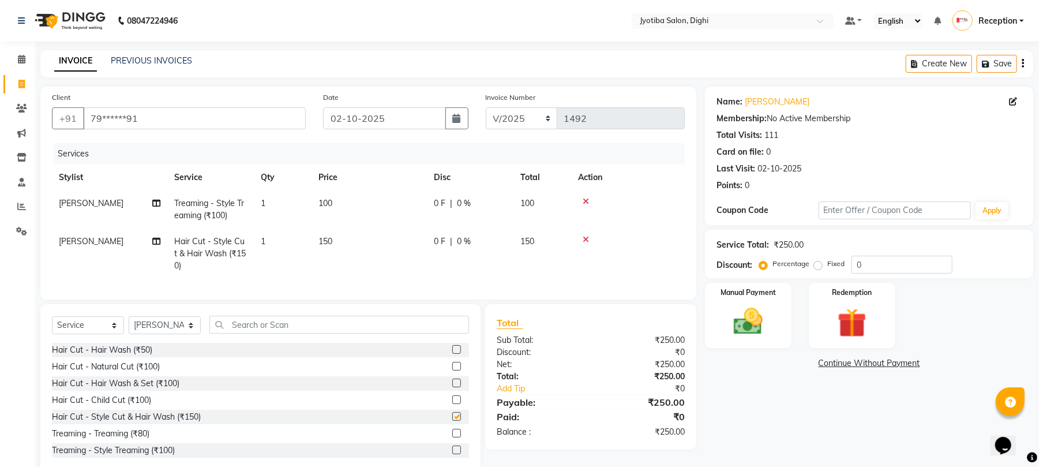
checkbox input "false"
click at [167, 334] on select "Select Stylist anuj [PERSON_NAME] Prem Reception [PERSON_NAME]" at bounding box center [165, 325] width 72 height 18
select select "59471"
click at [129, 328] on select "Select Stylist anuj [PERSON_NAME] Prem Reception [PERSON_NAME]" at bounding box center [165, 325] width 72 height 18
click at [452, 421] on label at bounding box center [456, 416] width 9 height 9
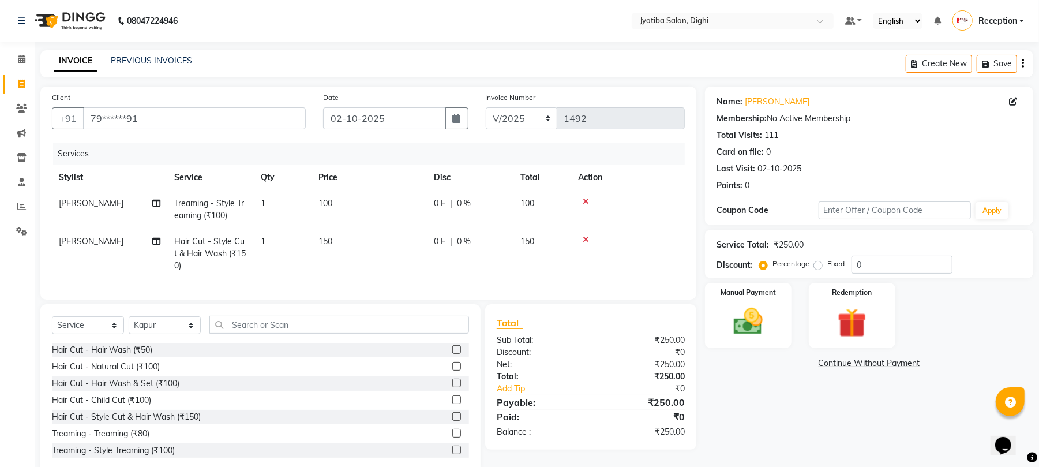
click at [452, 421] on input "checkbox" at bounding box center [456, 417] width 8 height 8
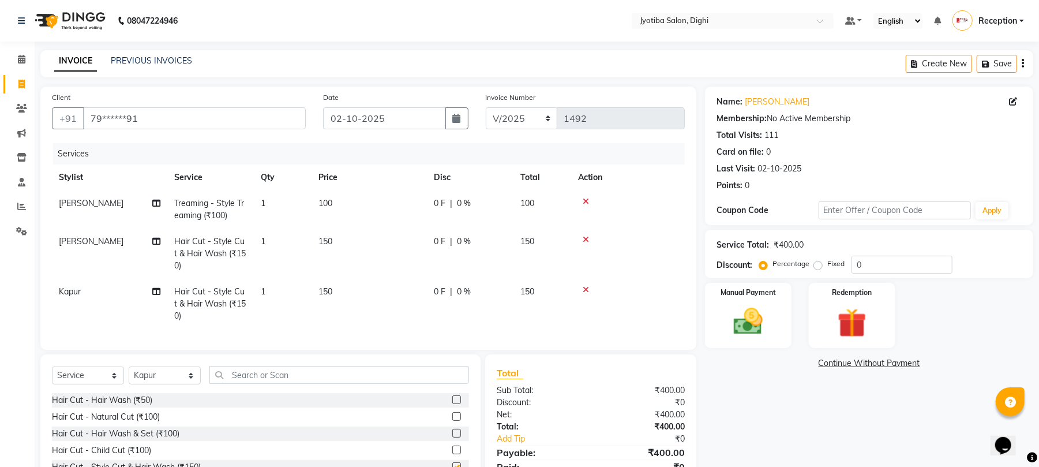
checkbox input "false"
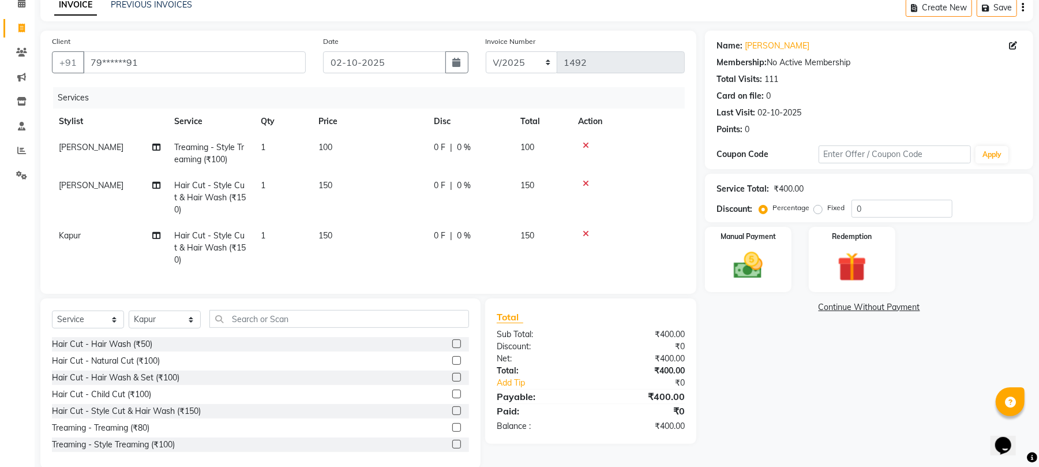
scroll to position [86, 0]
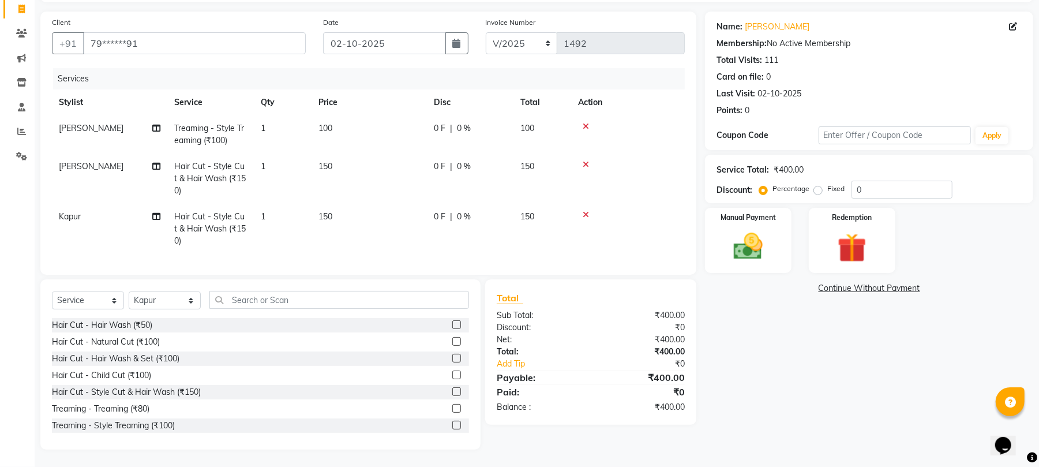
click at [452, 424] on label at bounding box center [456, 425] width 9 height 9
click at [452, 424] on input "checkbox" at bounding box center [456, 426] width 8 height 8
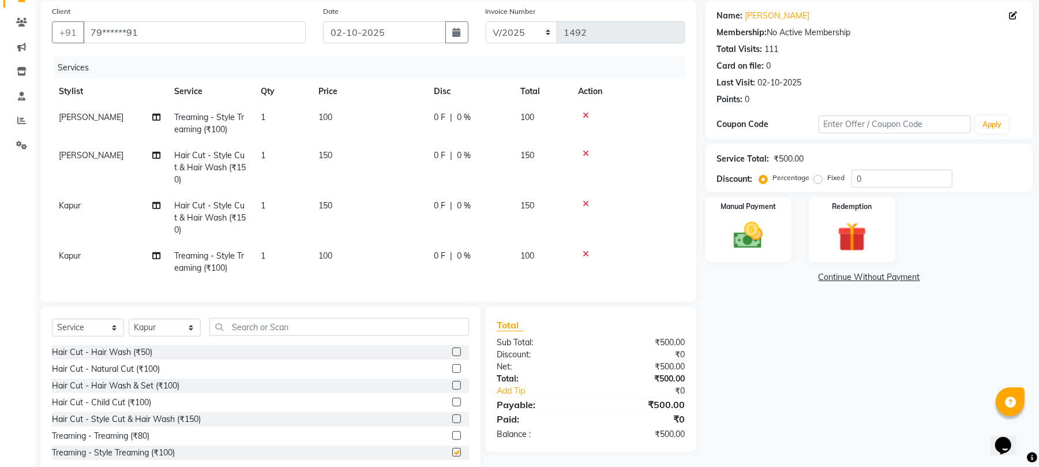
checkbox input "false"
click at [180, 336] on select "Select Stylist anuj [PERSON_NAME] Prem Reception [PERSON_NAME]" at bounding box center [165, 328] width 72 height 18
select select "59472"
click at [129, 330] on select "Select Stylist anuj [PERSON_NAME] Prem Reception [PERSON_NAME]" at bounding box center [165, 328] width 72 height 18
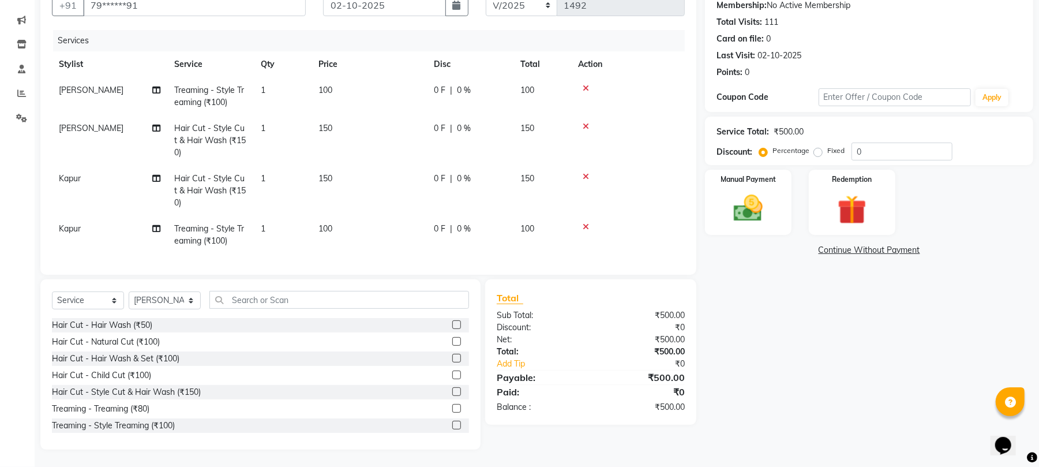
click at [452, 425] on label at bounding box center [456, 425] width 9 height 9
click at [452, 425] on input "checkbox" at bounding box center [456, 426] width 8 height 8
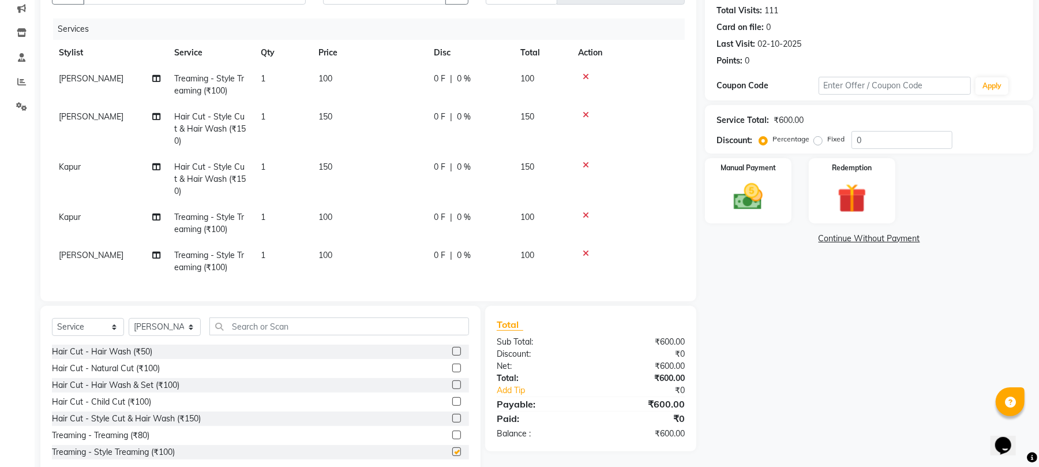
checkbox input "false"
click at [866, 238] on link "Continue Without Payment" at bounding box center [869, 239] width 324 height 12
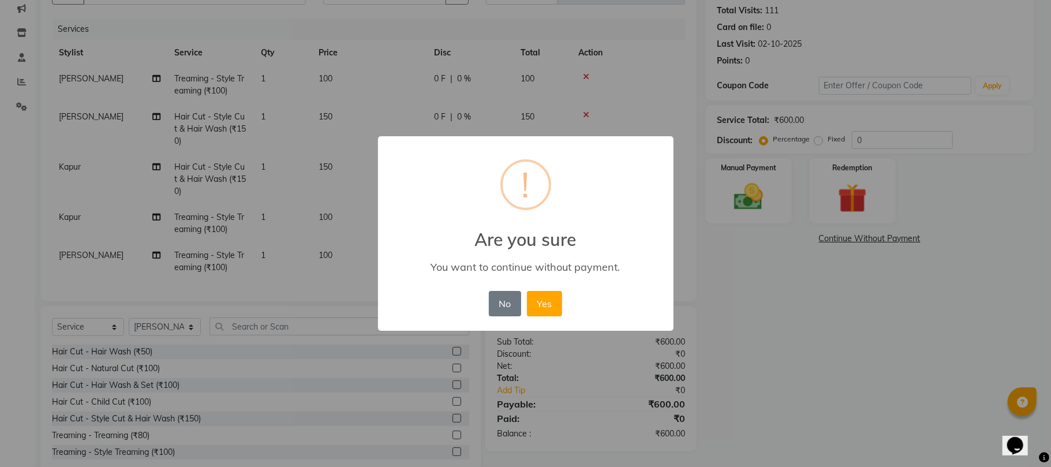
drag, startPoint x: 553, startPoint y: 305, endPoint x: 643, endPoint y: 248, distance: 106.9
click at [643, 248] on div "× ! Are you sure You want to continue without payment. No No Yes" at bounding box center [525, 233] width 295 height 195
click at [495, 309] on button "No" at bounding box center [505, 303] width 32 height 25
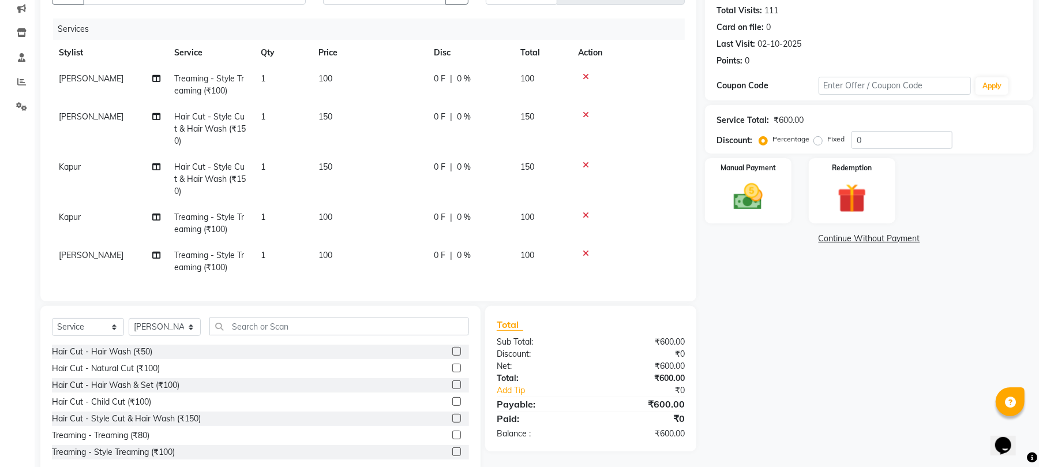
scroll to position [0, 0]
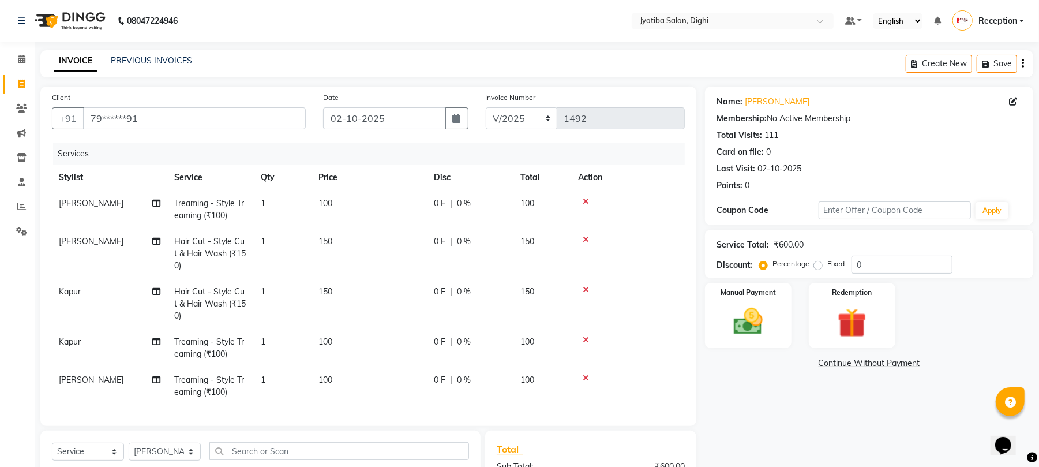
click at [843, 359] on link "Continue Without Payment" at bounding box center [869, 363] width 324 height 12
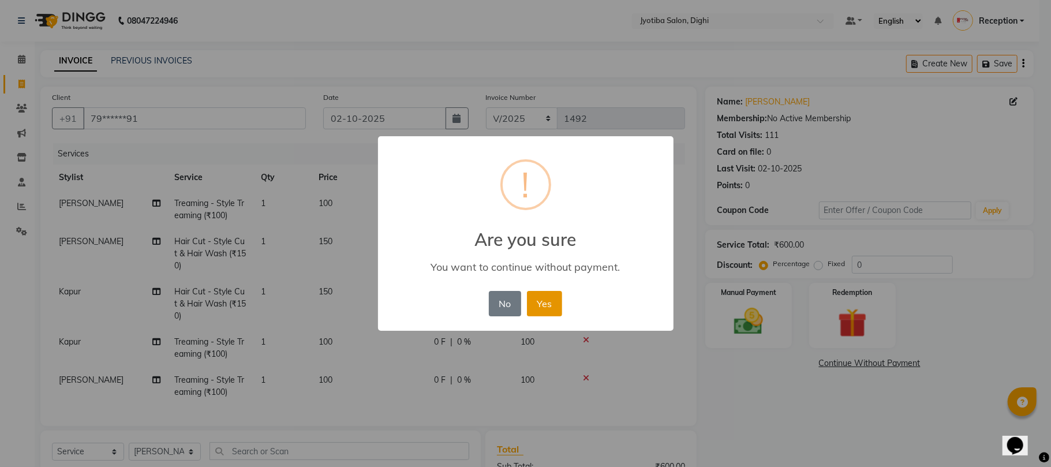
click at [552, 304] on button "Yes" at bounding box center [544, 303] width 35 height 25
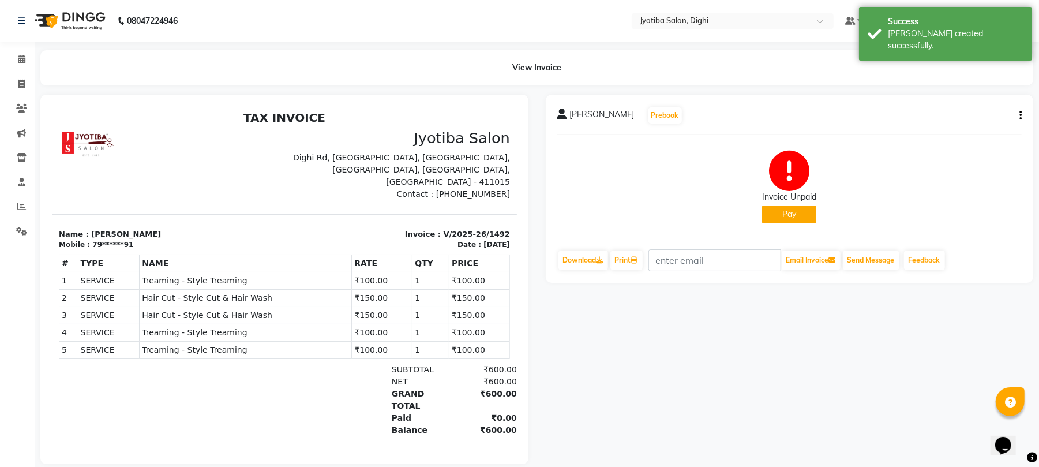
click at [785, 217] on button "Pay" at bounding box center [789, 214] width 54 height 18
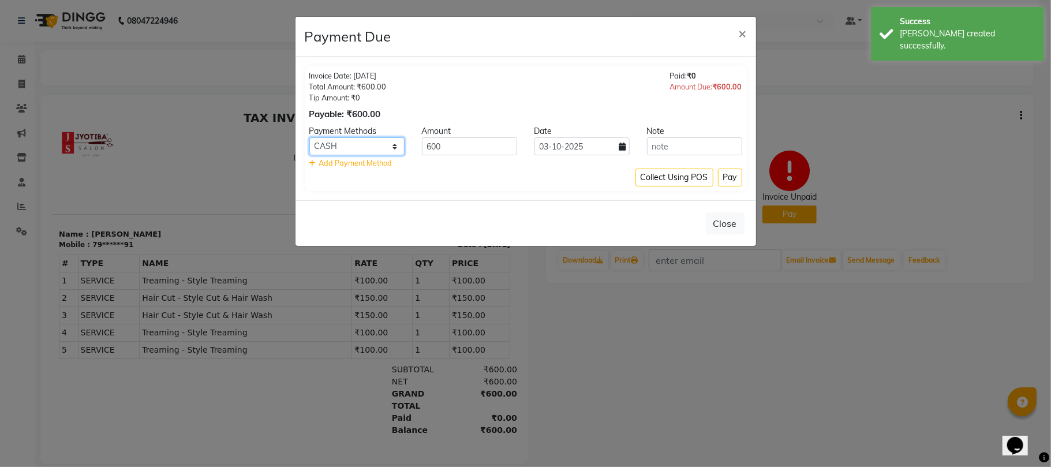
click at [391, 142] on select "CASH ONLINE CARD" at bounding box center [356, 146] width 95 height 18
click at [309, 138] on select "CASH ONLINE CARD" at bounding box center [356, 146] width 95 height 18
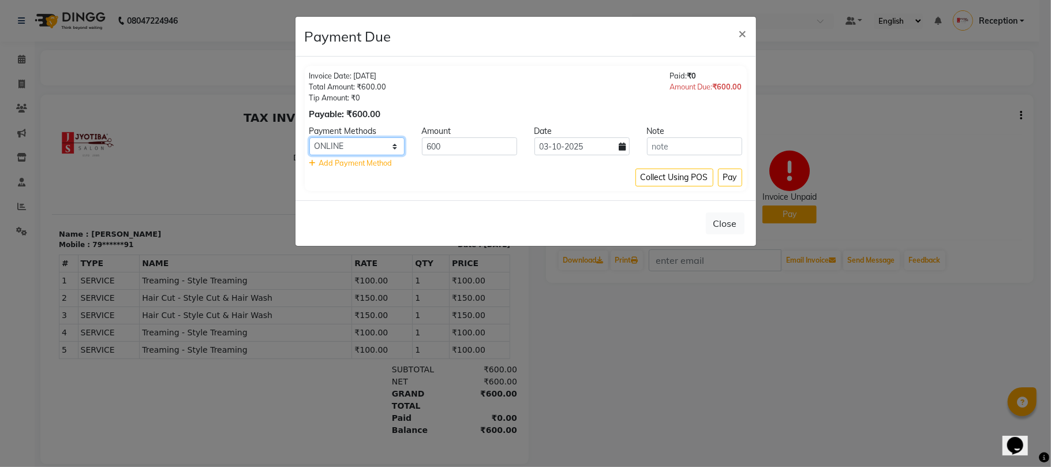
click at [349, 147] on select "CASH ONLINE CARD" at bounding box center [356, 146] width 95 height 18
select select "1"
click at [309, 138] on select "CASH ONLINE CARD" at bounding box center [356, 146] width 95 height 18
click at [603, 151] on input "03-10-2025" at bounding box center [581, 146] width 95 height 18
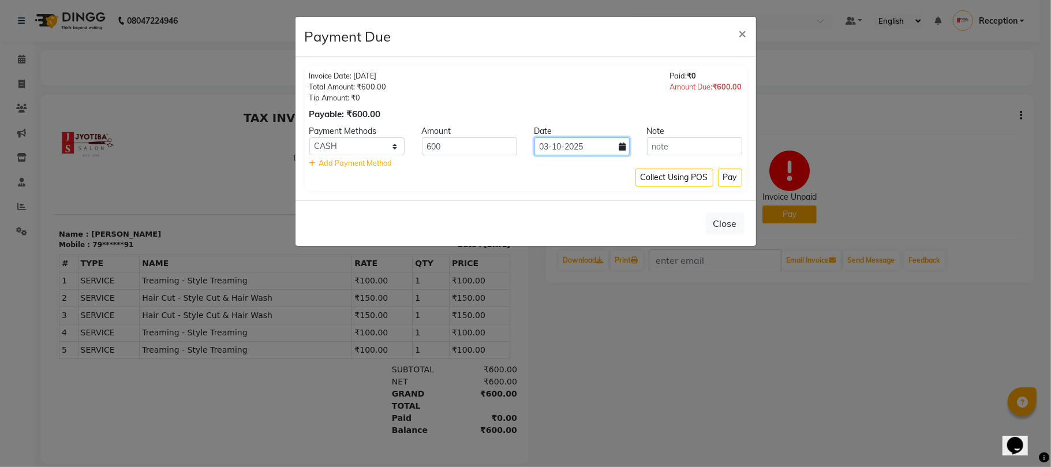
drag, startPoint x: 589, startPoint y: 142, endPoint x: 594, endPoint y: 148, distance: 7.4
click at [590, 143] on input "03-10-2025" at bounding box center [581, 146] width 95 height 18
select select "10"
select select "2025"
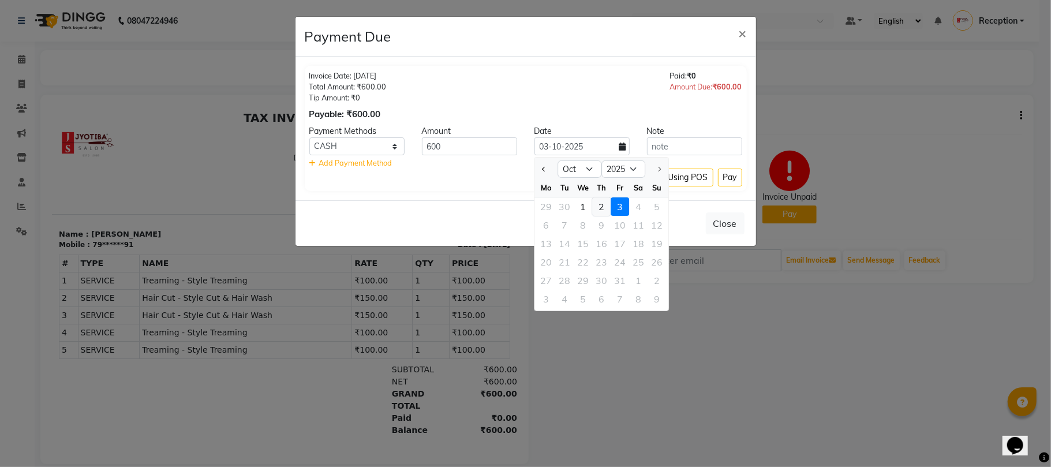
click at [601, 207] on div "2" at bounding box center [601, 206] width 18 height 18
type input "02-10-2025"
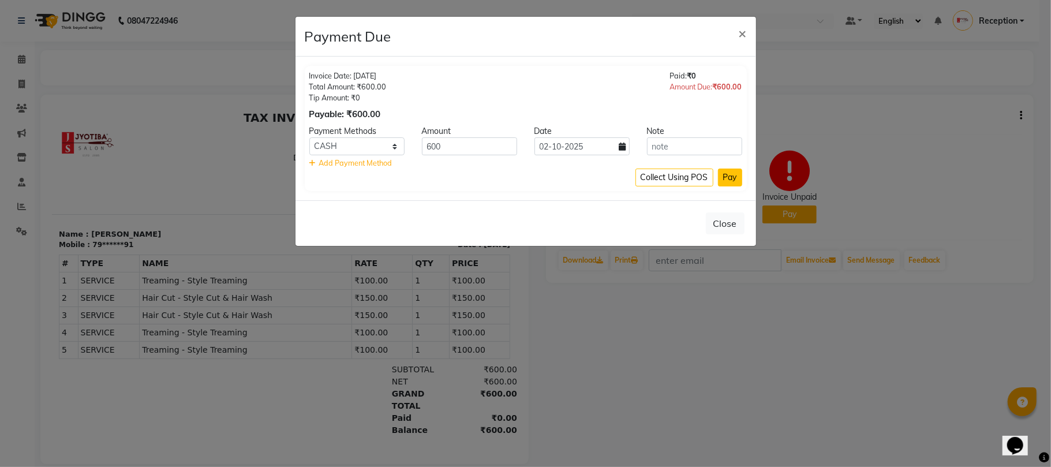
click at [732, 171] on button "Pay" at bounding box center [730, 178] width 24 height 18
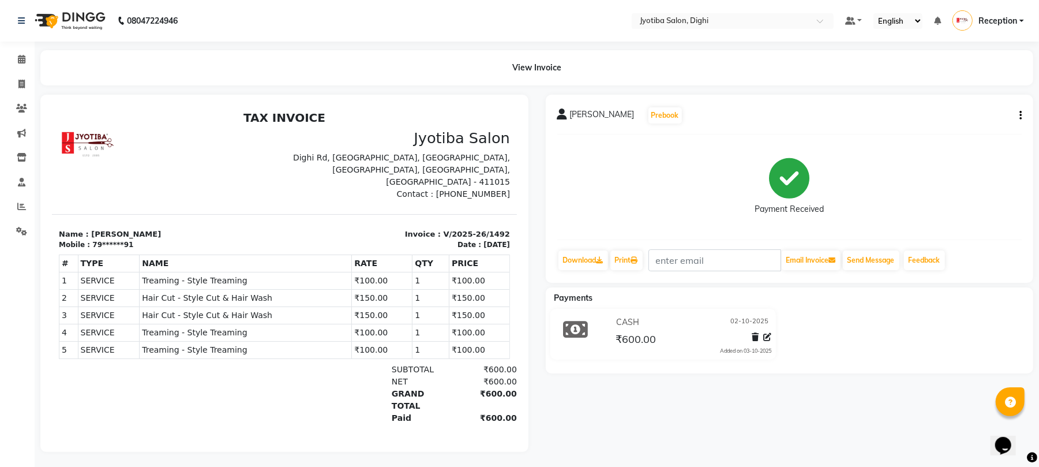
click at [1020, 111] on button "button" at bounding box center [1018, 116] width 7 height 12
click at [995, 109] on div "Split Service Amount" at bounding box center [962, 107] width 79 height 14
select select "59472"
select select "59471"
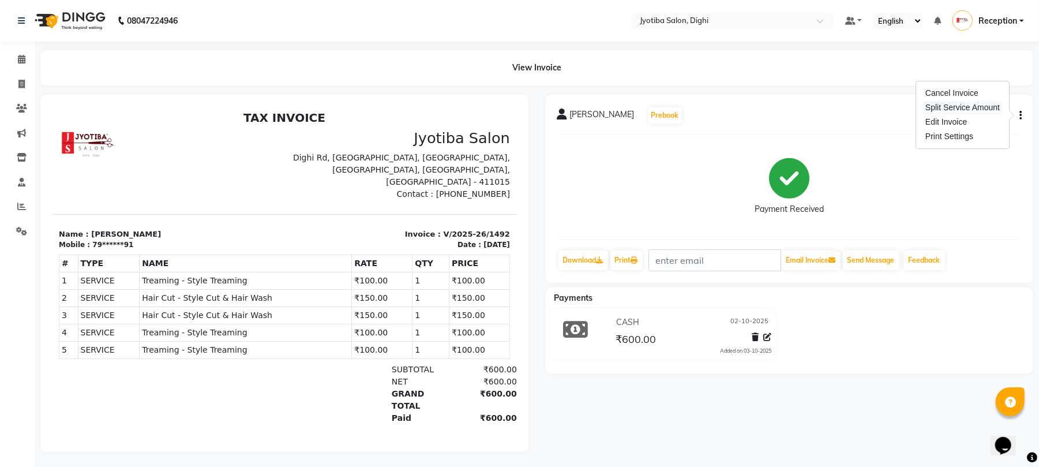
select select "59471"
select select "59472"
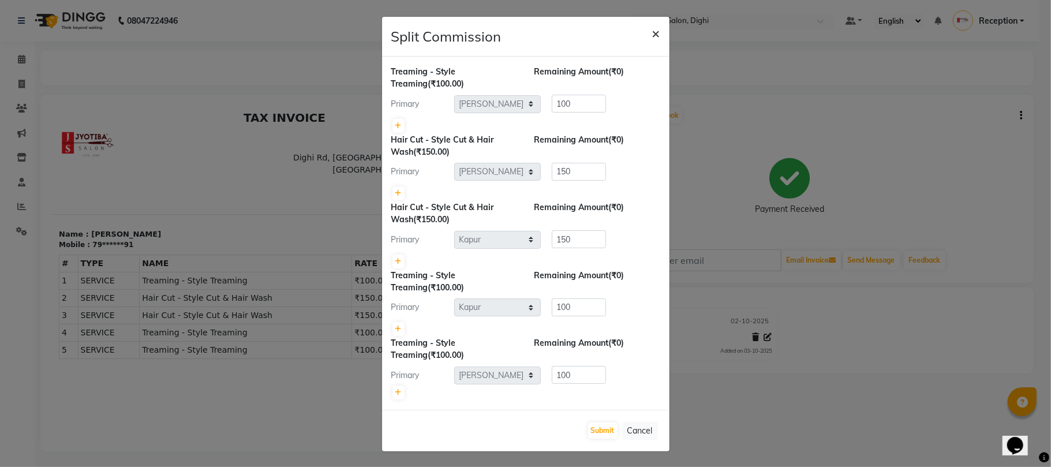
click at [652, 28] on span "×" at bounding box center [656, 32] width 8 height 17
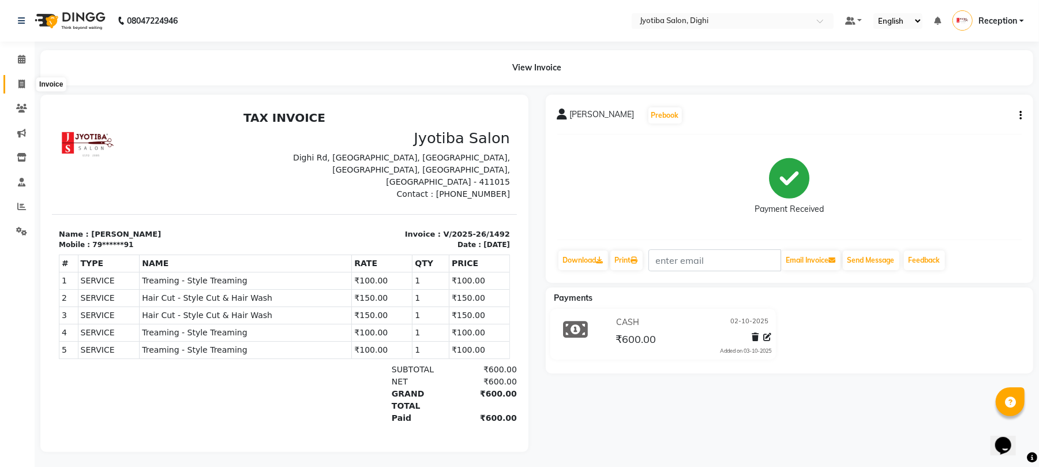
click at [18, 84] on icon at bounding box center [21, 84] width 6 height 9
select select "643"
select select "service"
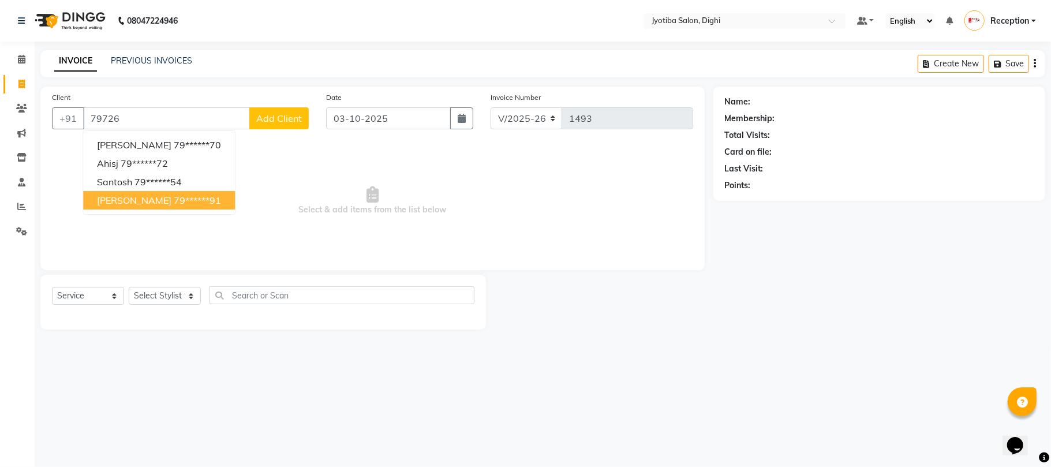
click at [152, 194] on ngb-typeahead-window "yuvraj alasandkar 79******70 ahisj 79******72 santosh 79******54 sohel shika 79…" at bounding box center [159, 172] width 153 height 84
click at [174, 196] on ngb-highlight "79******91" at bounding box center [197, 200] width 47 height 12
type input "79******91"
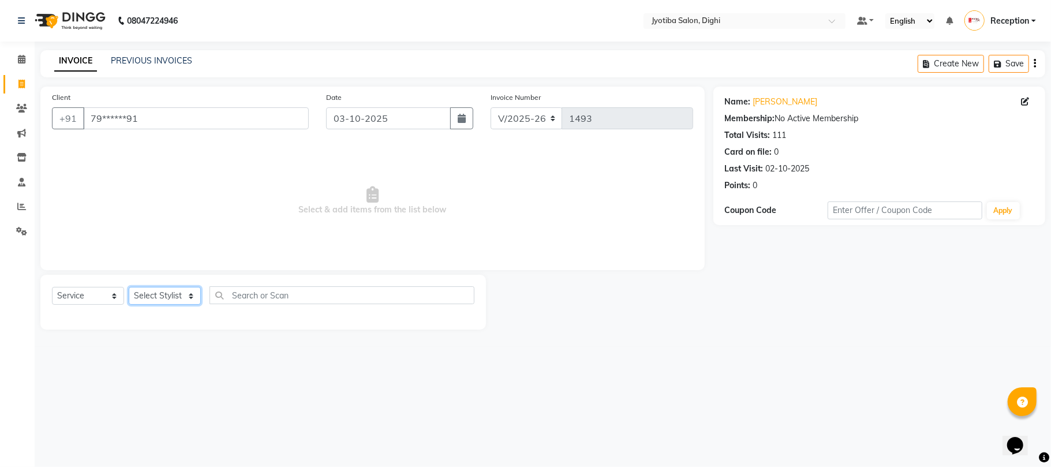
click at [178, 294] on select "Select Stylist anuj [PERSON_NAME] Prem Reception [PERSON_NAME]" at bounding box center [165, 296] width 72 height 18
select select "9312"
click at [129, 287] on select "Select Stylist anuj [PERSON_NAME] Prem Reception [PERSON_NAME]" at bounding box center [165, 296] width 72 height 18
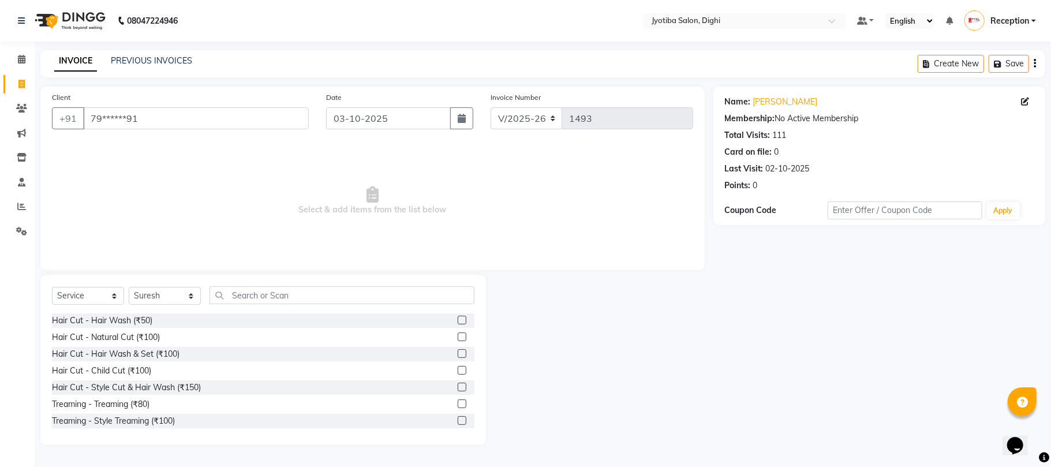
click at [458, 387] on label at bounding box center [462, 387] width 9 height 9
click at [458, 387] on input "checkbox" at bounding box center [462, 388] width 8 height 8
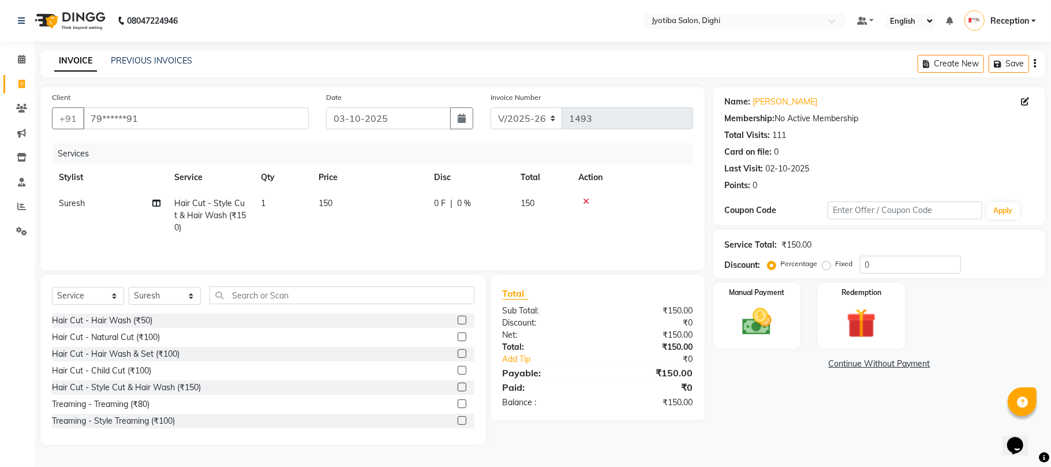
click at [458, 389] on label at bounding box center [462, 387] width 9 height 9
click at [458, 389] on input "checkbox" at bounding box center [462, 388] width 8 height 8
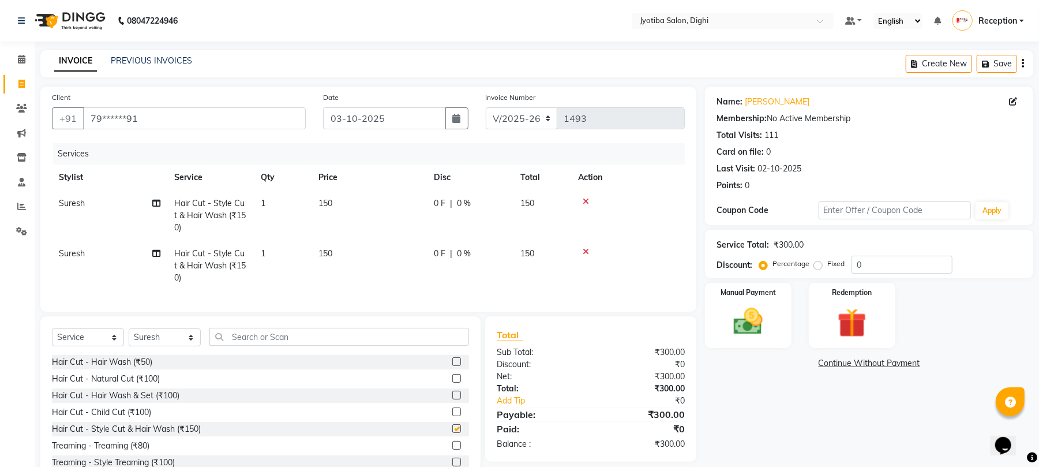
checkbox input "false"
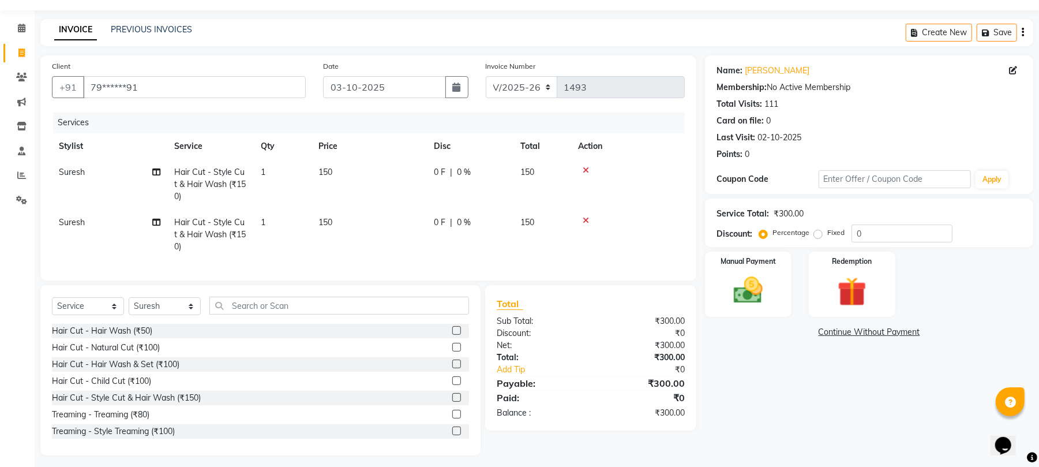
scroll to position [48, 0]
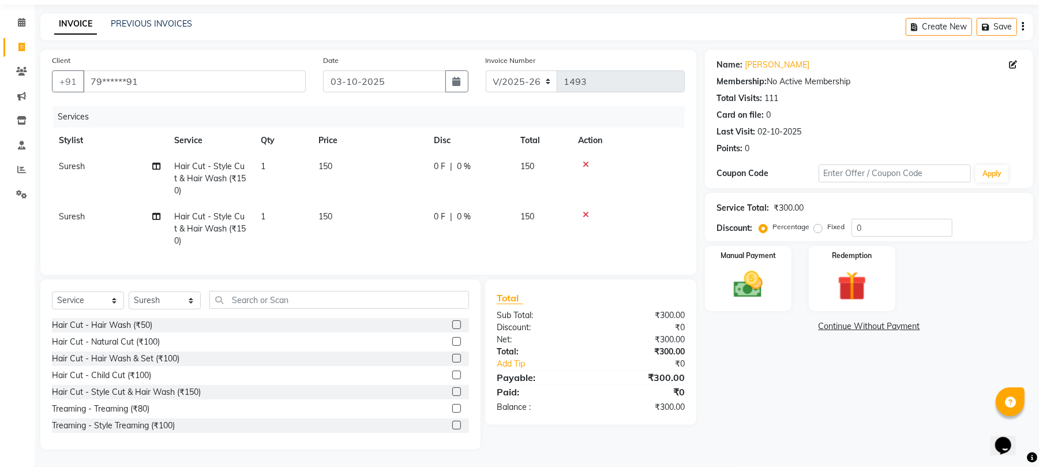
click at [452, 425] on label at bounding box center [456, 425] width 9 height 9
click at [452, 425] on input "checkbox" at bounding box center [456, 426] width 8 height 8
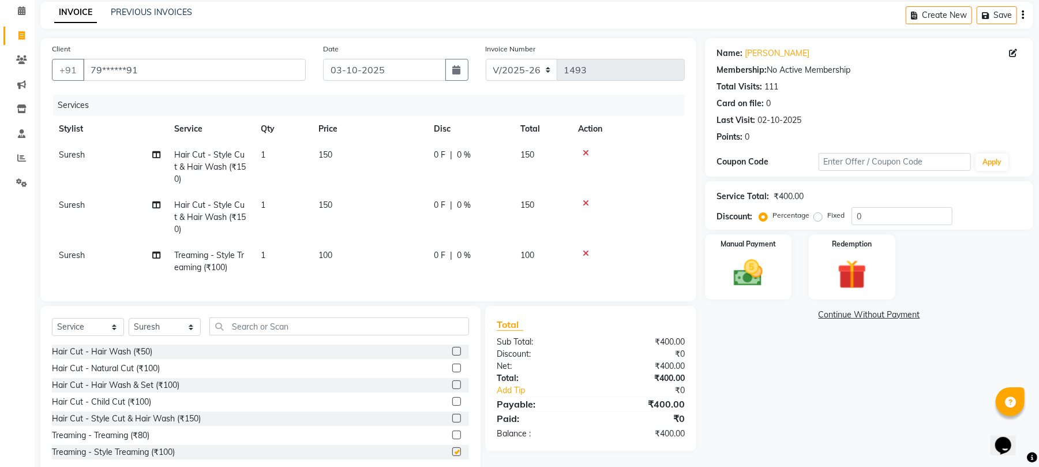
checkbox input "false"
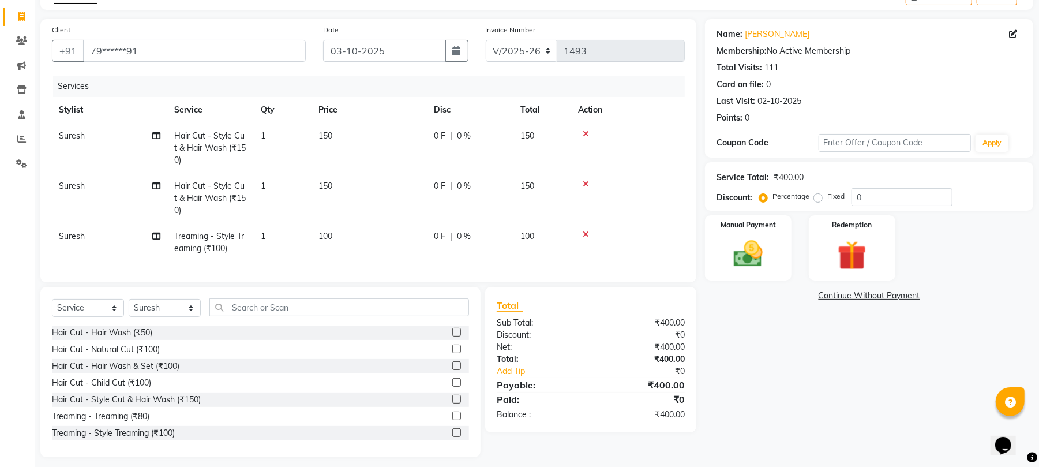
scroll to position [86, 0]
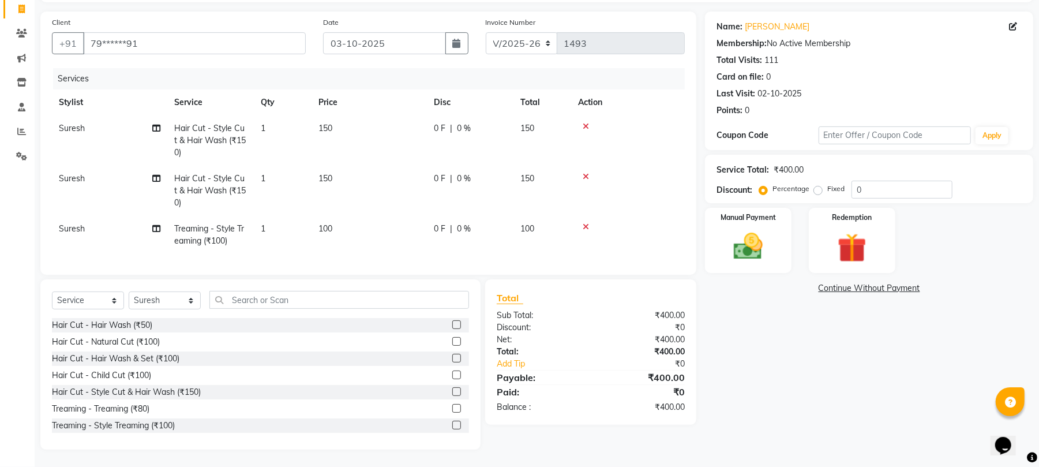
click at [452, 393] on label at bounding box center [456, 391] width 9 height 9
click at [452, 393] on input "checkbox" at bounding box center [456, 392] width 8 height 8
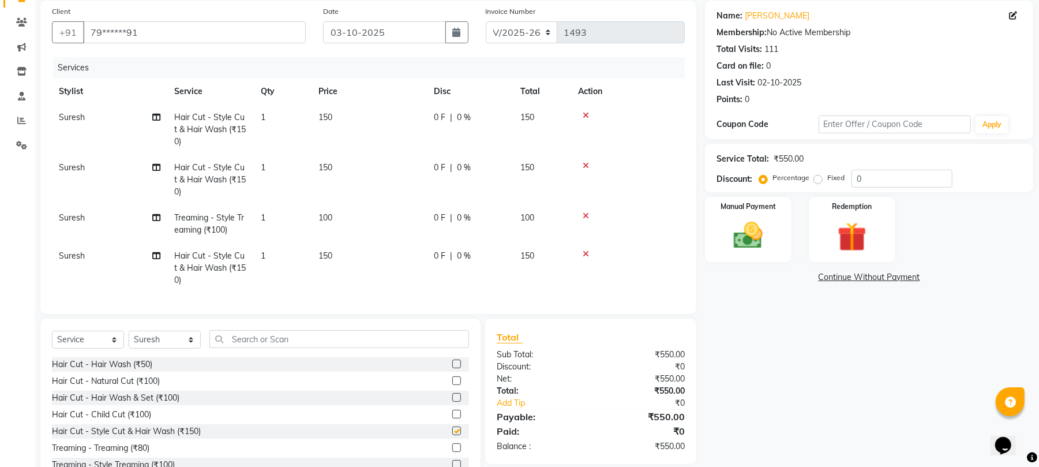
checkbox input "false"
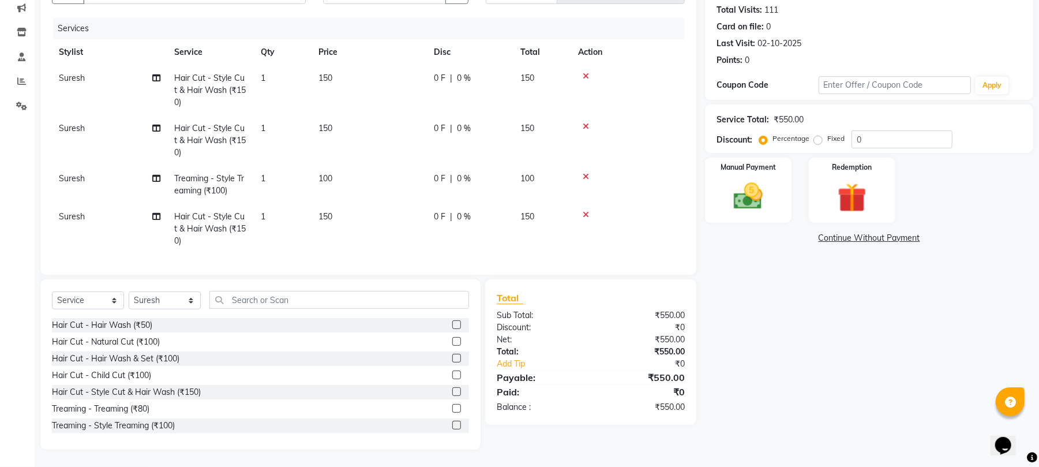
scroll to position [137, 0]
click at [440, 426] on div "Treaming - Style Treaming (₹100)" at bounding box center [260, 425] width 417 height 14
click at [452, 424] on label at bounding box center [456, 425] width 9 height 9
click at [452, 424] on input "checkbox" at bounding box center [456, 426] width 8 height 8
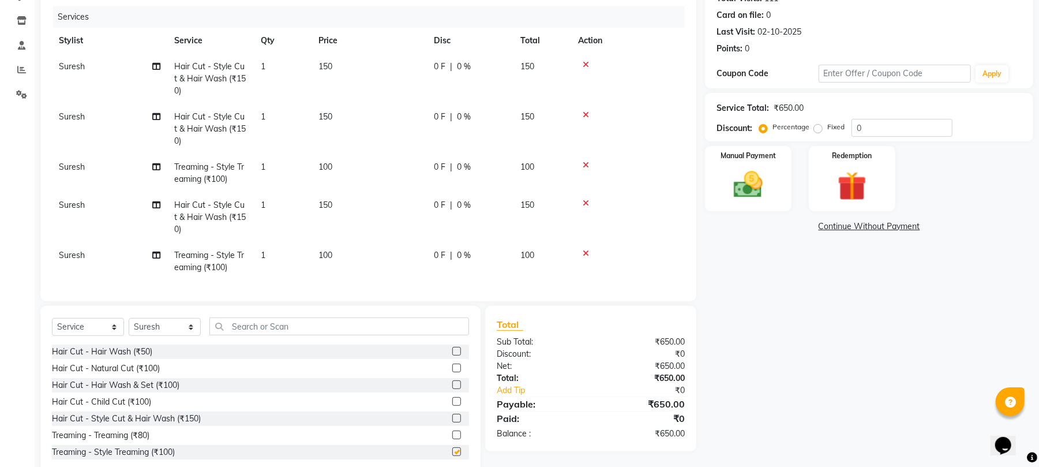
checkbox input "false"
click at [156, 330] on select "Select Stylist anuj [PERSON_NAME] Prem Reception [PERSON_NAME]" at bounding box center [165, 327] width 72 height 18
select select "59471"
click at [129, 323] on select "Select Stylist anuj [PERSON_NAME] Prem Reception [PERSON_NAME]" at bounding box center [165, 327] width 72 height 18
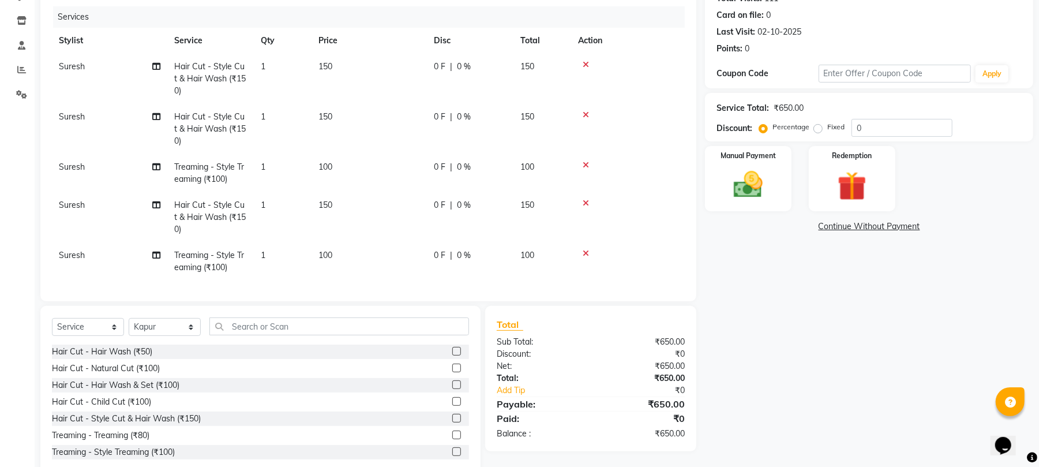
click at [452, 456] on label at bounding box center [456, 451] width 9 height 9
click at [452, 456] on input "checkbox" at bounding box center [456, 452] width 8 height 8
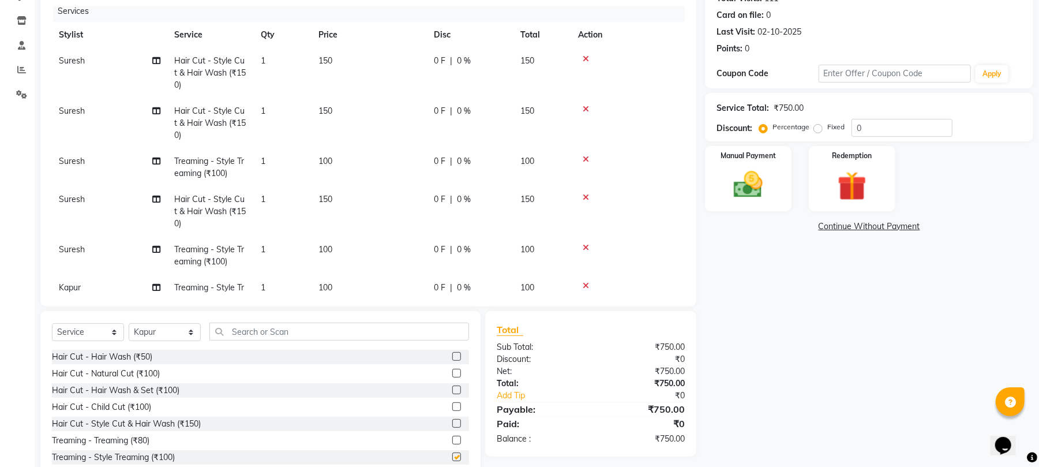
checkbox input "false"
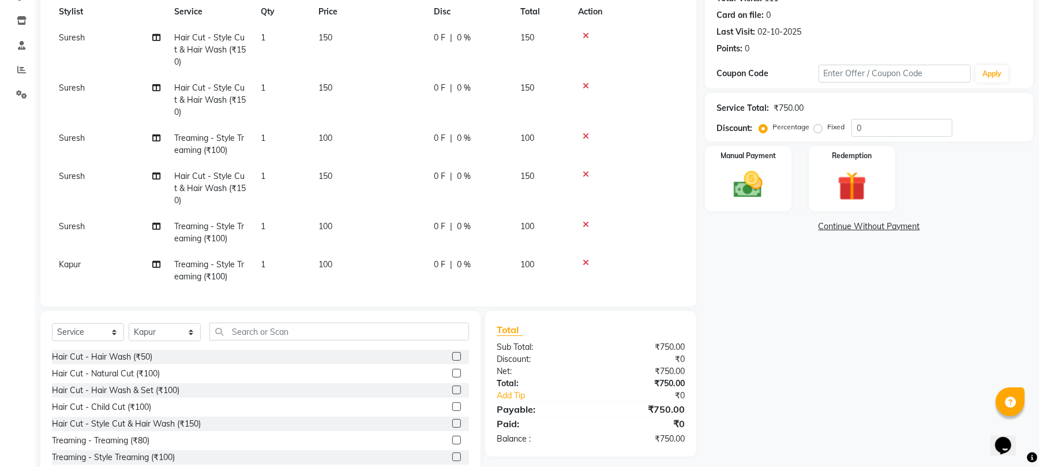
scroll to position [44, 0]
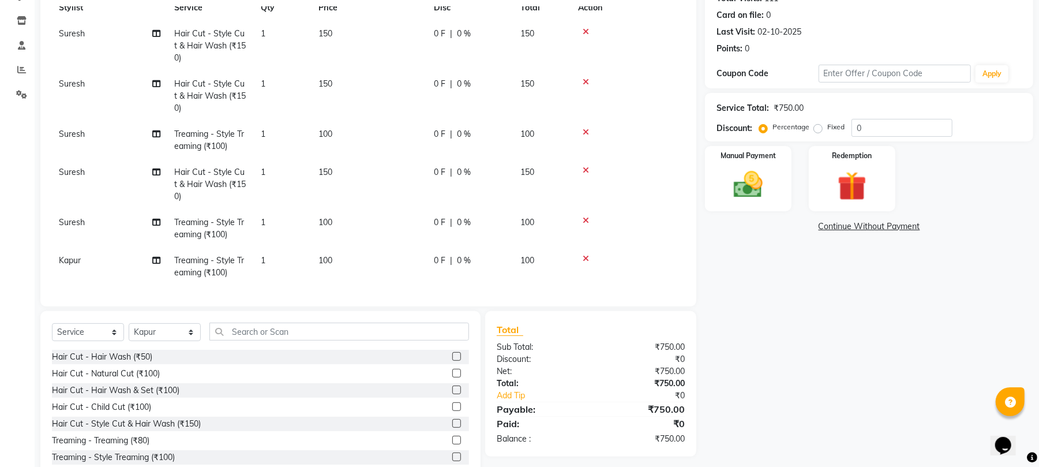
click at [831, 227] on link "Continue Without Payment" at bounding box center [869, 226] width 324 height 12
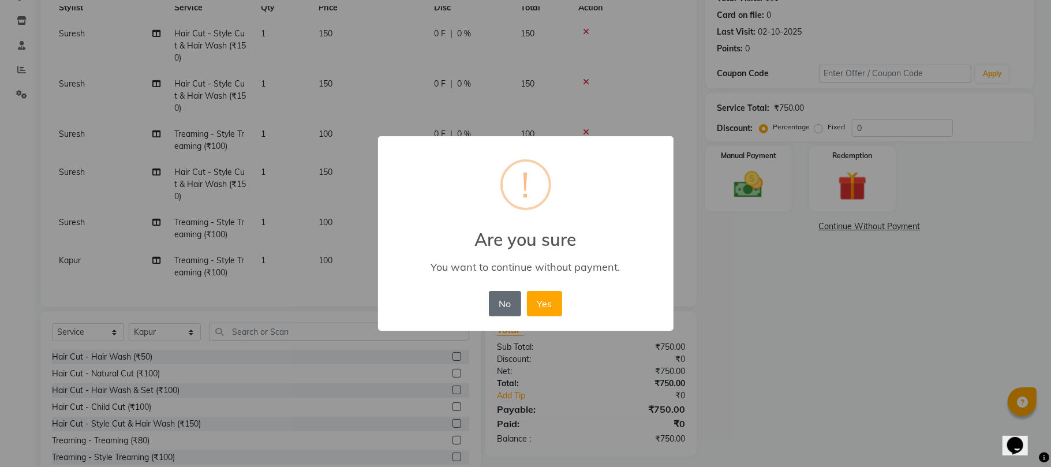
click at [511, 299] on button "No" at bounding box center [505, 303] width 32 height 25
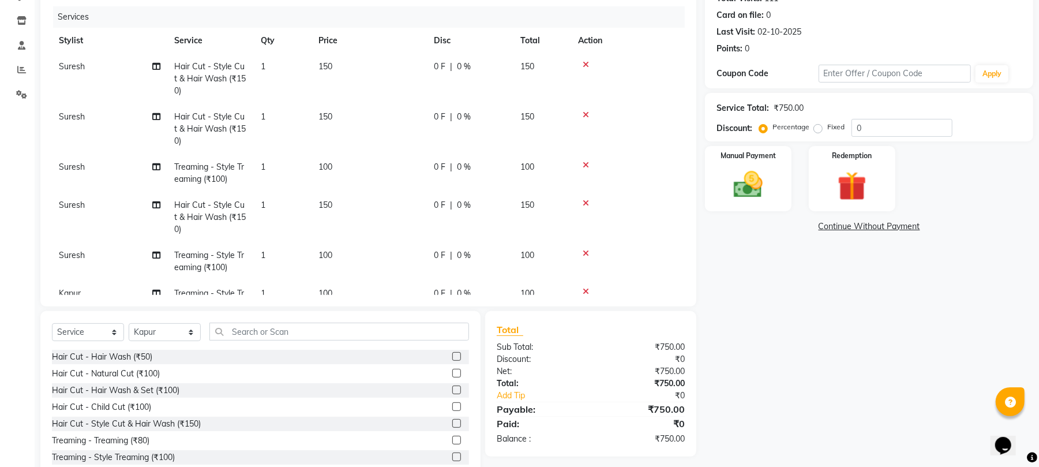
scroll to position [0, 0]
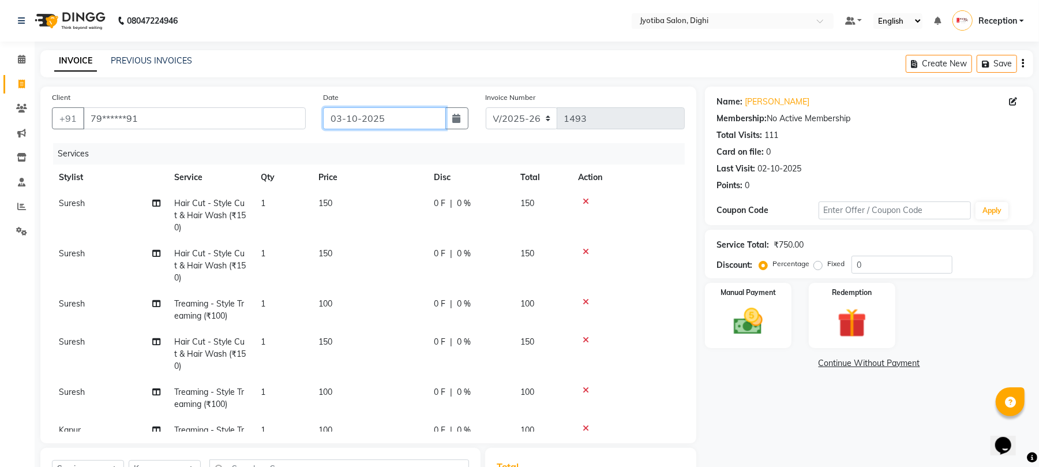
click at [416, 121] on input "03-10-2025" at bounding box center [384, 118] width 123 height 22
select select "10"
select select "2025"
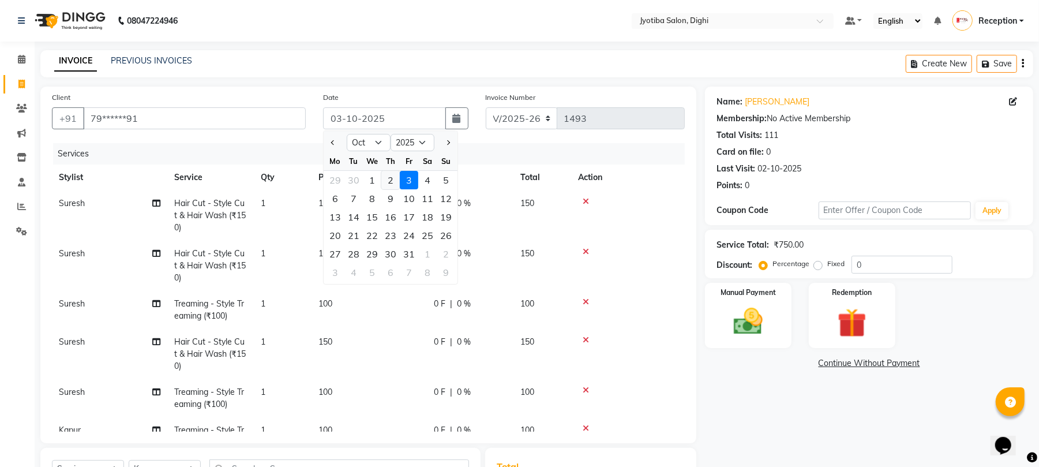
click at [392, 178] on div "2" at bounding box center [390, 180] width 18 height 18
type input "02-10-2025"
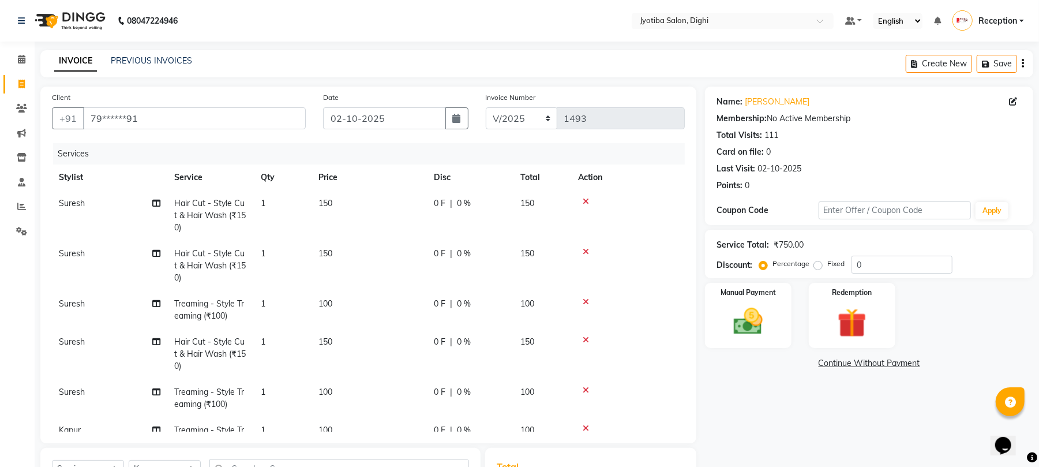
click at [833, 364] on link "Continue Without Payment" at bounding box center [869, 363] width 324 height 12
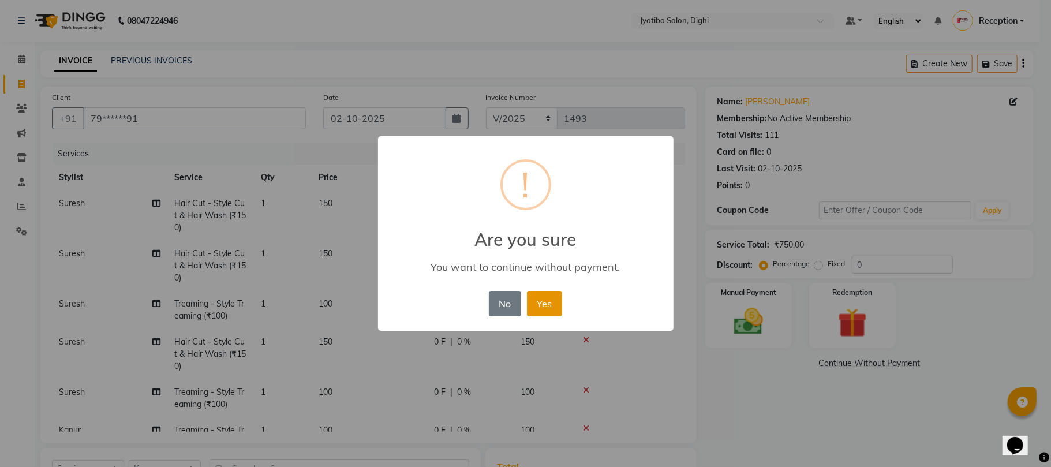
click at [550, 302] on button "Yes" at bounding box center [544, 303] width 35 height 25
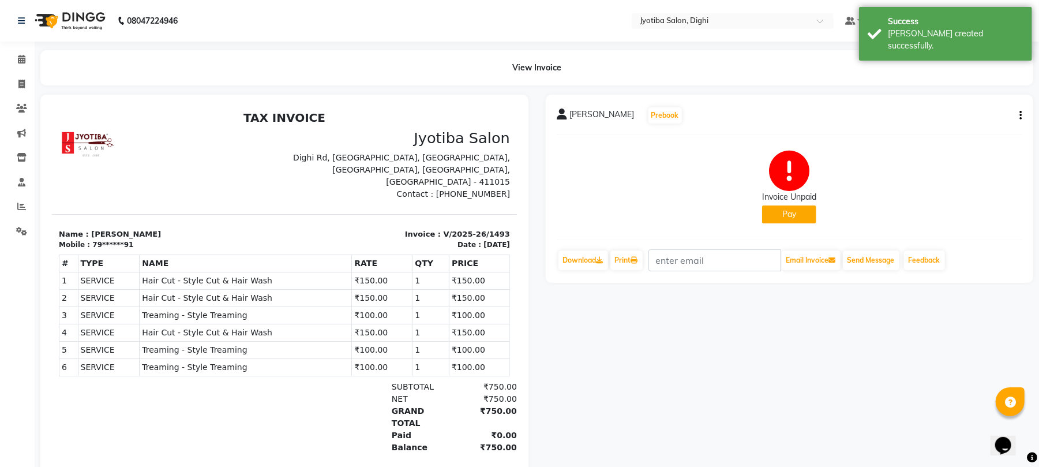
click at [1023, 114] on div "sohel shika Prebook Invoice Unpaid Pay Download Print Email Invoice Send Messag…" at bounding box center [790, 189] width 488 height 188
click at [1019, 114] on button "button" at bounding box center [1018, 116] width 7 height 12
click at [973, 109] on div "Split Service Amount" at bounding box center [962, 107] width 79 height 14
select select "9312"
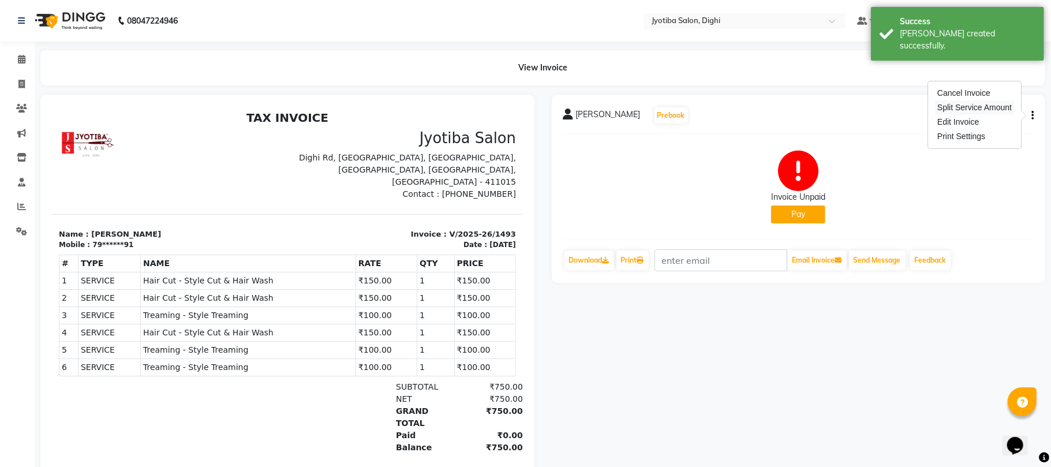
select select "9312"
select select "59471"
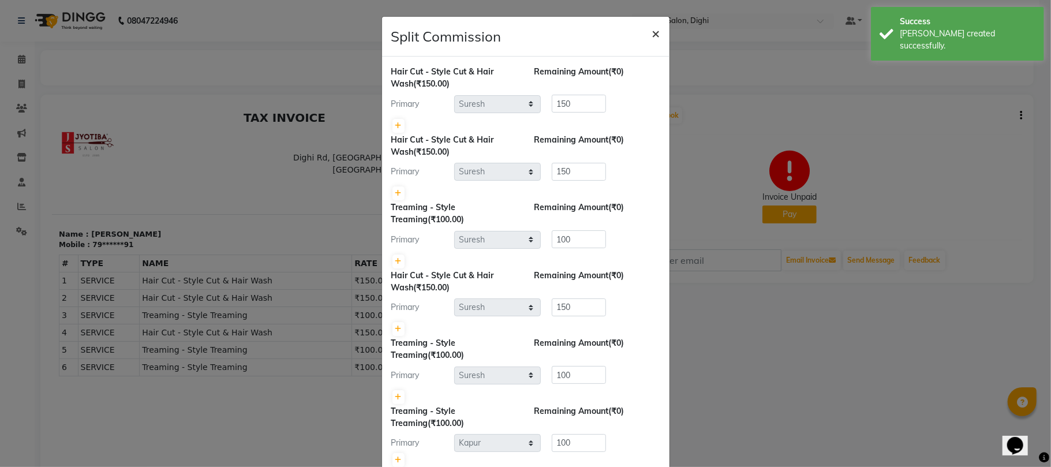
click at [652, 33] on span "×" at bounding box center [656, 32] width 8 height 17
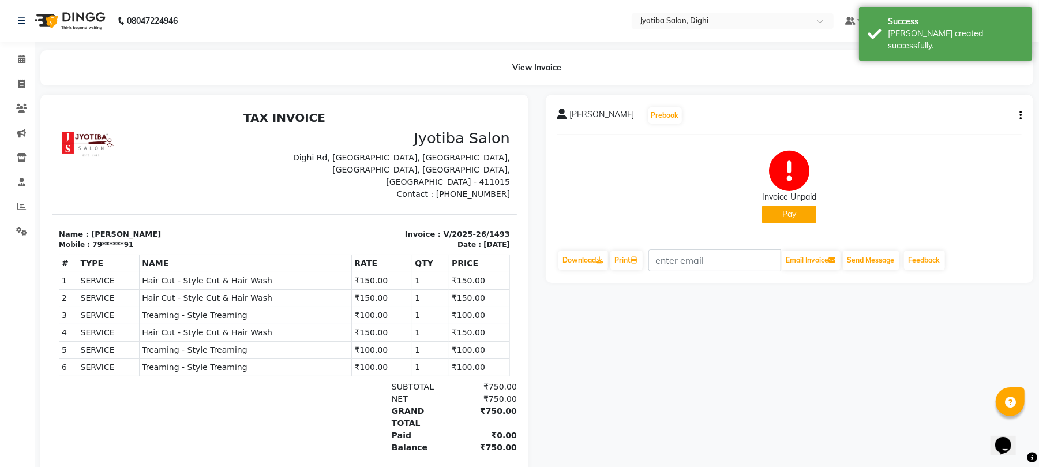
click at [770, 211] on button "Pay" at bounding box center [789, 214] width 54 height 18
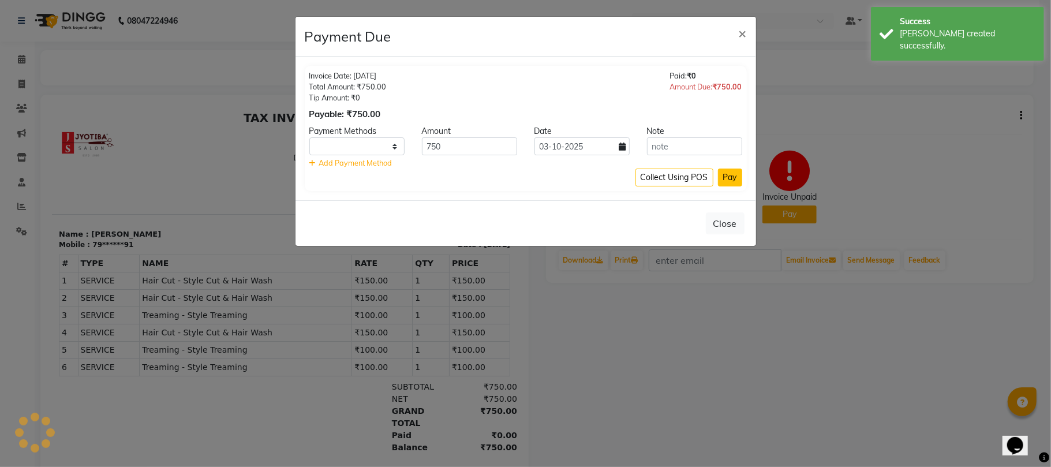
select select "1"
click at [612, 140] on input "03-10-2025" at bounding box center [581, 146] width 95 height 18
select select "10"
select select "2025"
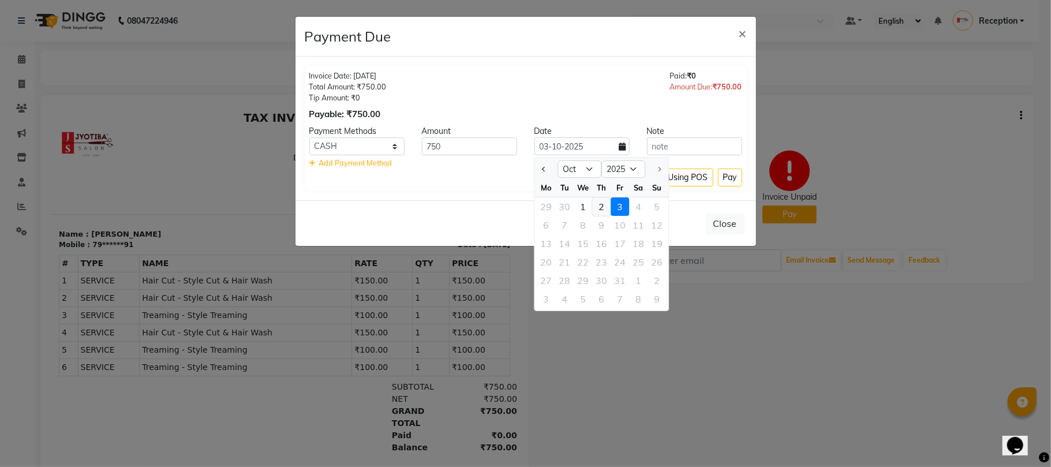
click at [593, 208] on div "2" at bounding box center [601, 206] width 18 height 18
type input "02-10-2025"
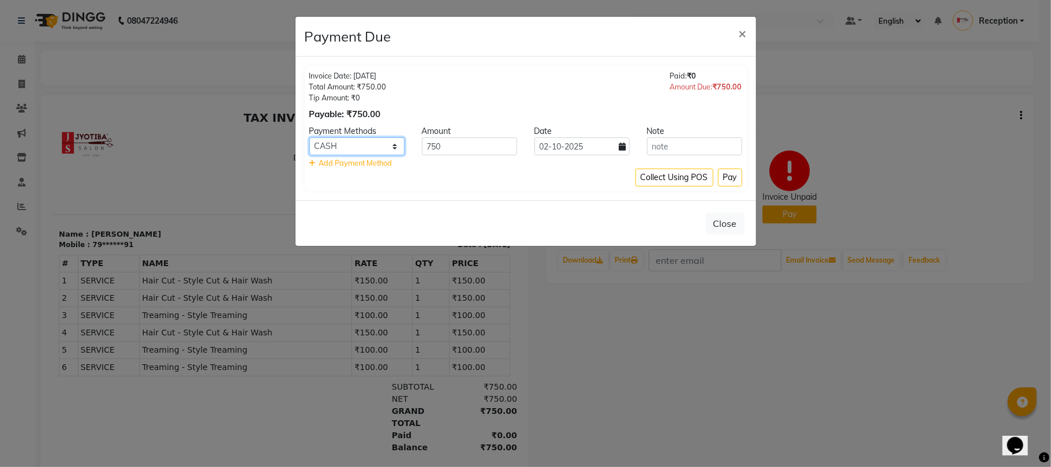
click at [377, 141] on select "CASH ONLINE CARD" at bounding box center [356, 146] width 95 height 18
select select "3"
click at [309, 138] on select "CASH ONLINE CARD" at bounding box center [356, 146] width 95 height 18
click at [728, 174] on button "Pay" at bounding box center [730, 178] width 24 height 18
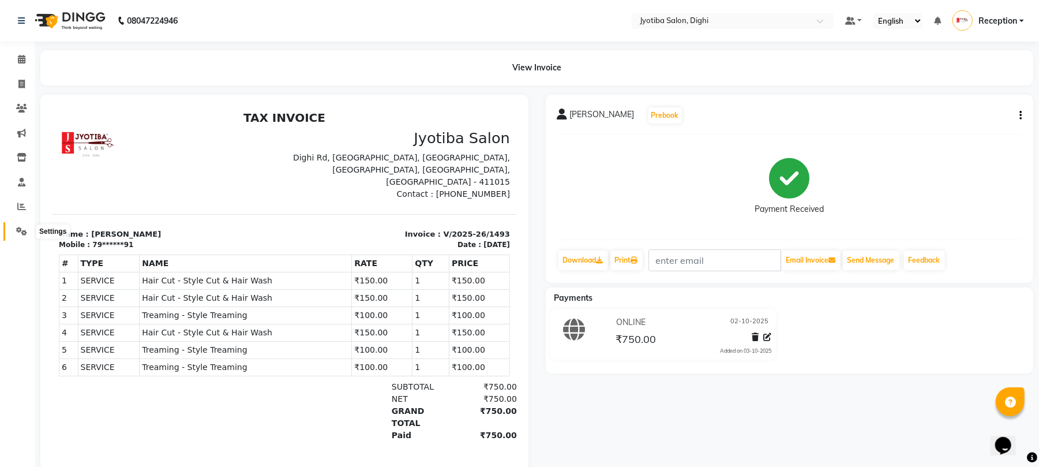
click at [16, 231] on icon at bounding box center [21, 231] width 11 height 9
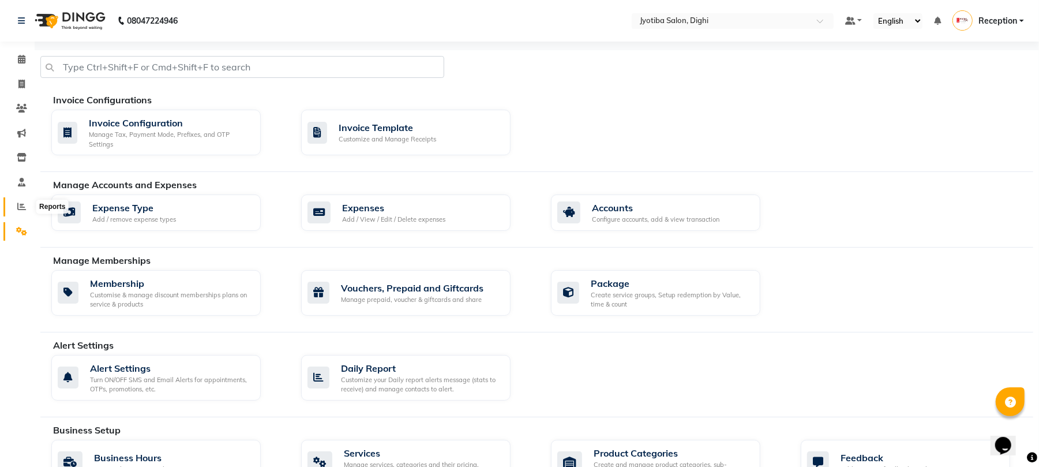
click at [15, 204] on span at bounding box center [22, 206] width 20 height 13
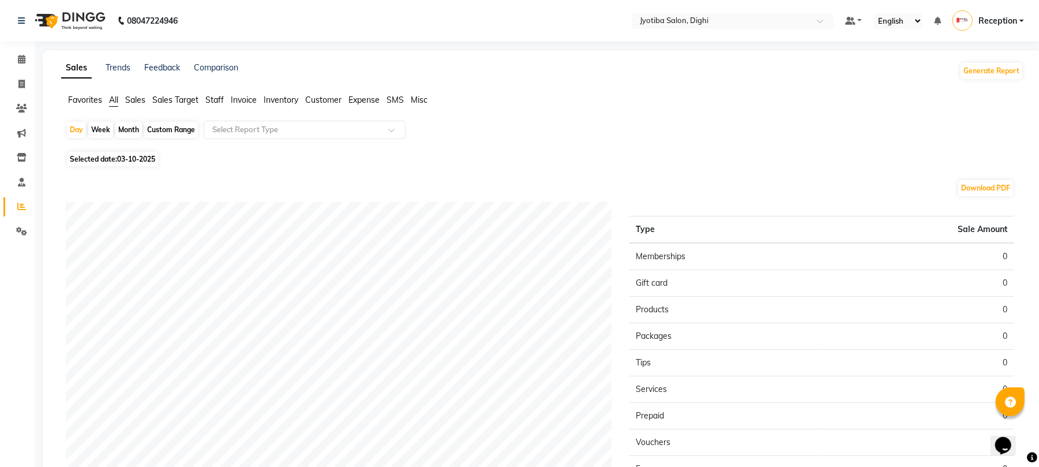
click at [126, 160] on span "03-10-2025" at bounding box center [136, 159] width 38 height 9
select select "10"
select select "2025"
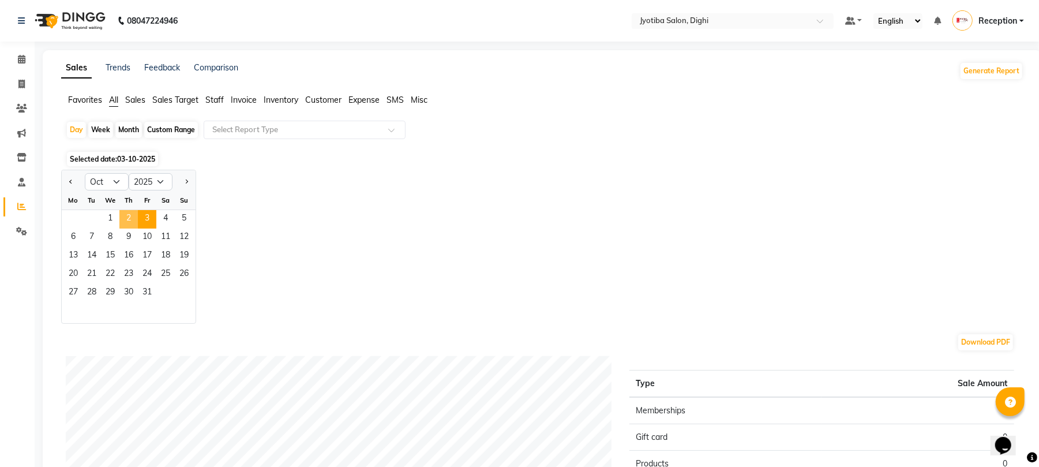
click at [134, 220] on span "2" at bounding box center [128, 219] width 18 height 18
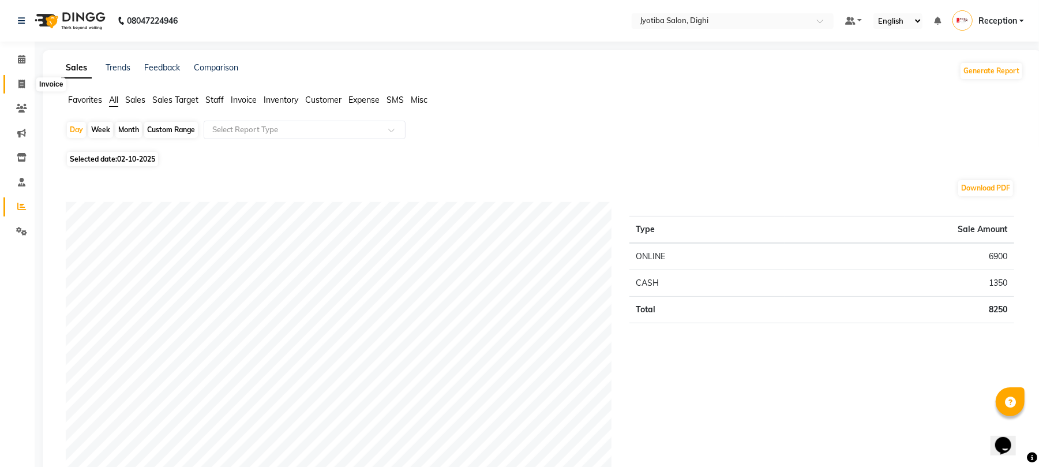
click at [17, 86] on span at bounding box center [22, 84] width 20 height 13
select select "643"
select select "service"
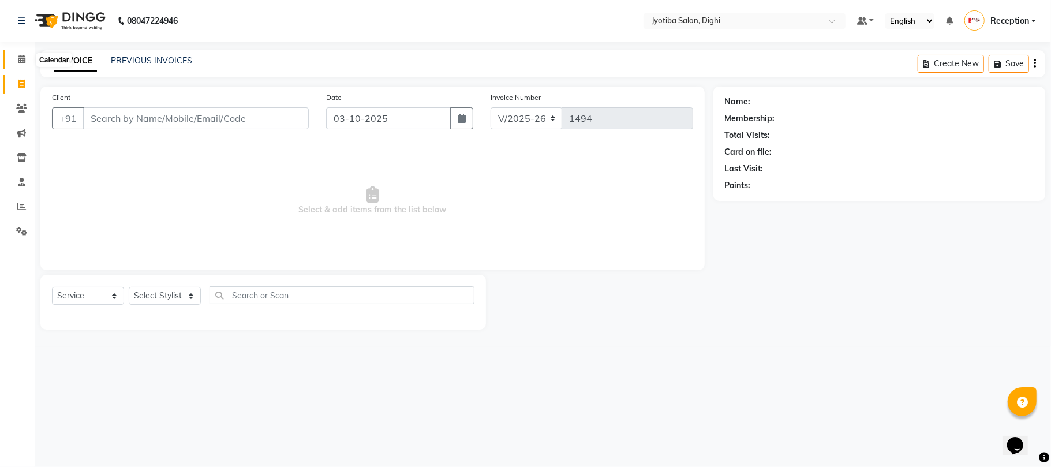
click at [14, 61] on span at bounding box center [22, 59] width 20 height 13
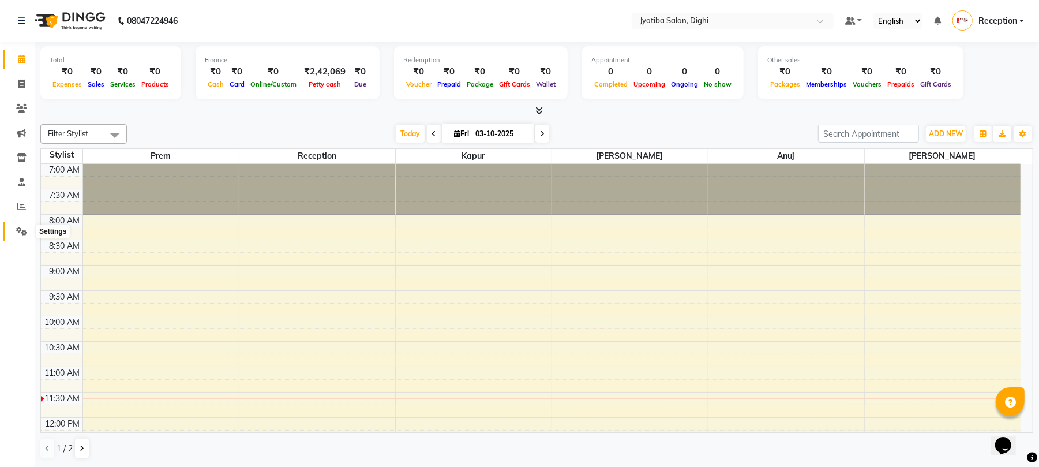
click at [15, 225] on span at bounding box center [22, 231] width 20 height 13
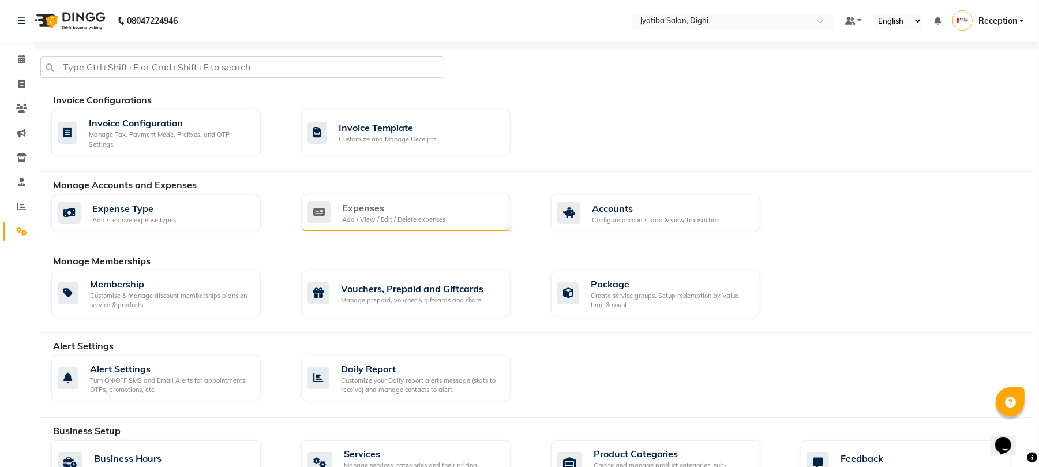
click at [345, 206] on div "Expenses" at bounding box center [393, 208] width 103 height 14
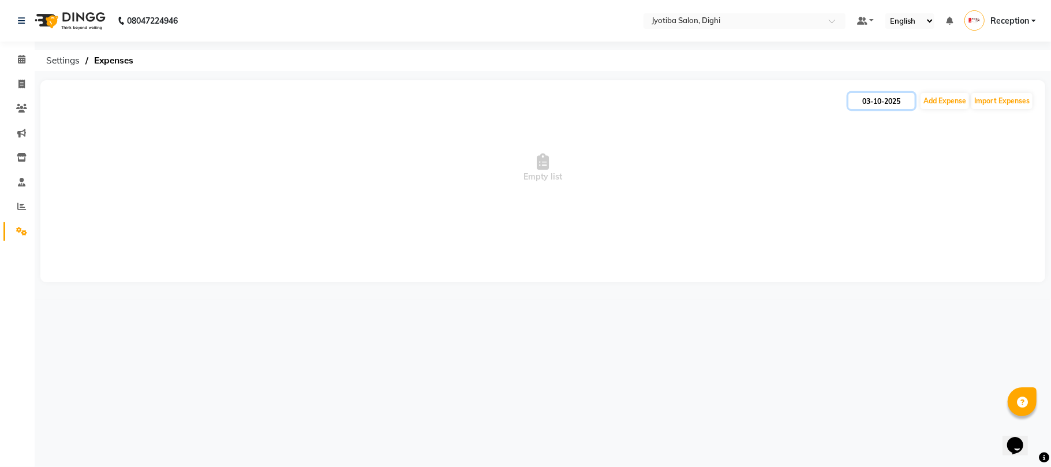
click at [887, 96] on input "03-10-2025" at bounding box center [881, 101] width 66 height 16
select select "10"
select select "2025"
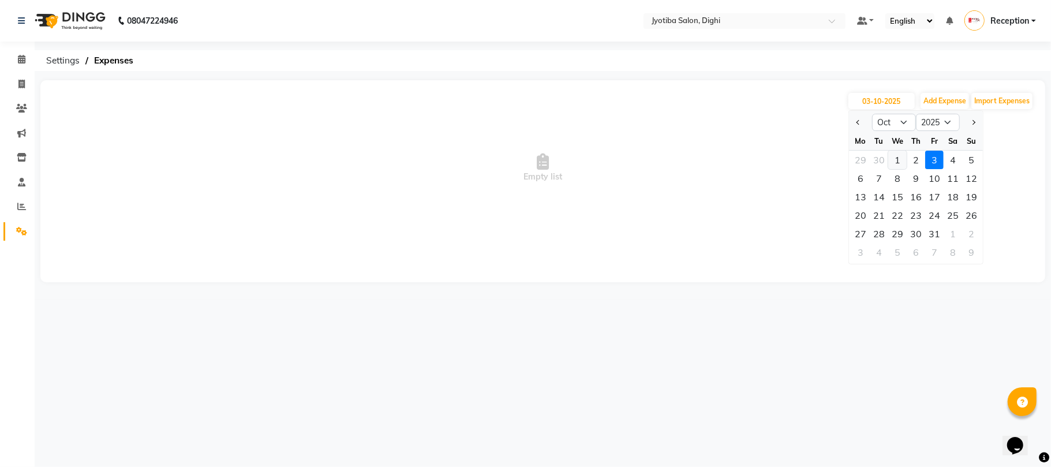
click at [892, 155] on div "1" at bounding box center [897, 160] width 18 height 18
type input "01-10-2025"
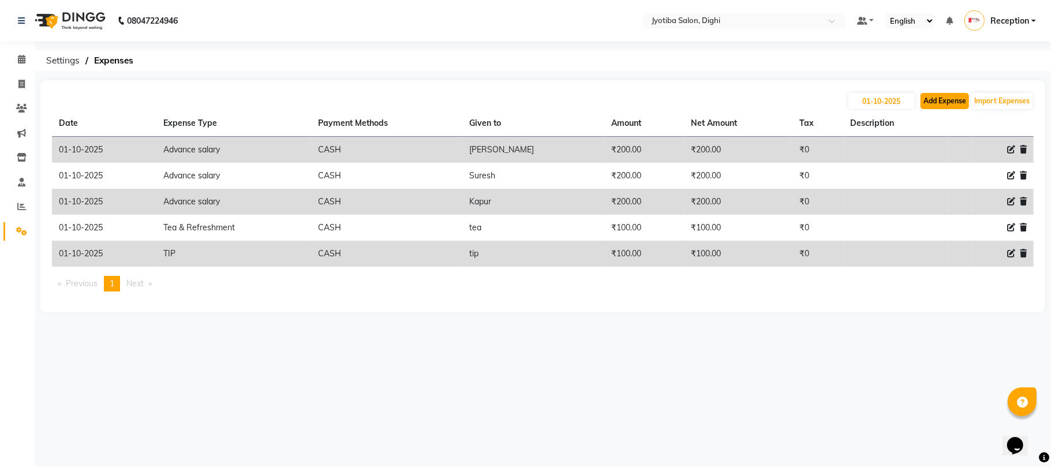
click at [929, 100] on button "Add Expense" at bounding box center [944, 101] width 48 height 16
select select "1"
select select "2318"
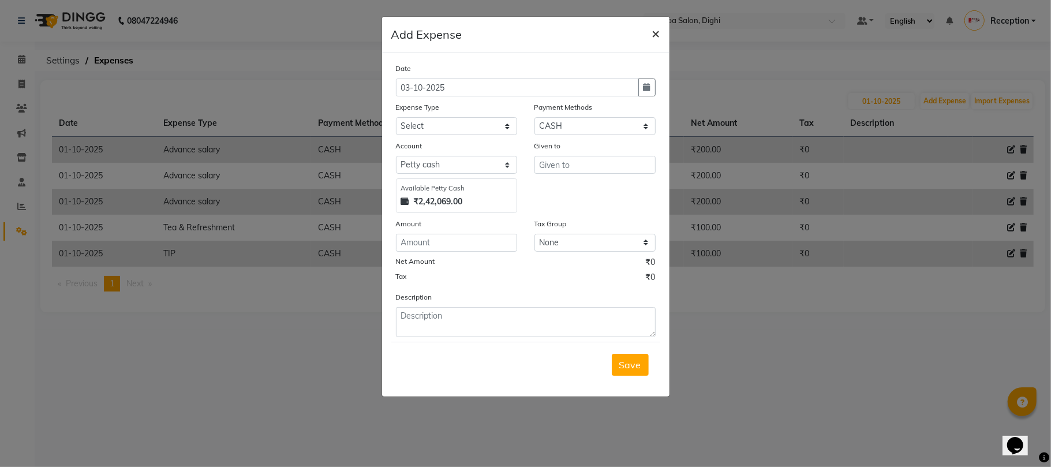
click at [653, 24] on span "×" at bounding box center [656, 32] width 8 height 17
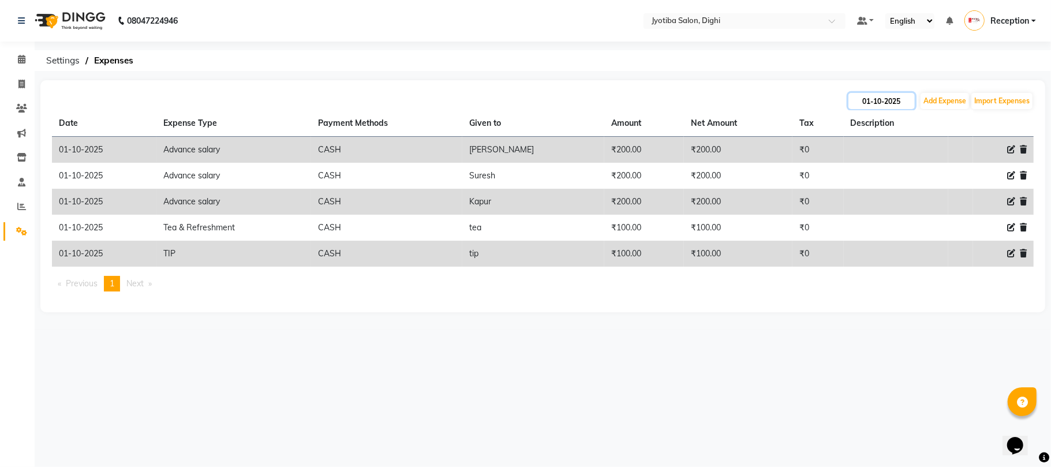
click at [893, 93] on input "01-10-2025" at bounding box center [881, 101] width 66 height 16
select select "10"
select select "2025"
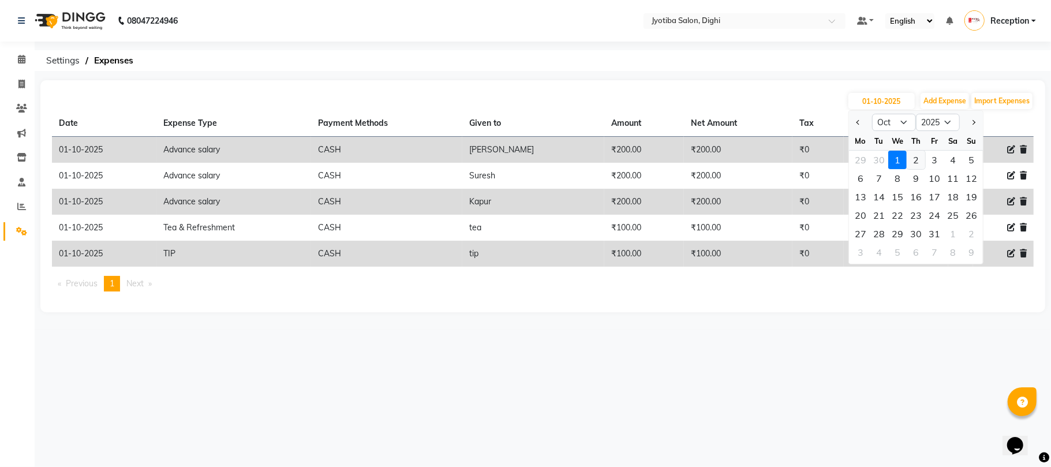
click at [915, 160] on div "2" at bounding box center [916, 160] width 18 height 18
type input "02-10-2025"
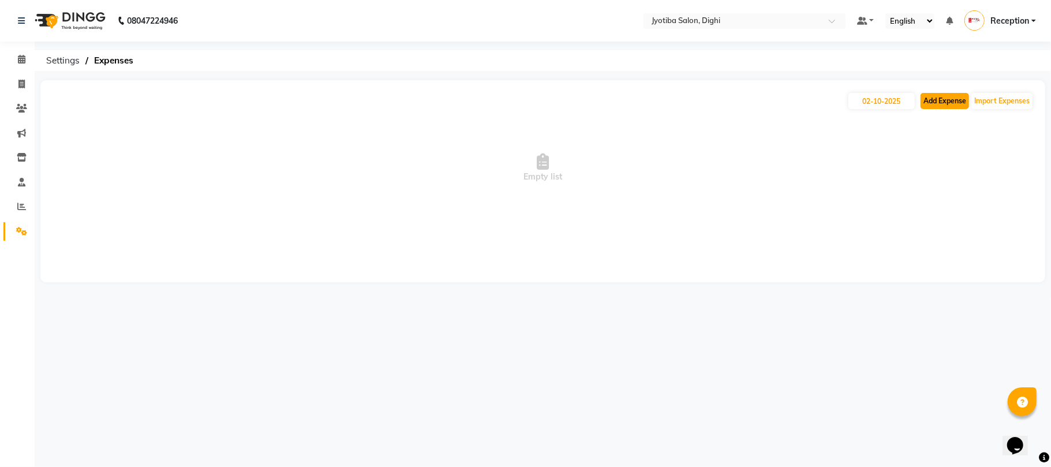
click at [929, 105] on button "Add Expense" at bounding box center [944, 101] width 48 height 16
select select "1"
select select "2318"
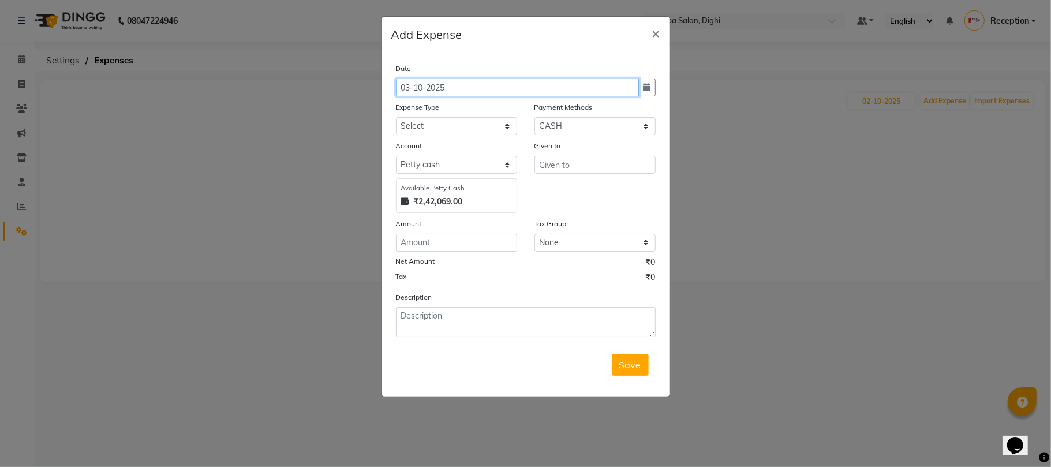
click at [416, 87] on input "03-10-2025" at bounding box center [517, 87] width 243 height 18
click at [649, 93] on button "button" at bounding box center [646, 87] width 17 height 18
select select "10"
select select "2025"
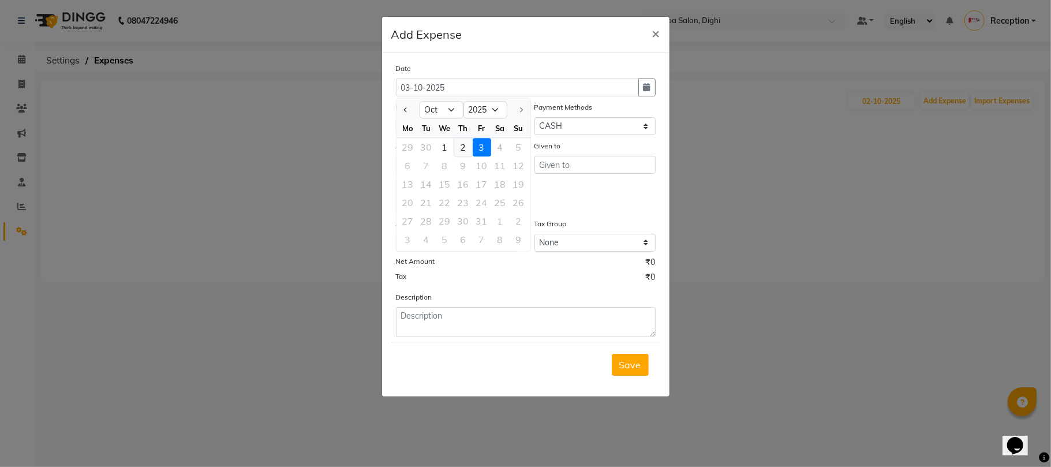
click at [460, 142] on div "2" at bounding box center [463, 147] width 18 height 18
type input "02-10-2025"
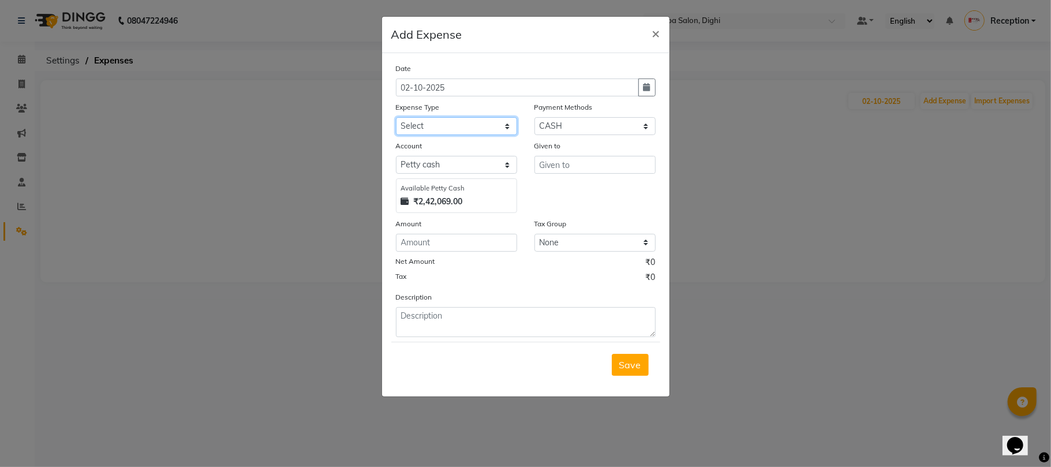
click at [465, 125] on select "Select Advance salary Advance salary ajaj Bank charges Car maintenance Cash tra…" at bounding box center [456, 126] width 121 height 18
select select "18043"
click at [396, 117] on select "Select Advance salary Advance salary ajaj Bank charges Car maintenance Cash tra…" at bounding box center [456, 126] width 121 height 18
click at [587, 173] on input "text" at bounding box center [594, 165] width 121 height 18
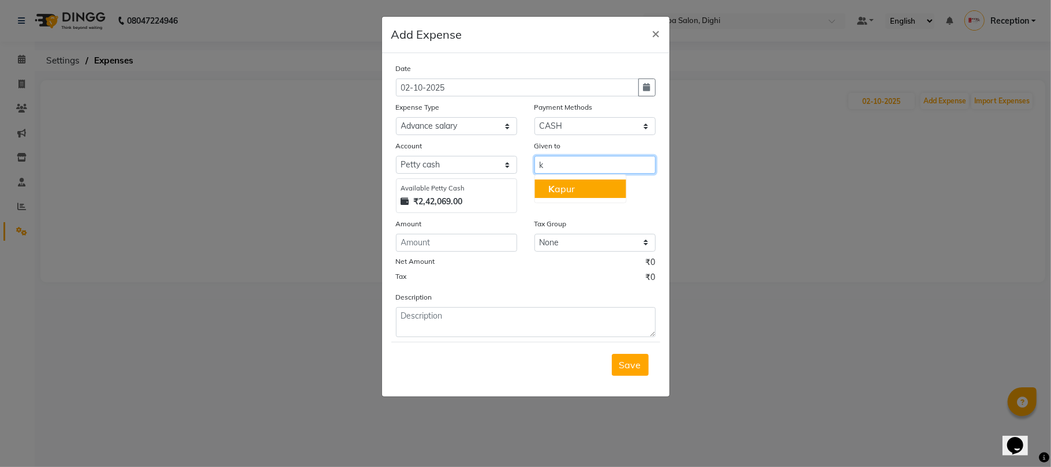
click at [600, 188] on button "K apur" at bounding box center [579, 188] width 91 height 18
type input "Kapur"
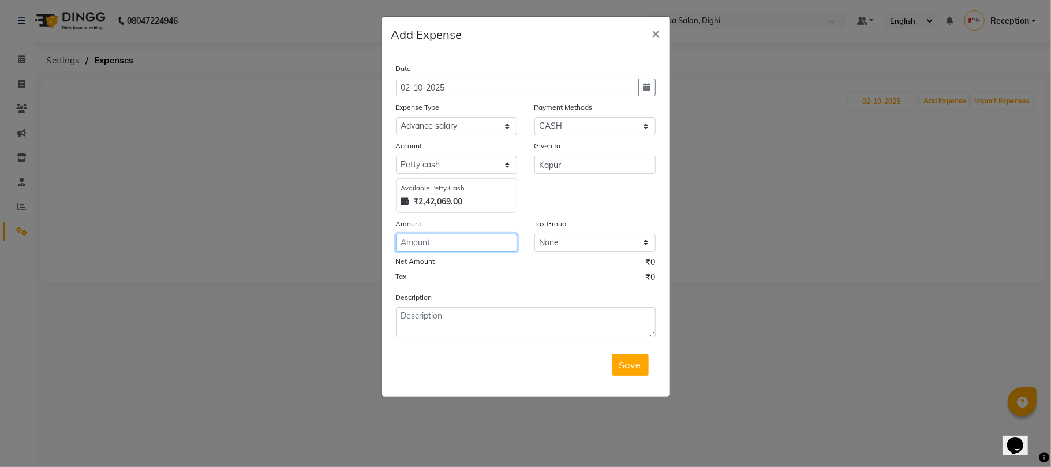
click at [441, 245] on input "number" at bounding box center [456, 243] width 121 height 18
type input "200"
click at [622, 363] on span "Save" at bounding box center [630, 365] width 22 height 12
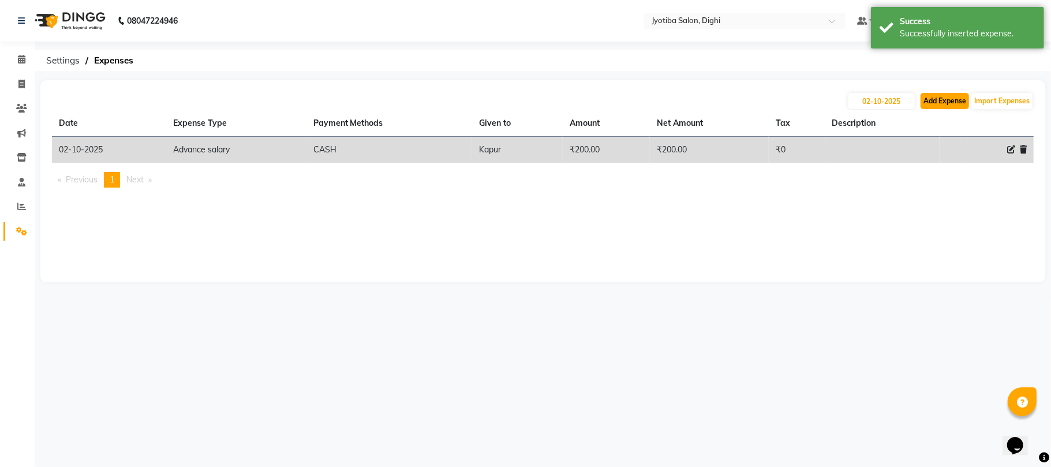
click at [926, 98] on button "Add Expense" at bounding box center [944, 101] width 48 height 16
select select "1"
select select "2318"
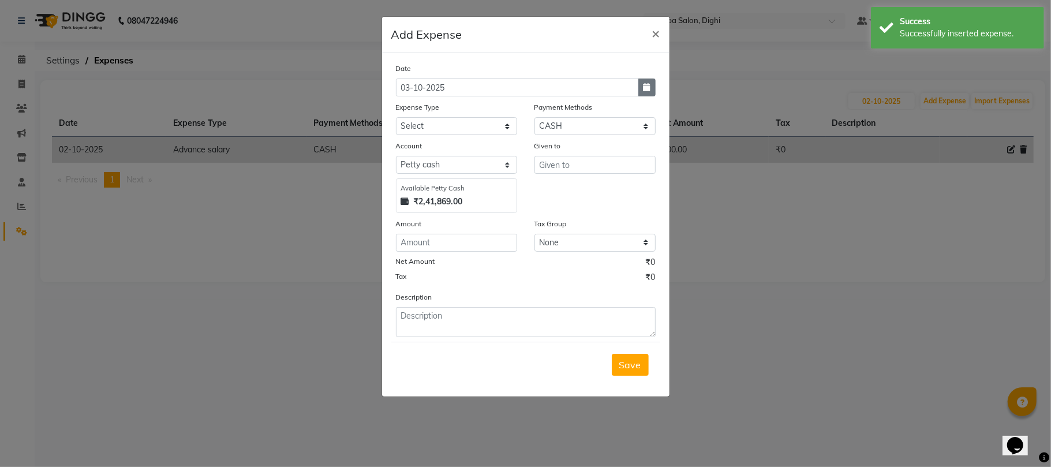
click at [649, 84] on icon "button" at bounding box center [646, 87] width 7 height 8
select select "10"
select select "2025"
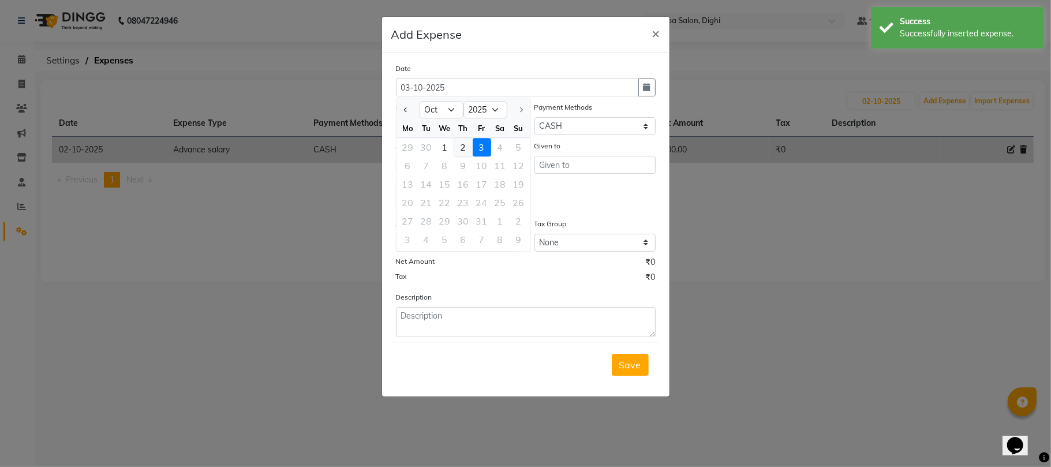
click at [467, 147] on div "2" at bounding box center [463, 147] width 18 height 18
type input "02-10-2025"
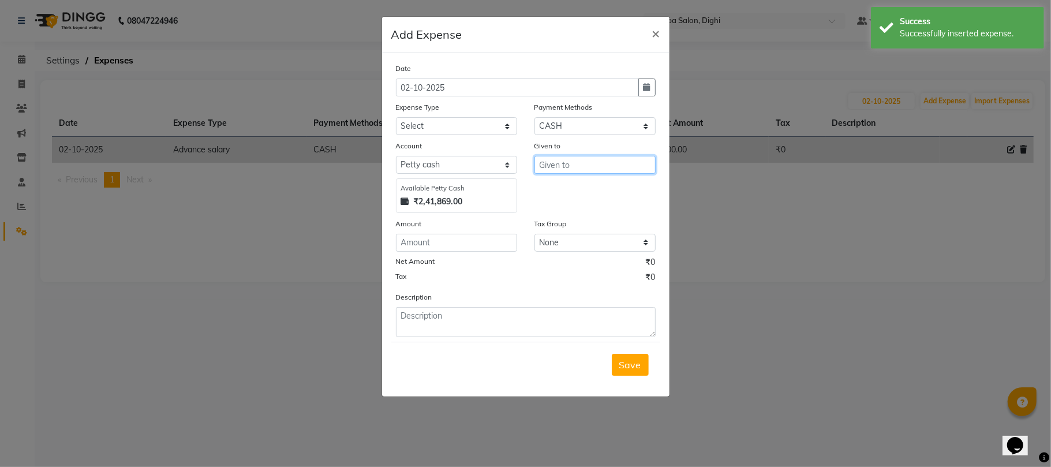
click at [560, 165] on input "text" at bounding box center [594, 165] width 121 height 18
click at [555, 204] on ngb-highlight "J ahid" at bounding box center [559, 207] width 23 height 12
type input "[PERSON_NAME]"
click at [453, 129] on select "Select Advance salary Advance salary ajaj Bank charges Car maintenance Cash tra…" at bounding box center [456, 126] width 121 height 18
select select "18043"
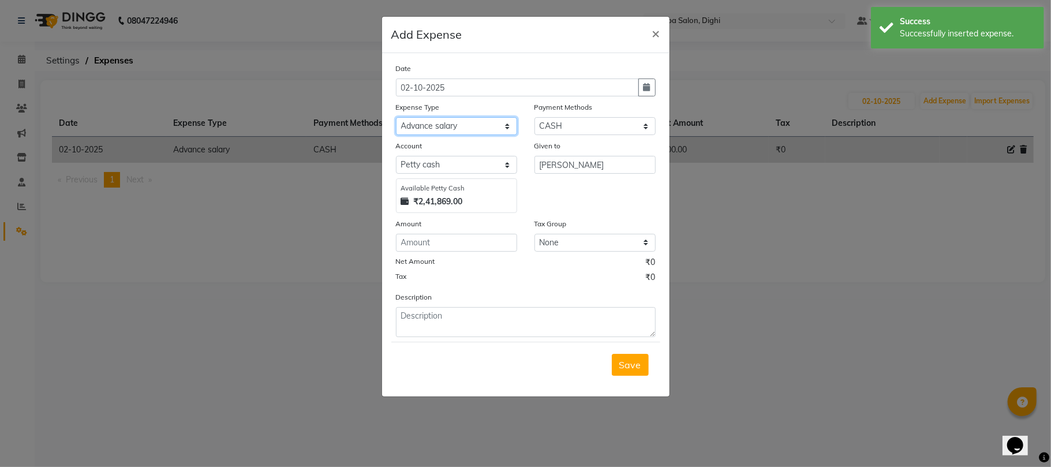
click at [396, 117] on select "Select Advance salary Advance salary ajaj Bank charges Car maintenance Cash tra…" at bounding box center [456, 126] width 121 height 18
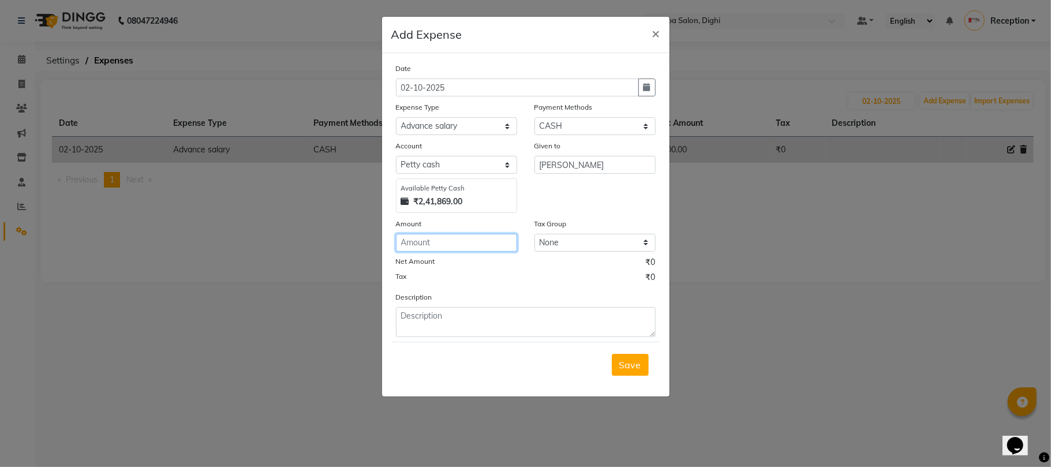
click at [445, 244] on input "number" at bounding box center [456, 243] width 121 height 18
type input "200"
click at [614, 361] on button "Save" at bounding box center [630, 365] width 37 height 22
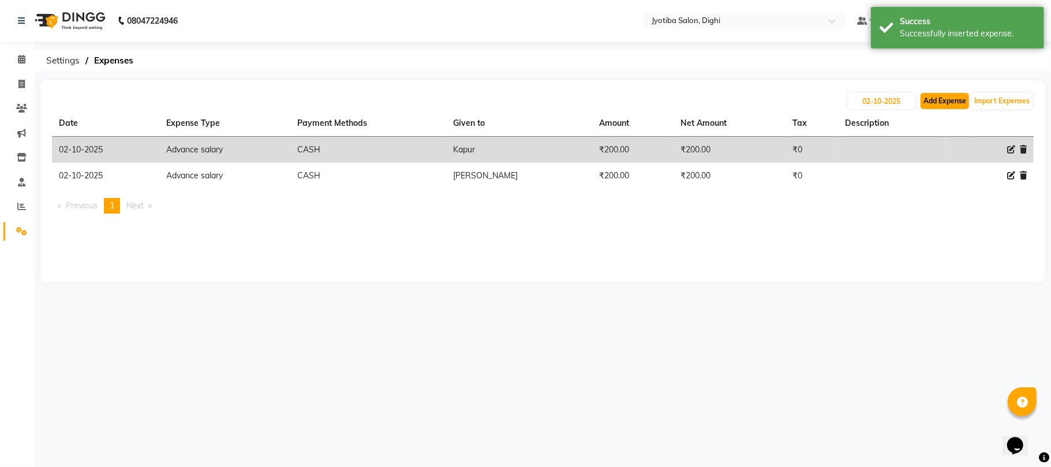
click at [935, 95] on button "Add Expense" at bounding box center [944, 101] width 48 height 16
select select "1"
select select "2318"
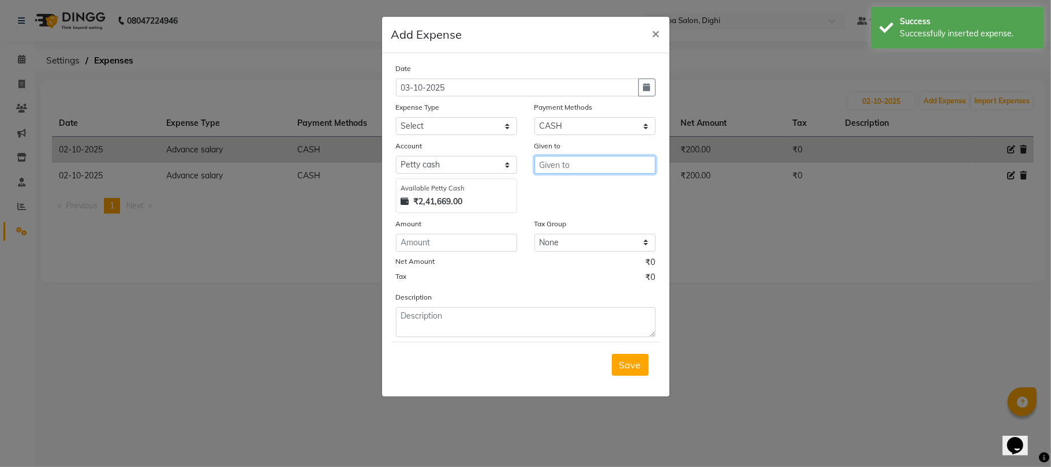
click at [624, 171] on input "text" at bounding box center [594, 165] width 121 height 18
click at [567, 205] on ngb-highlight "S ure s h" at bounding box center [562, 207] width 29 height 12
type input "Suresh"
click at [642, 89] on button "button" at bounding box center [646, 87] width 17 height 18
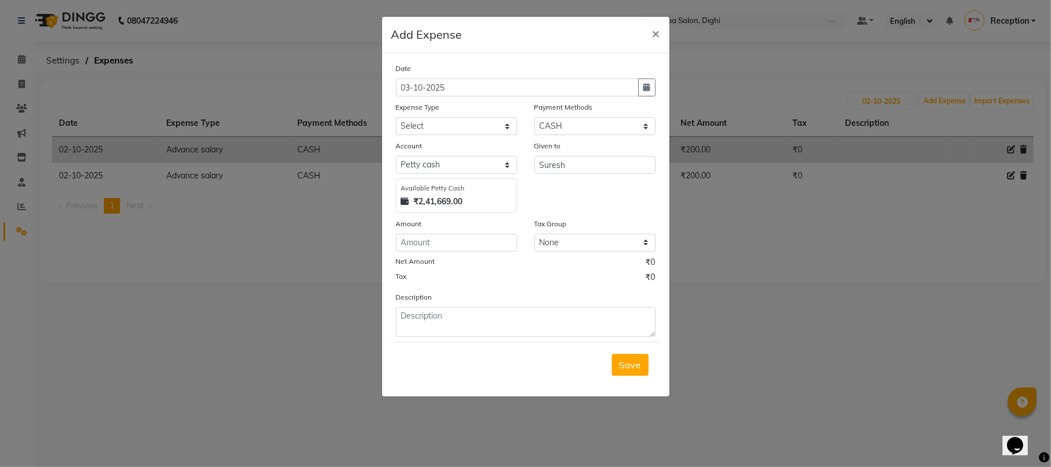
select select "10"
select select "2025"
click at [465, 150] on div "2" at bounding box center [463, 147] width 18 height 18
type input "02-10-2025"
click at [451, 126] on select "Select Advance salary Advance salary ajaj Bank charges Car maintenance Cash tra…" at bounding box center [456, 126] width 121 height 18
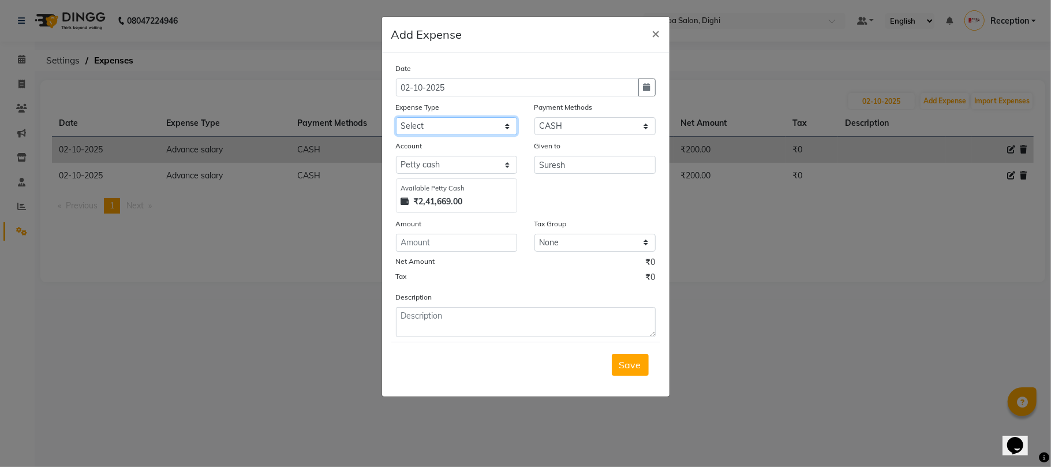
select select "18043"
click at [396, 117] on select "Select Advance salary Advance salary ajaj Bank charges Car maintenance Cash tra…" at bounding box center [456, 126] width 121 height 18
click at [446, 243] on input "number" at bounding box center [456, 243] width 121 height 18
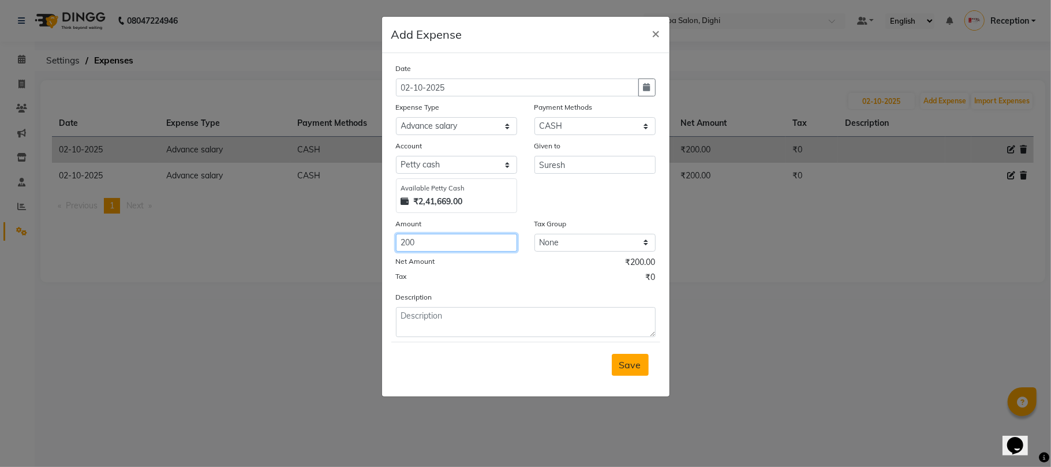
type input "200"
click at [624, 361] on span "Save" at bounding box center [630, 365] width 22 height 12
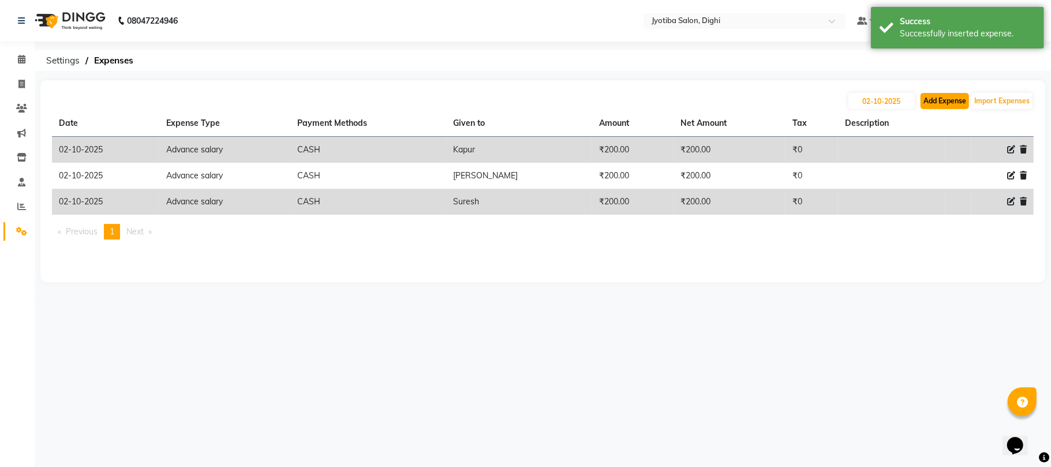
click at [945, 95] on button "Add Expense" at bounding box center [944, 101] width 48 height 16
select select "1"
select select "2318"
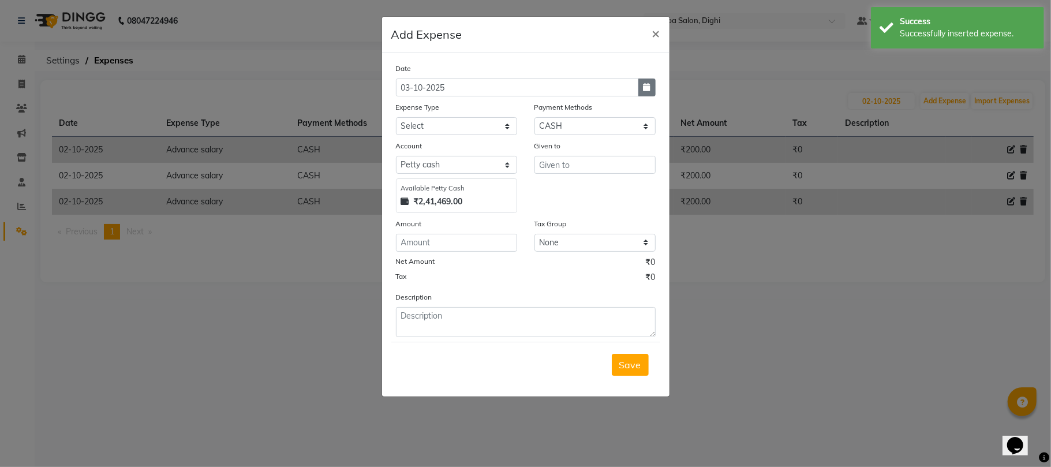
click at [647, 91] on icon "button" at bounding box center [646, 87] width 7 height 8
select select "10"
select select "2025"
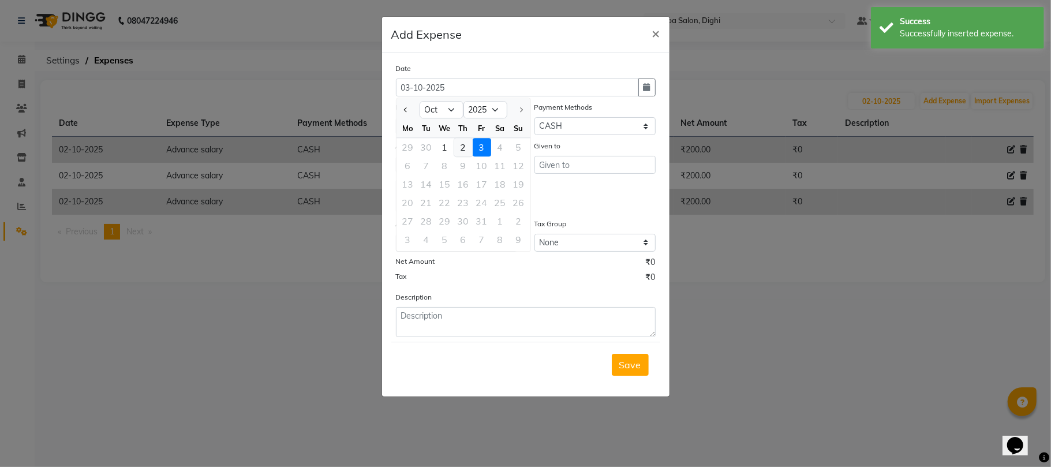
click at [465, 142] on div "2" at bounding box center [463, 147] width 18 height 18
type input "02-10-2025"
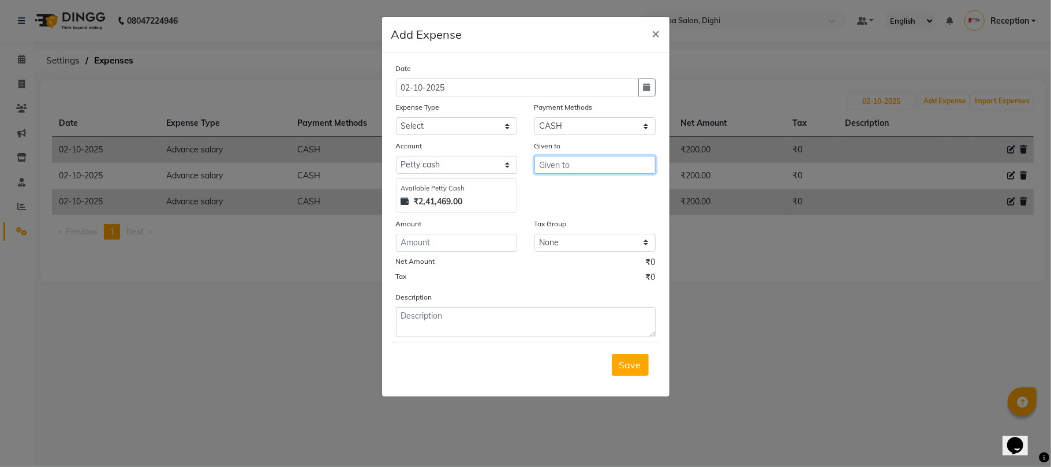
click at [556, 170] on input "text" at bounding box center [594, 165] width 121 height 18
type input "shop"
click at [485, 128] on select "Select Advance salary Advance salary ajaj Bank charges Car maintenance Cash tra…" at bounding box center [456, 126] width 121 height 18
select select "18032"
click at [396, 117] on select "Select Advance salary Advance salary ajaj Bank charges Car maintenance Cash tra…" at bounding box center [456, 126] width 121 height 18
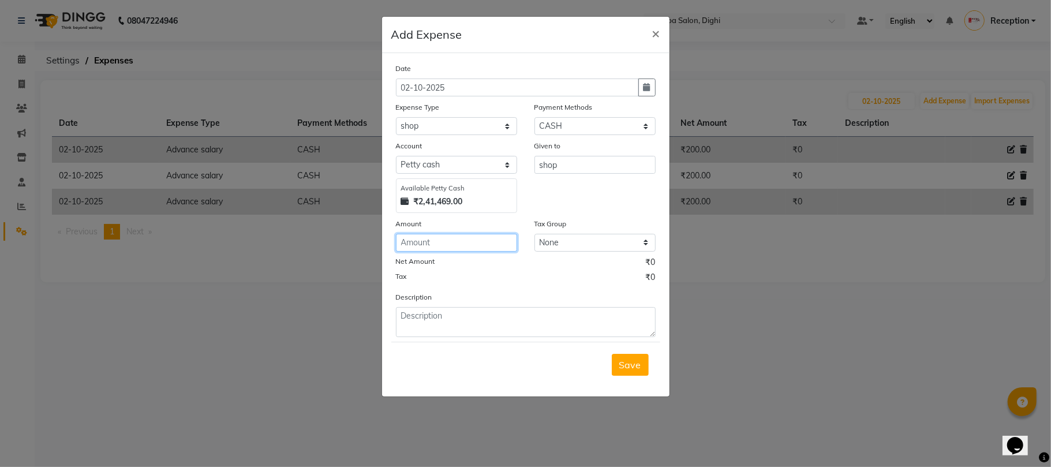
click at [439, 242] on input "number" at bounding box center [456, 243] width 121 height 18
type input "50"
click at [622, 362] on span "Save" at bounding box center [630, 365] width 22 height 12
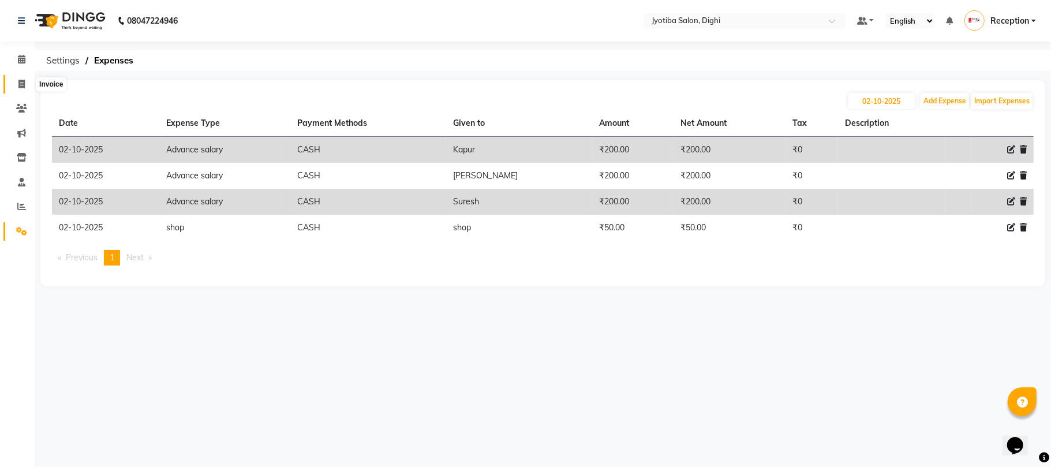
click at [23, 84] on icon at bounding box center [21, 84] width 6 height 9
select select "service"
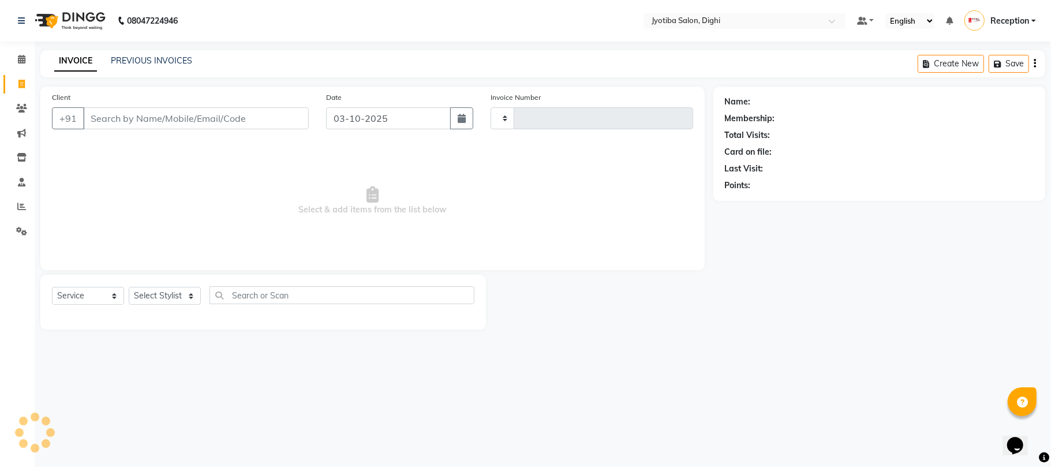
type input "1494"
select select "643"
click at [19, 58] on icon at bounding box center [22, 59] width 8 height 9
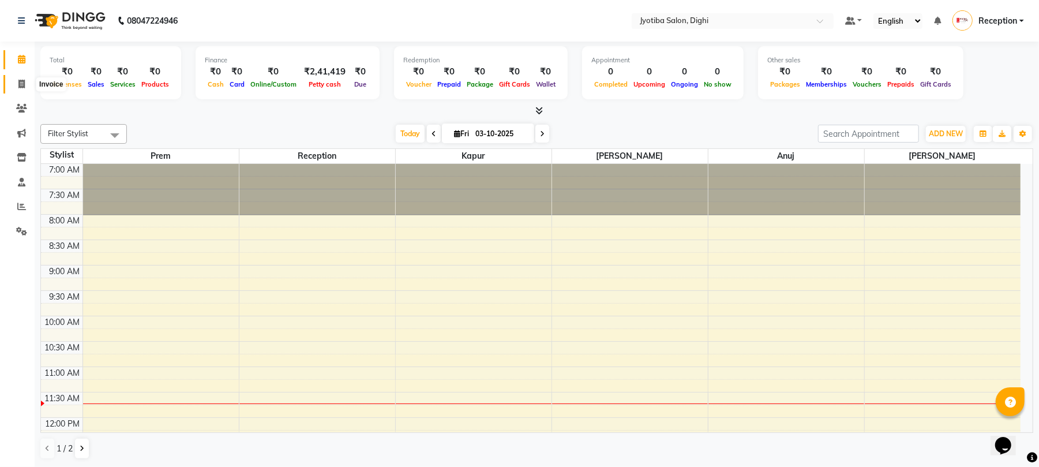
click at [14, 81] on span at bounding box center [22, 84] width 20 height 13
select select "643"
select select "service"
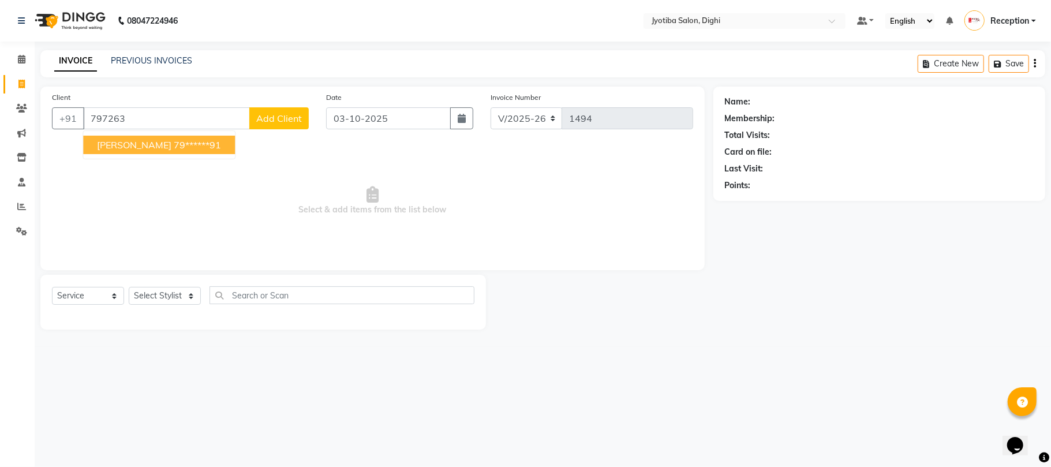
click at [172, 137] on button "sohel shika 79******91" at bounding box center [159, 145] width 152 height 18
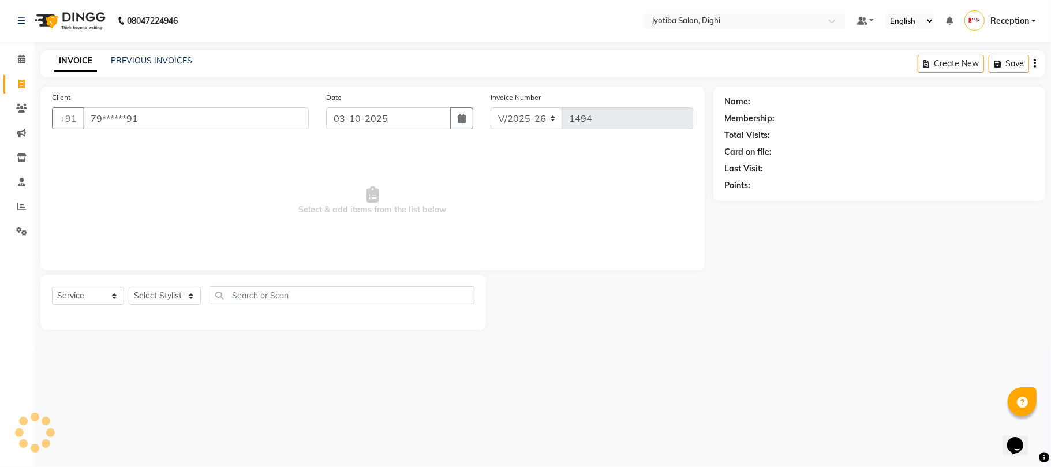
type input "79******91"
click at [175, 286] on div "Select Service Product Membership Package Voucher Prepaid Gift Card Select Styl…" at bounding box center [263, 299] width 422 height 27
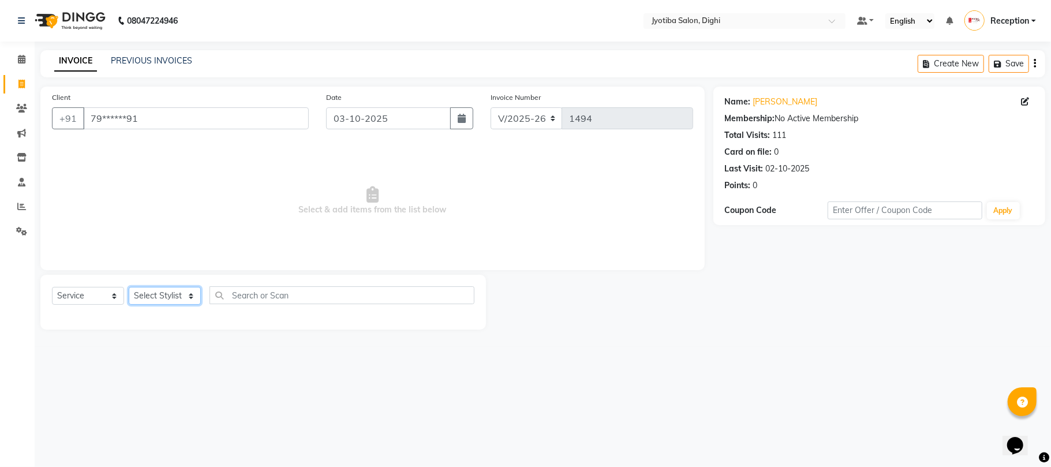
click at [174, 300] on select "Select Stylist anuj [PERSON_NAME] Prem Reception [PERSON_NAME]" at bounding box center [165, 296] width 72 height 18
select select "59471"
click at [129, 287] on select "Select Stylist anuj [PERSON_NAME] Prem Reception [PERSON_NAME]" at bounding box center [165, 296] width 72 height 18
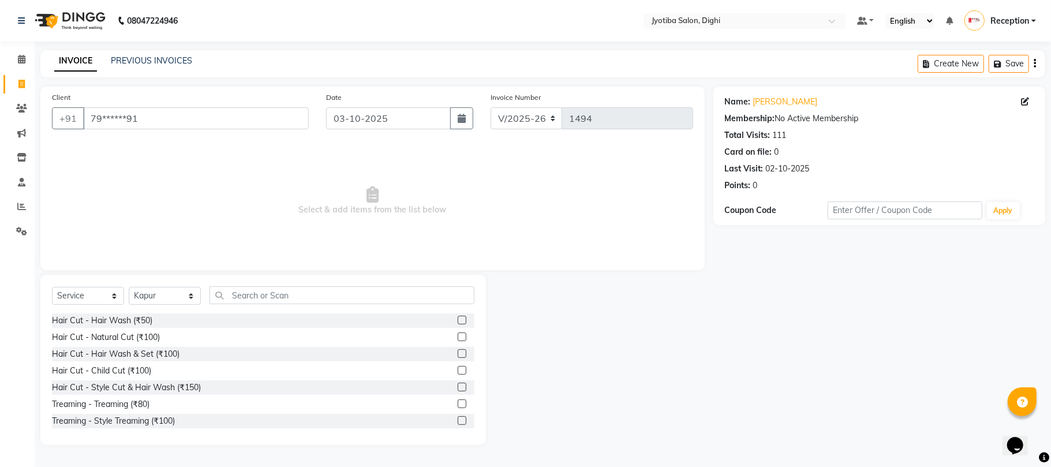
click at [458, 380] on div at bounding box center [466, 387] width 17 height 14
click at [443, 384] on div "Hair Cut - Style Cut & Hair Wash (₹150)" at bounding box center [263, 387] width 422 height 14
click at [458, 383] on label at bounding box center [462, 387] width 9 height 9
click at [458, 384] on input "checkbox" at bounding box center [462, 388] width 8 height 8
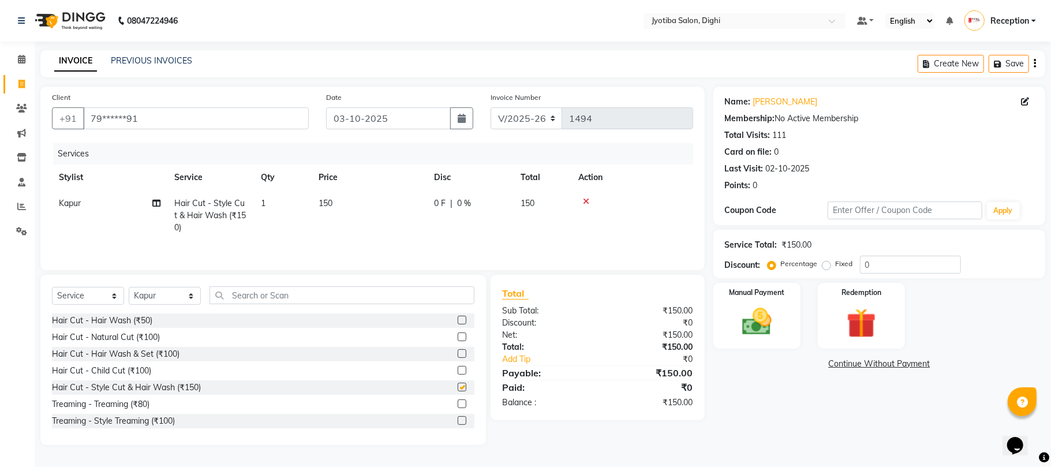
checkbox input "false"
click at [854, 365] on link "Continue Without Payment" at bounding box center [879, 364] width 327 height 12
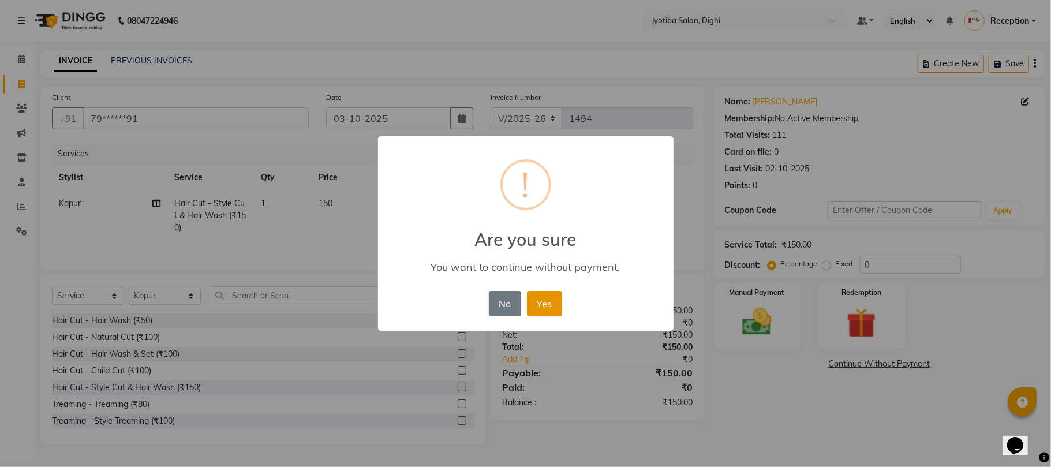
click at [552, 308] on button "Yes" at bounding box center [544, 303] width 35 height 25
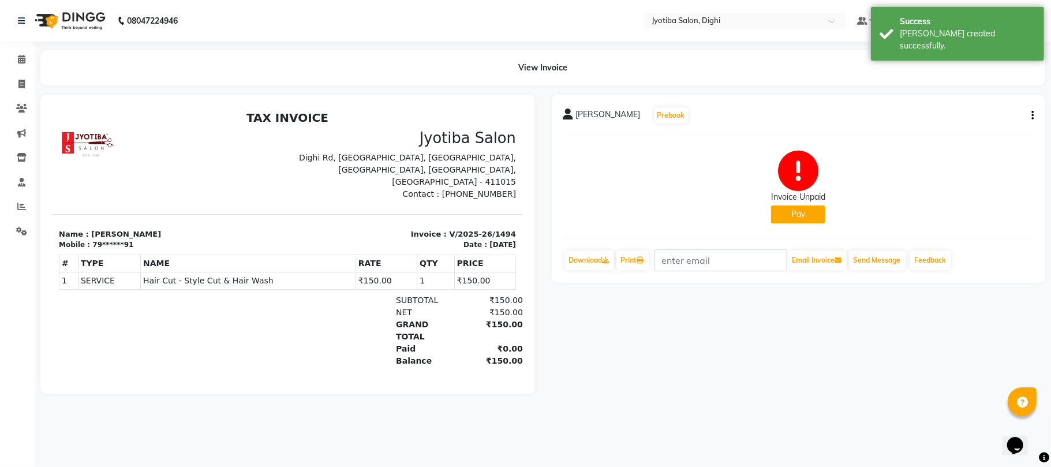
click at [802, 213] on button "Pay" at bounding box center [798, 214] width 54 height 18
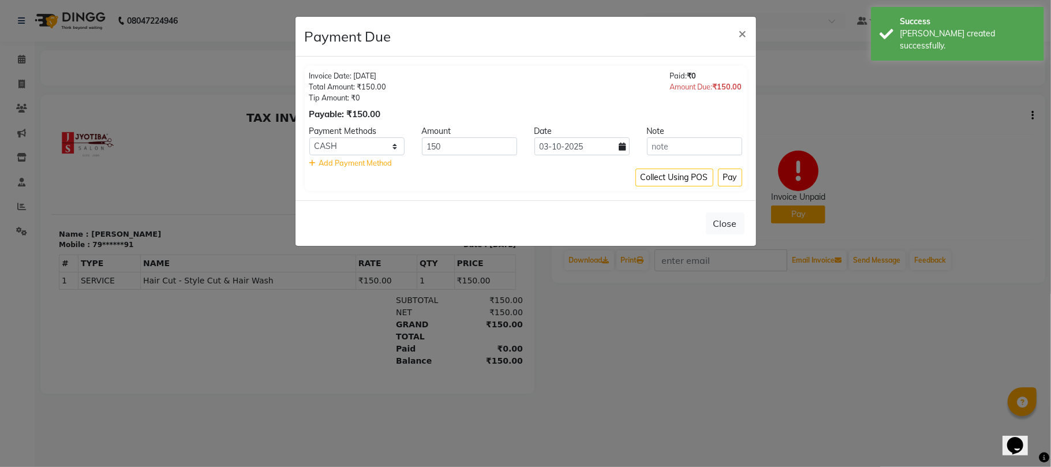
drag, startPoint x: 735, startPoint y: 178, endPoint x: 509, endPoint y: 205, distance: 227.9
click at [525, 211] on app-client-payment-due "Payment Due × Invoice Date: 03-10-2025 Total Amount: ₹150.00 Tip Amount: ₹0 Pay…" at bounding box center [525, 131] width 461 height 229
click at [362, 142] on select "CASH ONLINE CARD" at bounding box center [356, 146] width 95 height 18
click at [375, 147] on select "CASH ONLINE CARD" at bounding box center [356, 146] width 95 height 18
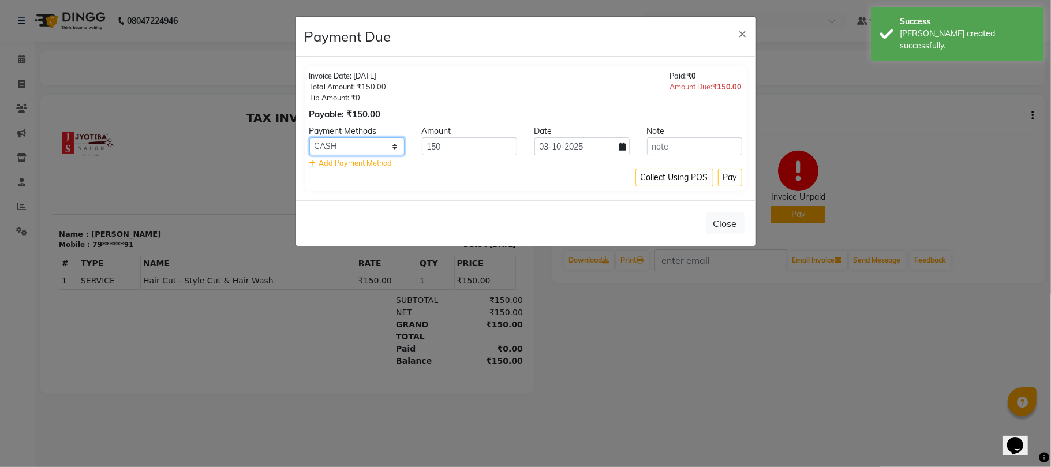
select select "3"
click at [309, 138] on select "CASH ONLINE CARD" at bounding box center [356, 146] width 95 height 18
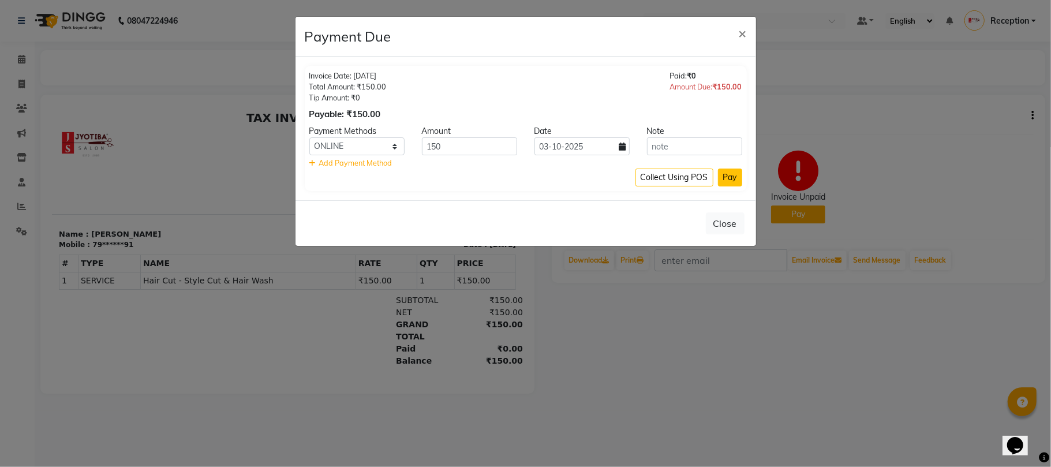
click at [724, 176] on button "Pay" at bounding box center [730, 178] width 24 height 18
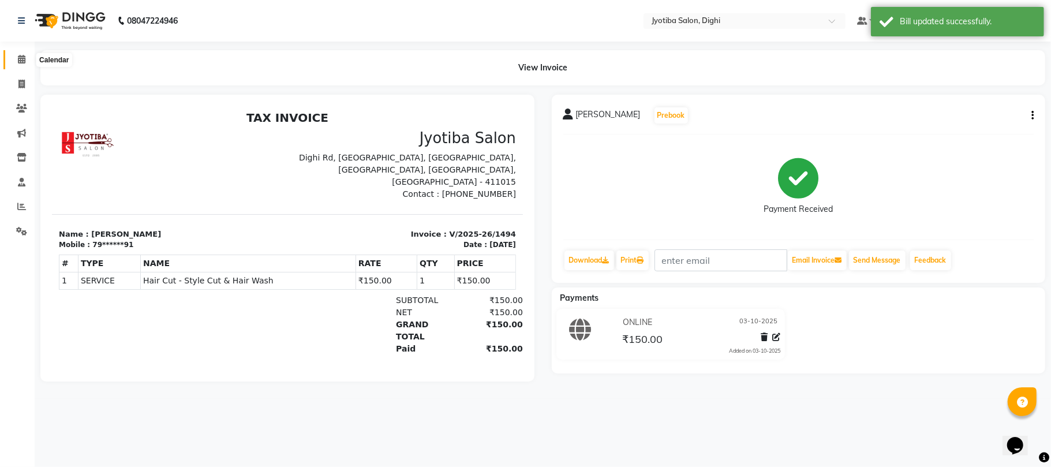
click at [19, 58] on icon at bounding box center [22, 59] width 8 height 9
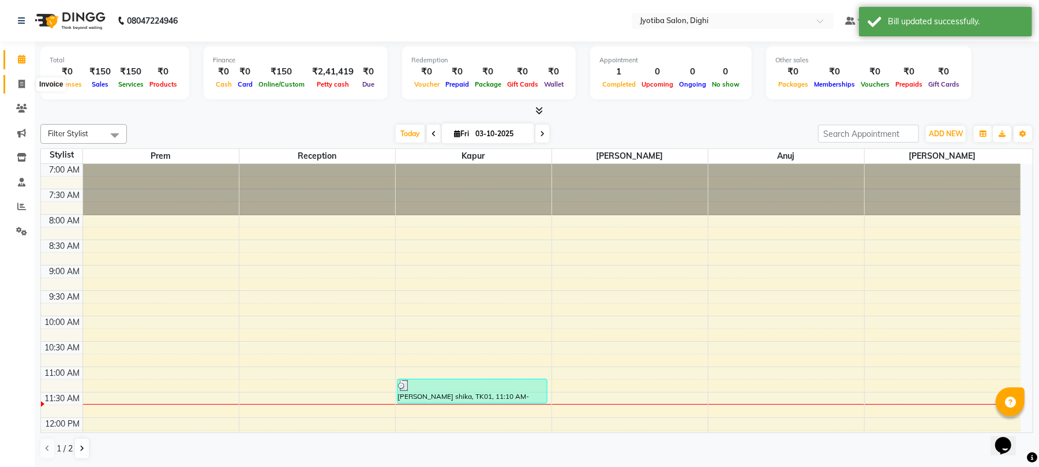
click at [28, 84] on span at bounding box center [22, 84] width 20 height 13
select select "643"
select select "service"
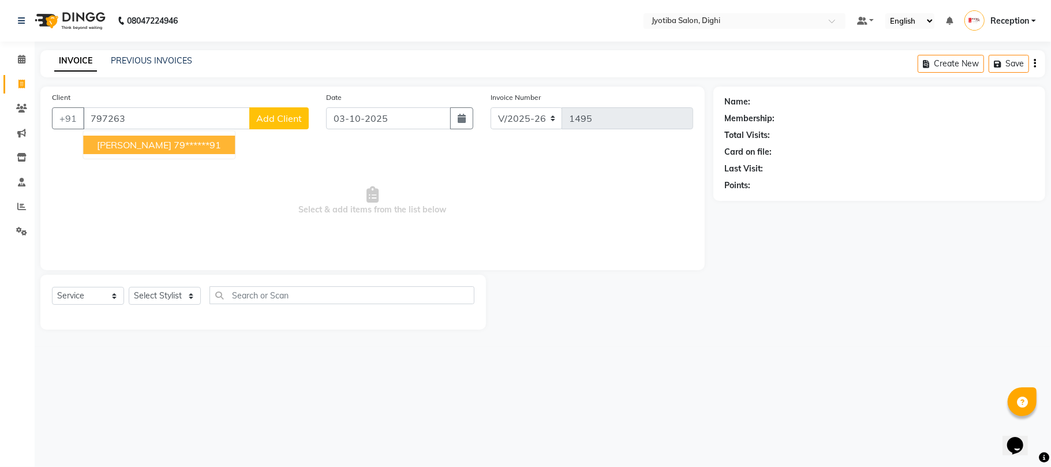
click at [190, 142] on ngb-highlight "79******91" at bounding box center [197, 145] width 47 height 12
type input "79******91"
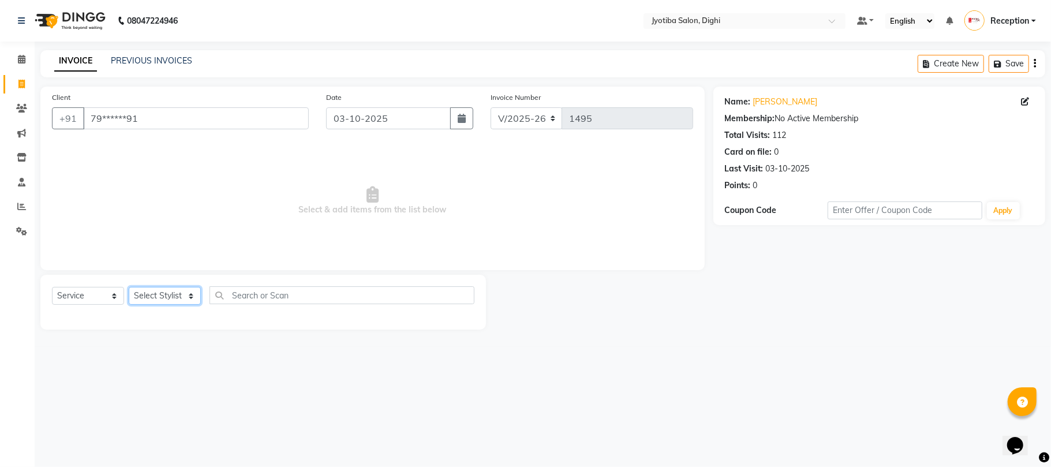
click at [170, 290] on select "Select Stylist anuj [PERSON_NAME] Prem Reception [PERSON_NAME]" at bounding box center [165, 296] width 72 height 18
select select "59472"
click at [129, 287] on select "Select Stylist anuj [PERSON_NAME] Prem Reception [PERSON_NAME]" at bounding box center [165, 296] width 72 height 18
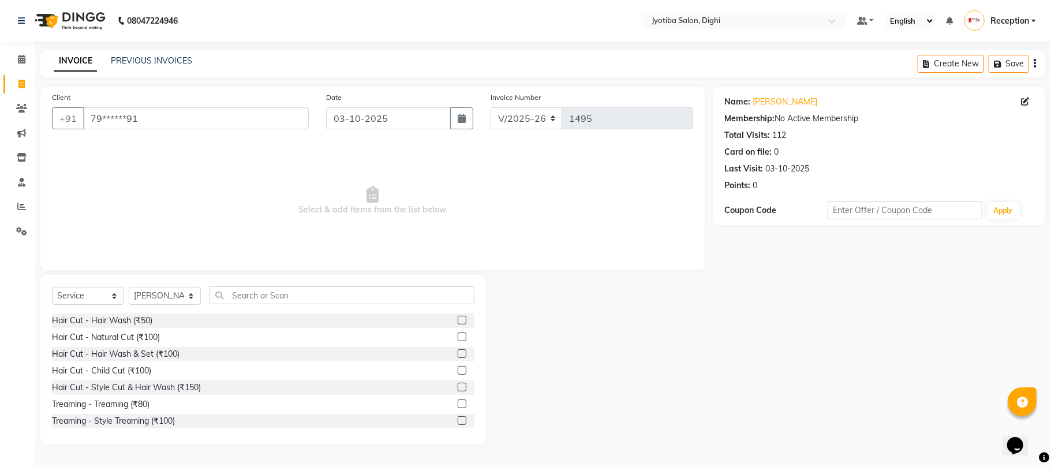
click at [458, 423] on label at bounding box center [462, 420] width 9 height 9
click at [458, 423] on input "checkbox" at bounding box center [462, 421] width 8 height 8
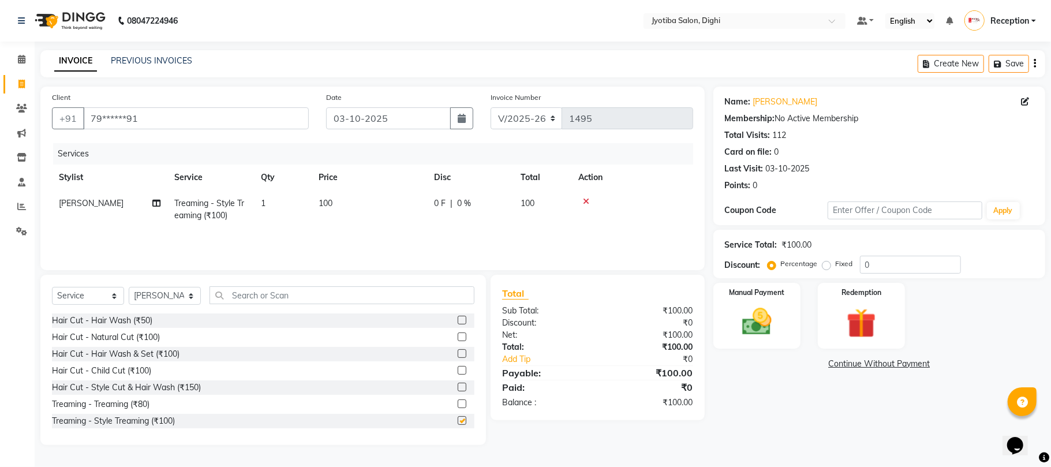
checkbox input "false"
click at [864, 363] on link "Continue Without Payment" at bounding box center [879, 364] width 327 height 12
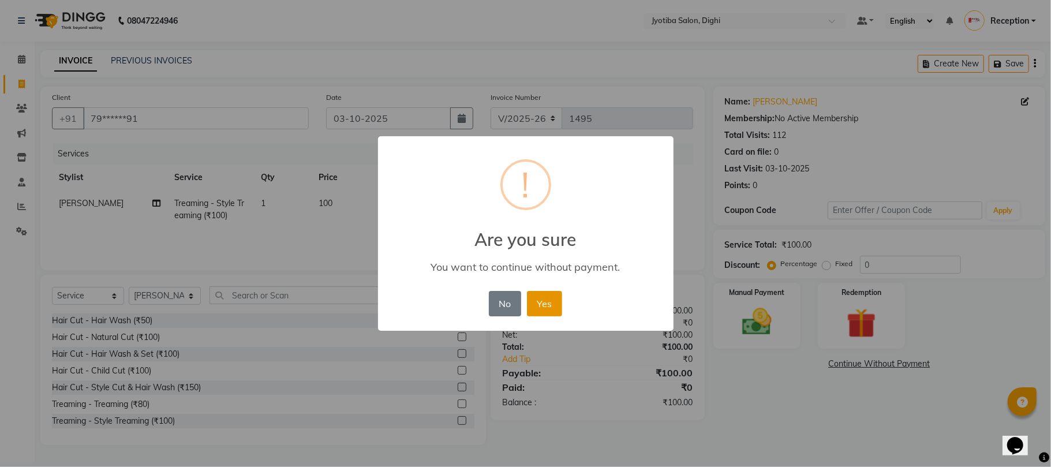
click at [543, 307] on button "Yes" at bounding box center [544, 303] width 35 height 25
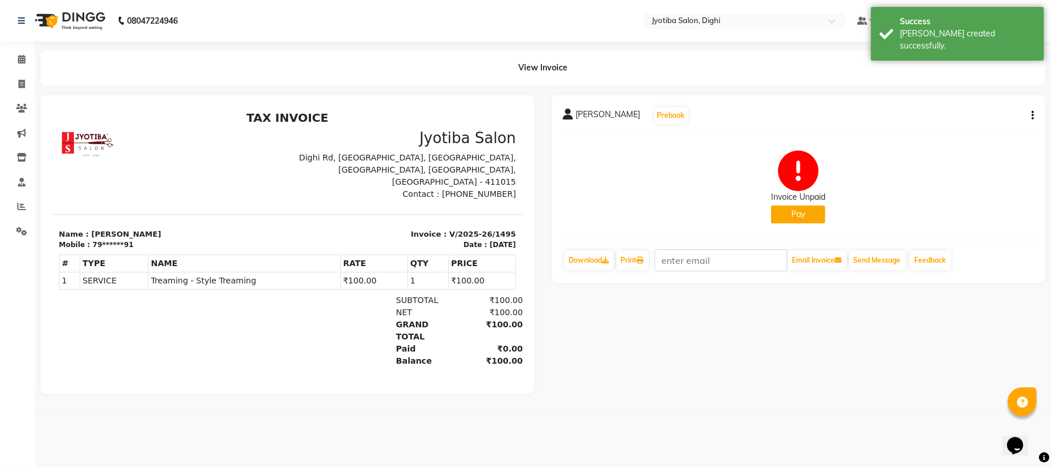
click at [772, 215] on button "Pay" at bounding box center [798, 214] width 54 height 18
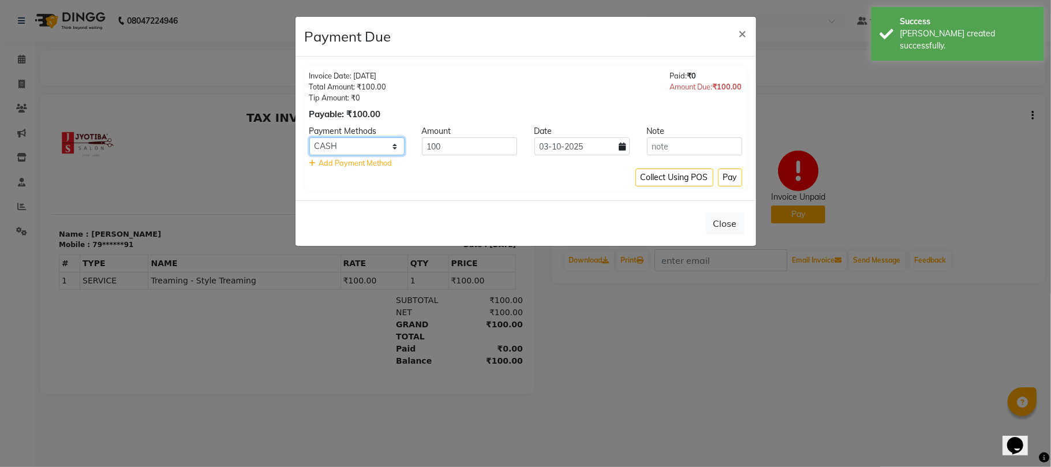
click at [376, 148] on select "CASH ONLINE CARD" at bounding box center [356, 146] width 95 height 18
select select "3"
click at [309, 138] on select "CASH ONLINE CARD" at bounding box center [356, 146] width 95 height 18
click at [732, 178] on button "Pay" at bounding box center [730, 178] width 24 height 18
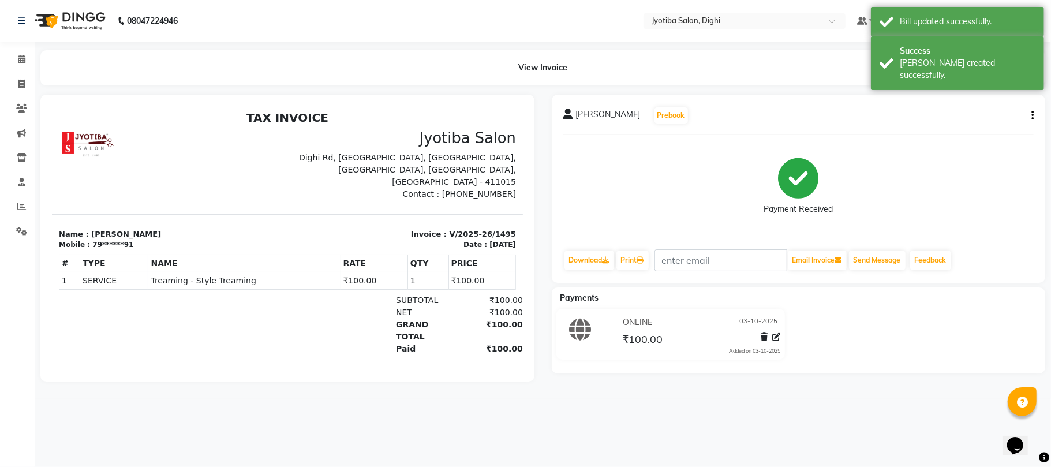
click at [1030, 117] on button "button" at bounding box center [1030, 116] width 7 height 12
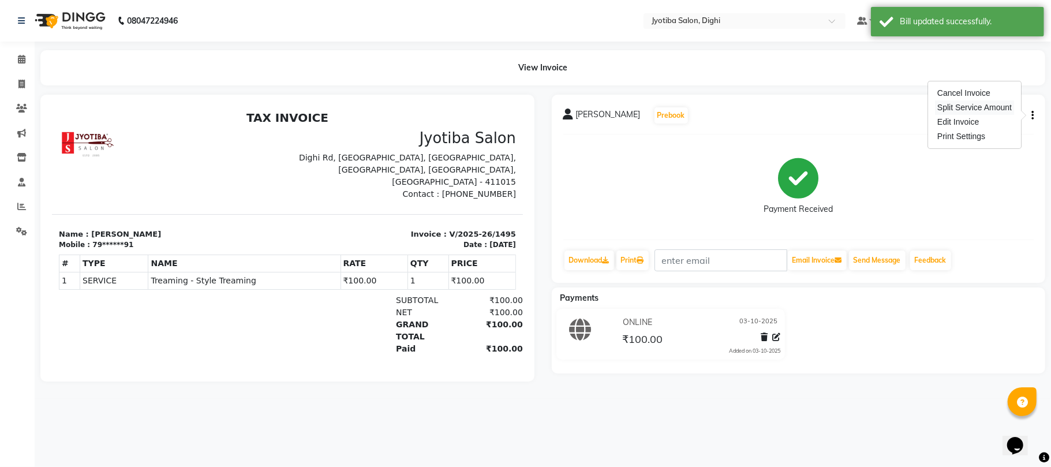
click at [1007, 105] on div "Split Service Amount" at bounding box center [974, 107] width 79 height 14
select select "59472"
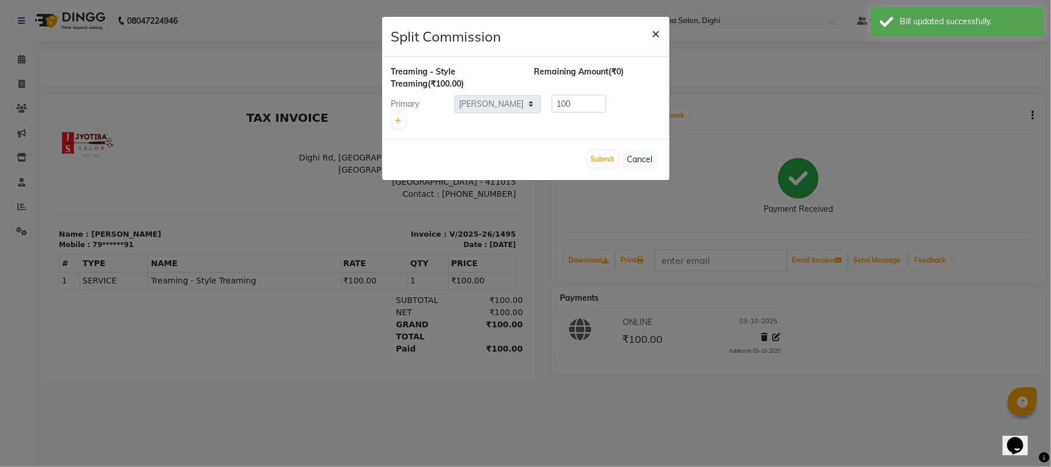
click at [656, 27] on span "×" at bounding box center [656, 32] width 8 height 17
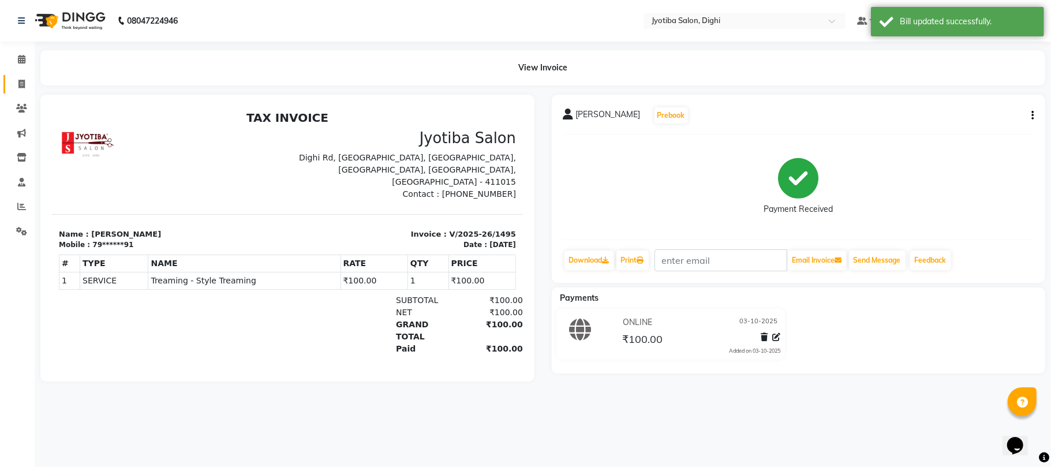
click at [8, 81] on link "Invoice" at bounding box center [17, 84] width 28 height 19
select select "643"
select select "service"
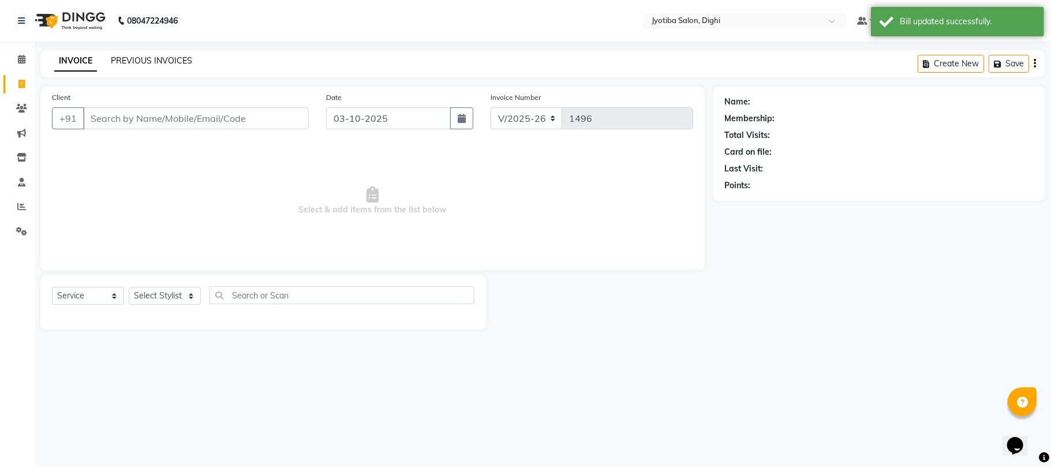
click at [148, 58] on link "PREVIOUS INVOICES" at bounding box center [151, 60] width 81 height 10
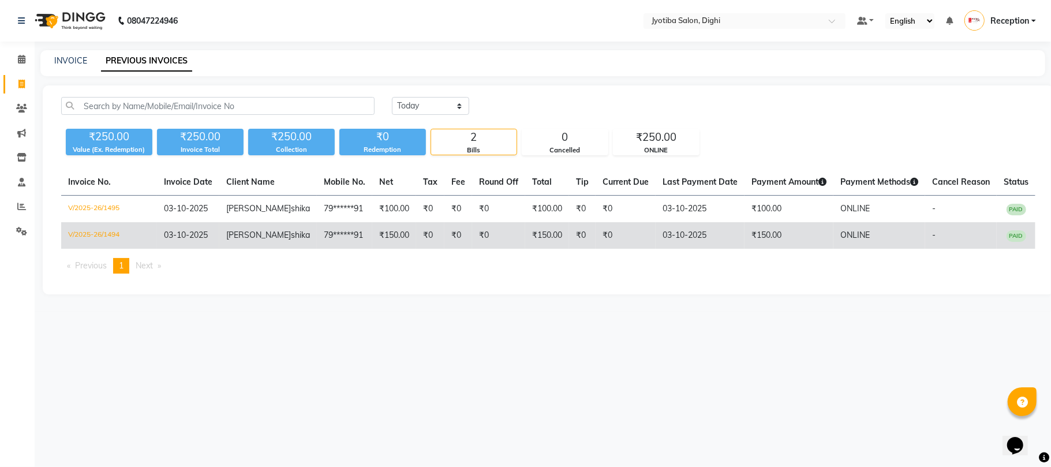
click at [372, 231] on td "₹150.00" at bounding box center [394, 235] width 44 height 27
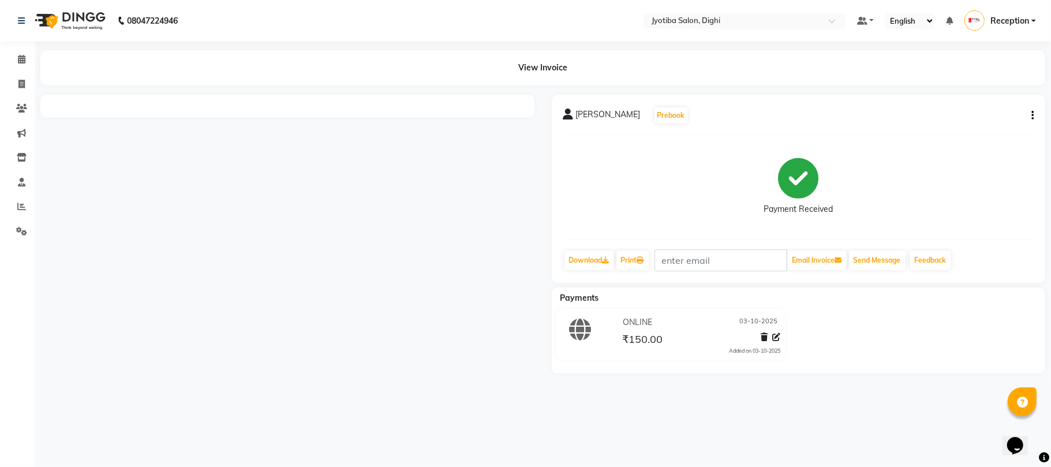
click at [1031, 116] on icon "button" at bounding box center [1032, 115] width 2 height 1
click at [1005, 107] on div "Split Service Amount" at bounding box center [974, 107] width 79 height 14
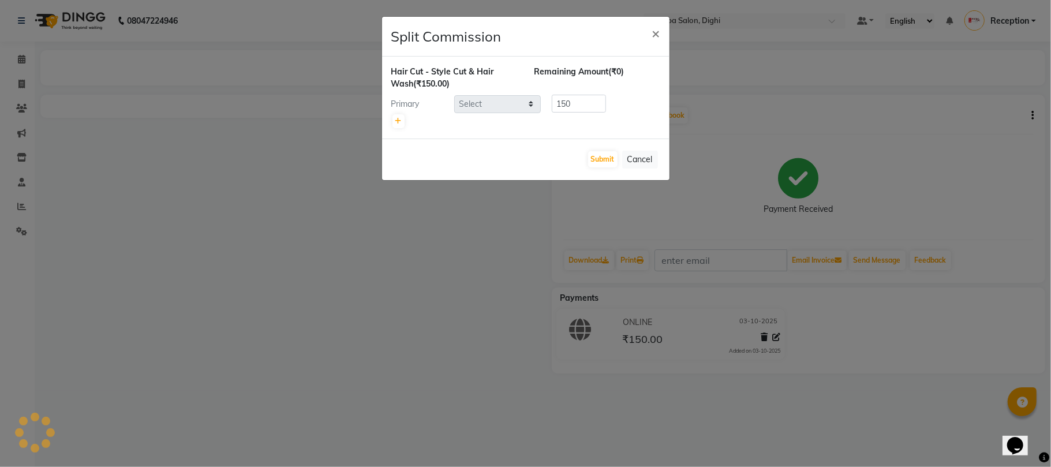
select select "59471"
click at [654, 29] on span "×" at bounding box center [656, 32] width 8 height 17
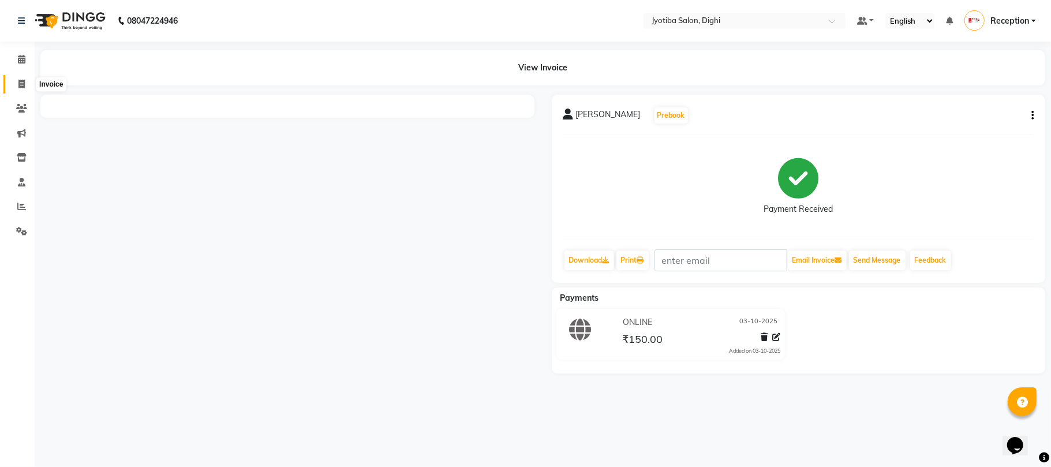
click at [12, 84] on span at bounding box center [22, 84] width 20 height 13
select select "643"
select select "service"
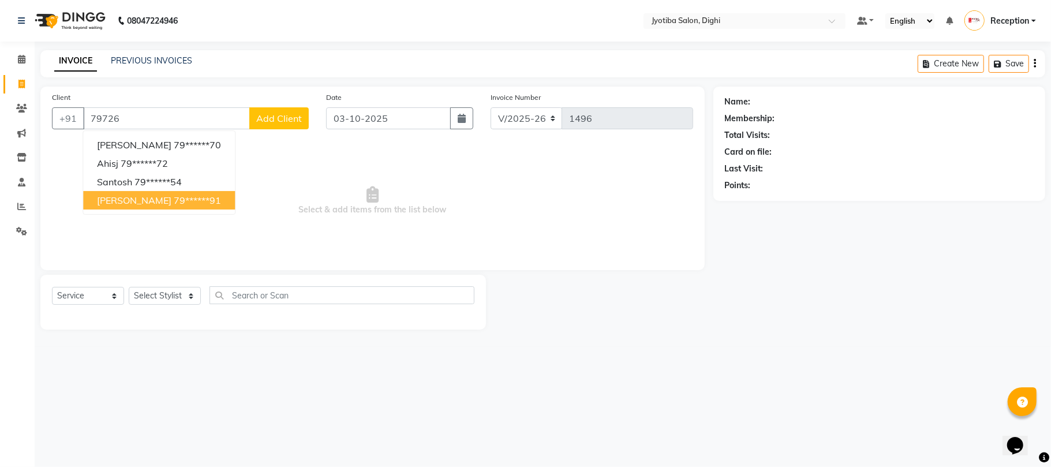
click at [174, 201] on ngb-highlight "79******91" at bounding box center [197, 200] width 47 height 12
type input "79******91"
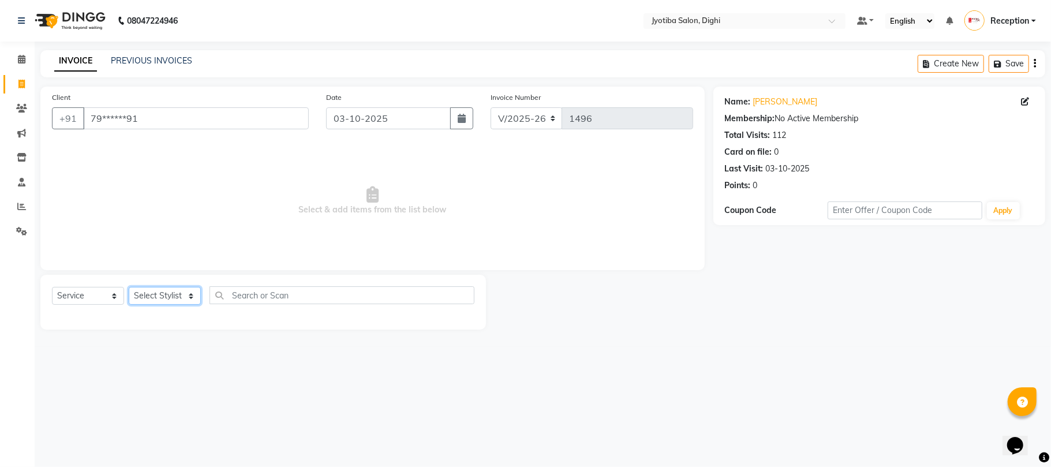
click at [167, 299] on select "Select Stylist anuj [PERSON_NAME] Prem Reception [PERSON_NAME]" at bounding box center [165, 296] width 72 height 18
select select "59471"
click at [129, 287] on select "Select Stylist anuj [PERSON_NAME] Prem Reception [PERSON_NAME]" at bounding box center [165, 296] width 72 height 18
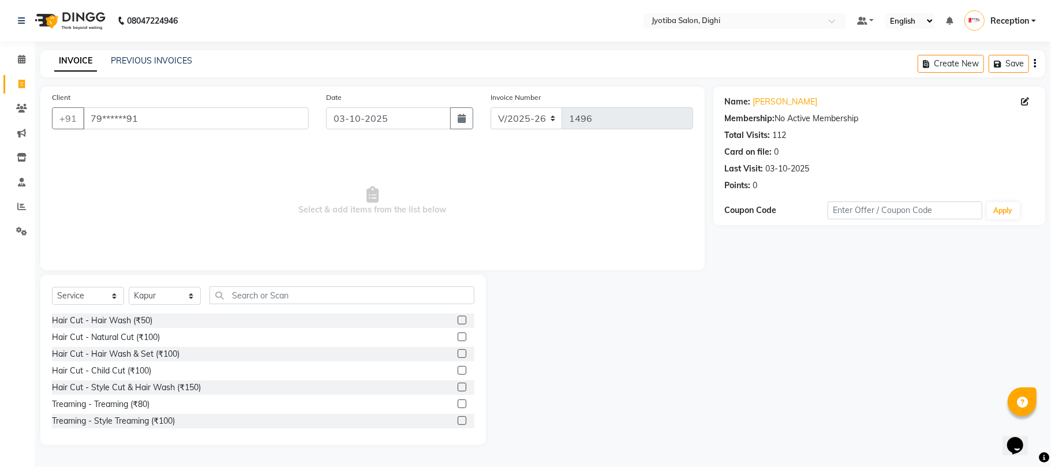
click at [458, 387] on label at bounding box center [462, 387] width 9 height 9
click at [458, 387] on input "checkbox" at bounding box center [462, 388] width 8 height 8
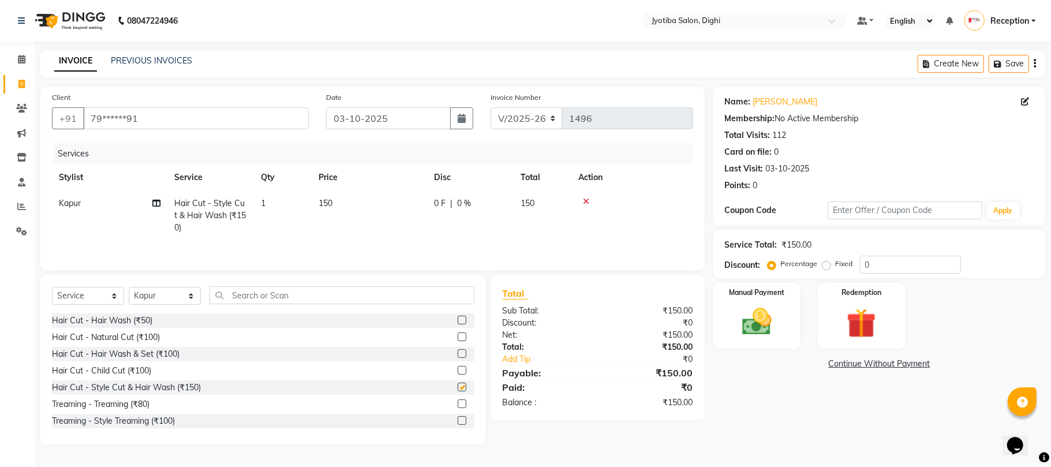
checkbox input "false"
click at [458, 420] on label at bounding box center [462, 420] width 9 height 9
click at [458, 420] on input "checkbox" at bounding box center [462, 421] width 8 height 8
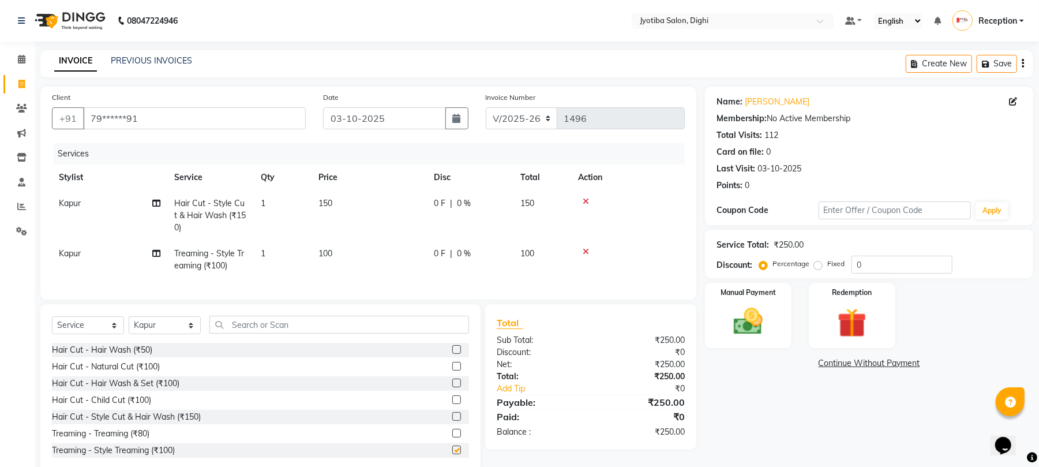
checkbox input "false"
click at [452, 421] on label at bounding box center [456, 416] width 9 height 9
click at [452, 421] on input "checkbox" at bounding box center [456, 417] width 8 height 8
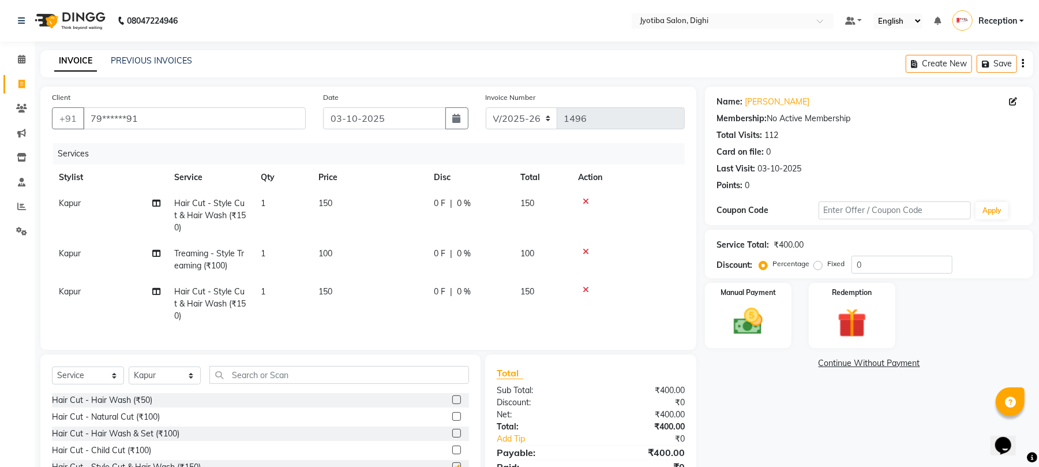
checkbox input "false"
click at [912, 360] on link "Continue Without Payment" at bounding box center [869, 363] width 324 height 12
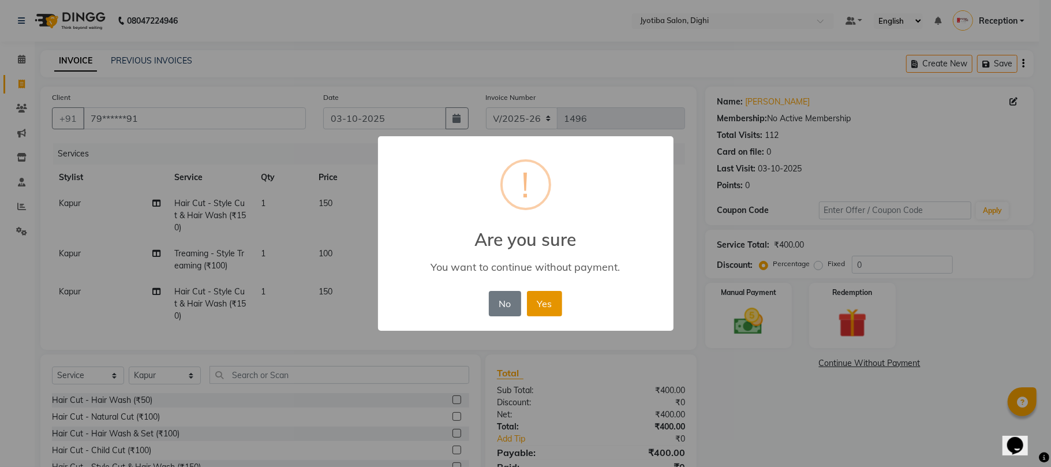
click at [552, 299] on button "Yes" at bounding box center [544, 303] width 35 height 25
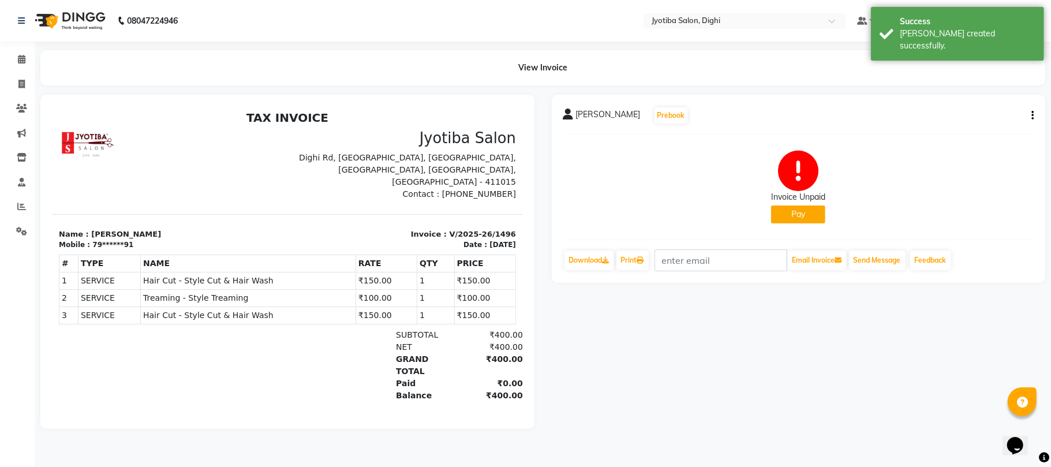
click at [806, 217] on button "Pay" at bounding box center [798, 214] width 54 height 18
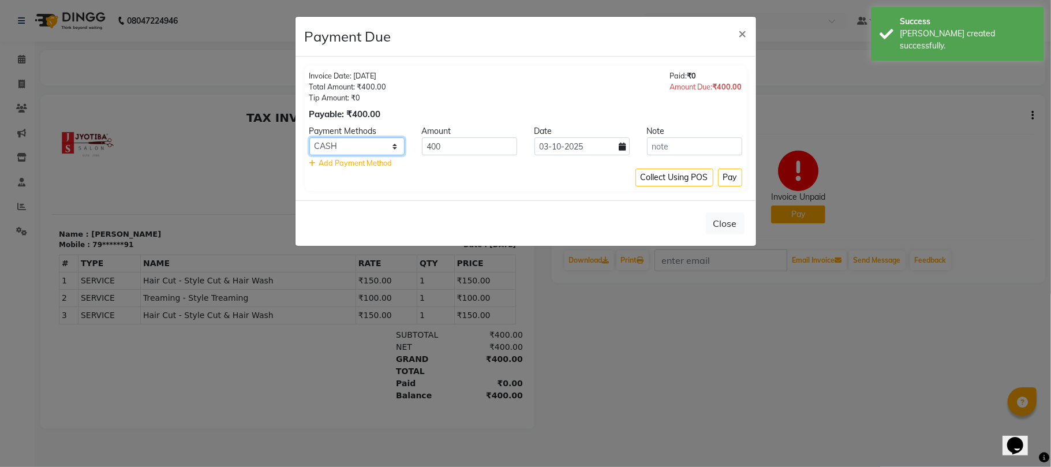
click at [346, 142] on select "CASH ONLINE CARD" at bounding box center [356, 146] width 95 height 18
select select "3"
click at [309, 138] on select "CASH ONLINE CARD" at bounding box center [356, 146] width 95 height 18
click at [731, 181] on button "Pay" at bounding box center [730, 178] width 24 height 18
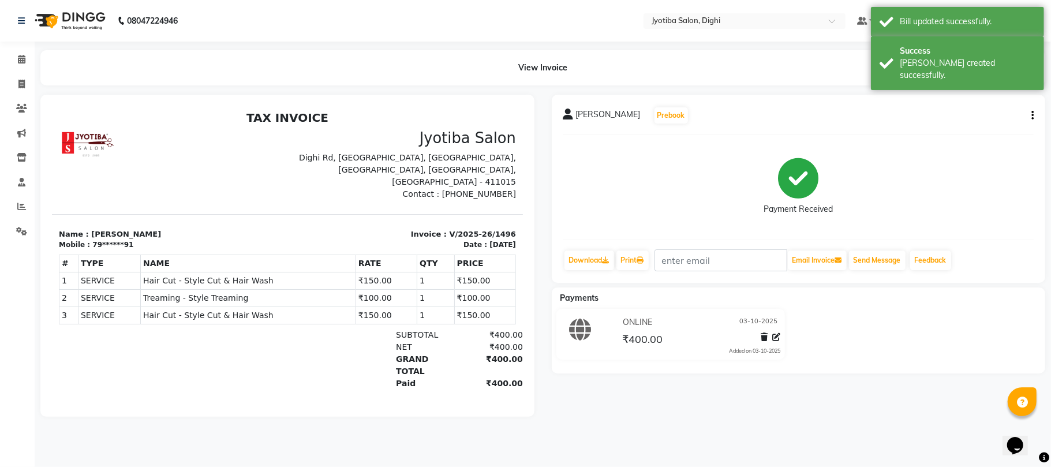
click at [1034, 117] on div "[PERSON_NAME] Prebook Payment Received Download Print Email Invoice Send Messag…" at bounding box center [799, 189] width 494 height 188
click at [1029, 114] on button "button" at bounding box center [1030, 116] width 7 height 12
click at [997, 106] on div "Split Service Amount" at bounding box center [974, 107] width 79 height 14
select select "59471"
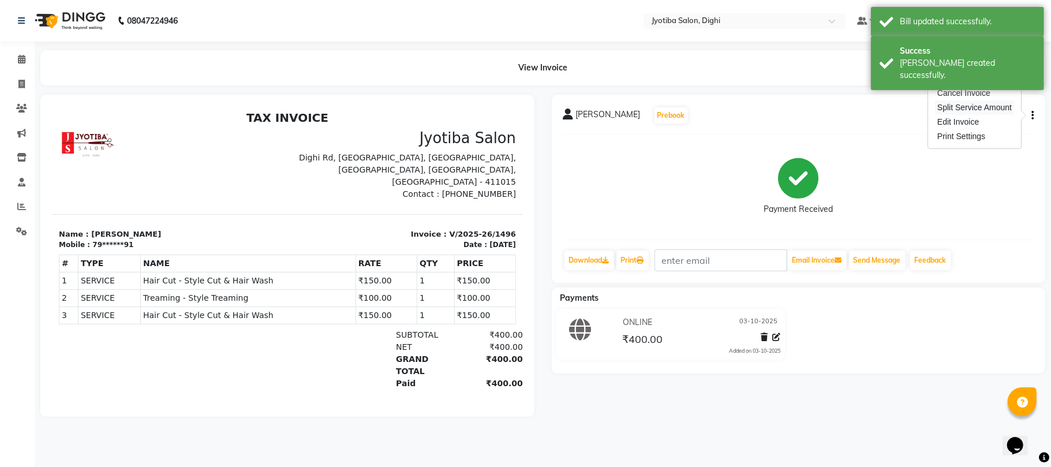
select select "59471"
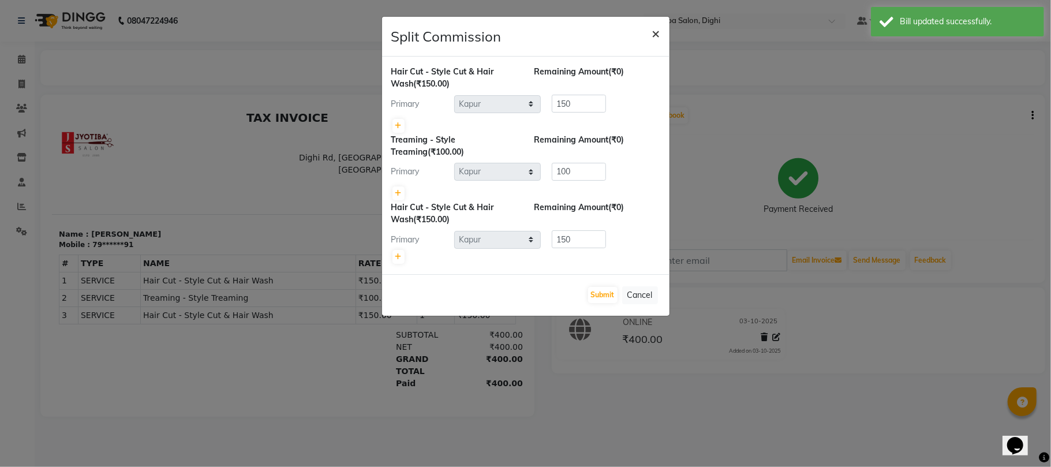
click at [652, 33] on span "×" at bounding box center [656, 32] width 8 height 17
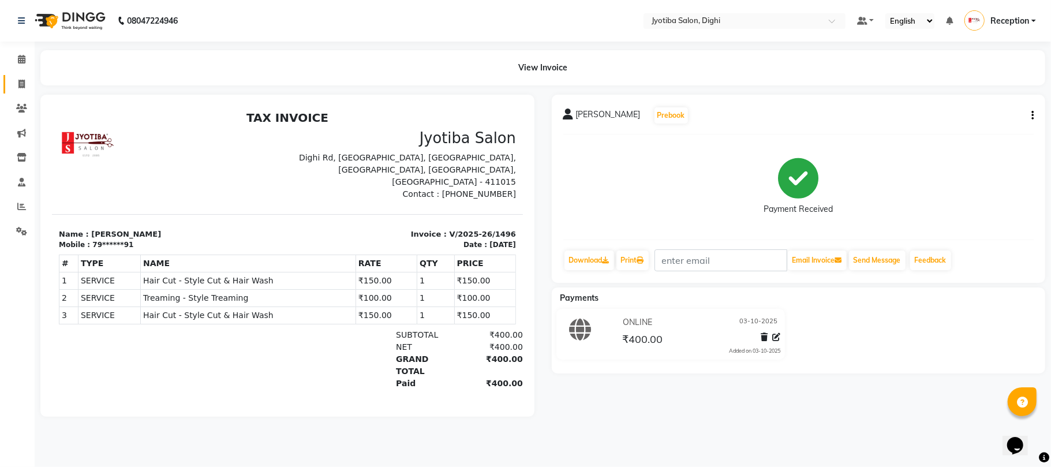
drag, startPoint x: 14, startPoint y: 76, endPoint x: 27, endPoint y: 83, distance: 14.0
click at [14, 76] on link "Invoice" at bounding box center [17, 84] width 28 height 19
select select "643"
select select "service"
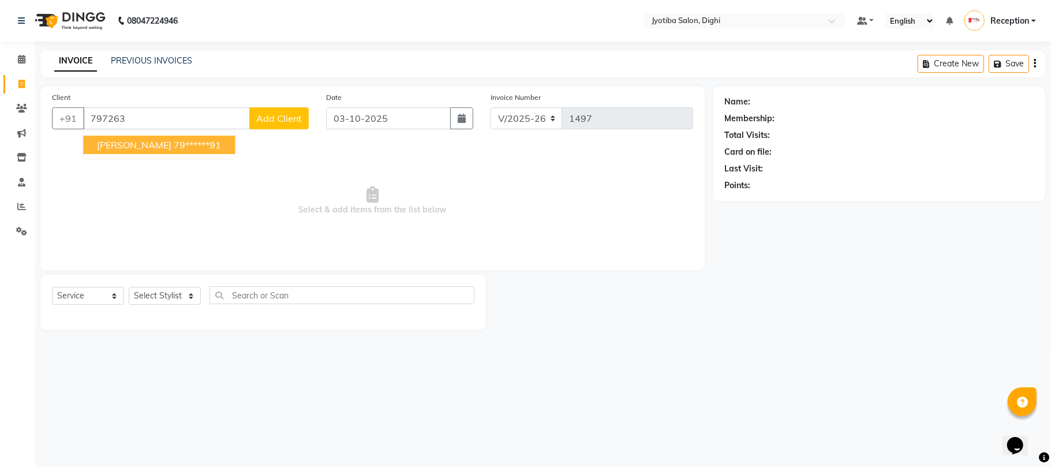
click at [148, 144] on button "sohel shika 79******91" at bounding box center [159, 145] width 152 height 18
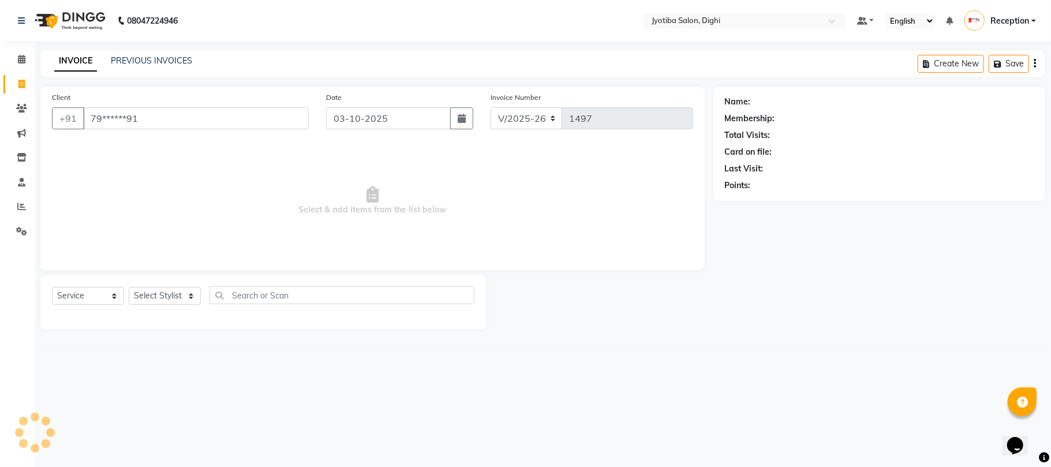
type input "79******91"
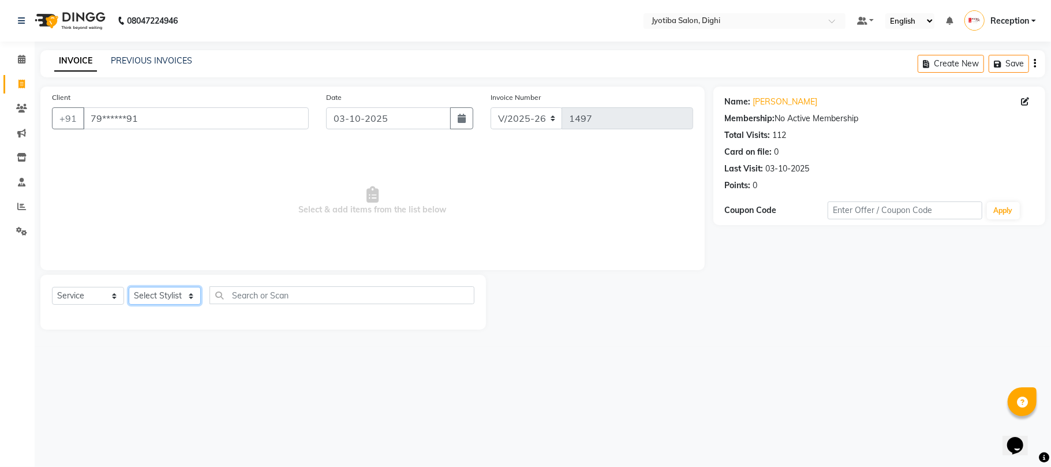
click at [162, 294] on select "Select Stylist anuj [PERSON_NAME] Prem Reception [PERSON_NAME]" at bounding box center [165, 296] width 72 height 18
select select "59472"
click at [129, 287] on select "Select Stylist anuj [PERSON_NAME] Prem Reception [PERSON_NAME]" at bounding box center [165, 296] width 72 height 18
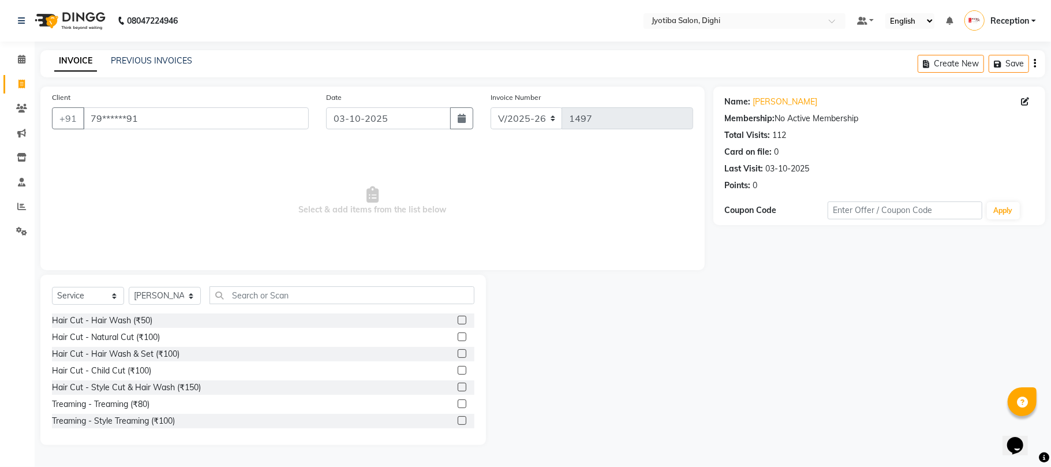
click at [458, 383] on label at bounding box center [462, 387] width 9 height 9
click at [458, 384] on input "checkbox" at bounding box center [462, 388] width 8 height 8
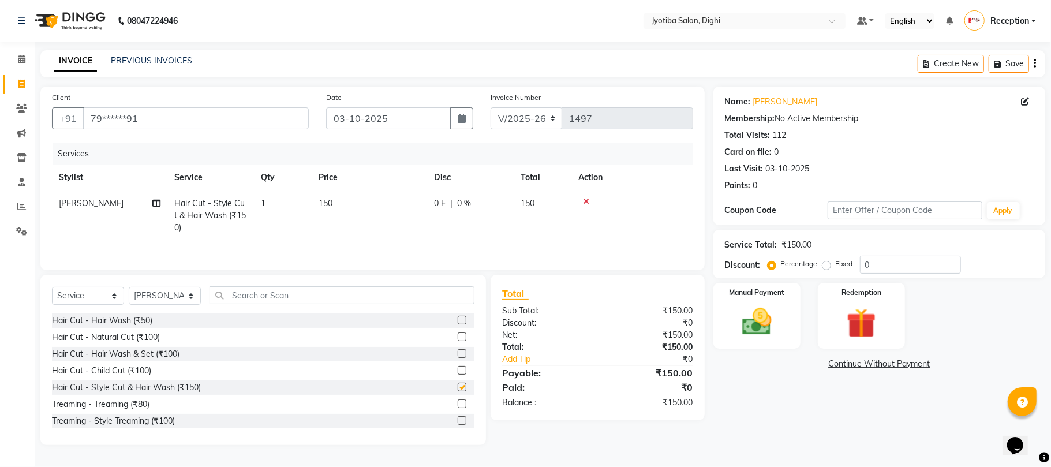
checkbox input "false"
click at [458, 418] on label at bounding box center [462, 420] width 9 height 9
click at [458, 418] on input "checkbox" at bounding box center [462, 421] width 8 height 8
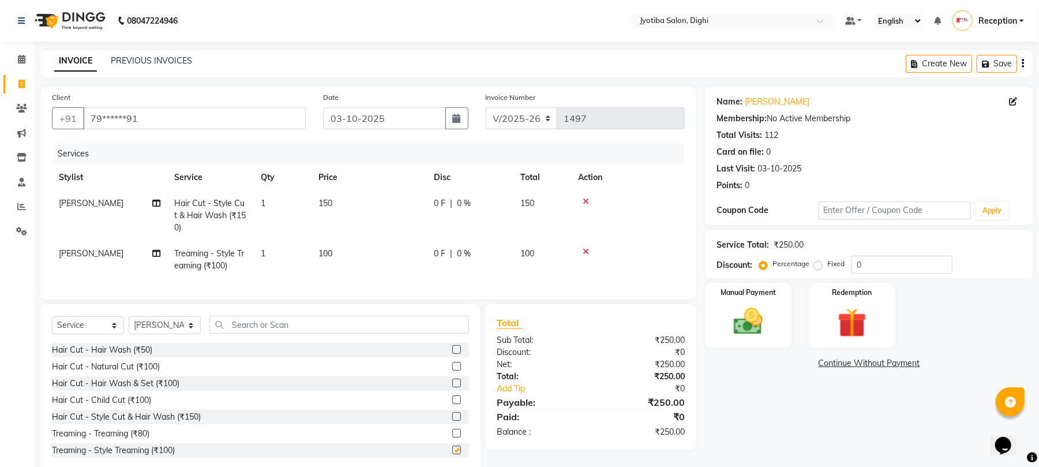
checkbox input "false"
click at [836, 361] on link "Continue Without Payment" at bounding box center [869, 363] width 324 height 12
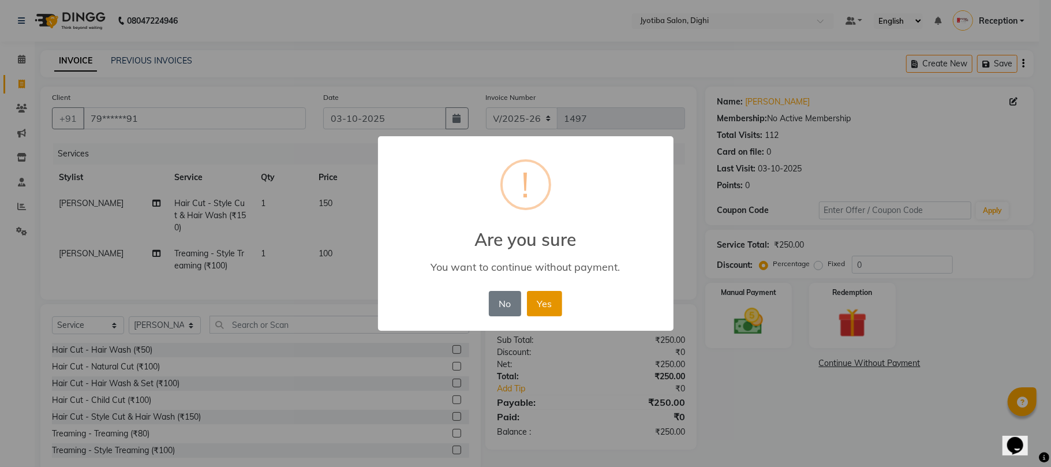
click at [532, 295] on button "Yes" at bounding box center [544, 303] width 35 height 25
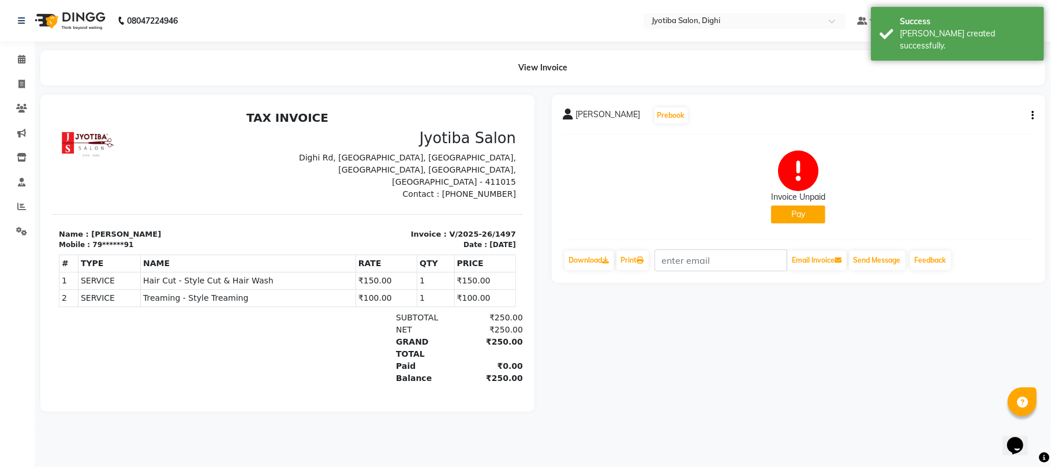
drag, startPoint x: 811, startPoint y: 215, endPoint x: 801, endPoint y: 208, distance: 12.3
click at [801, 208] on button "Pay" at bounding box center [798, 214] width 54 height 18
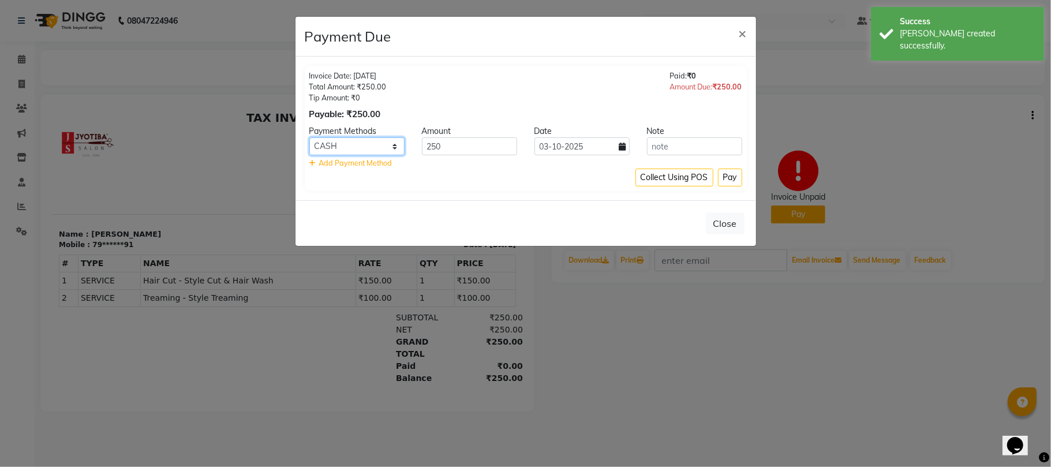
click at [374, 146] on select "CASH ONLINE CARD" at bounding box center [356, 146] width 95 height 18
select select "3"
click at [309, 138] on select "CASH ONLINE CARD" at bounding box center [356, 146] width 95 height 18
click at [722, 180] on button "Pay" at bounding box center [730, 178] width 24 height 18
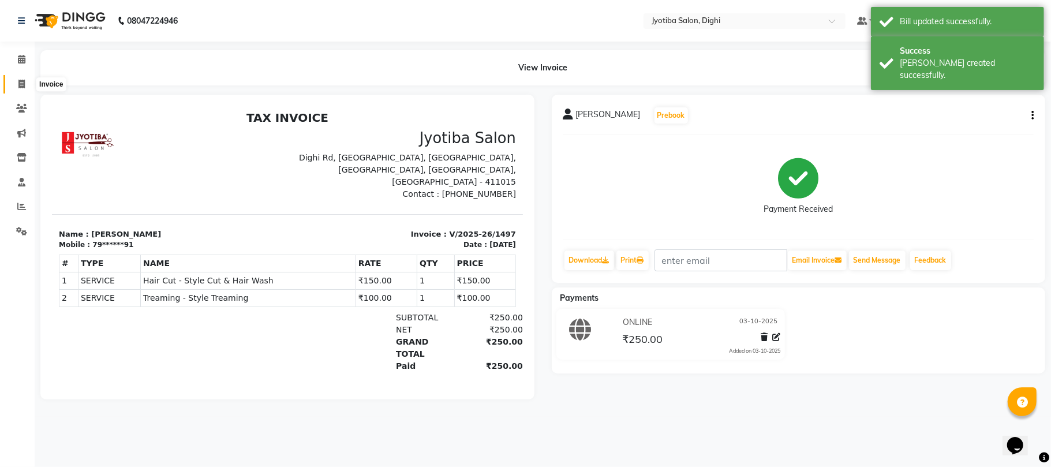
click at [21, 82] on icon at bounding box center [21, 84] width 6 height 9
select select "service"
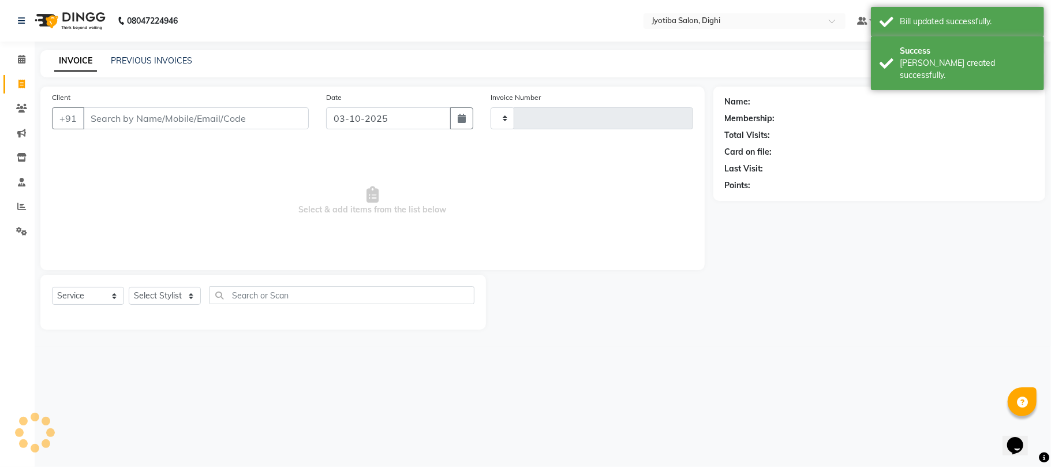
type input "1498"
select select "643"
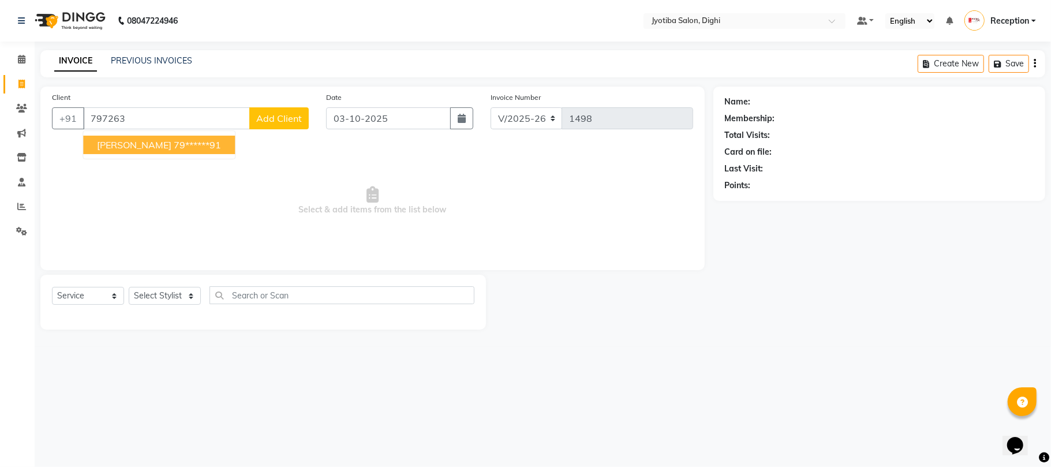
click at [143, 142] on span "[PERSON_NAME]" at bounding box center [134, 145] width 74 height 12
type input "79******91"
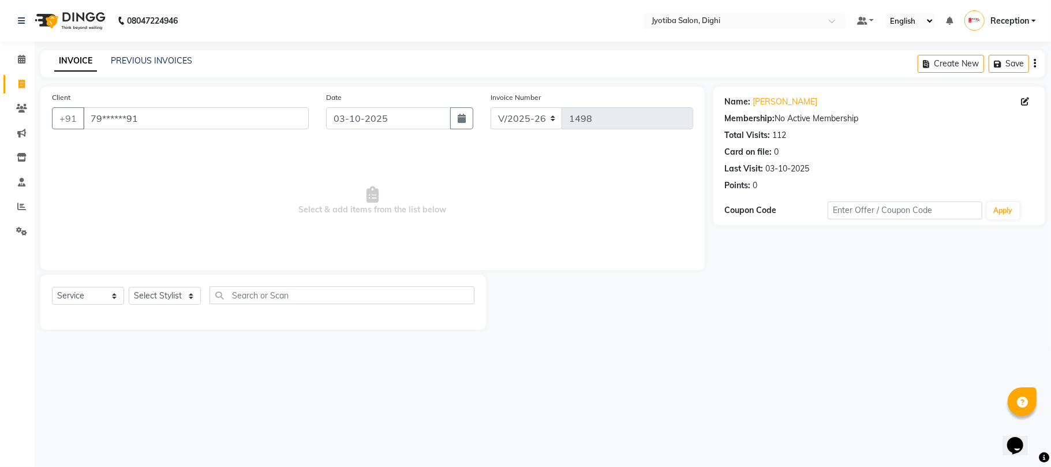
drag, startPoint x: 156, startPoint y: 283, endPoint x: 157, endPoint y: 289, distance: 6.5
click at [157, 289] on div "Select Service Product Membership Package Voucher Prepaid Gift Card Select Styl…" at bounding box center [262, 302] width 445 height 55
click at [158, 295] on select "Select Stylist anuj [PERSON_NAME] Prem Reception [PERSON_NAME]" at bounding box center [165, 296] width 72 height 18
select select "59471"
click at [129, 287] on select "Select Stylist anuj [PERSON_NAME] Prem Reception [PERSON_NAME]" at bounding box center [165, 296] width 72 height 18
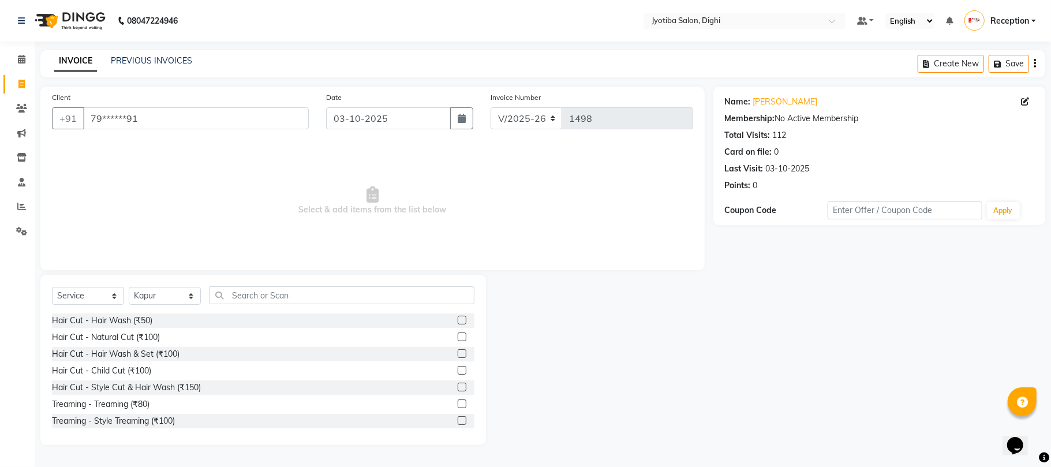
click at [458, 414] on div at bounding box center [466, 421] width 17 height 14
click at [458, 421] on label at bounding box center [462, 420] width 9 height 9
click at [458, 421] on input "checkbox" at bounding box center [462, 421] width 8 height 8
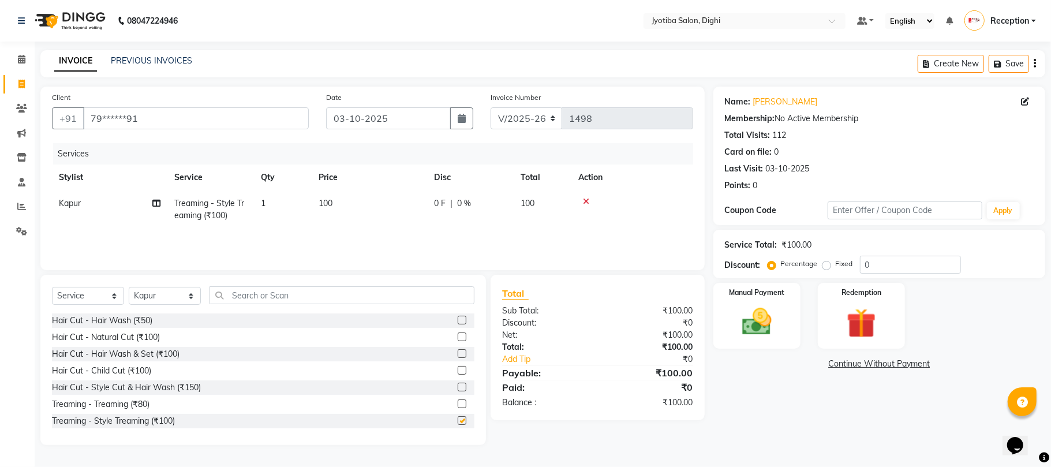
checkbox input "false"
click at [871, 365] on link "Continue Without Payment" at bounding box center [879, 364] width 327 height 12
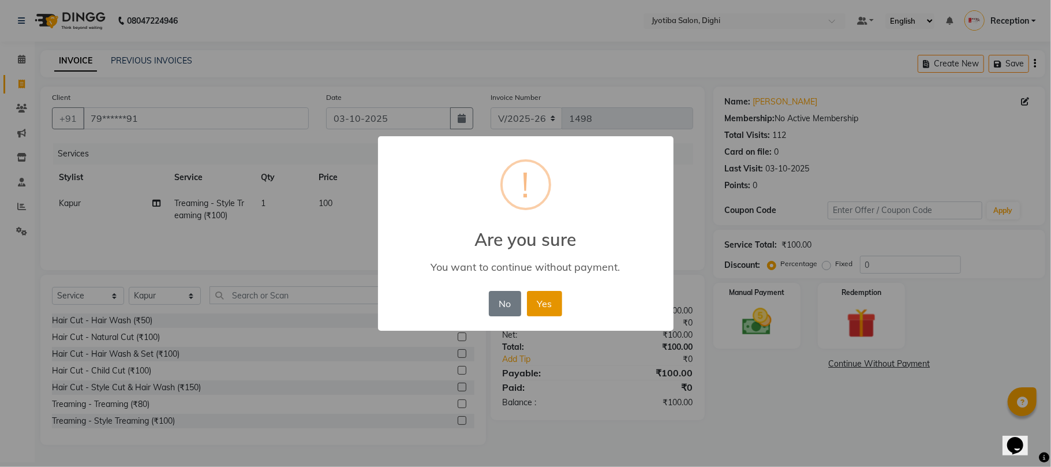
click at [538, 298] on button "Yes" at bounding box center [544, 303] width 35 height 25
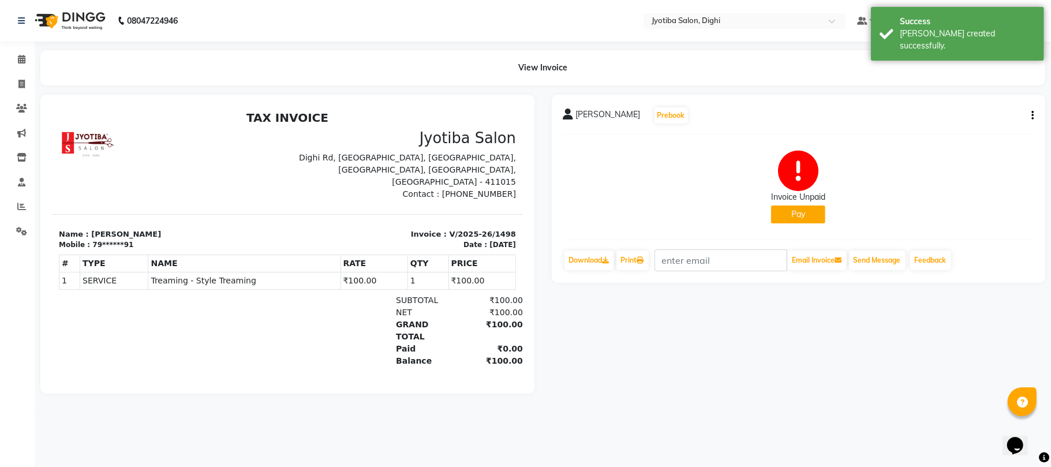
click at [798, 217] on button "Pay" at bounding box center [798, 214] width 54 height 18
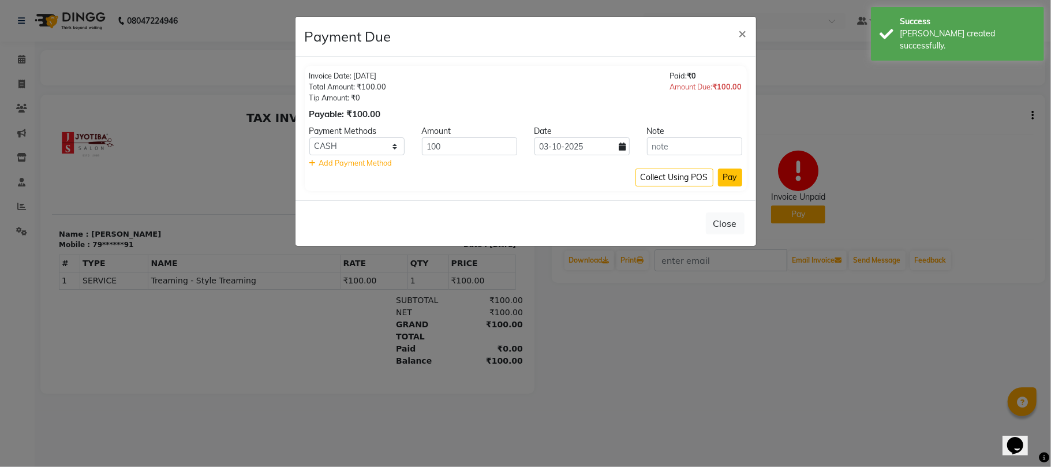
click at [732, 174] on button "Pay" at bounding box center [730, 178] width 24 height 18
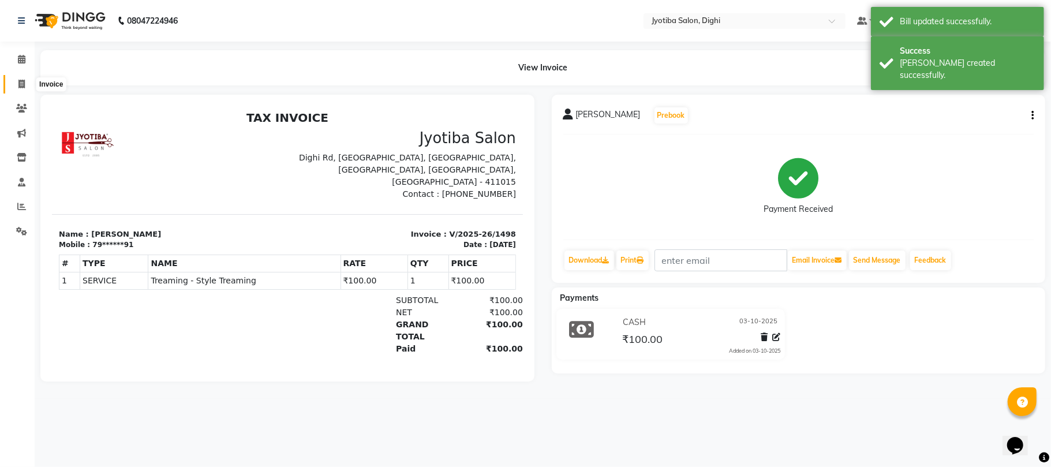
click at [21, 84] on icon at bounding box center [21, 84] width 6 height 9
select select "643"
select select "service"
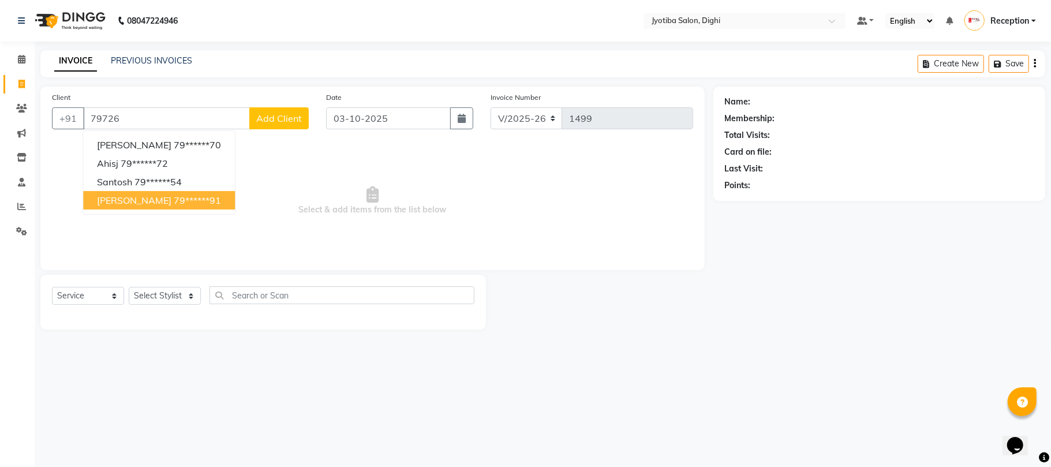
click at [192, 201] on ngb-highlight "79******91" at bounding box center [197, 200] width 47 height 12
type input "79******91"
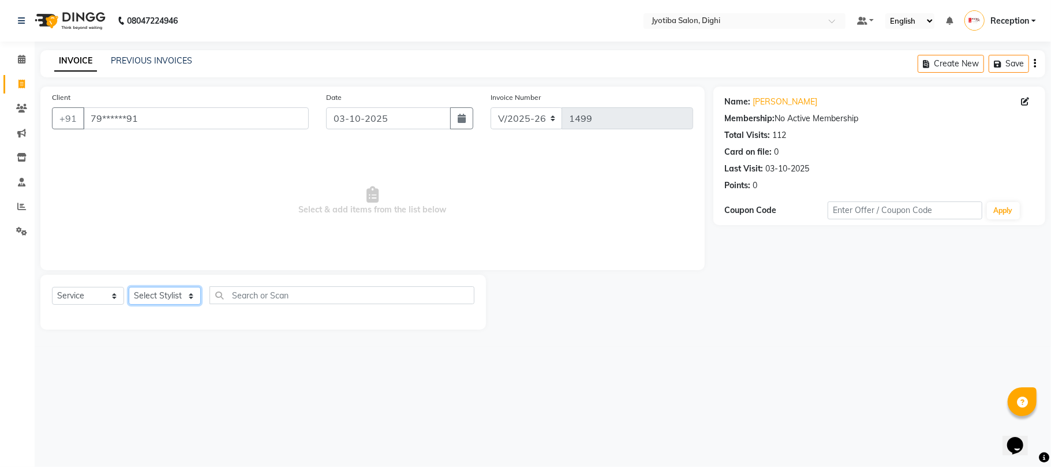
click at [164, 295] on select "Select Stylist anuj [PERSON_NAME] Prem Reception [PERSON_NAME]" at bounding box center [165, 296] width 72 height 18
select select "59472"
click at [129, 287] on select "Select Stylist anuj [PERSON_NAME] Prem Reception [PERSON_NAME]" at bounding box center [165, 296] width 72 height 18
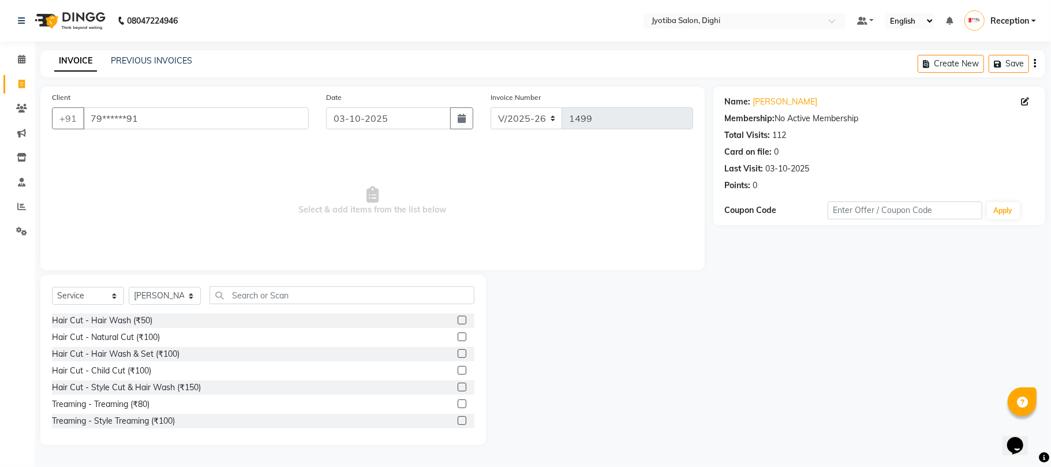
click at [458, 385] on label at bounding box center [462, 387] width 9 height 9
click at [458, 385] on input "checkbox" at bounding box center [462, 388] width 8 height 8
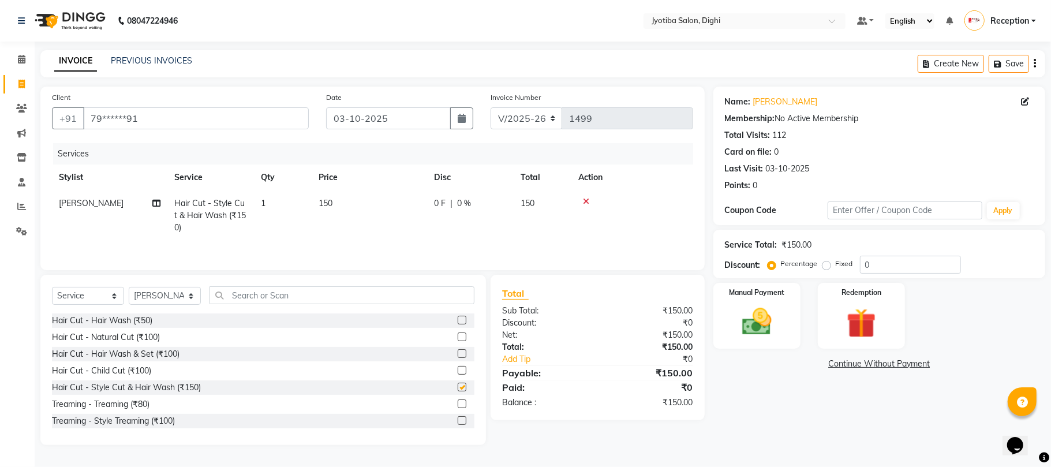
checkbox input "false"
click at [458, 421] on label at bounding box center [462, 420] width 9 height 9
click at [458, 421] on input "checkbox" at bounding box center [462, 421] width 8 height 8
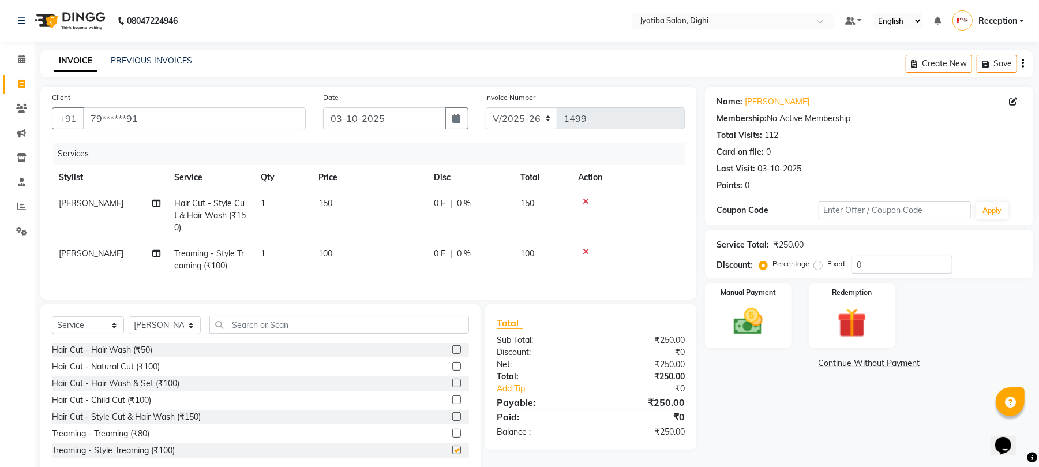
checkbox input "false"
click at [862, 361] on link "Continue Without Payment" at bounding box center [869, 363] width 324 height 12
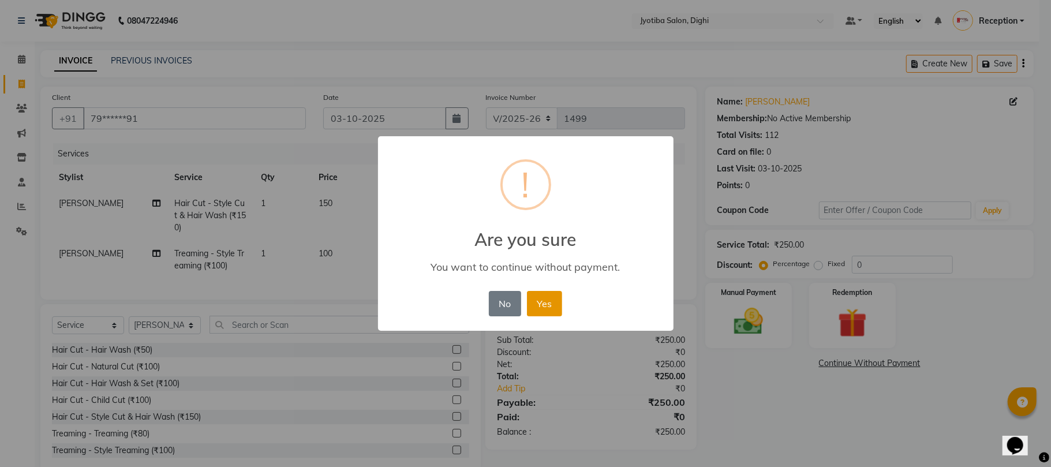
click at [550, 302] on button "Yes" at bounding box center [544, 303] width 35 height 25
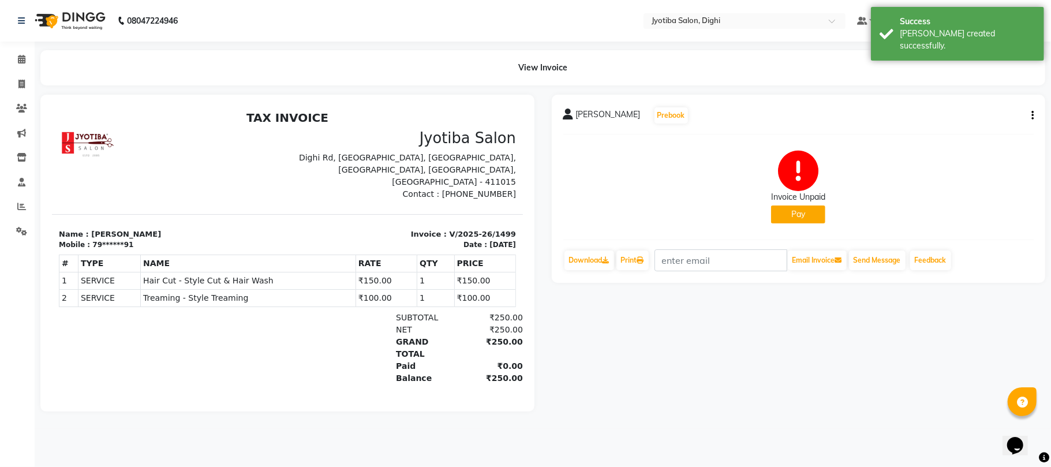
click at [808, 211] on button "Pay" at bounding box center [798, 214] width 54 height 18
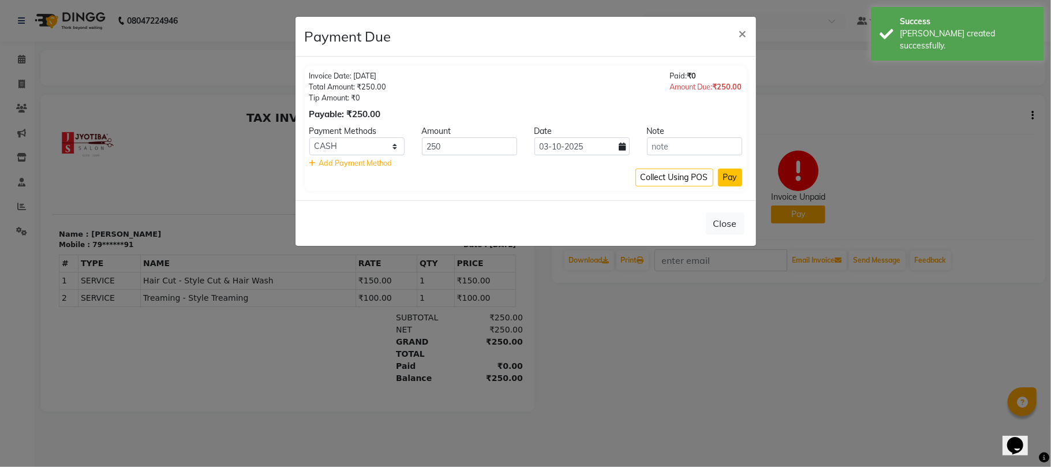
click at [730, 178] on button "Pay" at bounding box center [730, 178] width 24 height 18
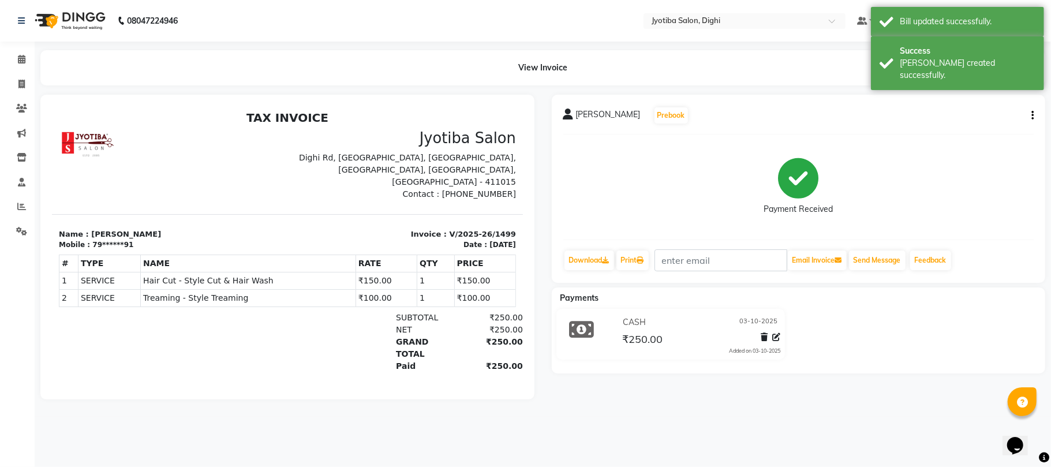
click at [1028, 114] on button "button" at bounding box center [1030, 116] width 7 height 12
click at [998, 110] on div "Split Service Amount" at bounding box center [974, 107] width 79 height 14
select select "59472"
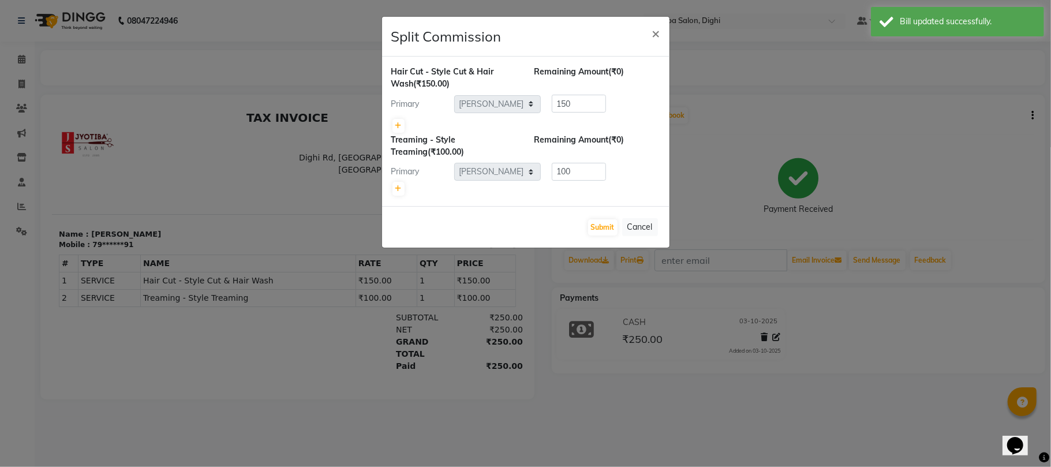
click at [672, 40] on ngb-modal-window "Split Commission × Hair Cut - Style Cut & Hair Wash (₹150.00) Remaining Amount …" at bounding box center [525, 233] width 1051 height 467
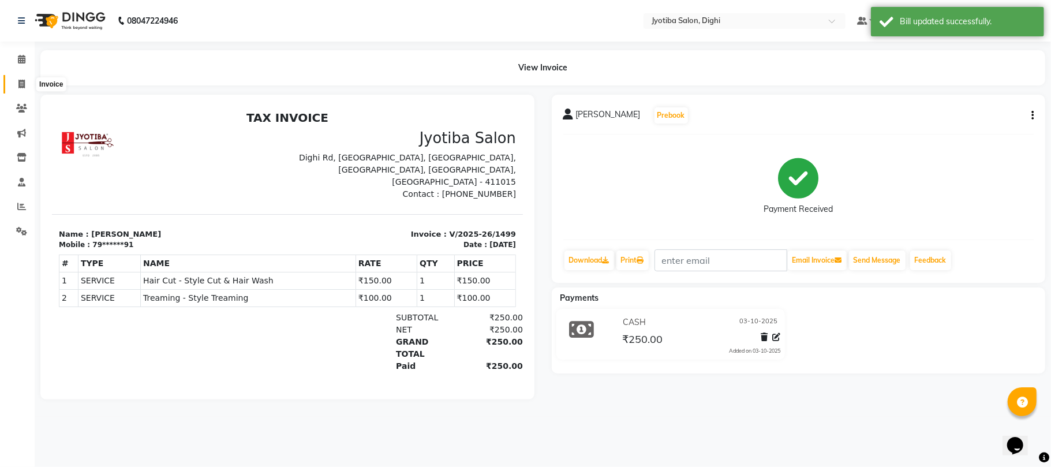
click at [14, 82] on span at bounding box center [22, 84] width 20 height 13
select select "643"
select select "service"
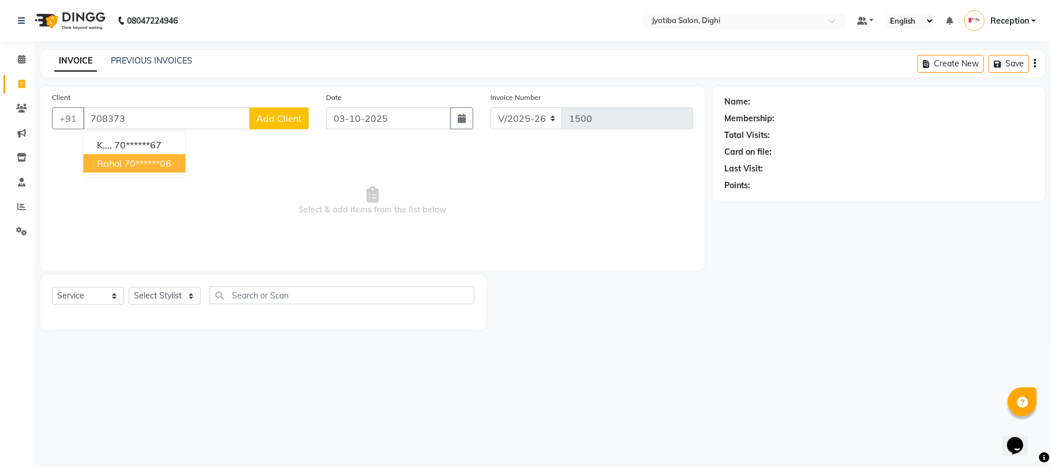
click at [132, 169] on button "rahol 70******06" at bounding box center [134, 163] width 102 height 18
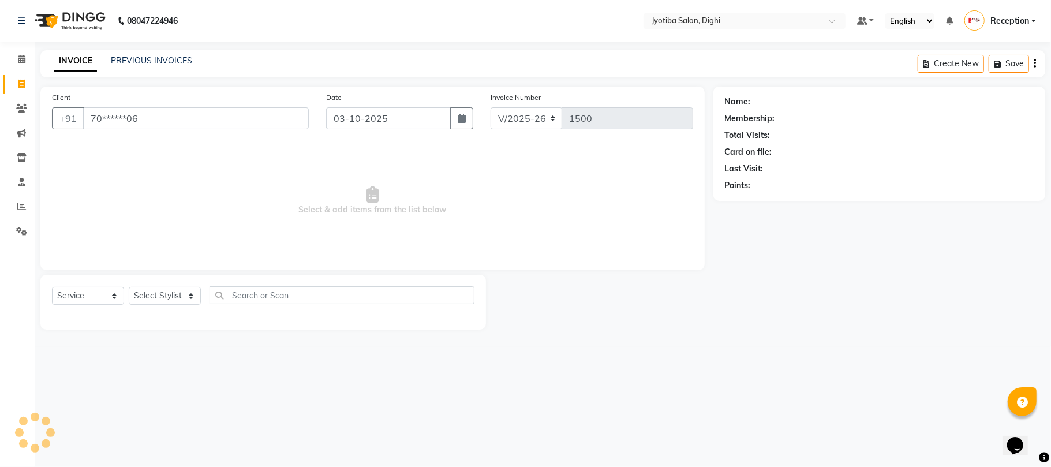
type input "70******06"
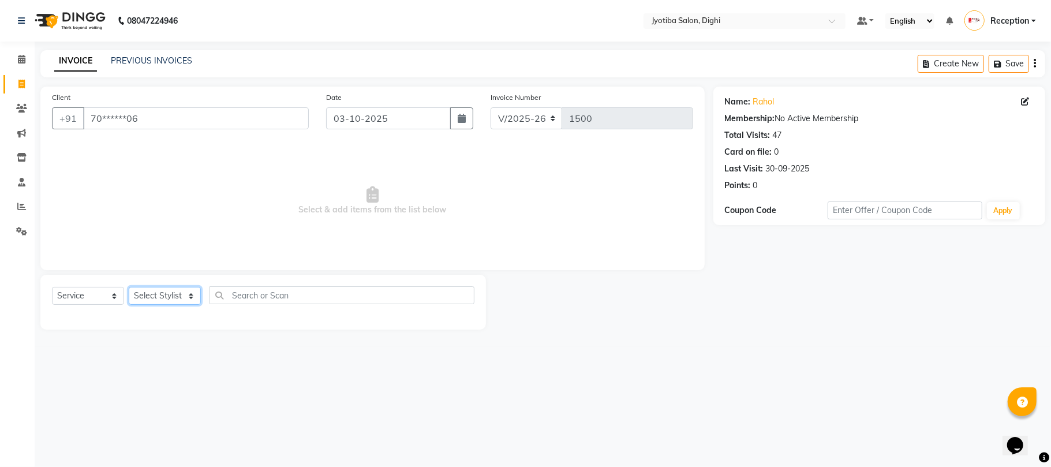
click at [153, 301] on select "Select Stylist anuj [PERSON_NAME] Prem Reception [PERSON_NAME]" at bounding box center [165, 296] width 72 height 18
select select "59471"
click at [129, 287] on select "Select Stylist anuj [PERSON_NAME] Prem Reception [PERSON_NAME]" at bounding box center [165, 296] width 72 height 18
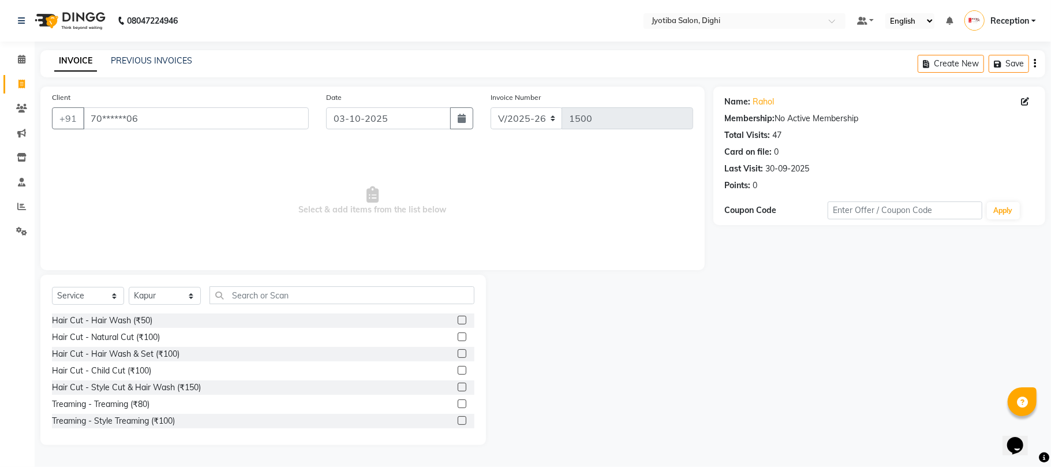
click at [458, 418] on label at bounding box center [462, 420] width 9 height 9
click at [458, 418] on input "checkbox" at bounding box center [462, 421] width 8 height 8
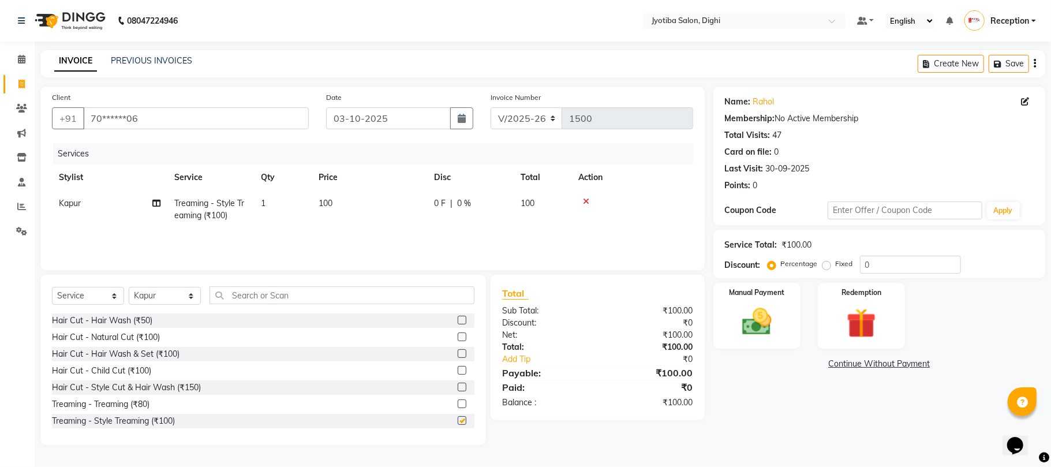
checkbox input "false"
click at [852, 364] on link "Continue Without Payment" at bounding box center [879, 364] width 327 height 12
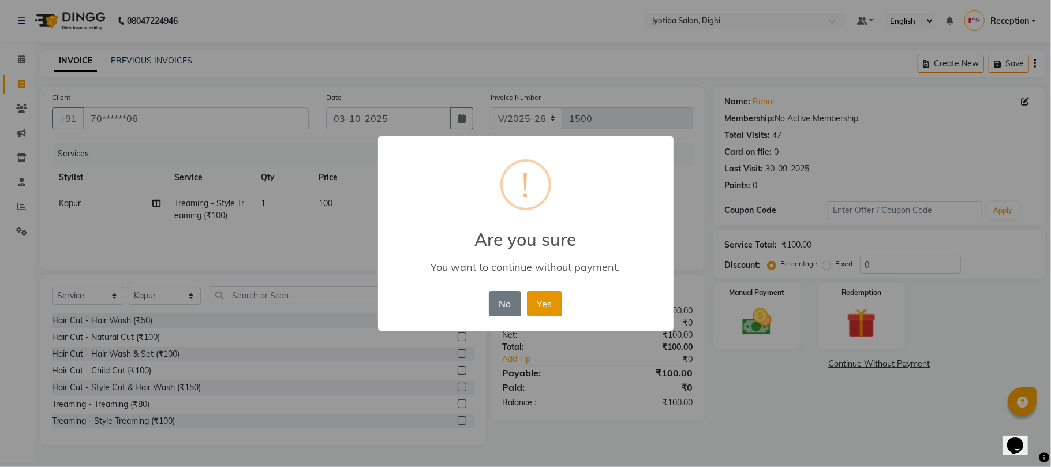
click at [548, 301] on button "Yes" at bounding box center [544, 303] width 35 height 25
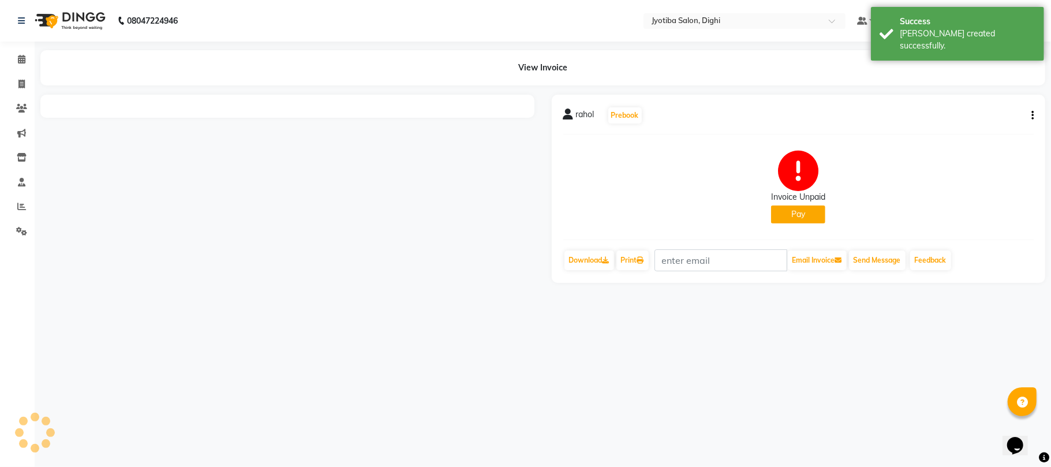
click at [802, 213] on button "Pay" at bounding box center [798, 214] width 54 height 18
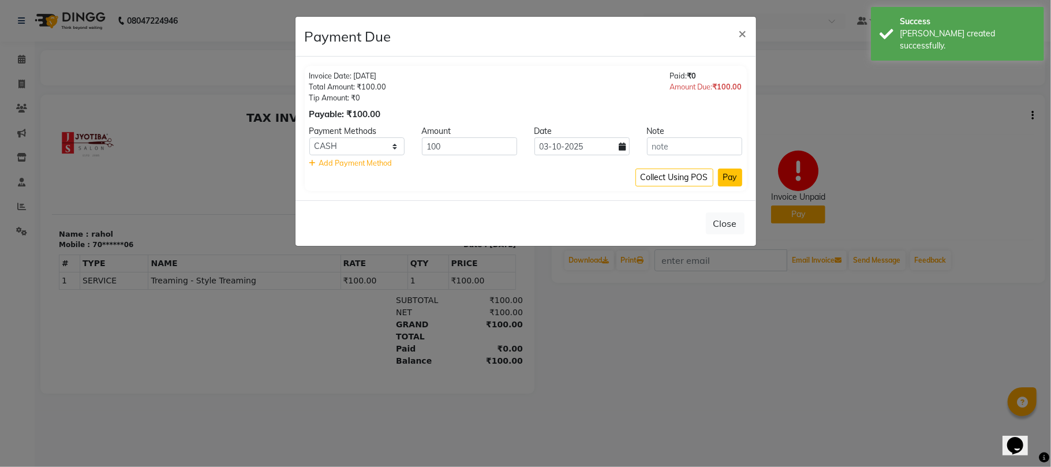
click at [731, 171] on button "Pay" at bounding box center [730, 178] width 24 height 18
click at [731, 171] on div "Collect Using POS Pay" at bounding box center [525, 178] width 433 height 18
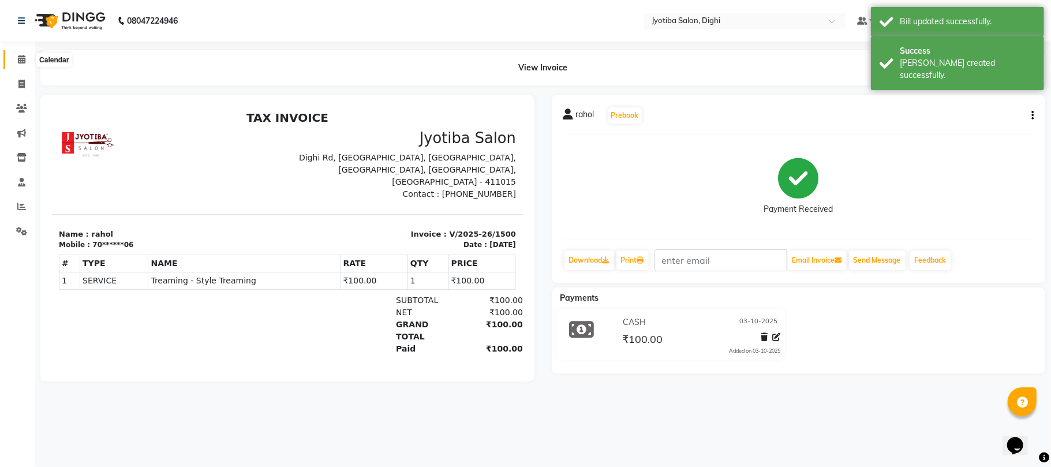
click at [20, 61] on icon at bounding box center [22, 59] width 8 height 9
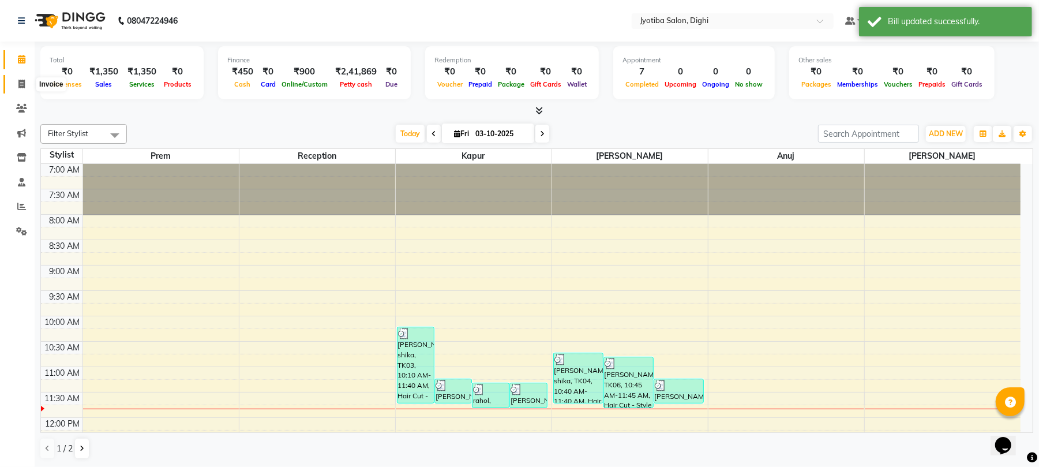
click at [21, 78] on span at bounding box center [22, 84] width 20 height 13
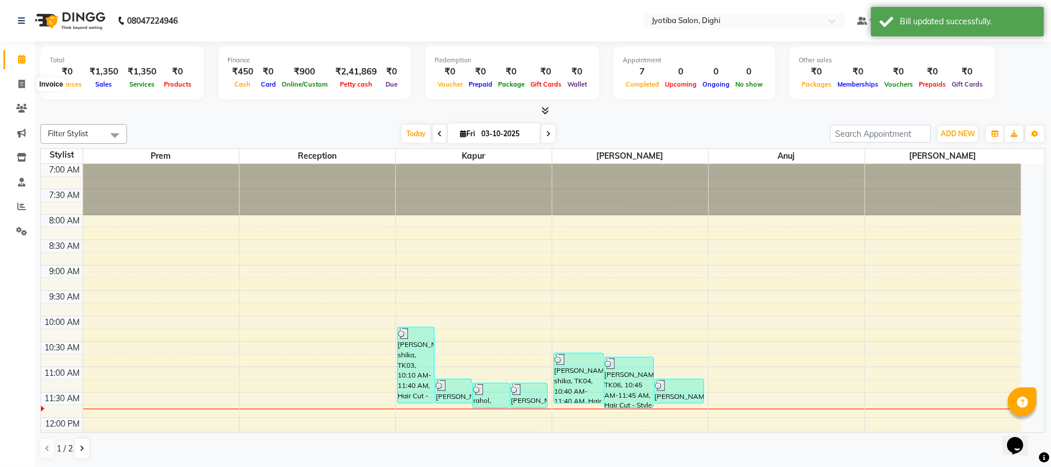
select select "643"
select select "service"
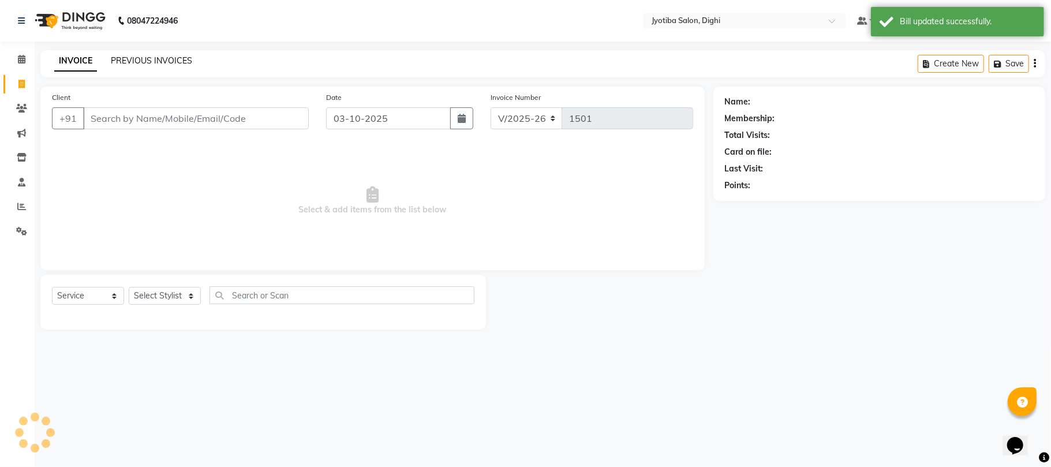
click at [167, 59] on link "PREVIOUS INVOICES" at bounding box center [151, 60] width 81 height 10
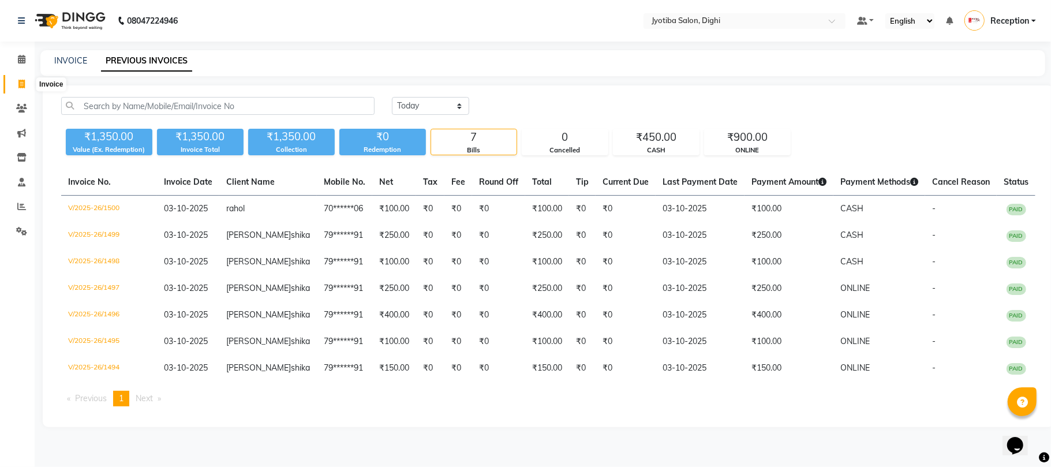
click at [16, 80] on span at bounding box center [22, 84] width 20 height 13
select select "643"
select select "service"
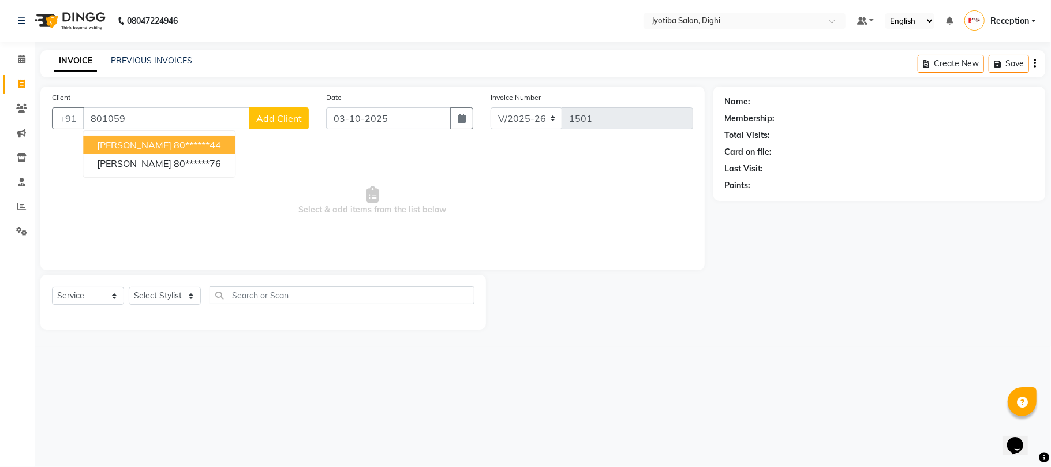
click at [174, 143] on ngb-highlight "80******44" at bounding box center [197, 145] width 47 height 12
type input "80******44"
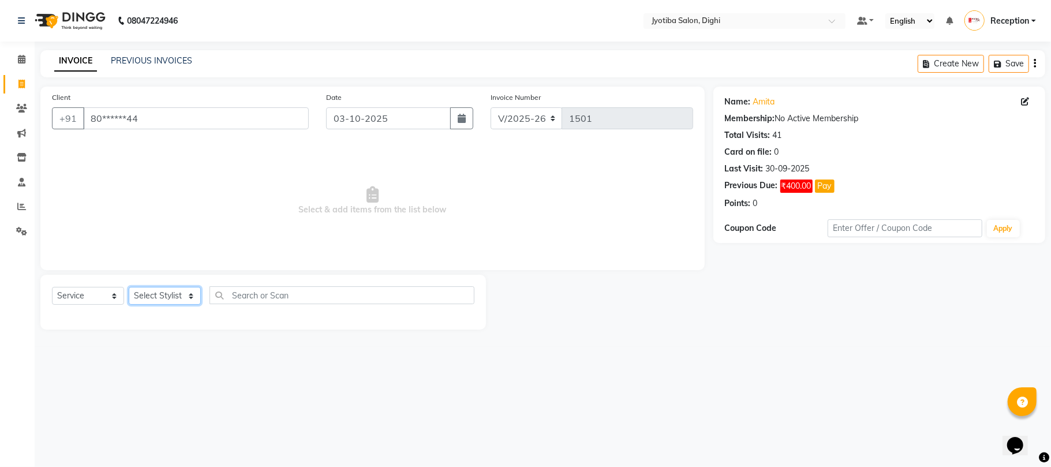
click at [169, 294] on select "Select Stylist anuj [PERSON_NAME] Prem Reception [PERSON_NAME]" at bounding box center [165, 296] width 72 height 18
select select "9312"
click at [129, 287] on select "Select Stylist anuj [PERSON_NAME] Prem Reception [PERSON_NAME]" at bounding box center [165, 296] width 72 height 18
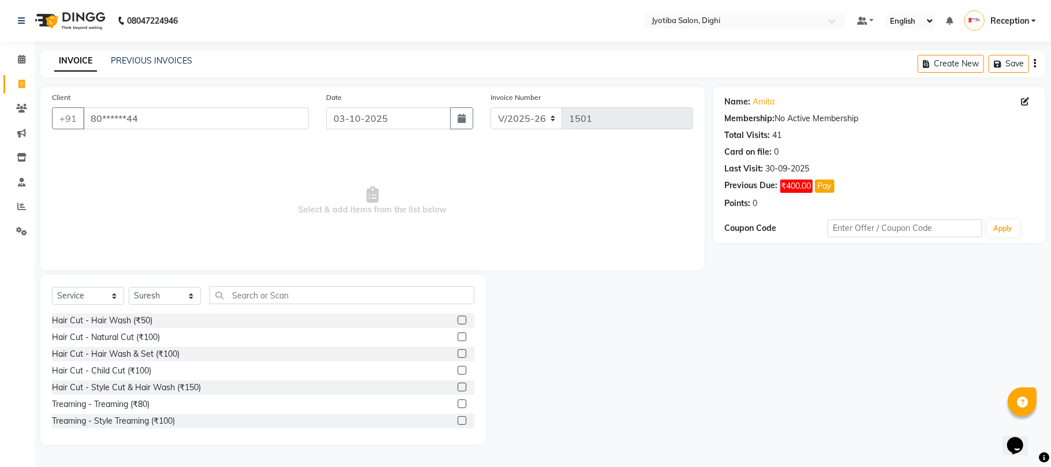
click at [458, 384] on label at bounding box center [462, 387] width 9 height 9
click at [458, 384] on input "checkbox" at bounding box center [462, 388] width 8 height 8
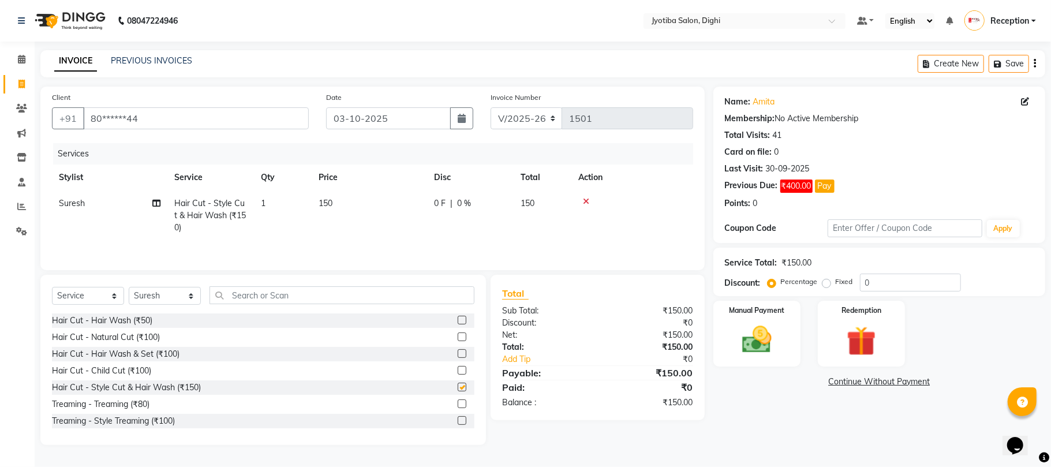
checkbox input "false"
click at [458, 419] on label at bounding box center [462, 420] width 9 height 9
click at [458, 419] on input "checkbox" at bounding box center [462, 421] width 8 height 8
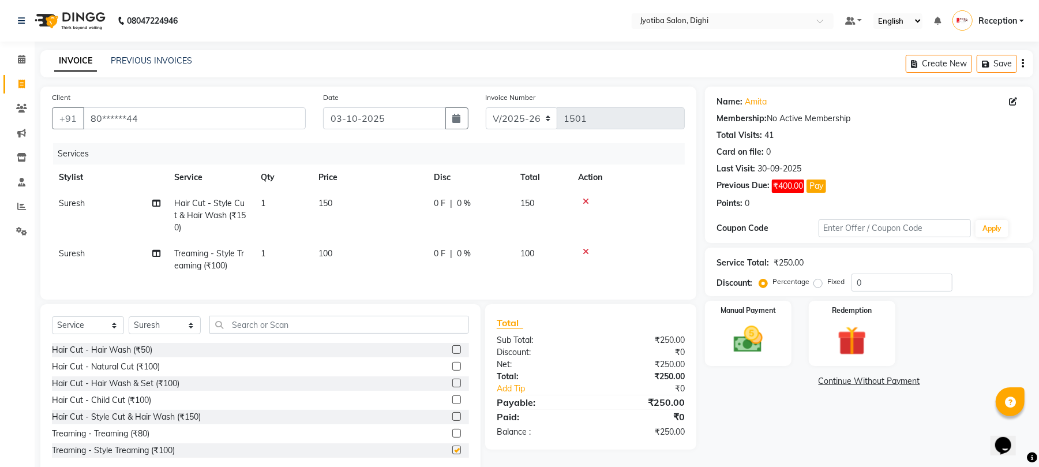
checkbox input "false"
click at [388, 334] on input "text" at bounding box center [339, 325] width 260 height 18
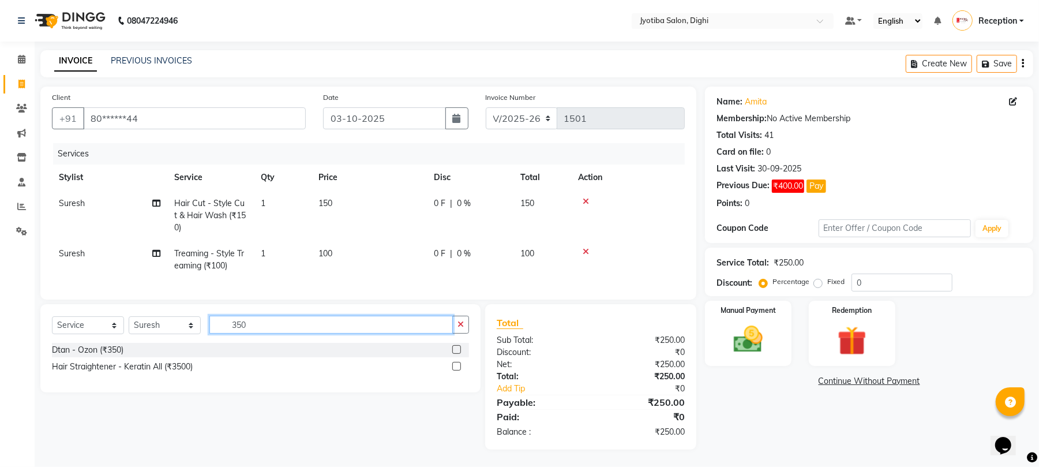
type input "350"
click at [458, 354] on label at bounding box center [456, 349] width 9 height 9
click at [458, 354] on input "checkbox" at bounding box center [456, 350] width 8 height 8
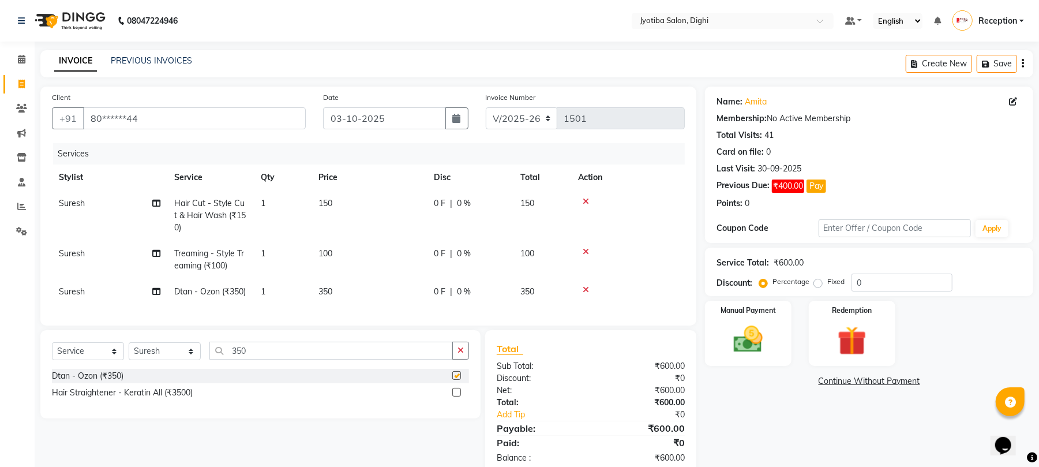
checkbox input "false"
drag, startPoint x: 462, startPoint y: 366, endPoint x: 444, endPoint y: 361, distance: 19.2
click at [461, 354] on icon "button" at bounding box center [461, 350] width 6 height 8
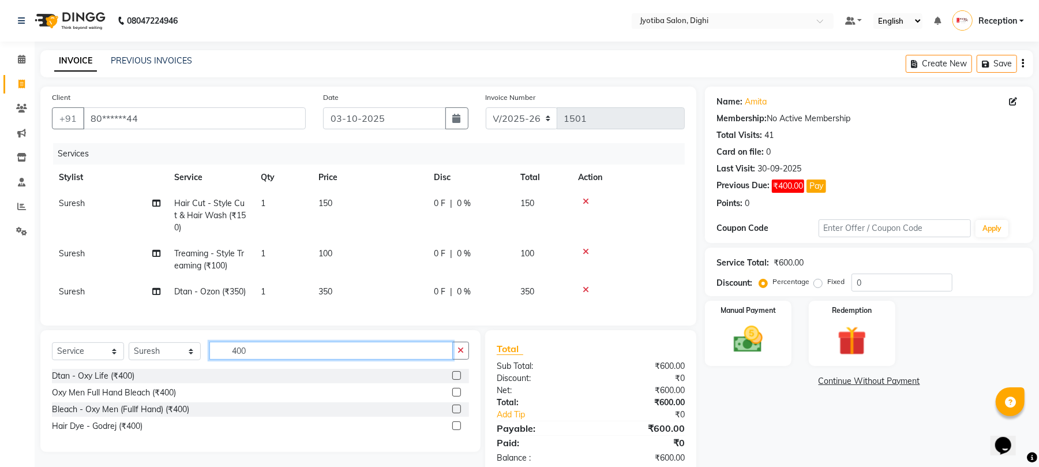
type input "400"
click at [458, 430] on label at bounding box center [456, 425] width 9 height 9
click at [458, 430] on input "checkbox" at bounding box center [456, 426] width 8 height 8
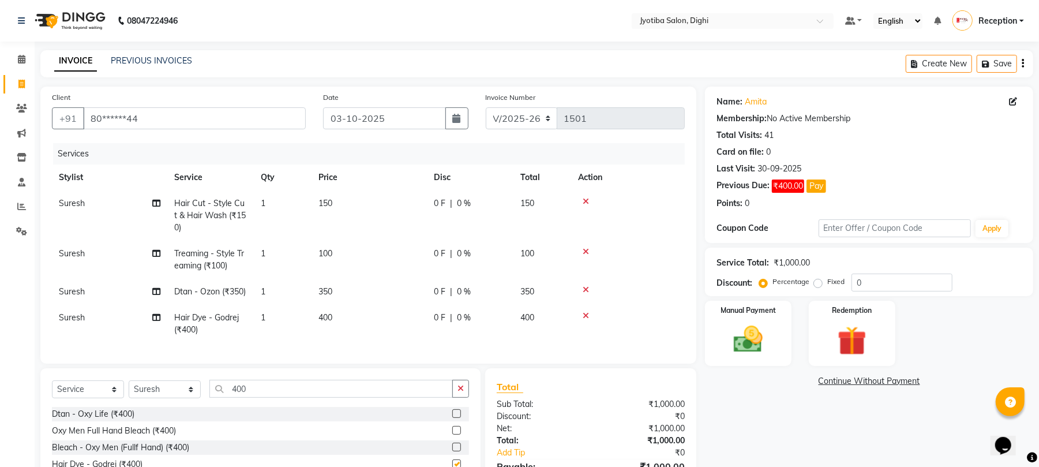
checkbox input "false"
click at [863, 384] on link "Continue Without Payment" at bounding box center [869, 381] width 324 height 12
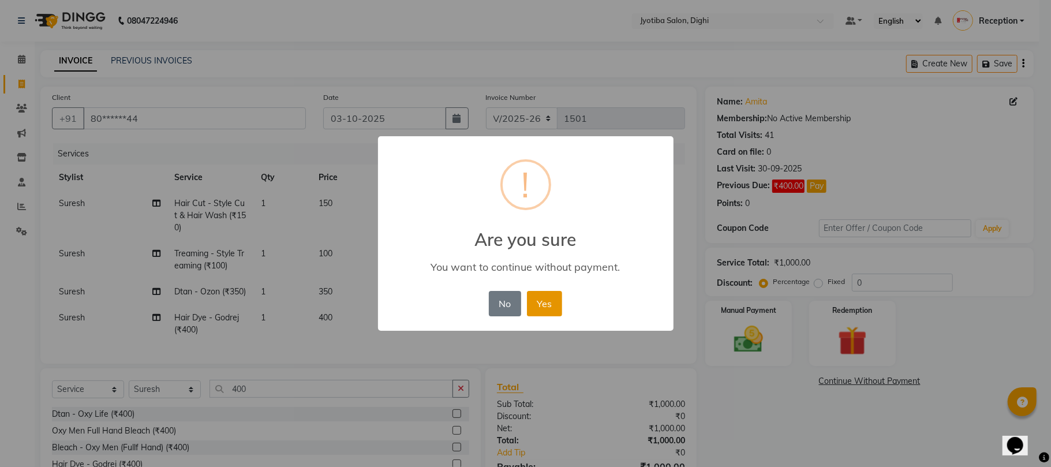
click at [541, 299] on button "Yes" at bounding box center [544, 303] width 35 height 25
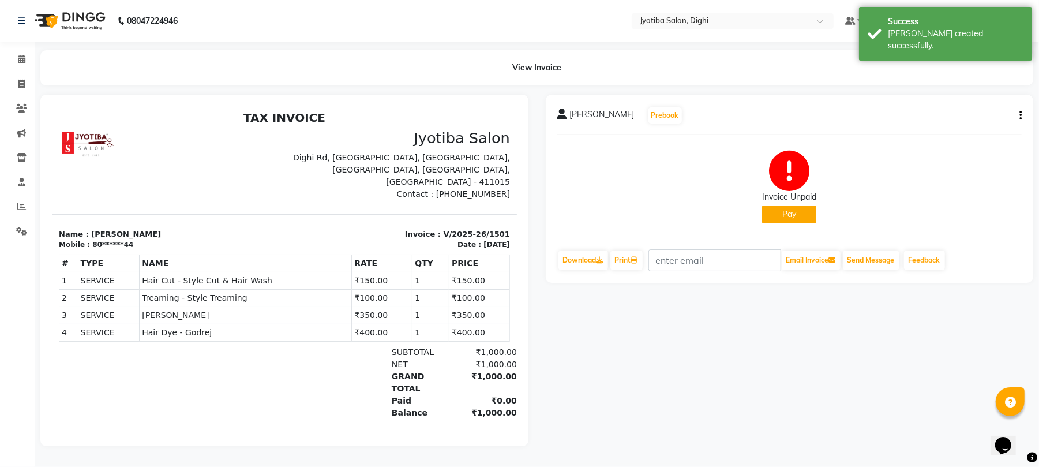
click at [781, 220] on button "Pay" at bounding box center [789, 214] width 54 height 18
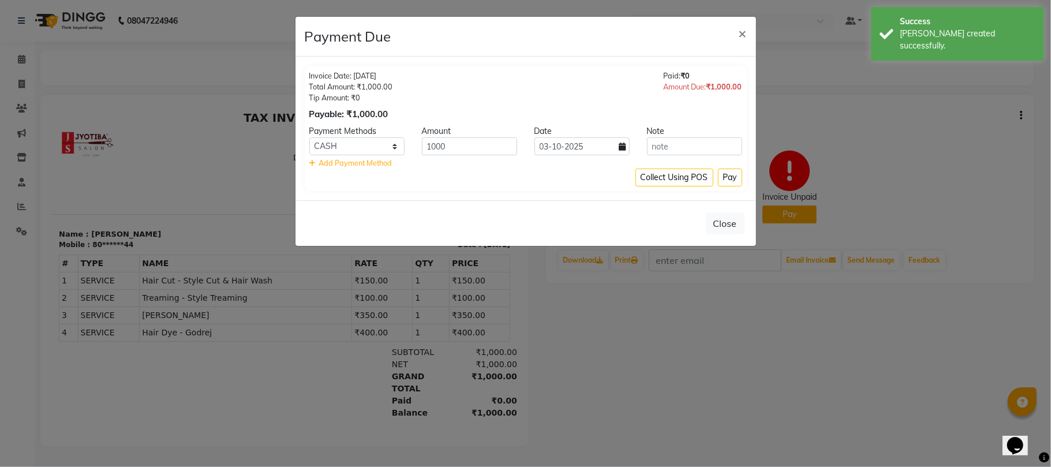
click at [387, 134] on div "Payment Methods" at bounding box center [357, 131] width 113 height 12
click at [384, 144] on select "CASH ONLINE CARD" at bounding box center [356, 146] width 95 height 18
select select "3"
click at [309, 138] on select "CASH ONLINE CARD" at bounding box center [356, 146] width 95 height 18
drag, startPoint x: 385, startPoint y: 152, endPoint x: 386, endPoint y: 184, distance: 31.2
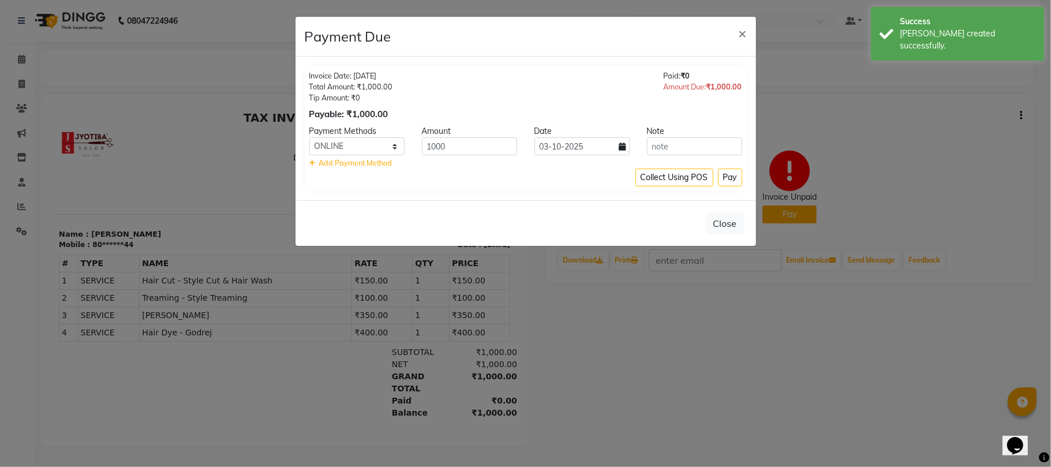
click at [386, 184] on div "Collect Using POS Pay" at bounding box center [525, 178] width 433 height 18
click at [726, 174] on button "Pay" at bounding box center [730, 178] width 24 height 18
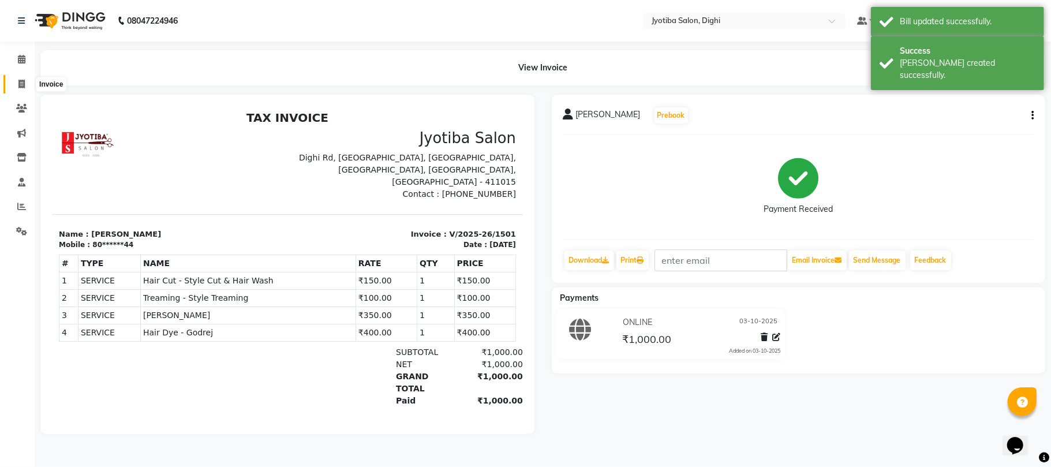
click at [12, 81] on span at bounding box center [22, 84] width 20 height 13
select select "643"
select select "service"
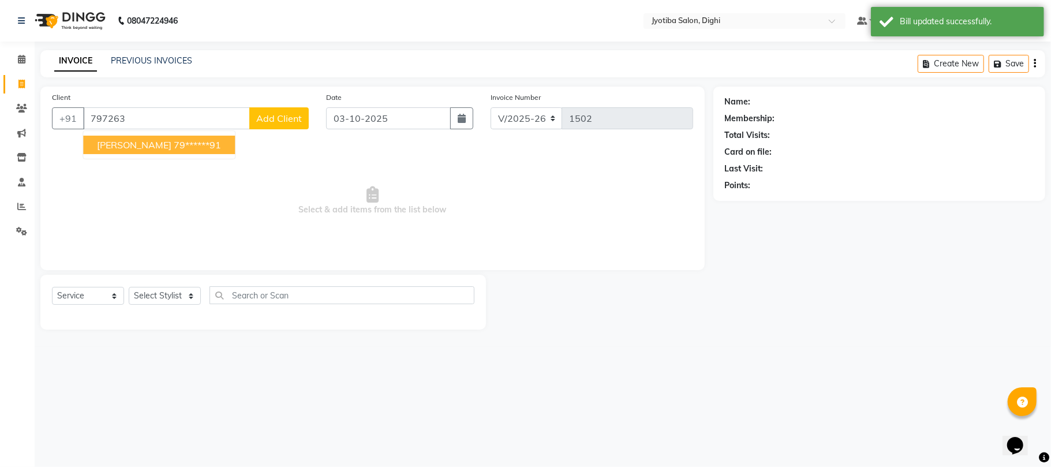
click at [174, 144] on ngb-highlight "79******91" at bounding box center [197, 145] width 47 height 12
type input "79******91"
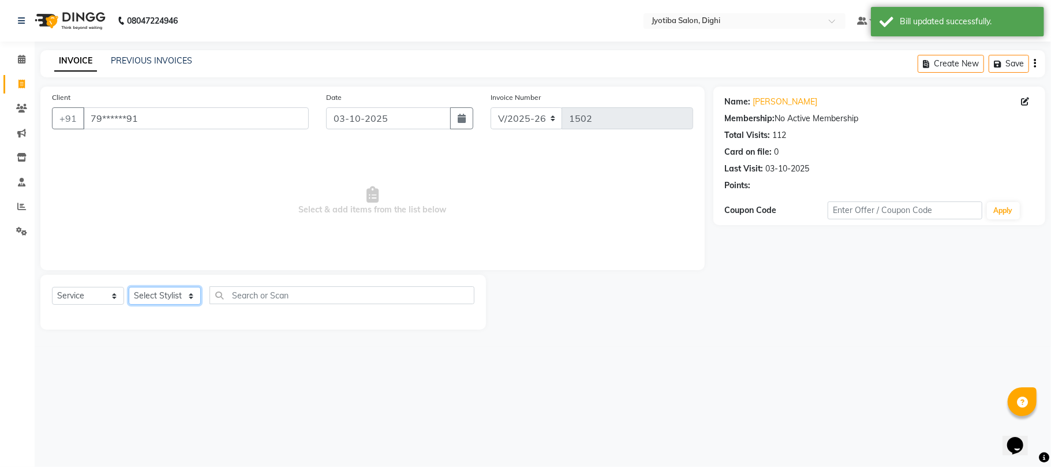
click at [170, 292] on select "Select Stylist anuj [PERSON_NAME] Prem Reception [PERSON_NAME]" at bounding box center [165, 296] width 72 height 18
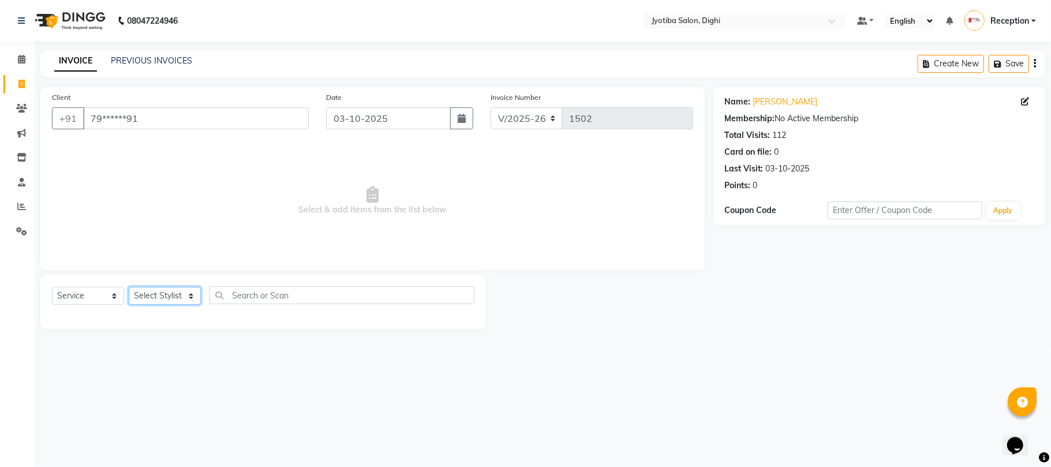
select select "59472"
click at [129, 287] on select "Select Stylist anuj [PERSON_NAME] Prem Reception [PERSON_NAME]" at bounding box center [165, 296] width 72 height 18
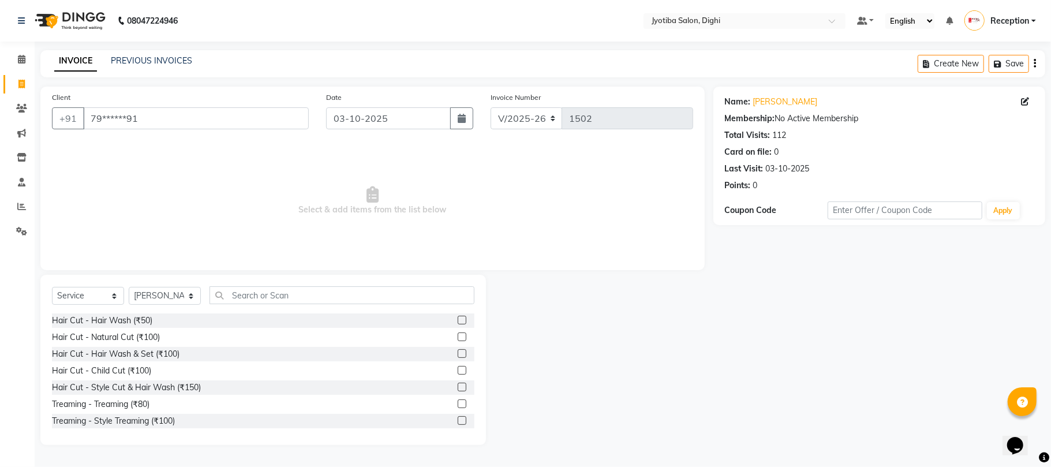
click at [458, 416] on label at bounding box center [462, 420] width 9 height 9
click at [458, 417] on input "checkbox" at bounding box center [462, 421] width 8 height 8
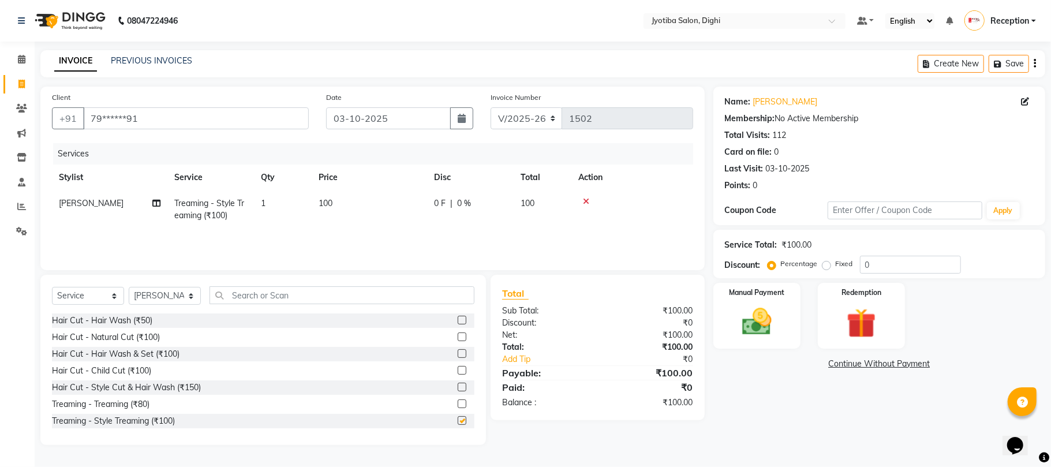
checkbox input "false"
click at [855, 361] on link "Continue Without Payment" at bounding box center [879, 364] width 327 height 12
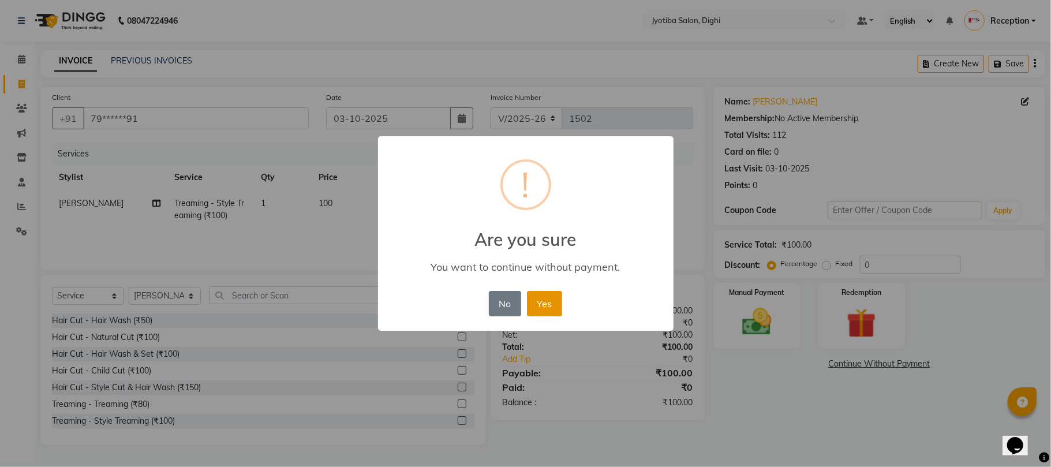
click at [551, 298] on button "Yes" at bounding box center [544, 303] width 35 height 25
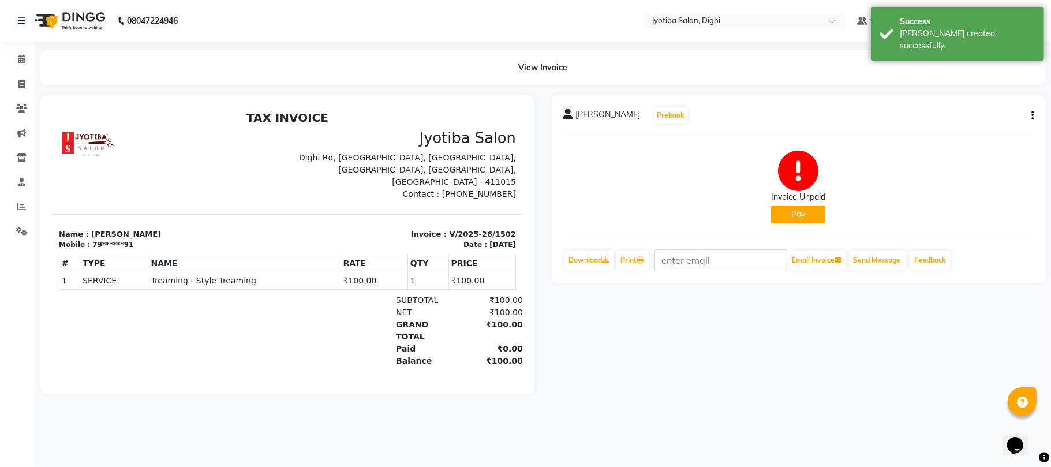
click at [802, 208] on button "Pay" at bounding box center [798, 214] width 54 height 18
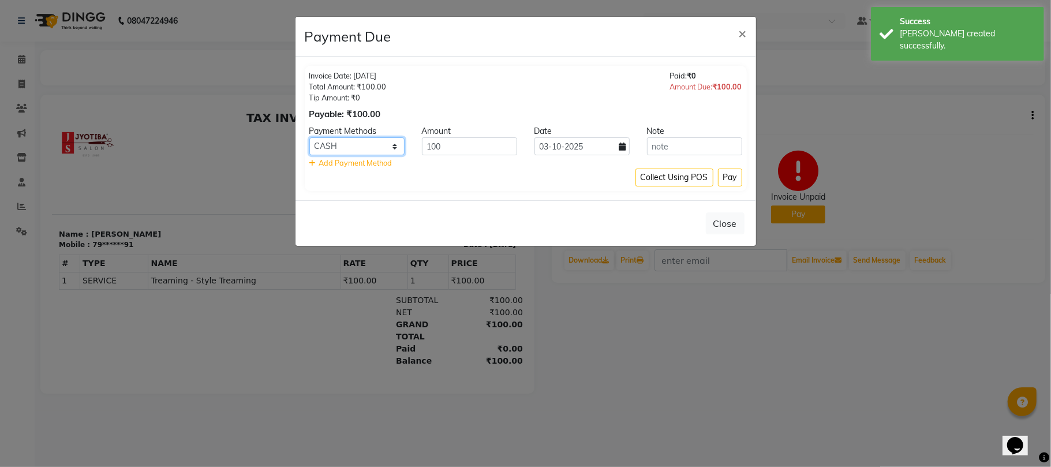
click at [381, 142] on select "CASH ONLINE CARD" at bounding box center [356, 146] width 95 height 18
click at [309, 138] on select "CASH ONLINE CARD" at bounding box center [356, 146] width 95 height 18
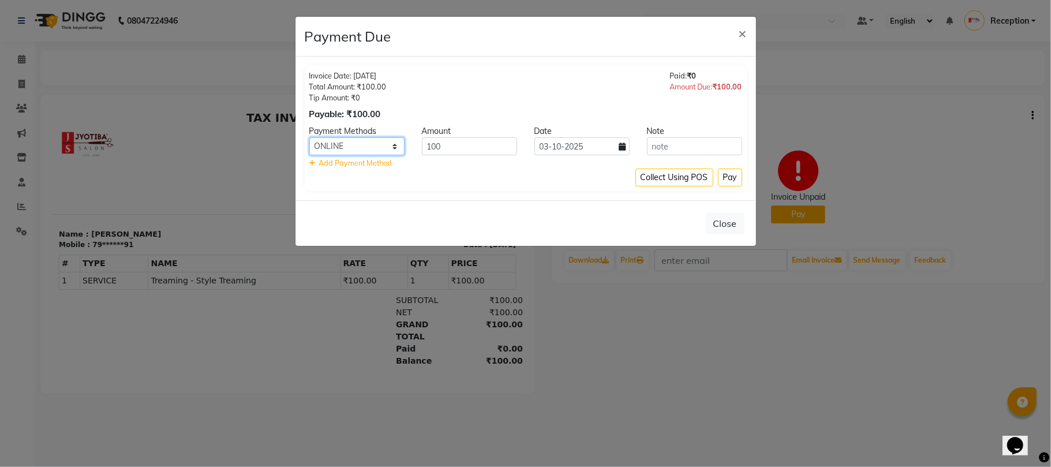
click at [363, 150] on select "CASH ONLINE CARD" at bounding box center [356, 146] width 95 height 18
select select "1"
click at [309, 138] on select "CASH ONLINE CARD" at bounding box center [356, 146] width 95 height 18
click at [733, 181] on button "Pay" at bounding box center [730, 178] width 24 height 18
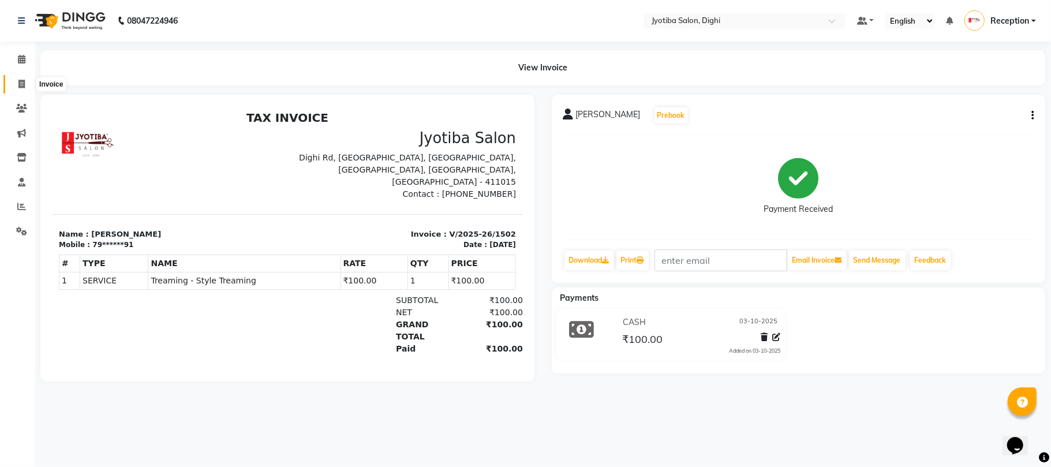
click at [18, 87] on icon at bounding box center [21, 84] width 6 height 9
select select "643"
select select "service"
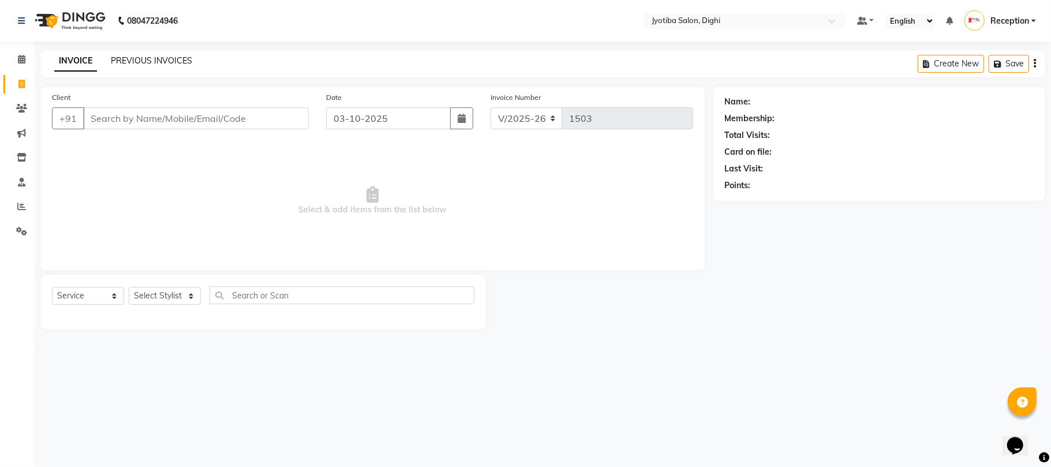
click at [142, 58] on link "PREVIOUS INVOICES" at bounding box center [151, 60] width 81 height 10
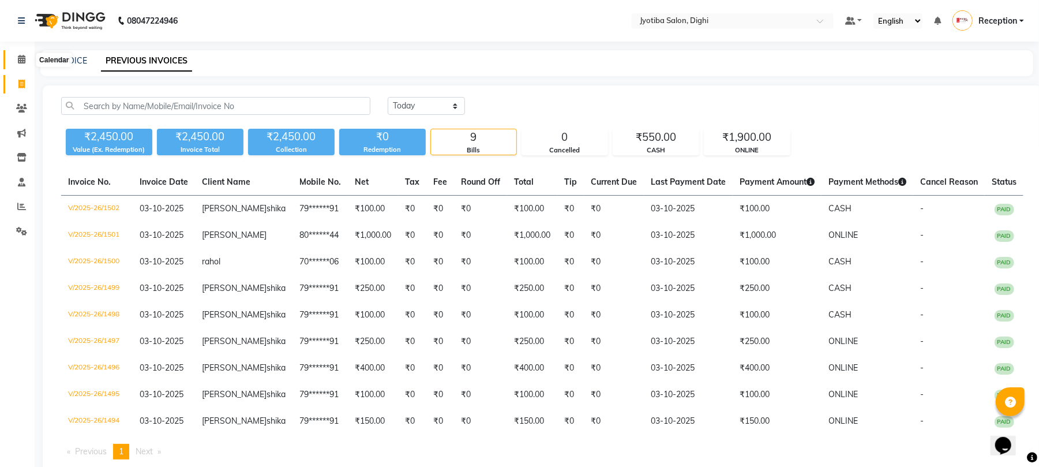
click at [19, 58] on icon at bounding box center [22, 59] width 8 height 9
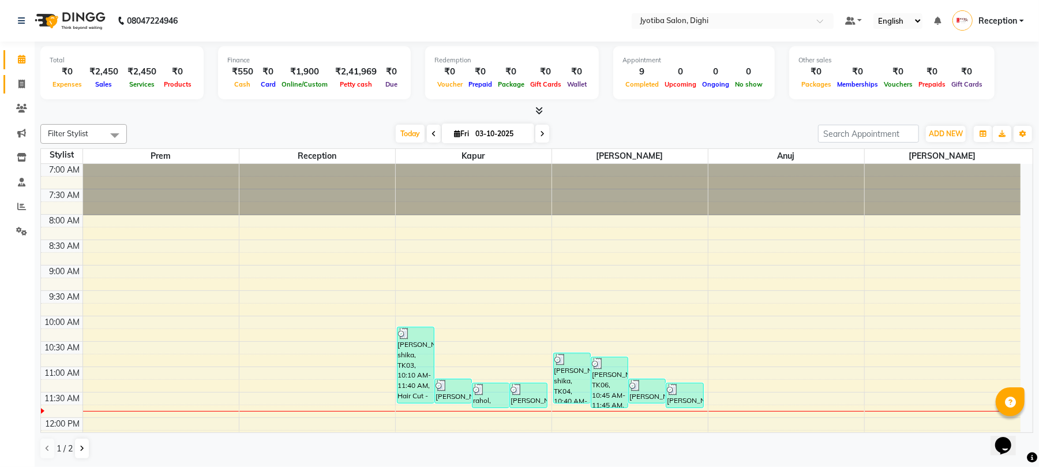
click at [20, 75] on link "Invoice" at bounding box center [17, 84] width 28 height 19
select select "643"
select select "service"
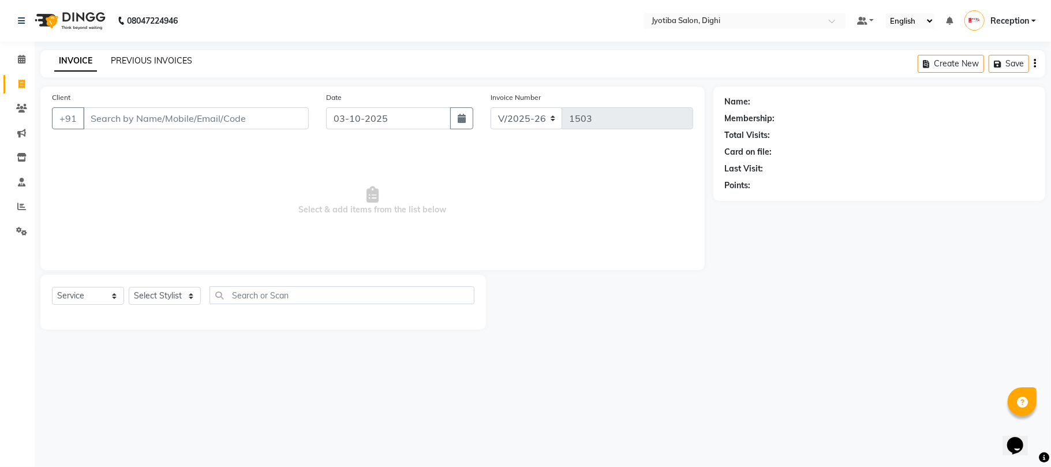
click at [170, 65] on link "PREVIOUS INVOICES" at bounding box center [151, 60] width 81 height 10
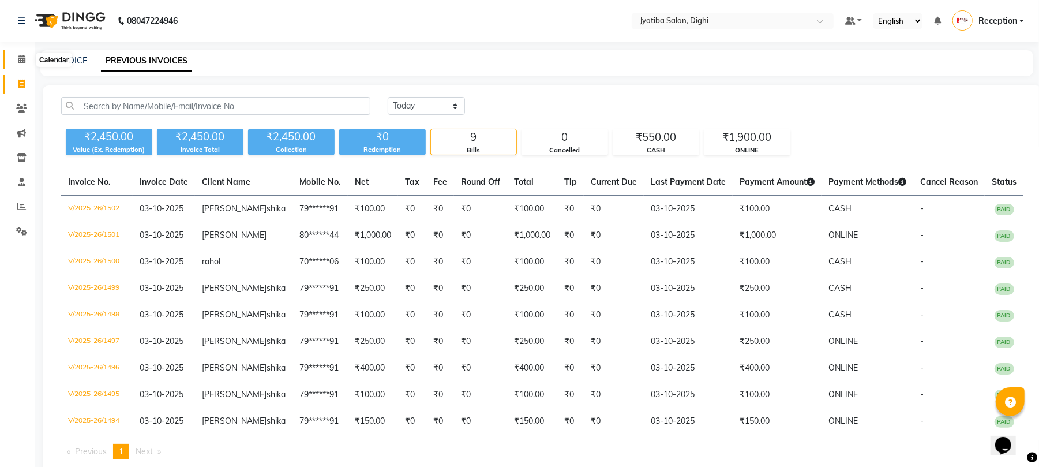
click at [12, 57] on span at bounding box center [22, 59] width 20 height 13
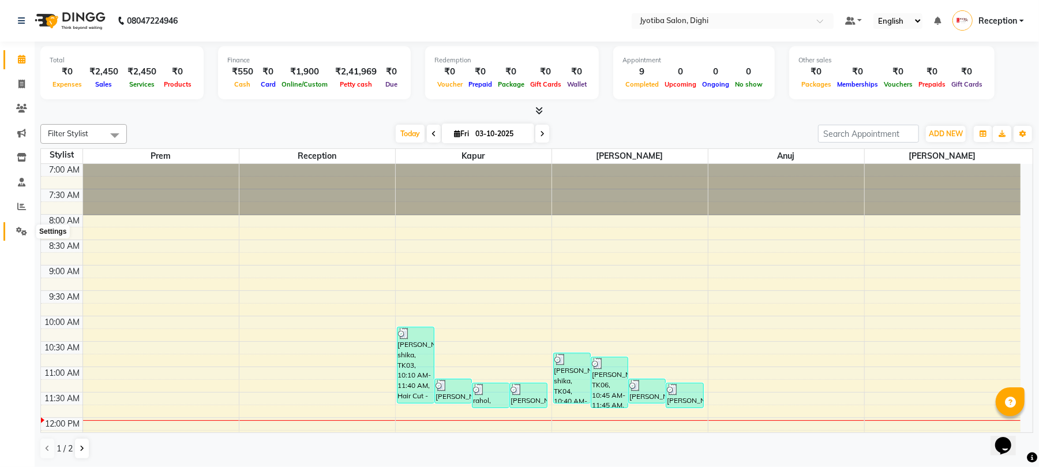
click at [25, 234] on icon at bounding box center [21, 231] width 11 height 9
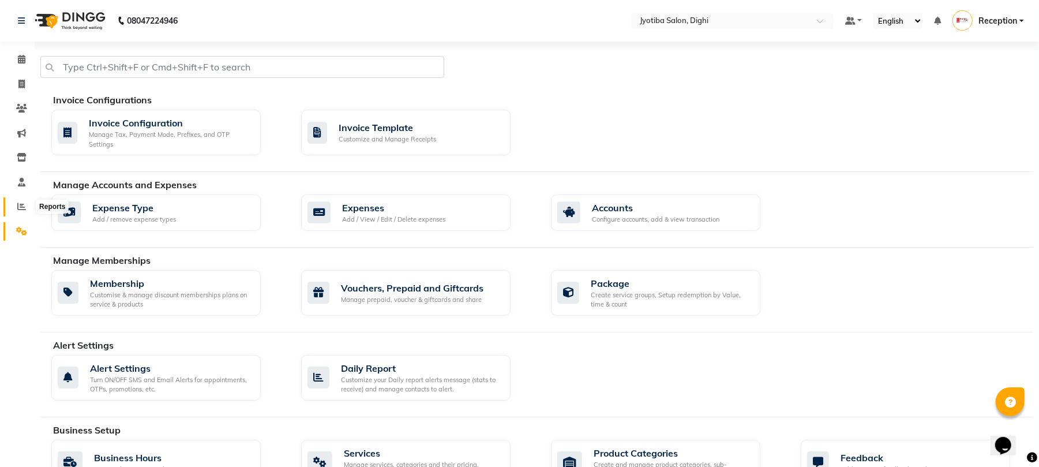
click at [17, 204] on icon at bounding box center [21, 206] width 9 height 9
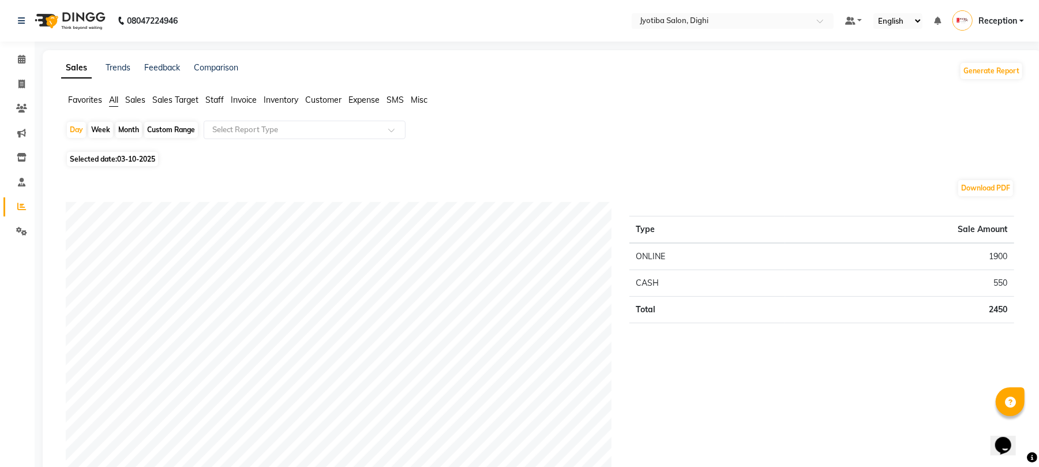
click at [150, 157] on span "03-10-2025" at bounding box center [136, 159] width 38 height 9
select select "10"
select select "2025"
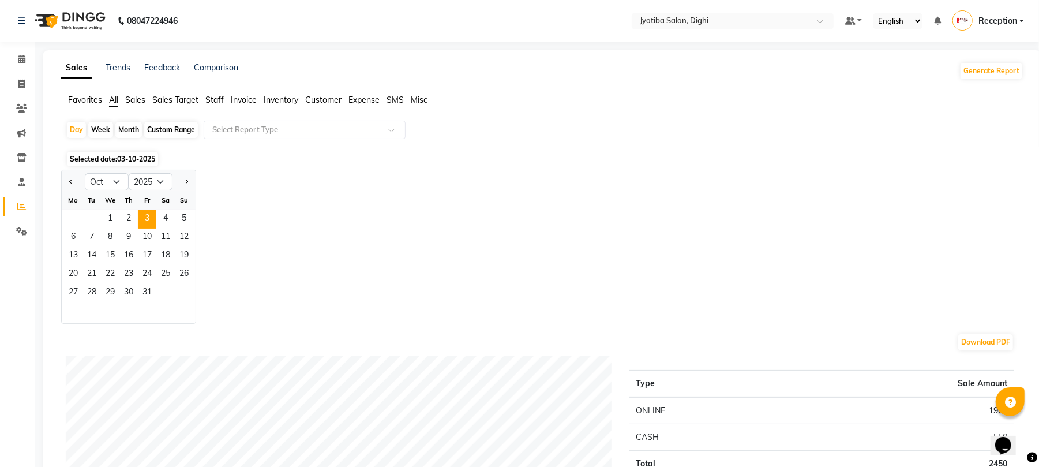
click at [150, 157] on span "03-10-2025" at bounding box center [136, 159] width 38 height 9
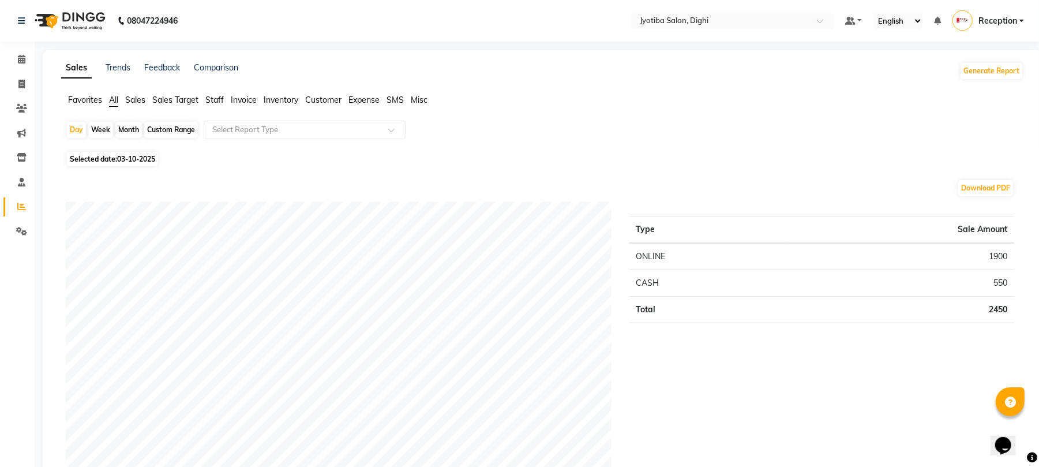
click at [176, 128] on div "Custom Range" at bounding box center [171, 130] width 54 height 16
select select "10"
select select "2025"
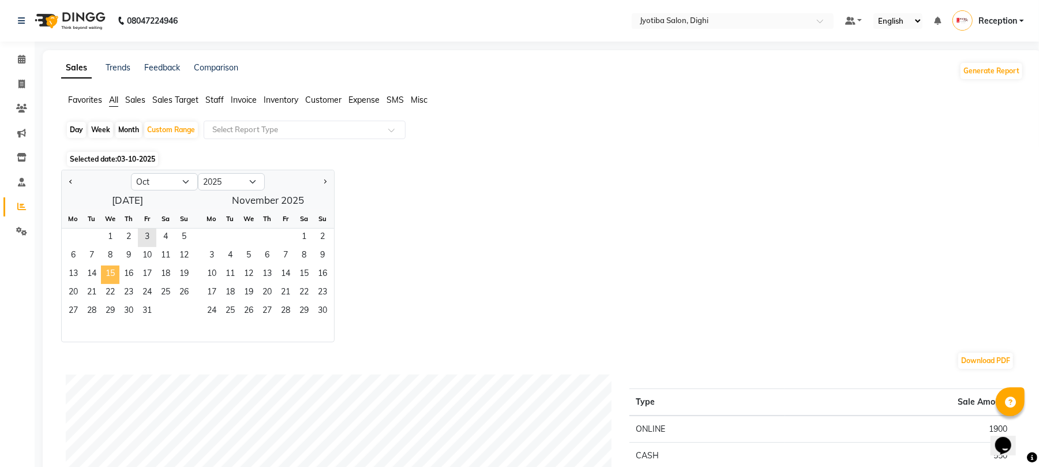
click at [113, 273] on span "15" at bounding box center [110, 274] width 18 height 18
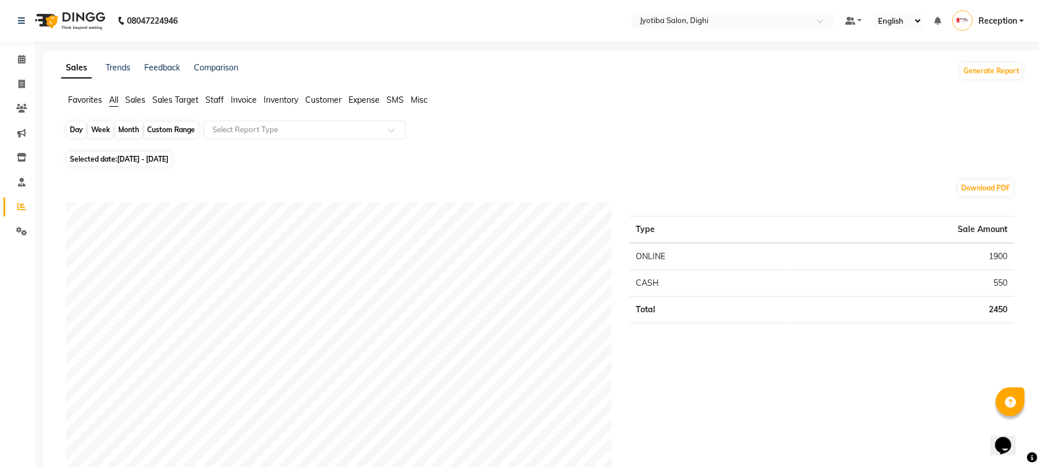
click at [173, 128] on div "Custom Range" at bounding box center [171, 130] width 54 height 16
select select "10"
select select "2025"
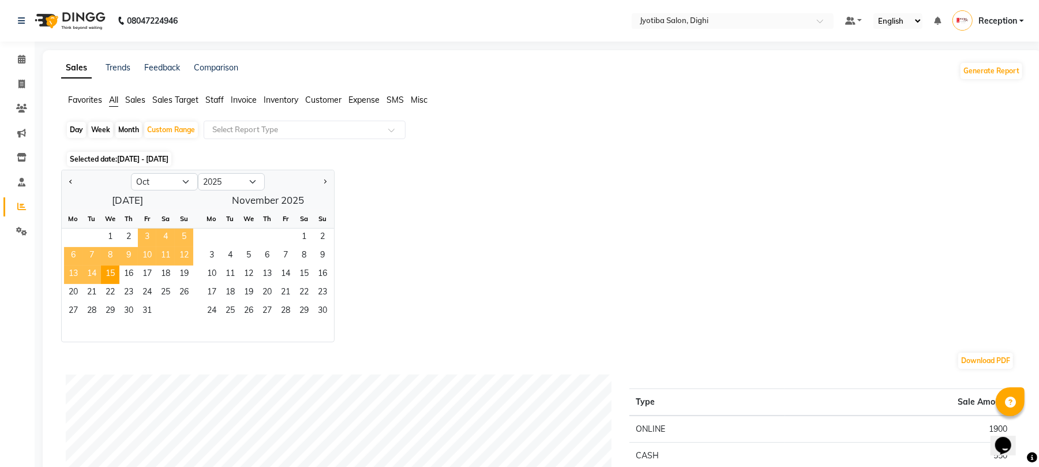
click at [144, 234] on span "3" at bounding box center [147, 238] width 18 height 18
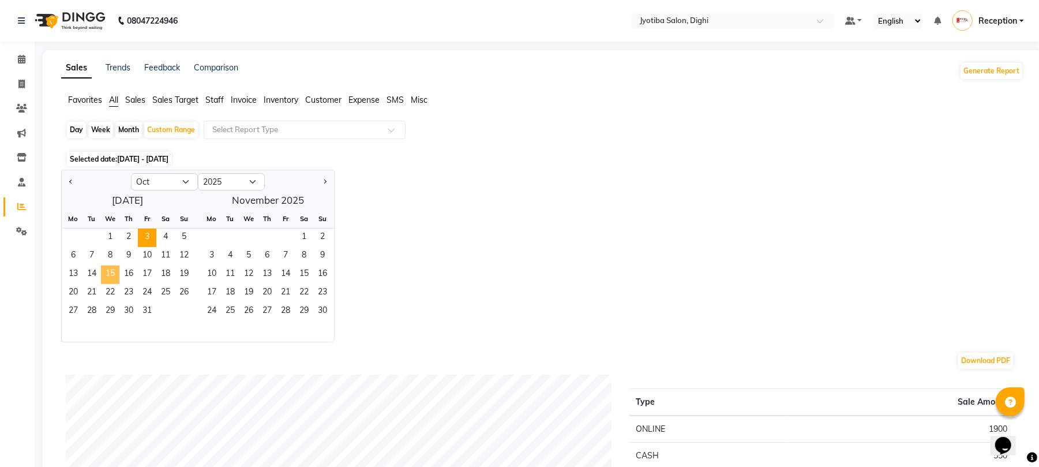
drag, startPoint x: 114, startPoint y: 271, endPoint x: 104, endPoint y: 269, distance: 10.1
click at [104, 269] on span "15" at bounding box center [110, 274] width 18 height 18
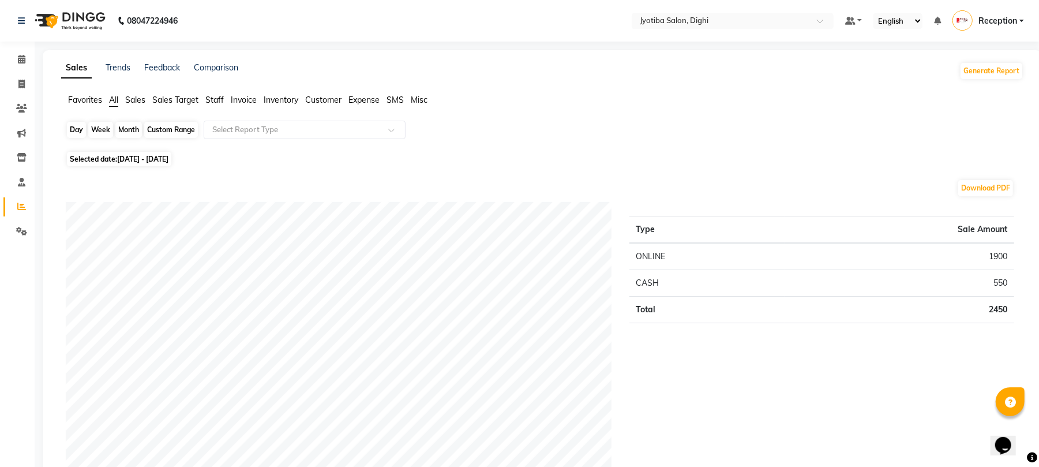
click at [171, 126] on div "Custom Range" at bounding box center [171, 130] width 54 height 16
select select "10"
select select "2025"
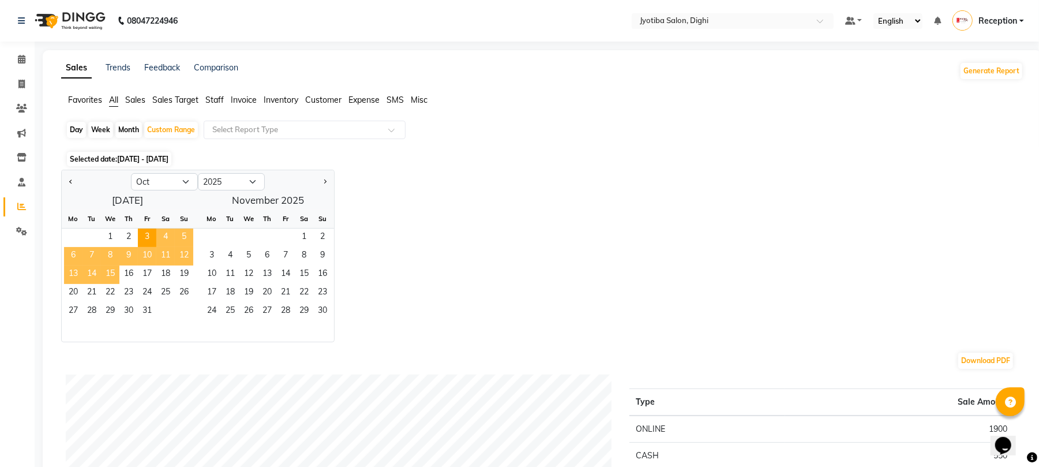
click at [112, 273] on span "15" at bounding box center [110, 274] width 18 height 18
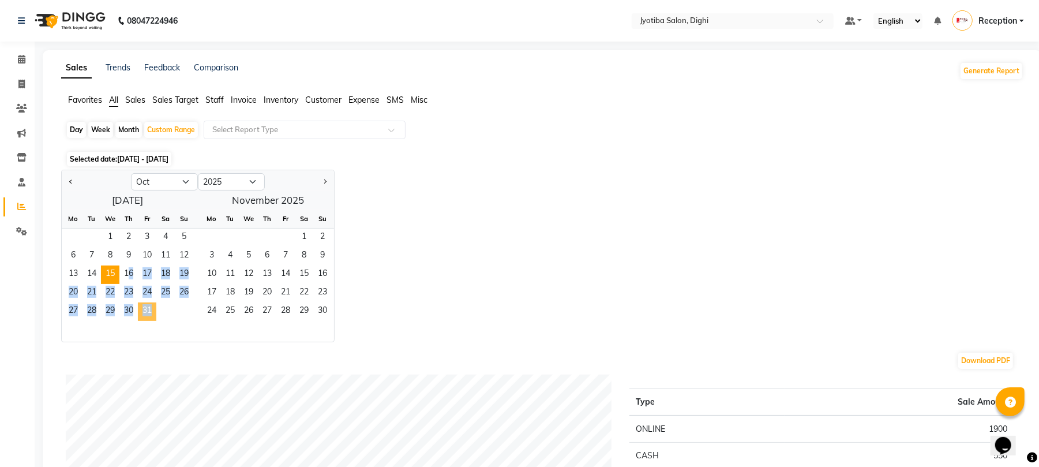
drag, startPoint x: 123, startPoint y: 271, endPoint x: 144, endPoint y: 305, distance: 40.7
click at [144, 305] on ngb-datepicker-month "Mo Tu We Th Fr Sa Su 1 2 3 4 5 6 7 8 9 10 11 12 13 14 15 16 17 18 19 20 21 22 2…" at bounding box center [128, 275] width 132 height 132
click at [144, 305] on span "31" at bounding box center [147, 311] width 18 height 18
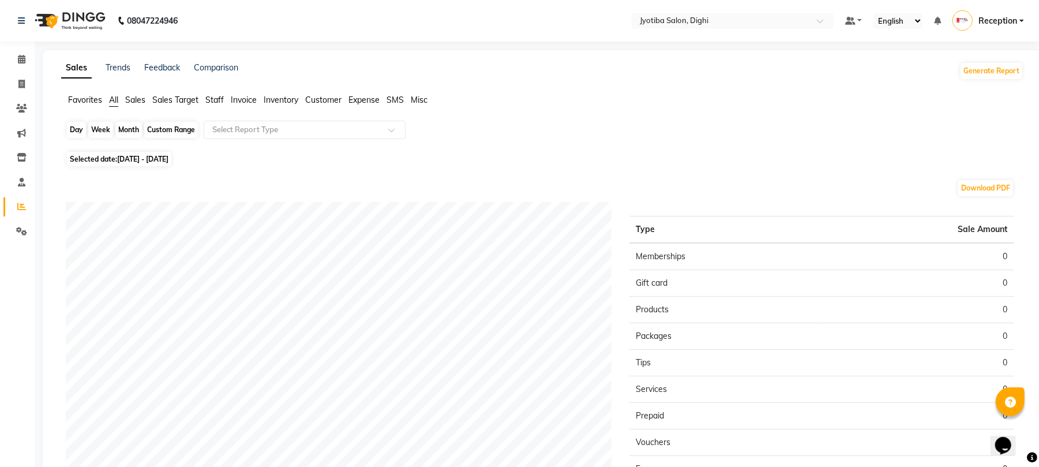
click at [162, 123] on div "Custom Range" at bounding box center [171, 130] width 54 height 16
select select "10"
select select "2025"
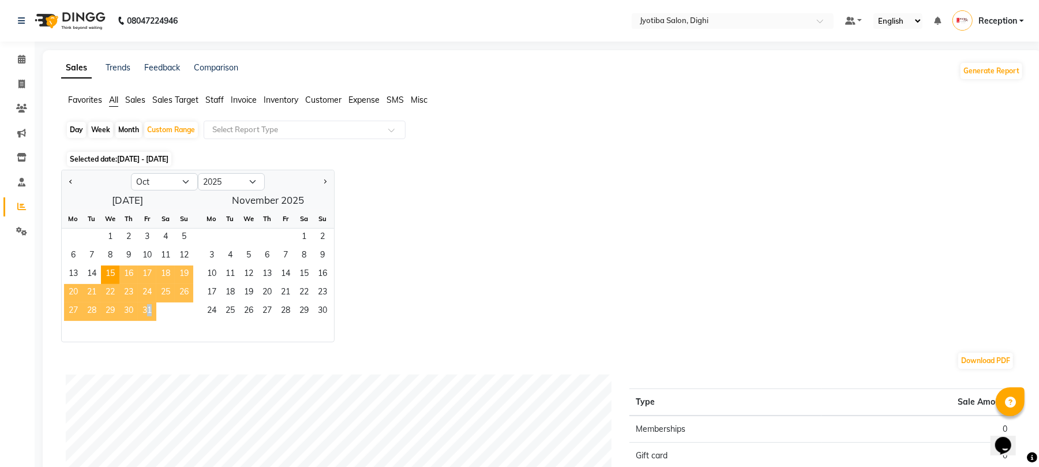
click at [144, 312] on span "31" at bounding box center [147, 311] width 18 height 18
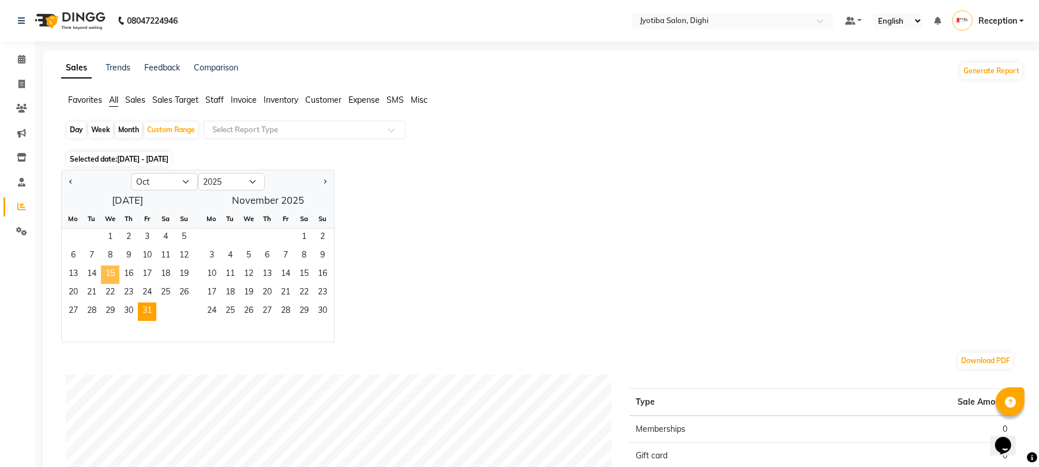
click at [112, 276] on span "15" at bounding box center [110, 274] width 18 height 18
drag, startPoint x: 112, startPoint y: 276, endPoint x: 138, endPoint y: 305, distance: 39.2
click at [138, 305] on ngb-datepicker-month "Mo Tu We Th Fr Sa Su 1 2 3 4 5 6 7 8 9 10 11 12 13 14 15 16 17 18 19 20 21 22 2…" at bounding box center [128, 275] width 132 height 132
click at [145, 306] on span "31" at bounding box center [147, 311] width 18 height 18
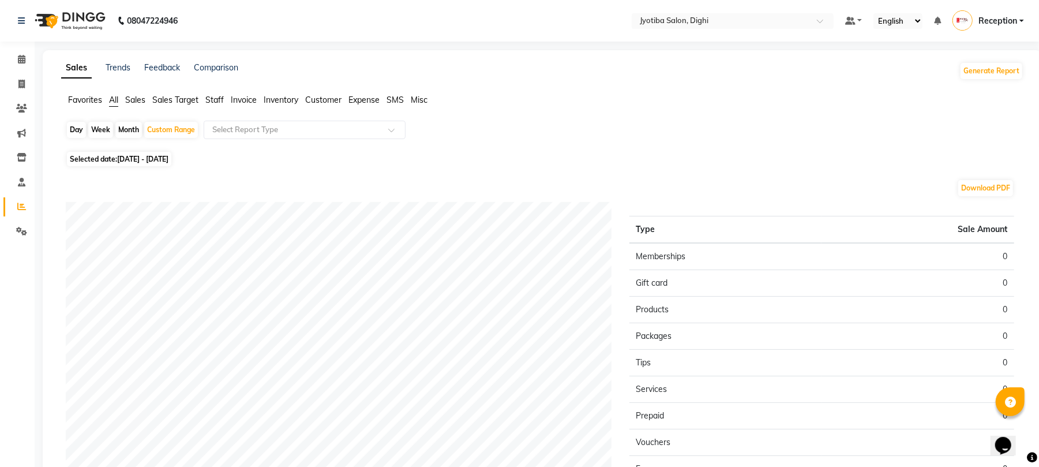
click at [162, 159] on span "15-10-2025 - 31-10-2025" at bounding box center [142, 159] width 51 height 9
select select "10"
select select "2025"
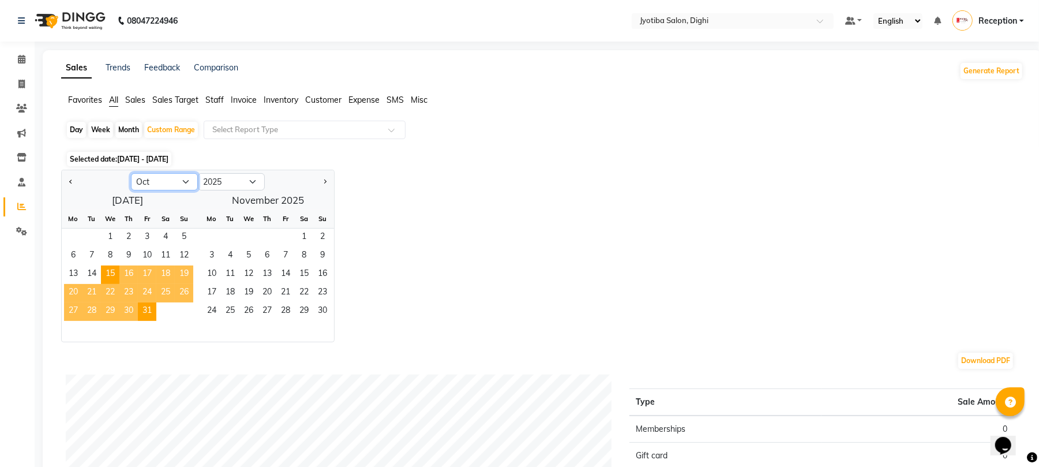
click at [159, 181] on select "Jan Feb Mar Apr May Jun Jul Aug Sep Oct Nov Dec" at bounding box center [164, 181] width 67 height 17
select select "9"
click at [131, 173] on select "Jan Feb Mar Apr May Jun Jul Aug Sep Oct Nov Dec" at bounding box center [164, 181] width 67 height 17
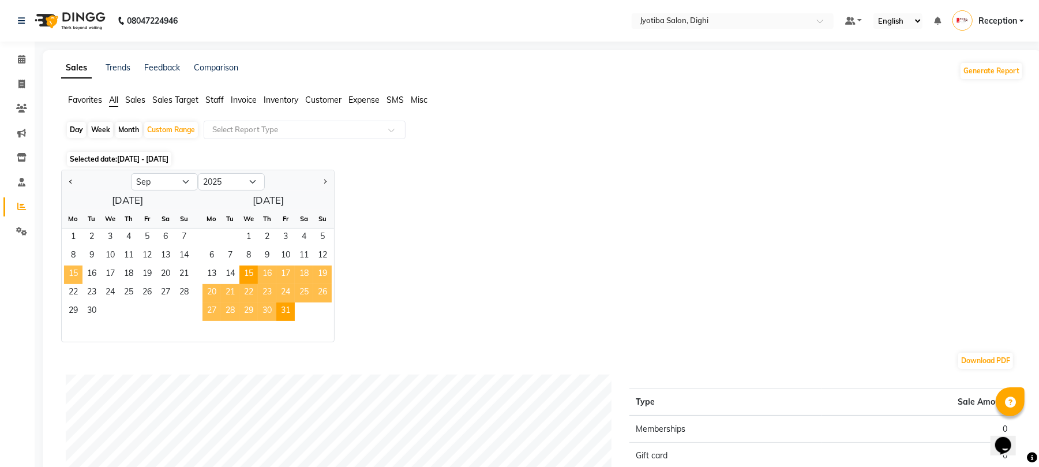
click at [72, 271] on span "15" at bounding box center [73, 274] width 18 height 18
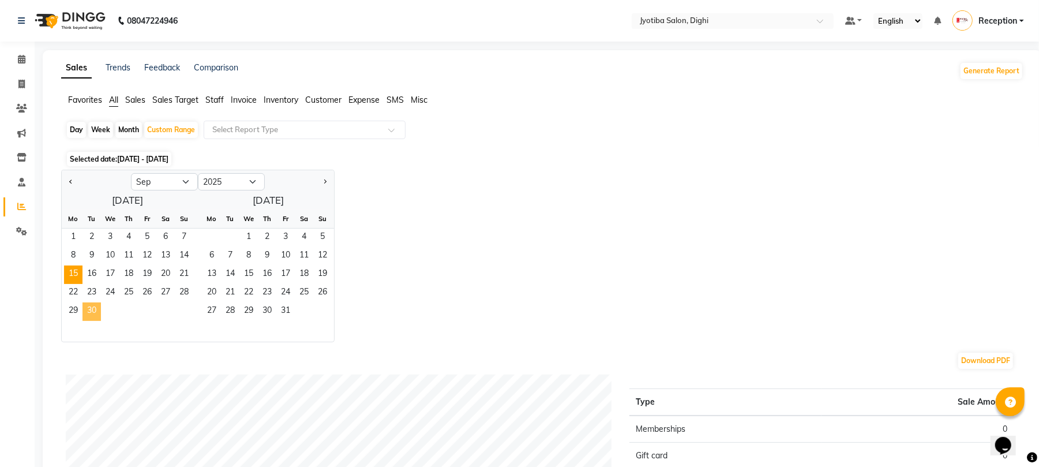
drag, startPoint x: 72, startPoint y: 271, endPoint x: 97, endPoint y: 312, distance: 48.2
click at [97, 312] on ngb-datepicker-month "Mo Tu We Th Fr Sa Su 1 2 3 4 5 6 7 8 9 10 11 12 13 14 15 16 17 18 19 20 21 22 2…" at bounding box center [128, 275] width 132 height 132
click at [91, 310] on span "30" at bounding box center [92, 311] width 18 height 18
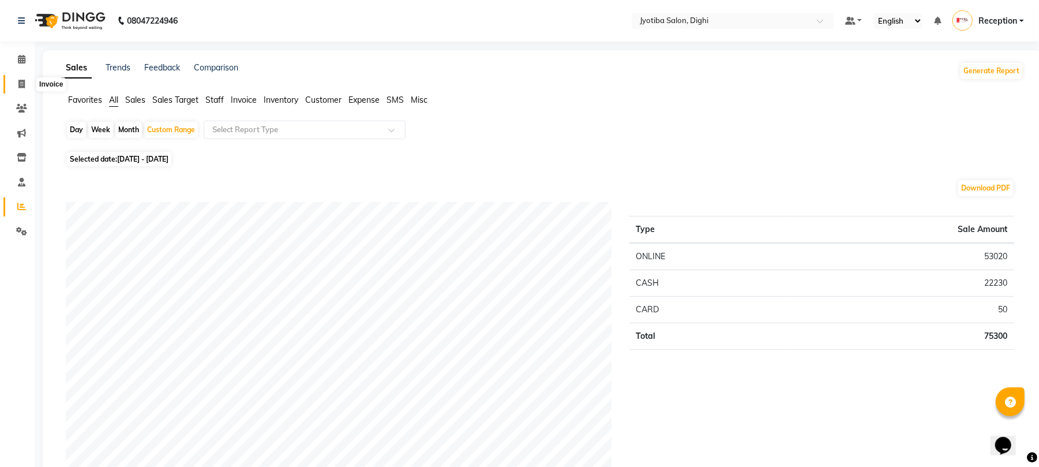
click at [21, 81] on icon at bounding box center [21, 84] width 6 height 9
select select "643"
select select "service"
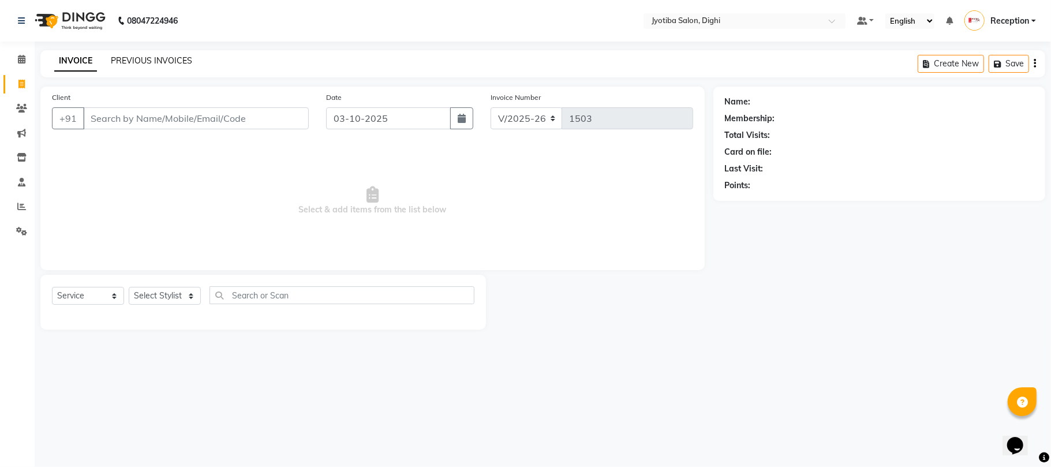
click at [174, 59] on link "PREVIOUS INVOICES" at bounding box center [151, 60] width 81 height 10
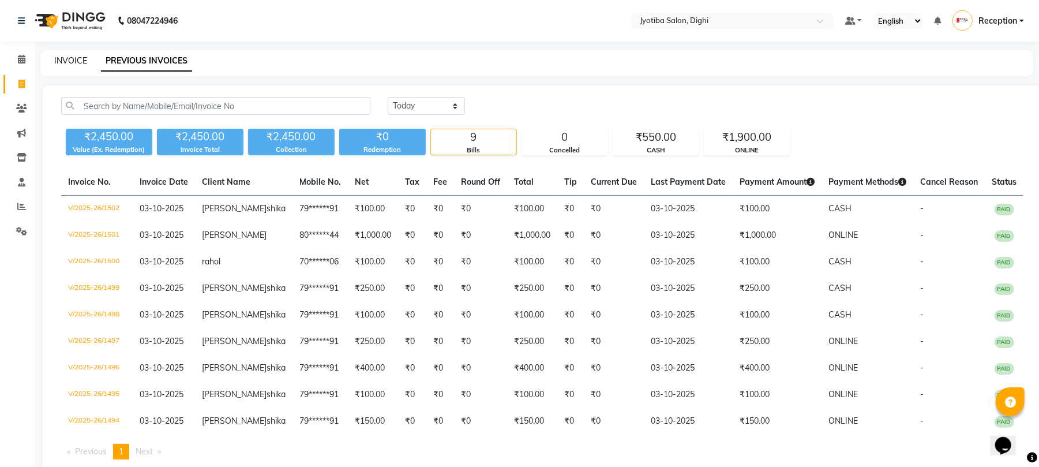
click at [82, 56] on link "INVOICE" at bounding box center [70, 60] width 33 height 10
select select "service"
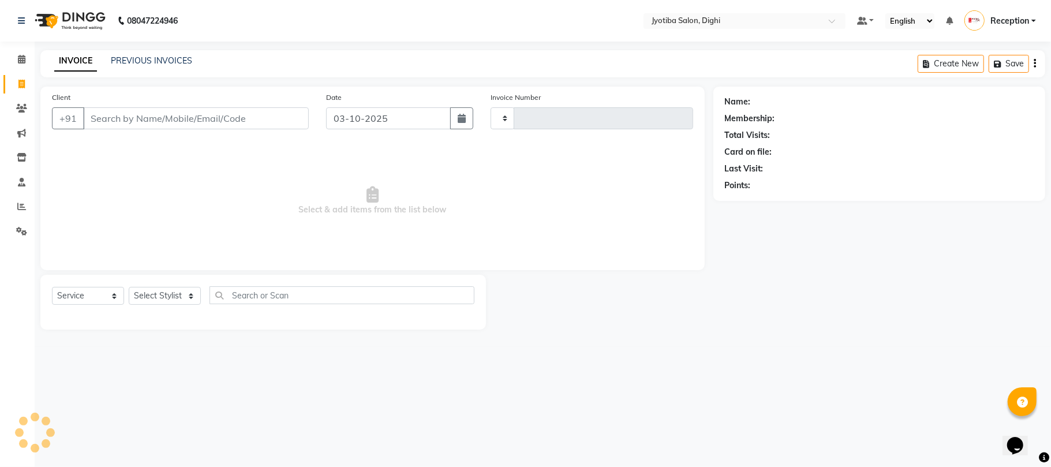
type input "1503"
select select "643"
click at [157, 302] on select "Select Stylist anuj [PERSON_NAME] Prem Reception [PERSON_NAME]" at bounding box center [165, 296] width 72 height 18
click at [167, 298] on select "Select Stylist anuj [PERSON_NAME] Prem Reception [PERSON_NAME]" at bounding box center [165, 296] width 72 height 18
